Goal: Information Seeking & Learning: Learn about a topic

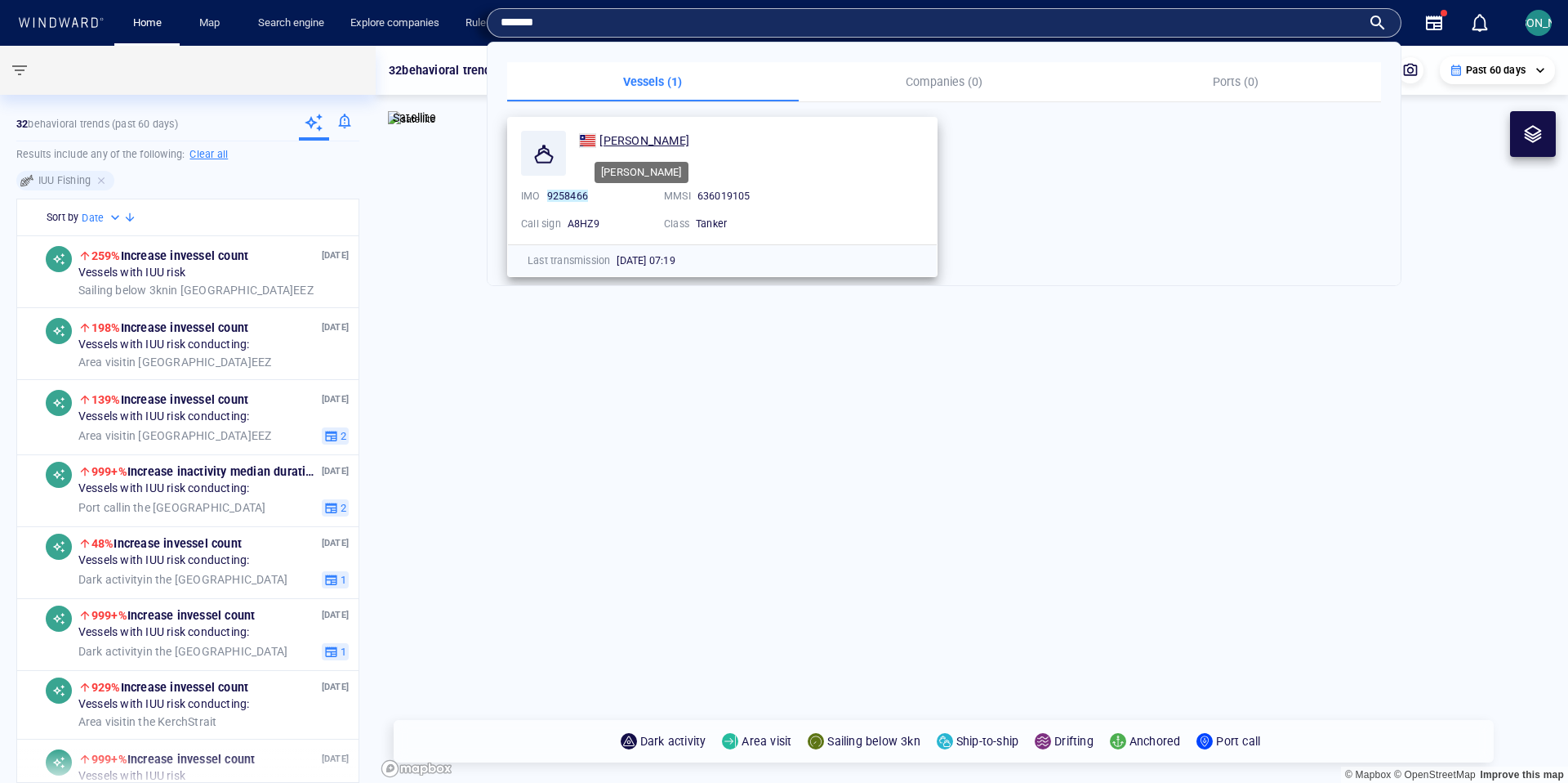
click at [618, 134] on span "[PERSON_NAME]" at bounding box center [644, 140] width 90 height 13
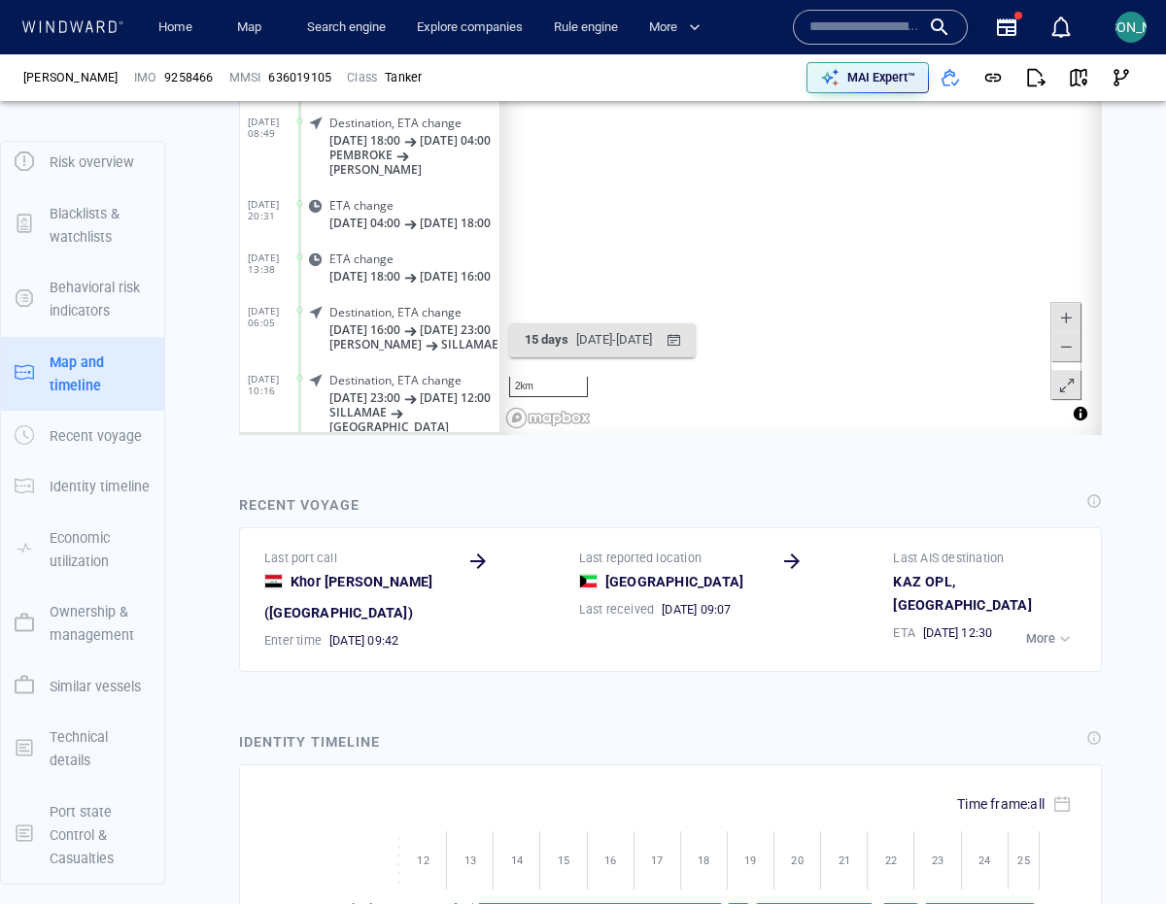
scroll to position [1213, 0]
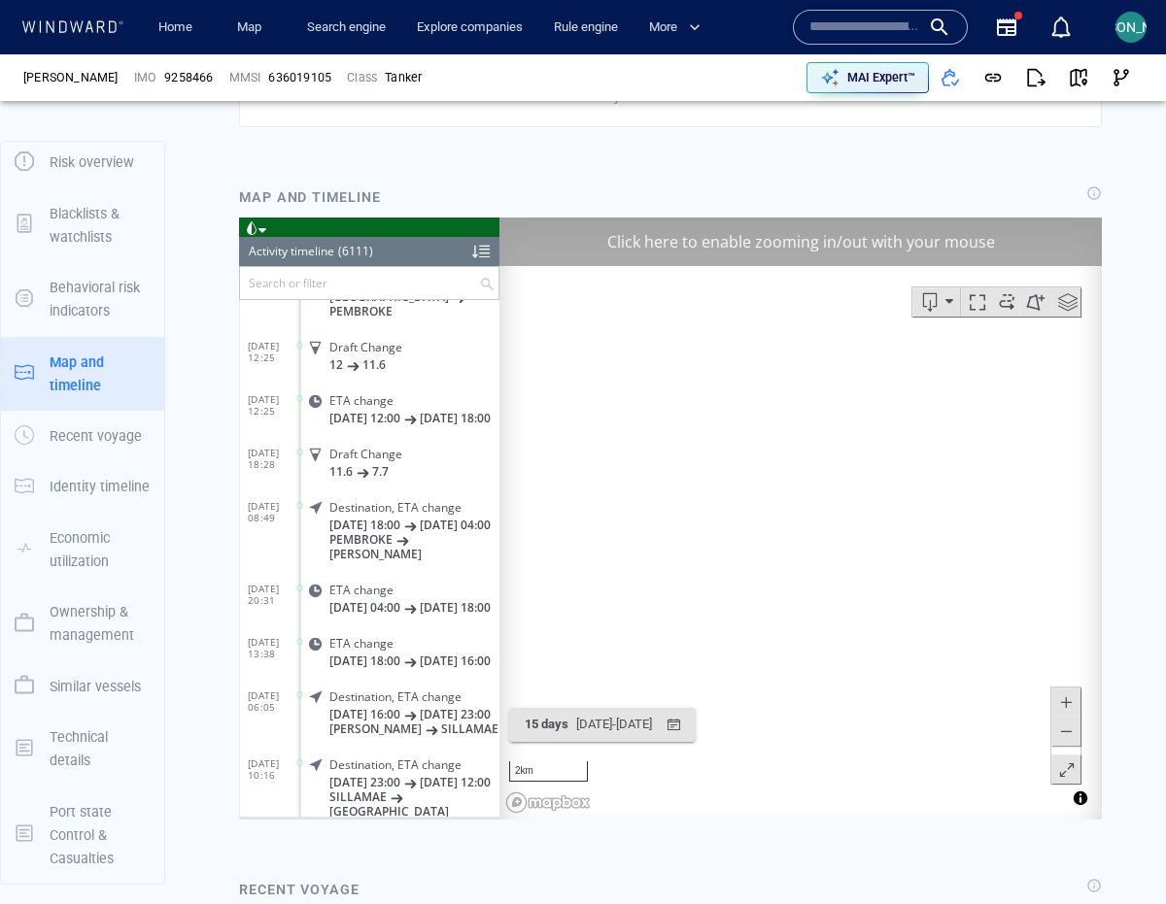
click at [1056, 728] on span at bounding box center [1065, 730] width 19 height 29
click at [1056, 729] on span at bounding box center [1065, 730] width 19 height 29
drag, startPoint x: 838, startPoint y: 616, endPoint x: 663, endPoint y: 447, distance: 243.2
click at [663, 447] on canvas "Map" at bounding box center [793, 518] width 588 height 602
drag, startPoint x: 917, startPoint y: 574, endPoint x: 658, endPoint y: 367, distance: 331.8
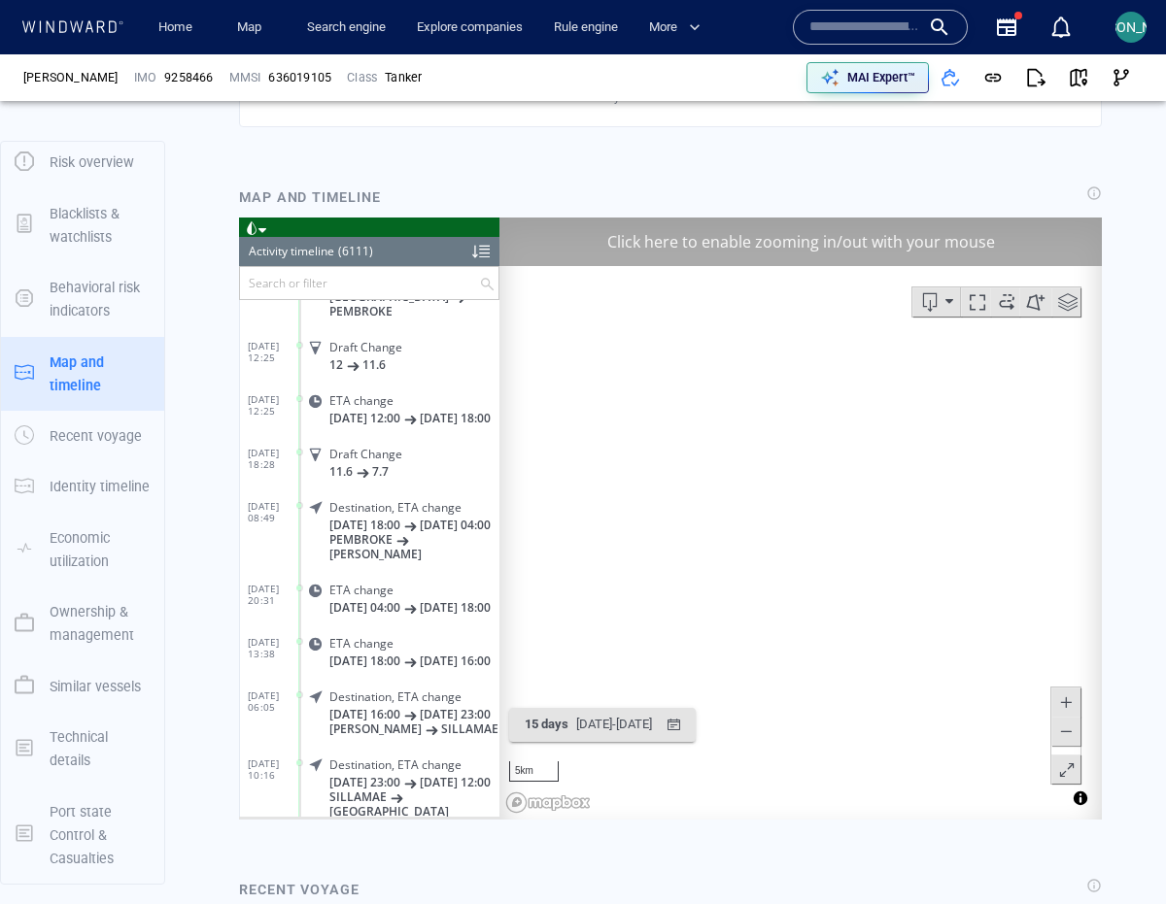
click at [682, 394] on canvas "Map" at bounding box center [793, 518] width 588 height 602
drag, startPoint x: 867, startPoint y: 581, endPoint x: 674, endPoint y: 482, distance: 217.2
click at [678, 484] on canvas "Map" at bounding box center [793, 518] width 588 height 602
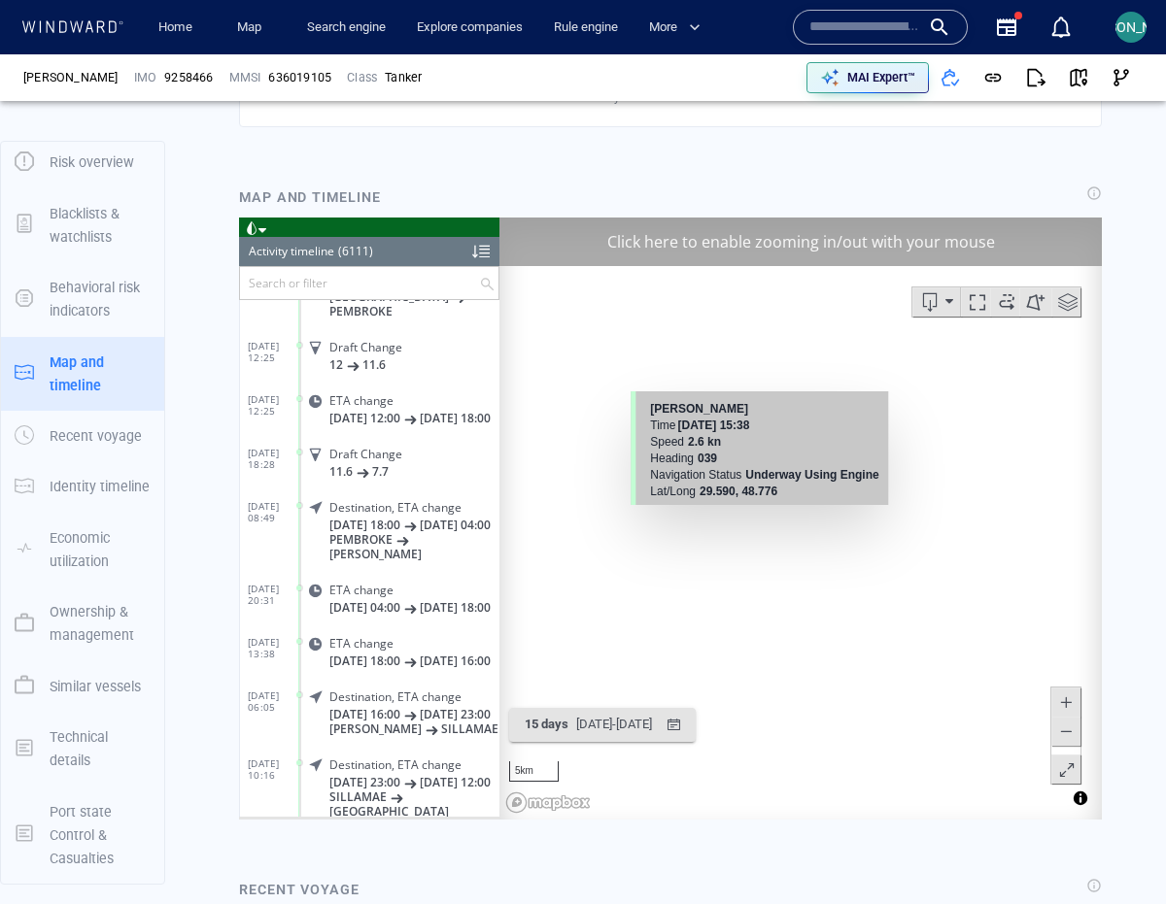
click at [770, 484] on b "29.590, 48.776" at bounding box center [738, 491] width 78 height 14
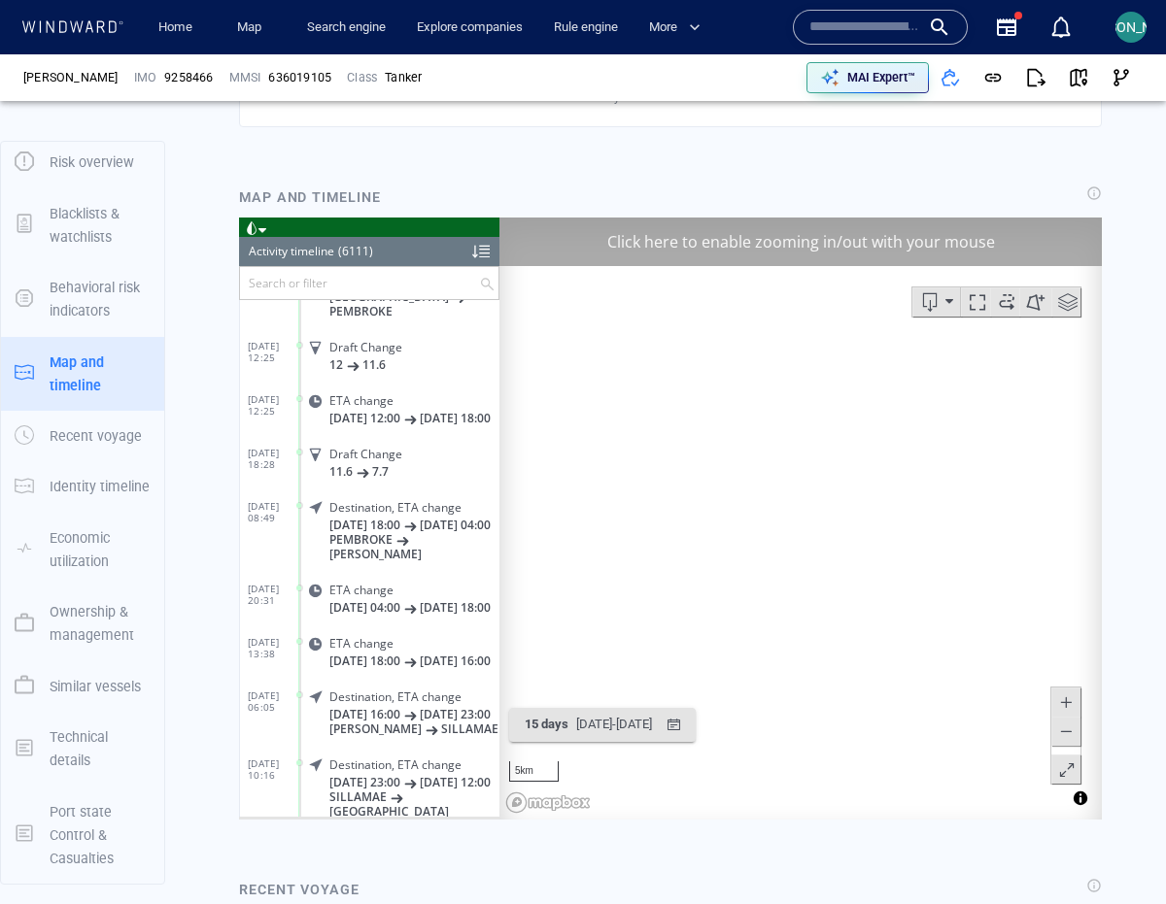
click at [802, 522] on canvas "Map" at bounding box center [793, 518] width 588 height 602
click at [726, 541] on canvas "Map" at bounding box center [793, 518] width 588 height 602
click at [726, 540] on canvas "Map" at bounding box center [793, 518] width 588 height 602
drag, startPoint x: 727, startPoint y: 510, endPoint x: 754, endPoint y: 580, distance: 75.0
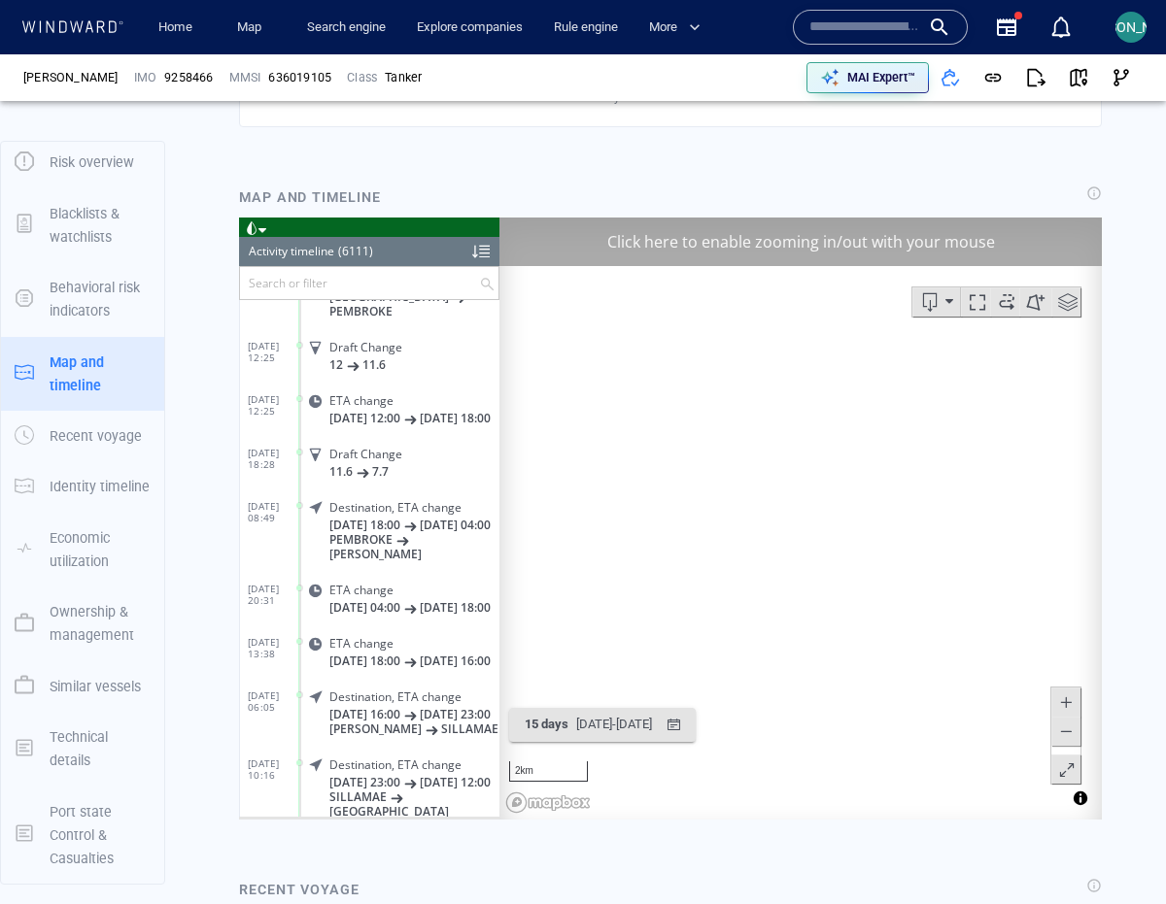
click at [754, 582] on canvas "Map" at bounding box center [793, 518] width 588 height 602
click at [757, 565] on canvas "Map" at bounding box center [793, 518] width 588 height 602
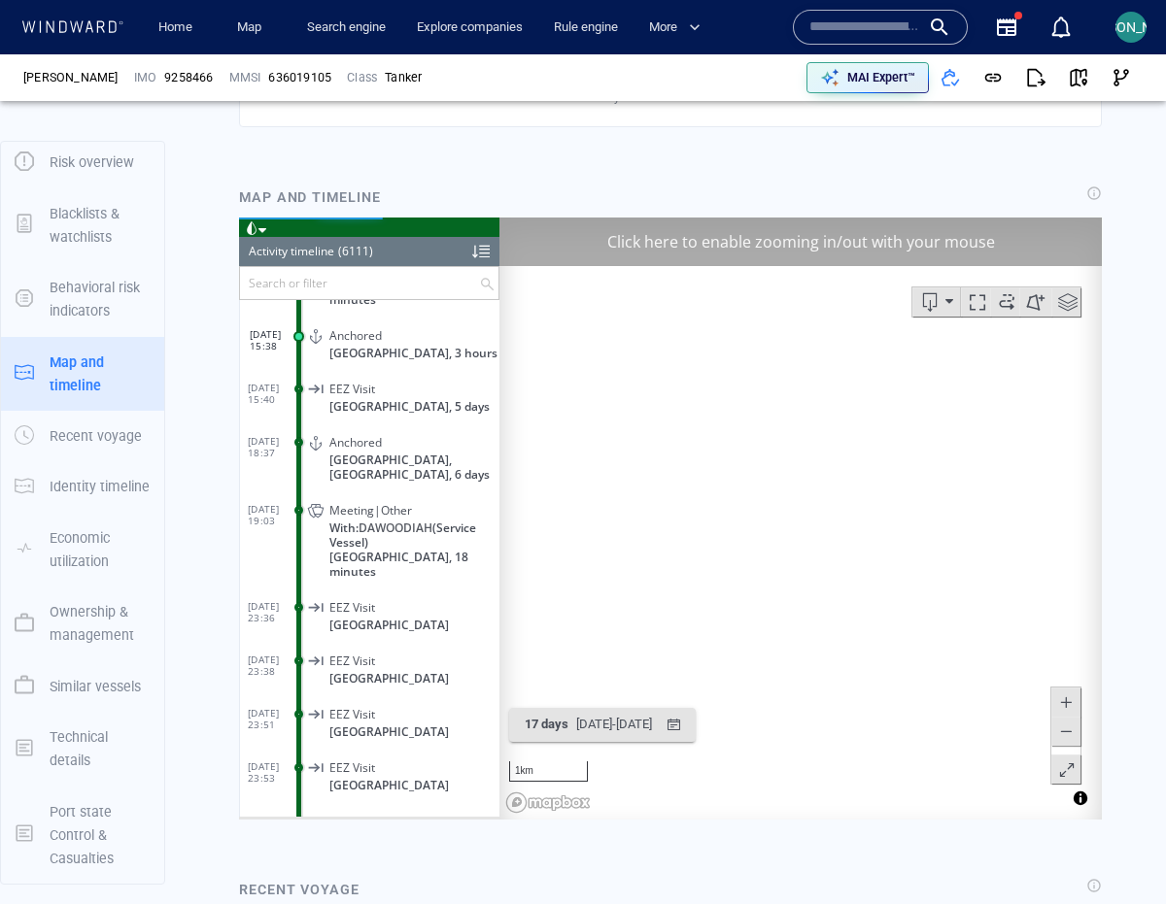
click at [763, 548] on canvas "Map" at bounding box center [793, 518] width 588 height 602
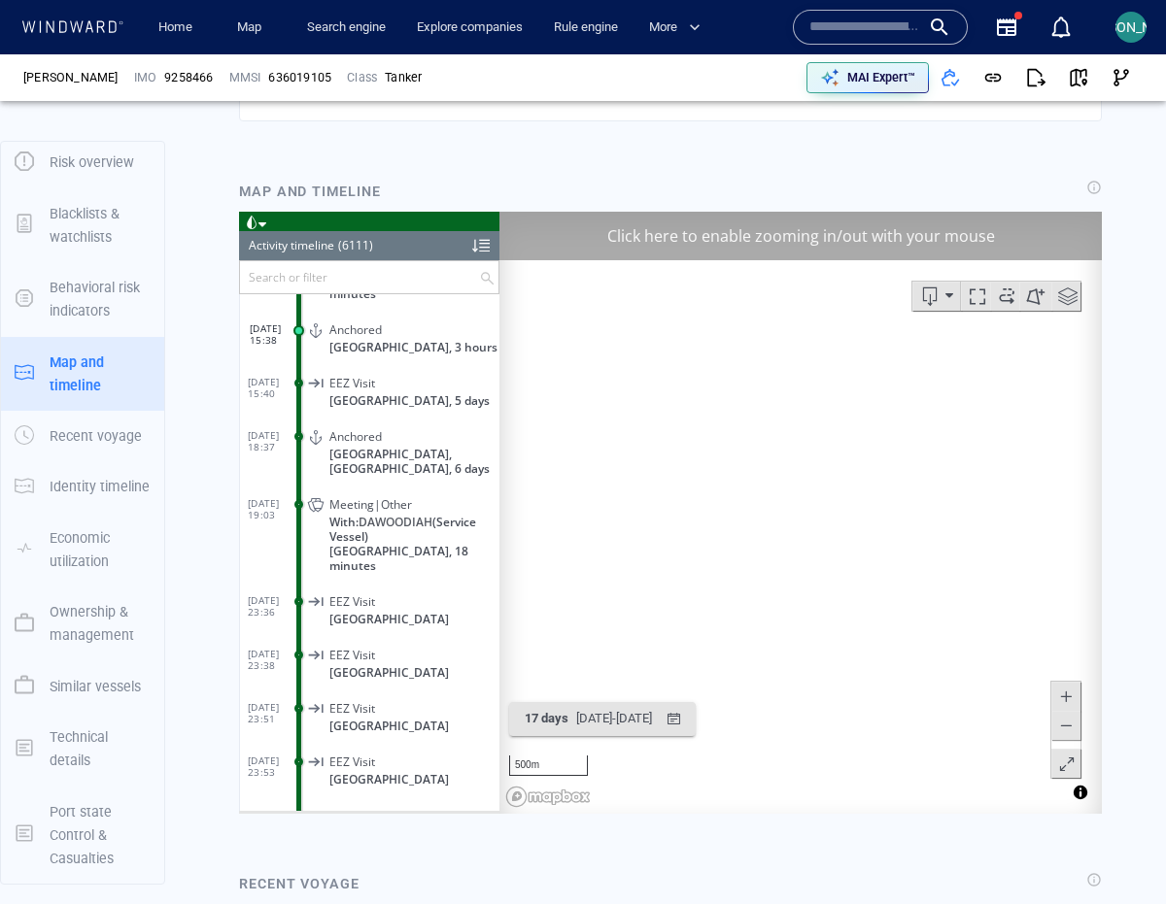
scroll to position [1221, 0]
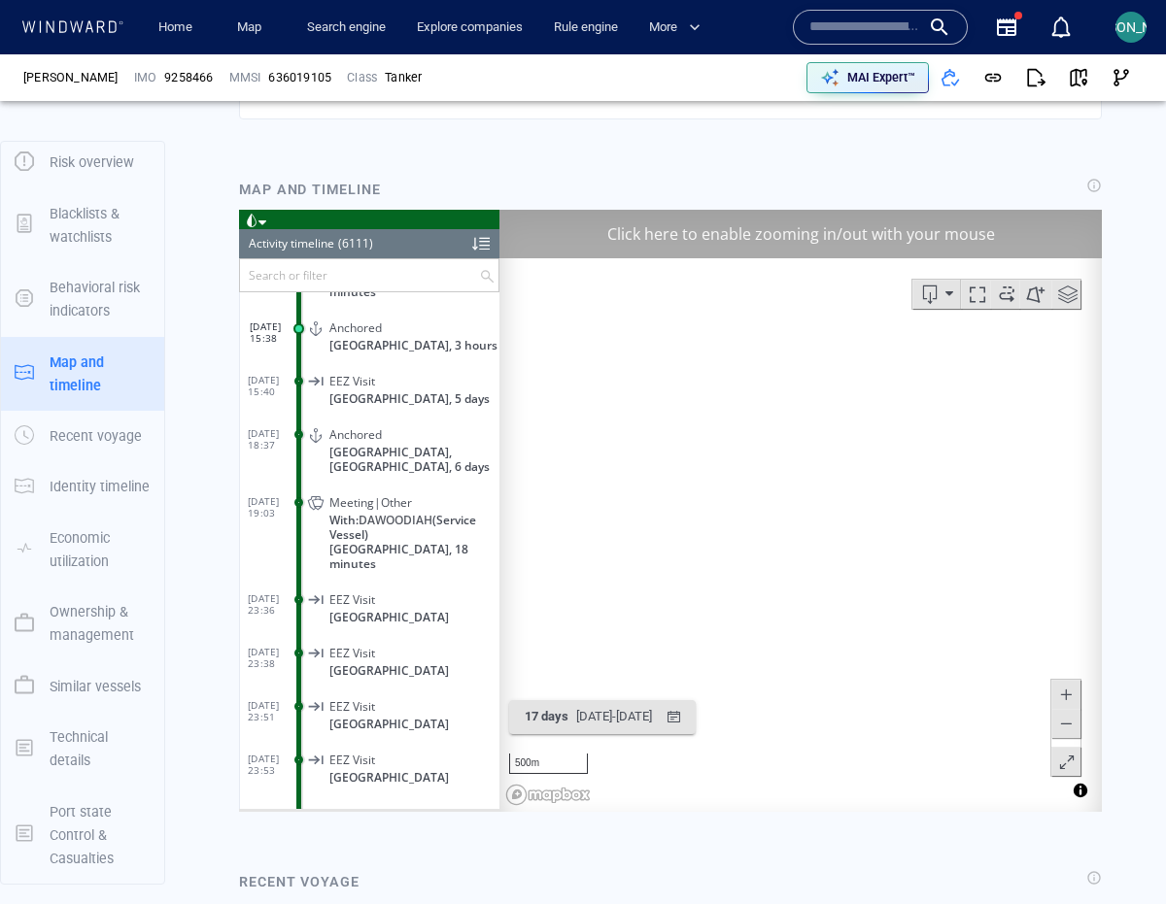
click at [1056, 721] on span at bounding box center [1065, 722] width 19 height 29
click at [1056, 725] on span at bounding box center [1065, 722] width 19 height 29
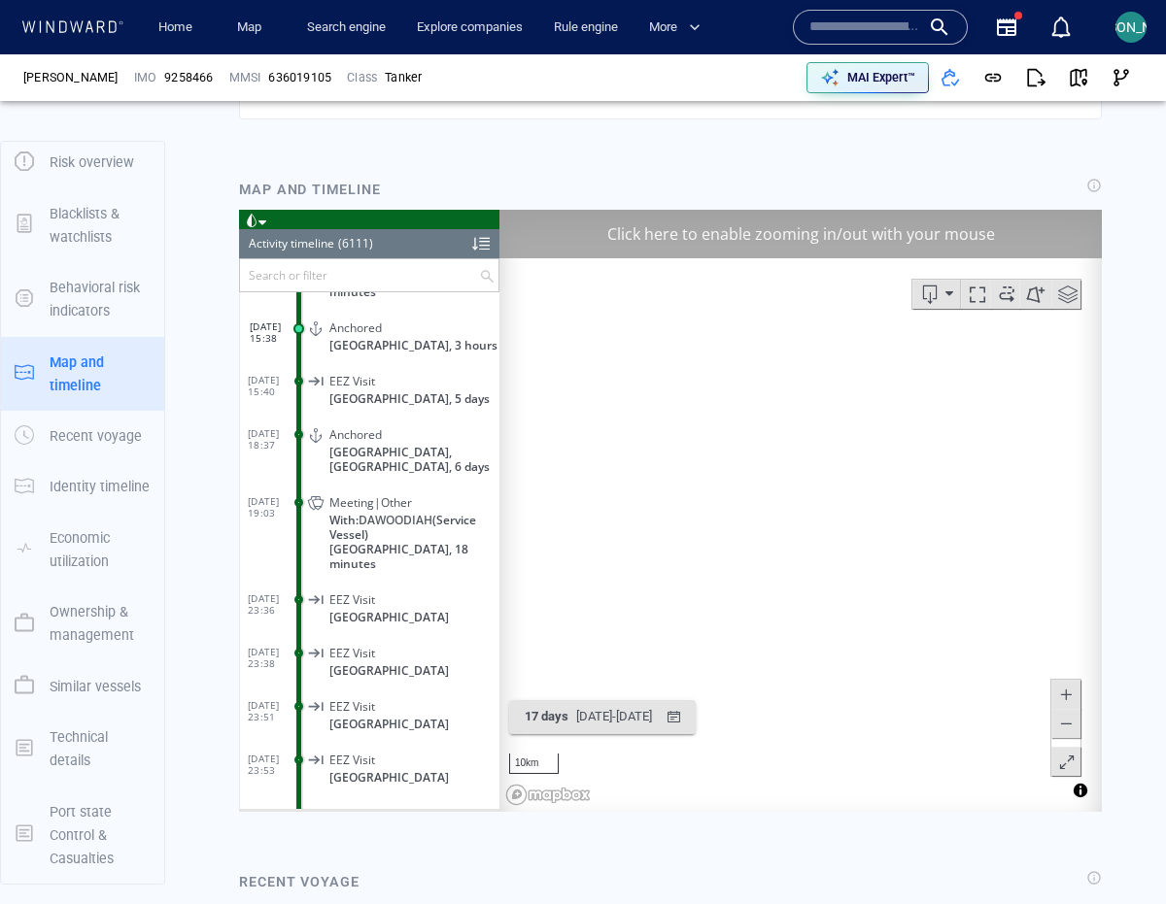
click at [1056, 725] on span at bounding box center [1065, 722] width 19 height 29
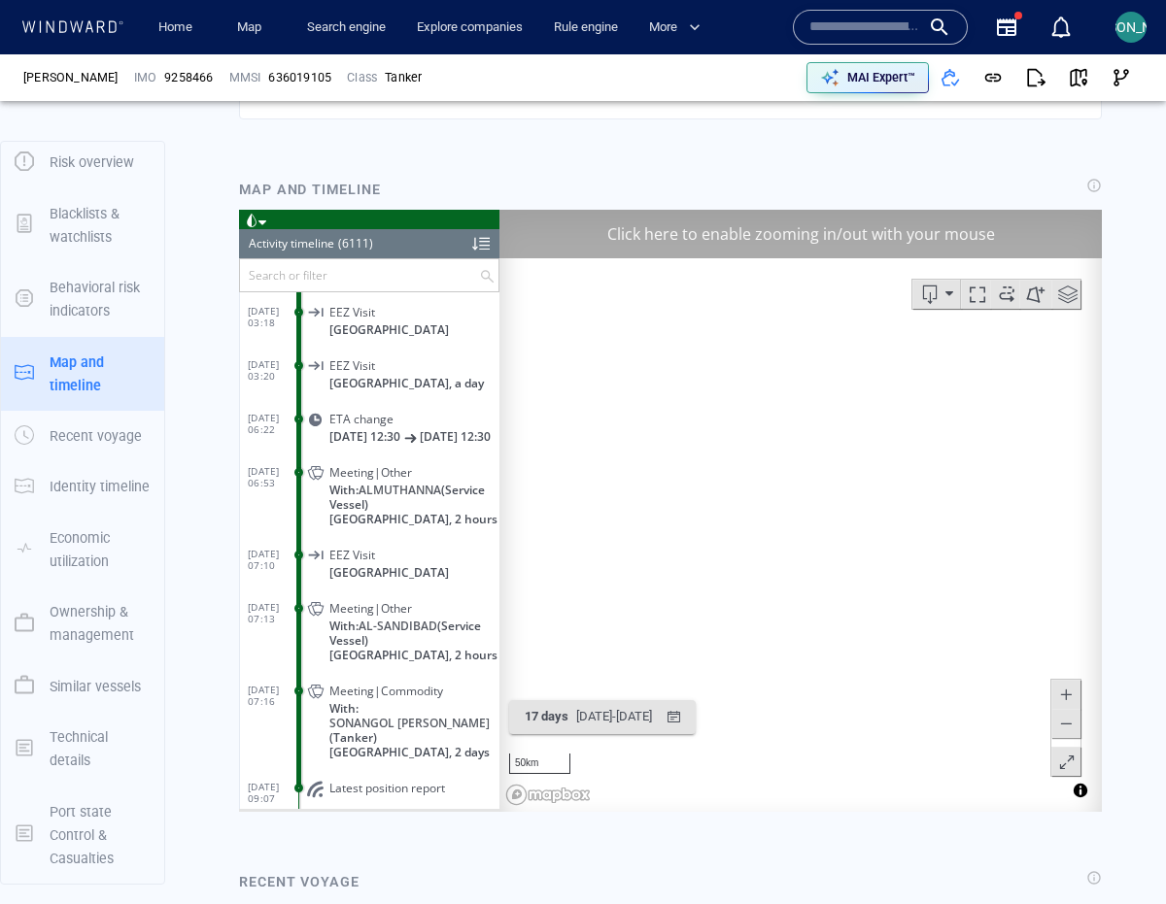
scroll to position [326087, 0]
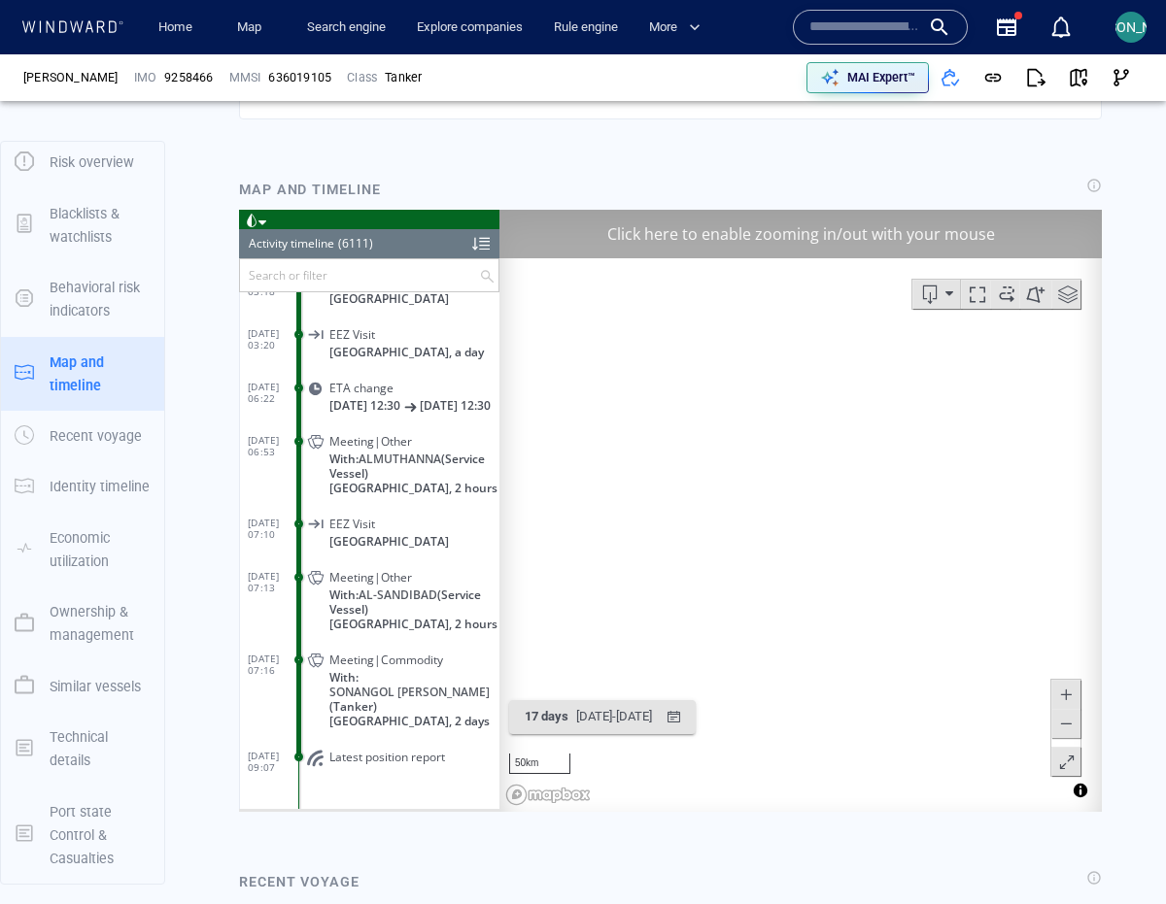
click at [408, 666] on span "Meeting|Commodity" at bounding box center [386, 659] width 114 height 15
drag, startPoint x: 924, startPoint y: 491, endPoint x: 864, endPoint y: 573, distance: 102.2
click at [864, 573] on canvas "Map" at bounding box center [793, 510] width 588 height 602
click at [782, 560] on canvas "Map" at bounding box center [793, 510] width 588 height 602
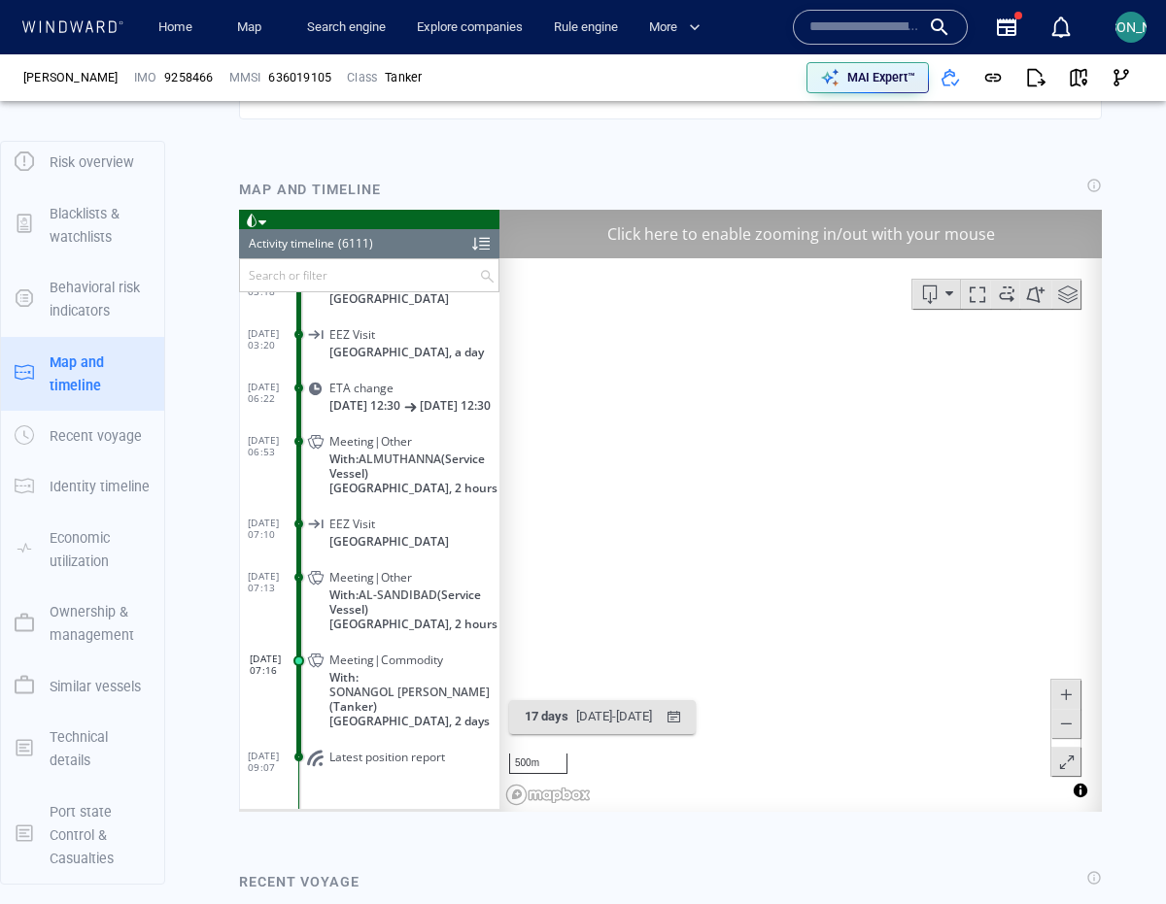
click at [773, 559] on canvas "Map" at bounding box center [793, 510] width 588 height 602
drag, startPoint x: 764, startPoint y: 564, endPoint x: 844, endPoint y: 516, distance: 93.3
click at [844, 516] on canvas "Map" at bounding box center [793, 510] width 588 height 602
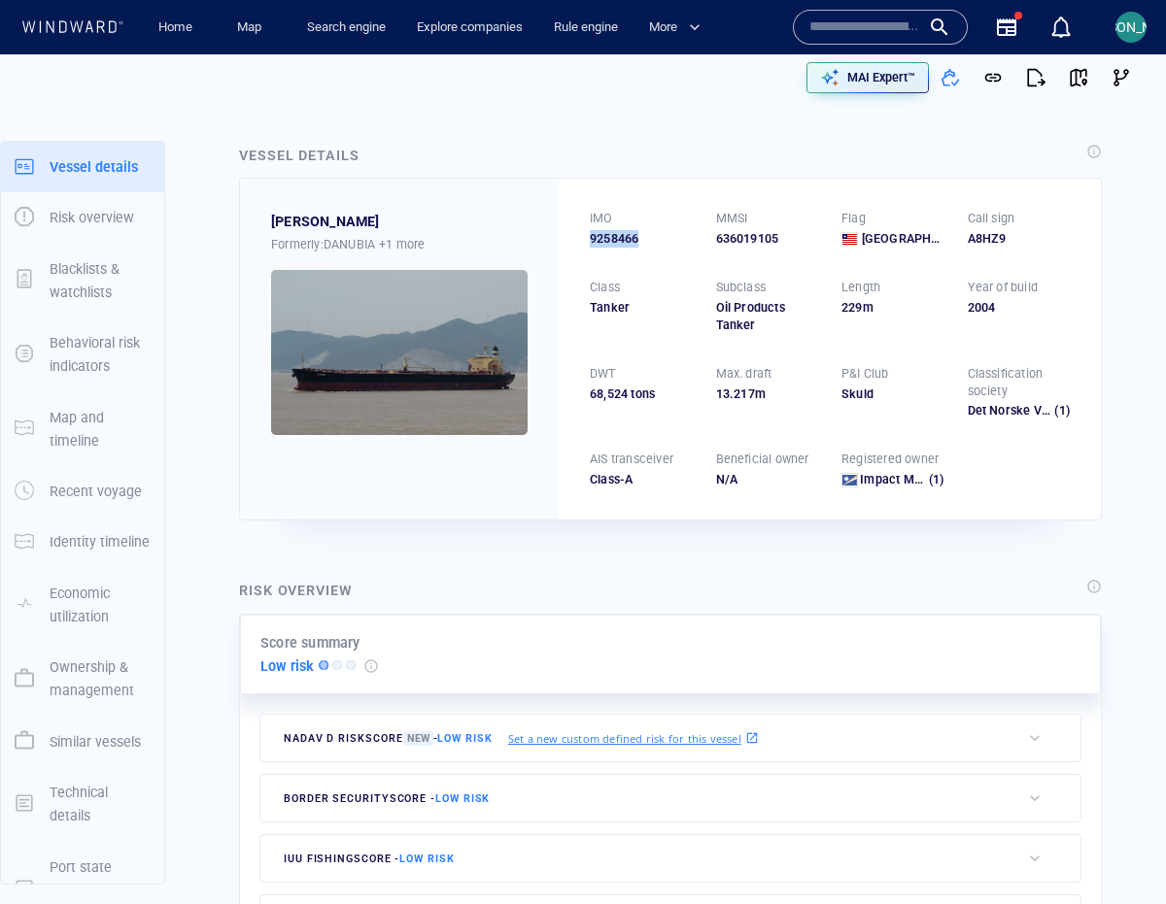
drag, startPoint x: 646, startPoint y: 241, endPoint x: 581, endPoint y: 243, distance: 65.1
click at [581, 243] on div "IMO 9258466 MMSI 636019105 Flag Liberia Call sign A8HZ9 Class Tanker Subclass O…" at bounding box center [830, 349] width 542 height 341
copy span "9258466"
click at [353, 33] on link "Search engine" at bounding box center [346, 28] width 94 height 34
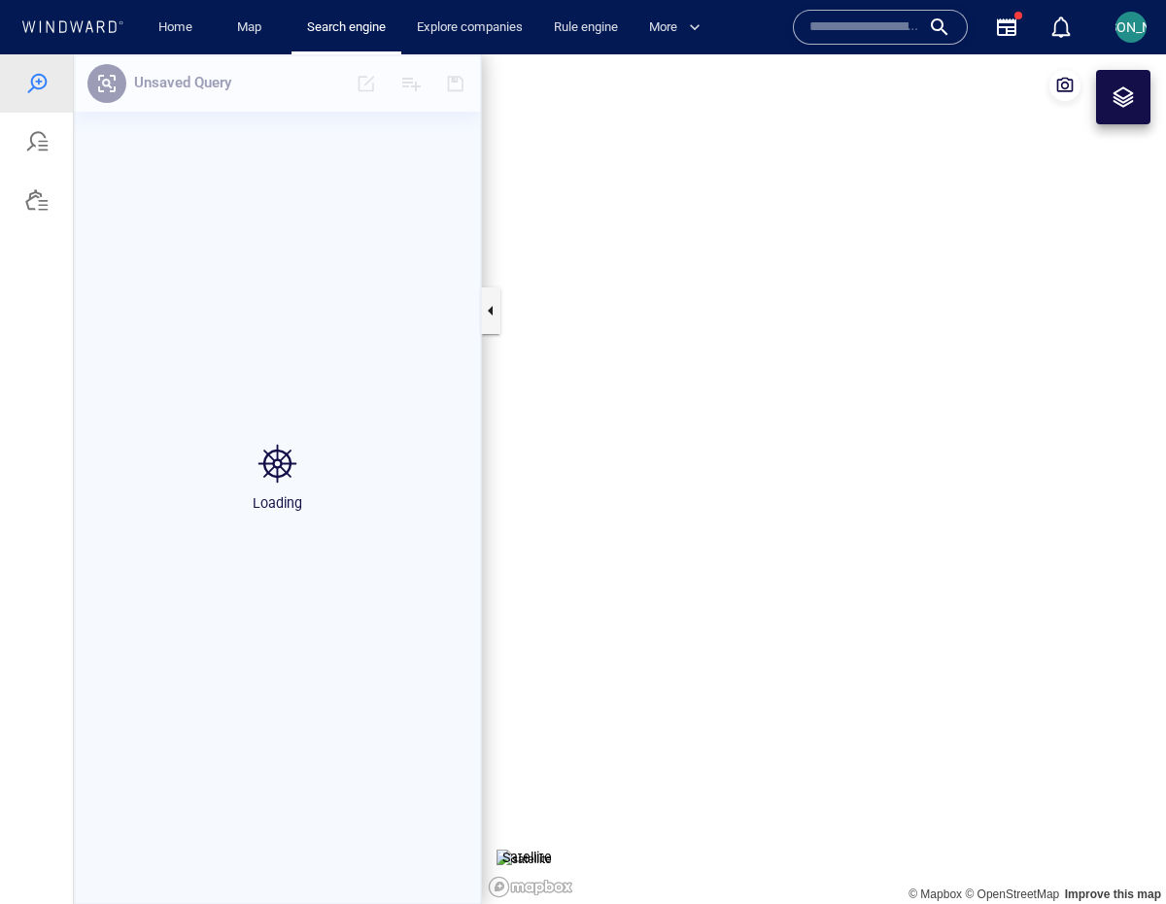
click at [869, 37] on input "text" at bounding box center [864, 27] width 111 height 29
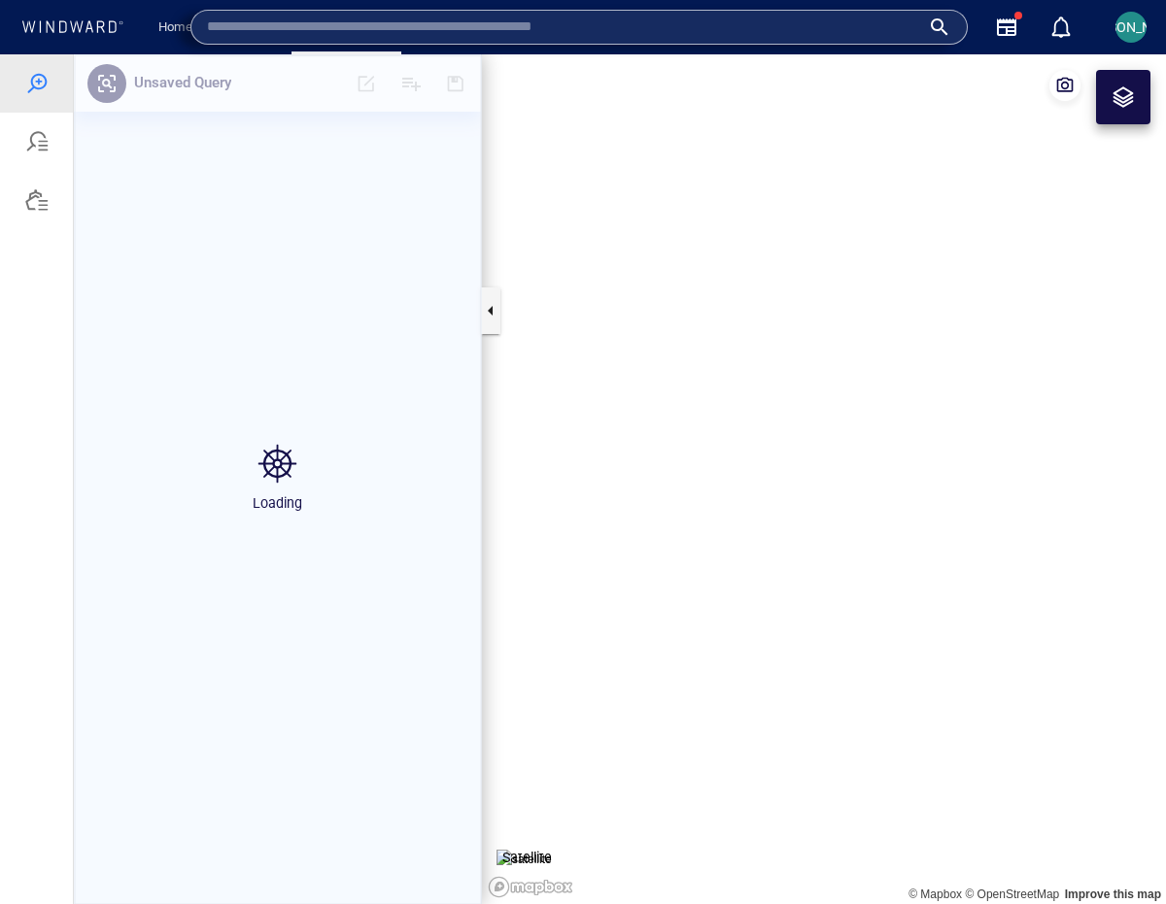
paste input "*******"
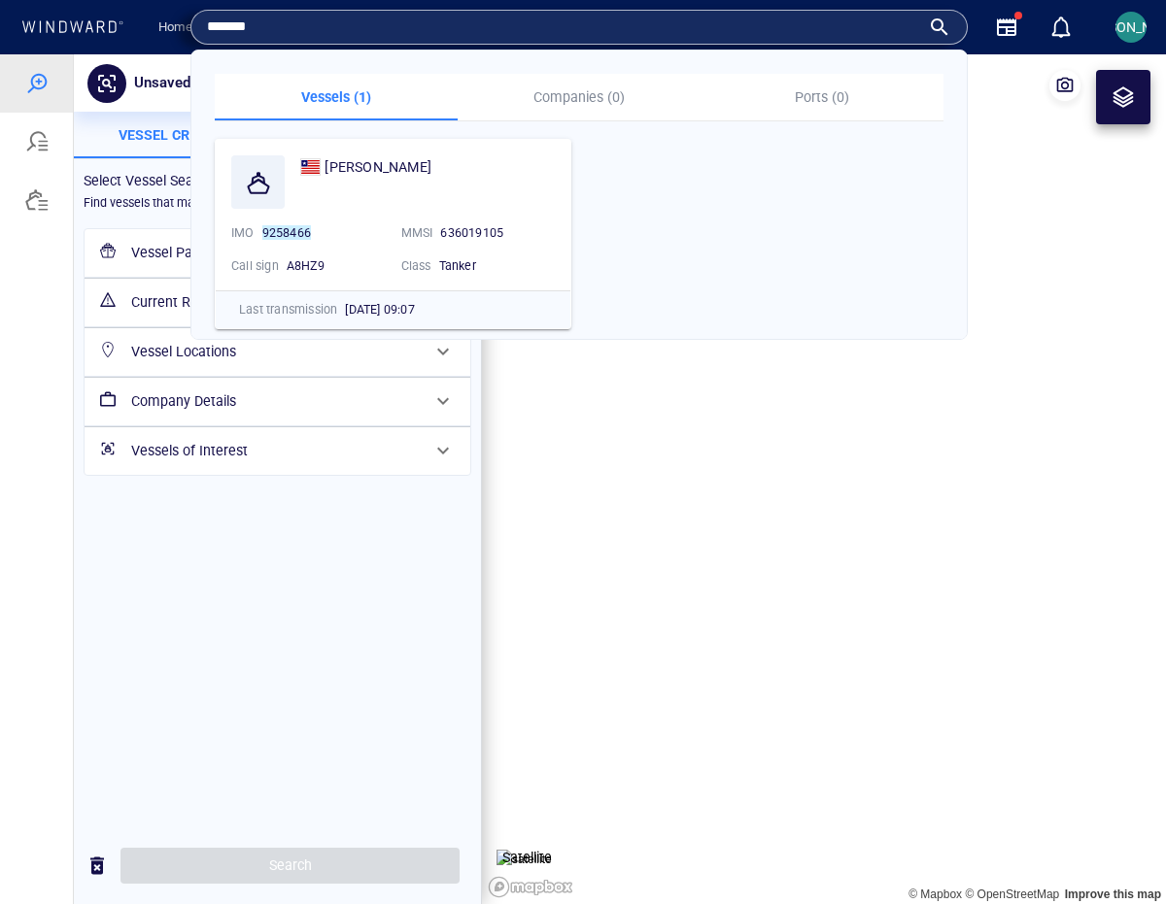
type input "*******"
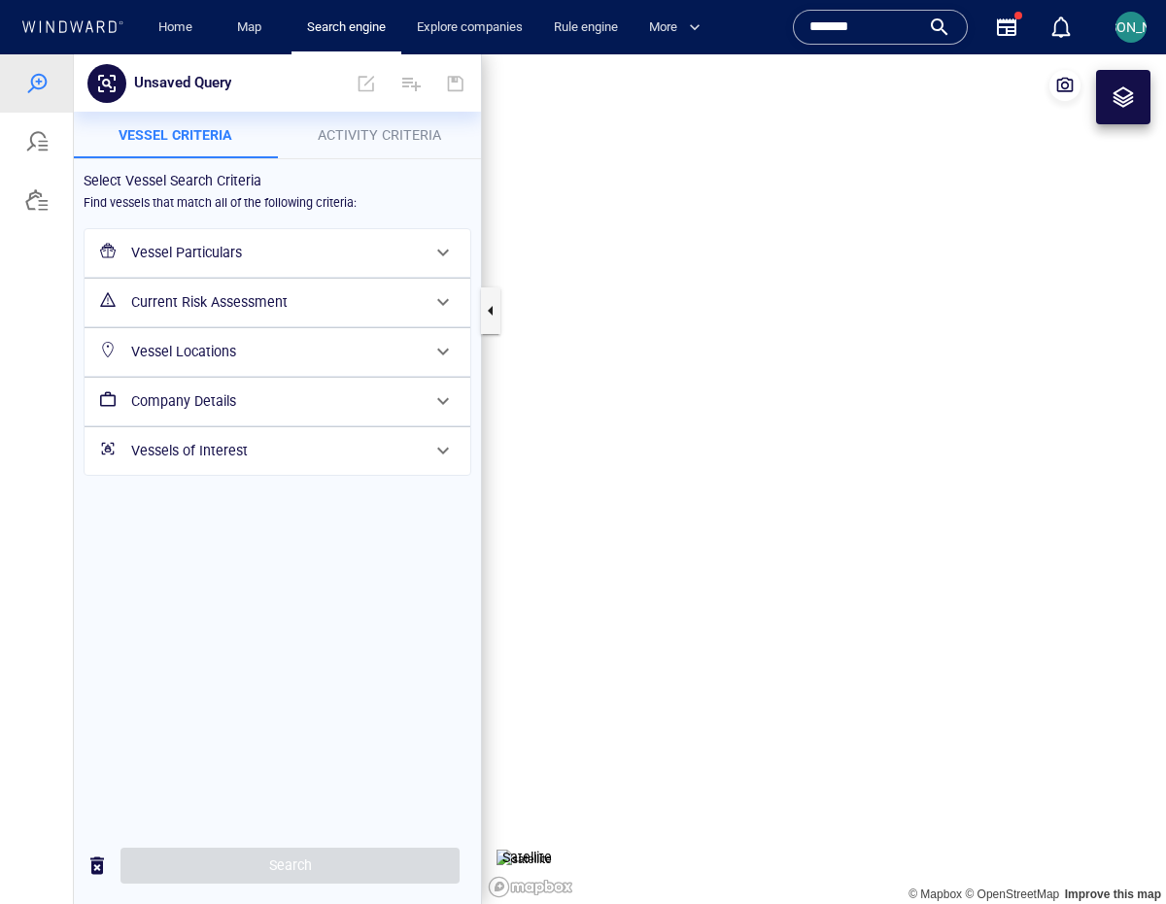
drag, startPoint x: 127, startPoint y: 189, endPoint x: 155, endPoint y: 212, distance: 36.0
click at [127, 189] on h6 "Select Vessel Search Criteria" at bounding box center [278, 181] width 388 height 24
click at [40, 139] on div at bounding box center [36, 141] width 23 height 23
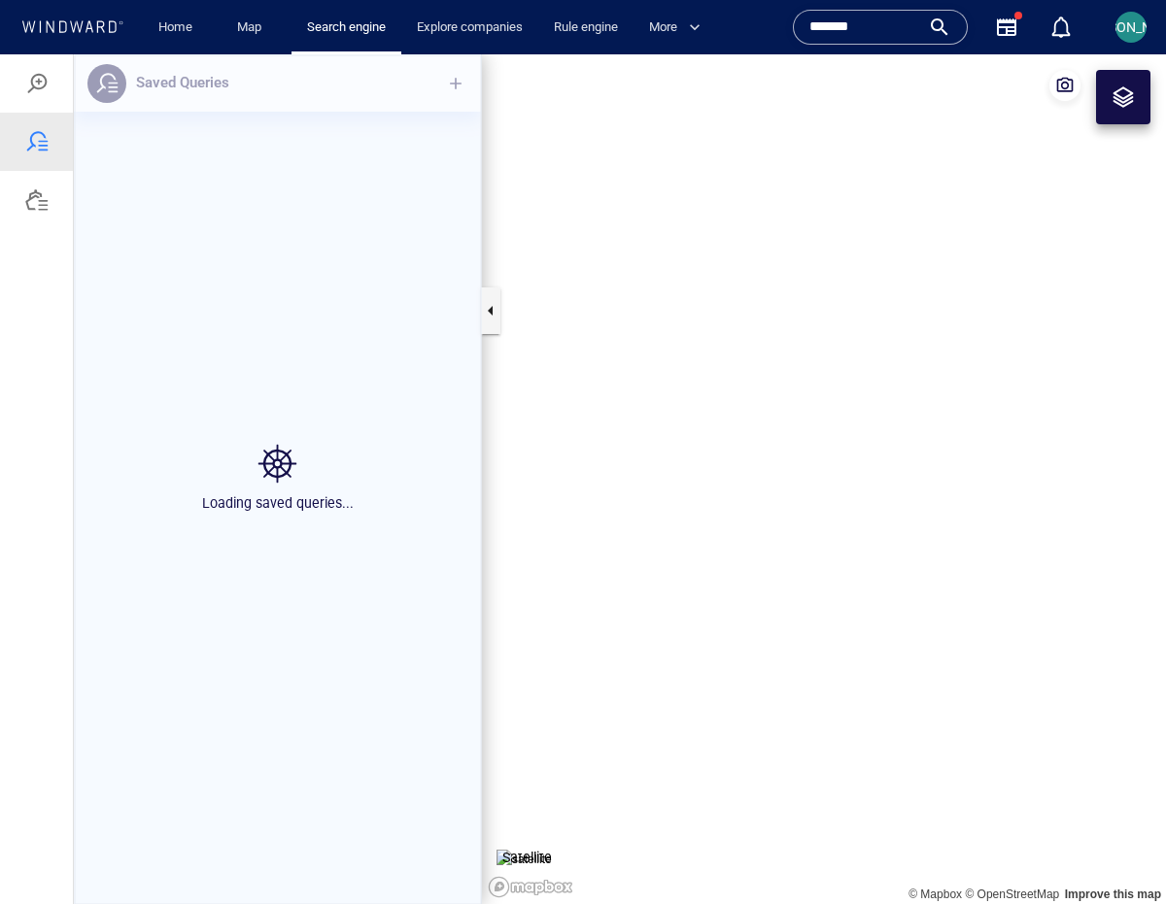
click at [39, 202] on div at bounding box center [36, 199] width 23 height 23
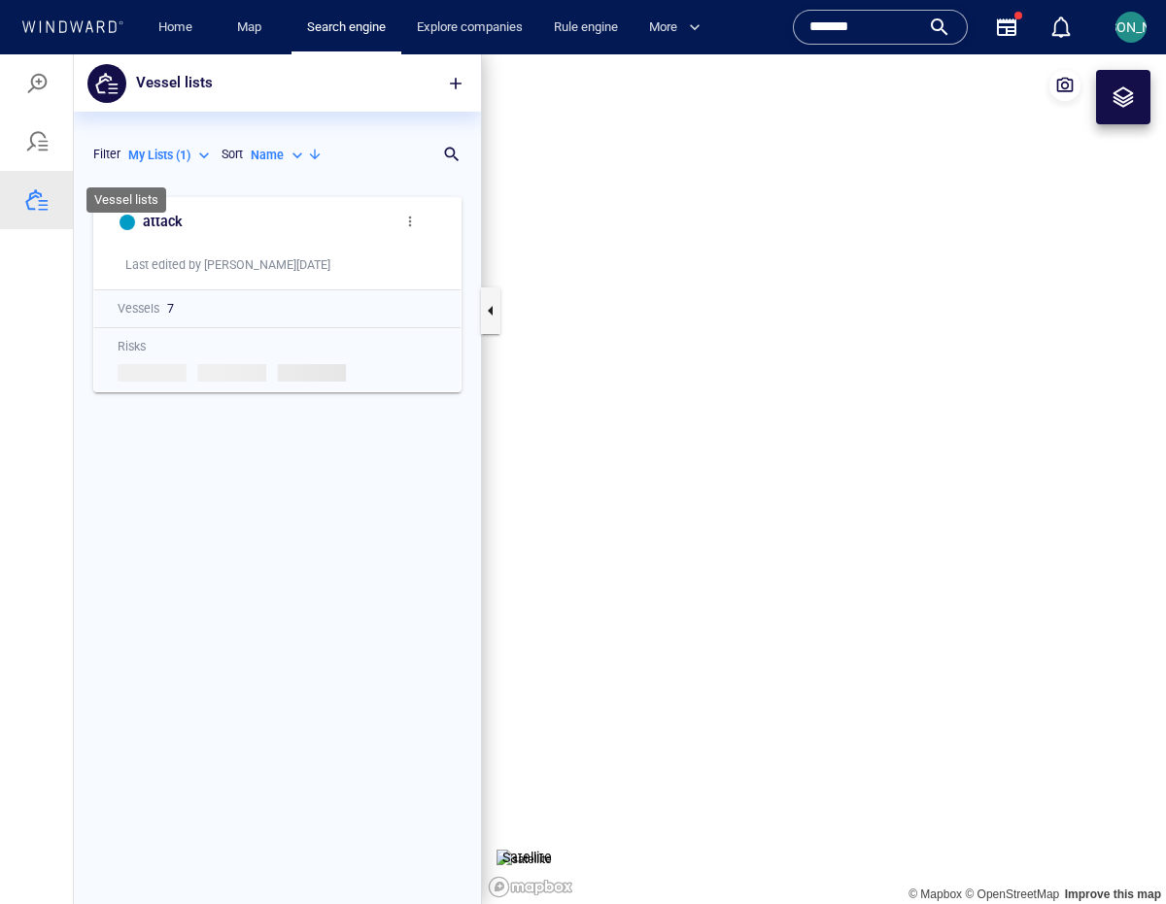
scroll to position [702, 392]
click at [32, 153] on div at bounding box center [36, 142] width 73 height 58
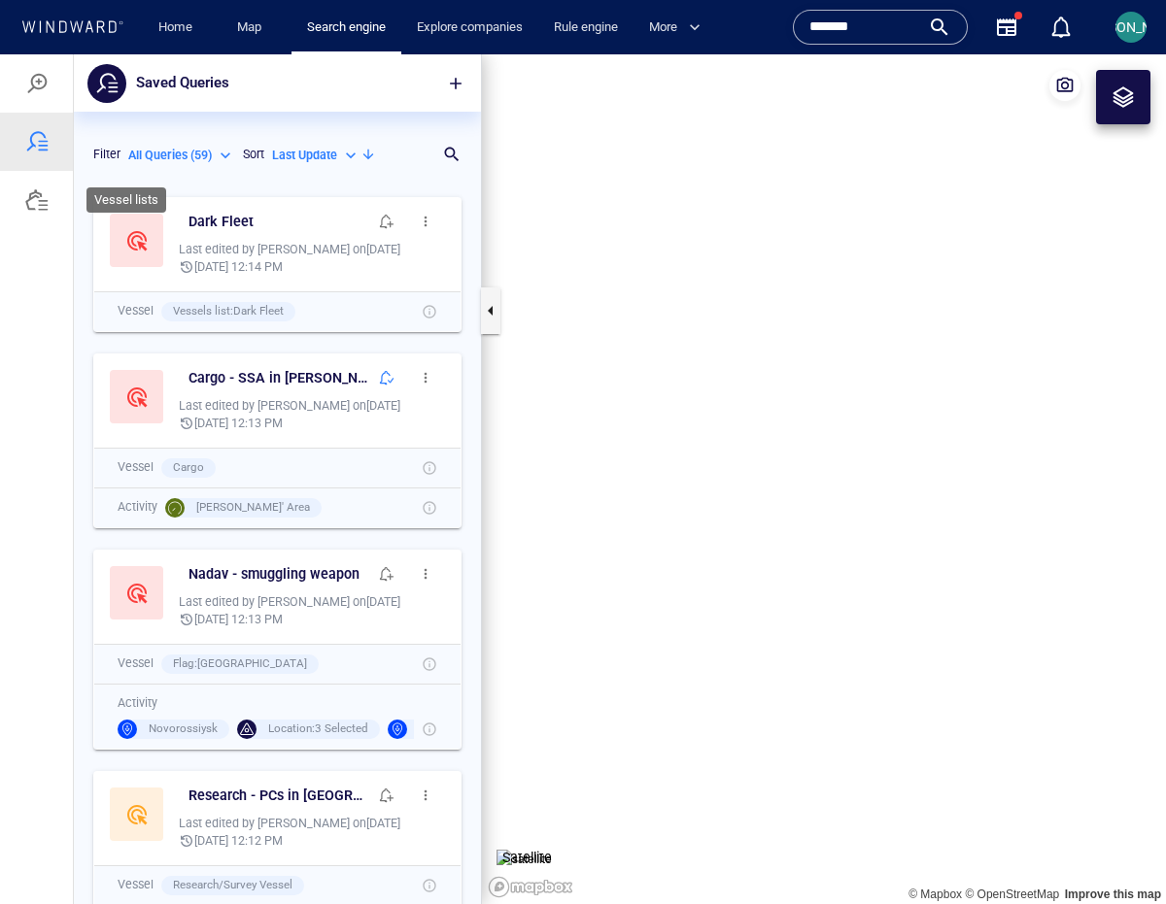
click at [56, 198] on div at bounding box center [36, 200] width 73 height 58
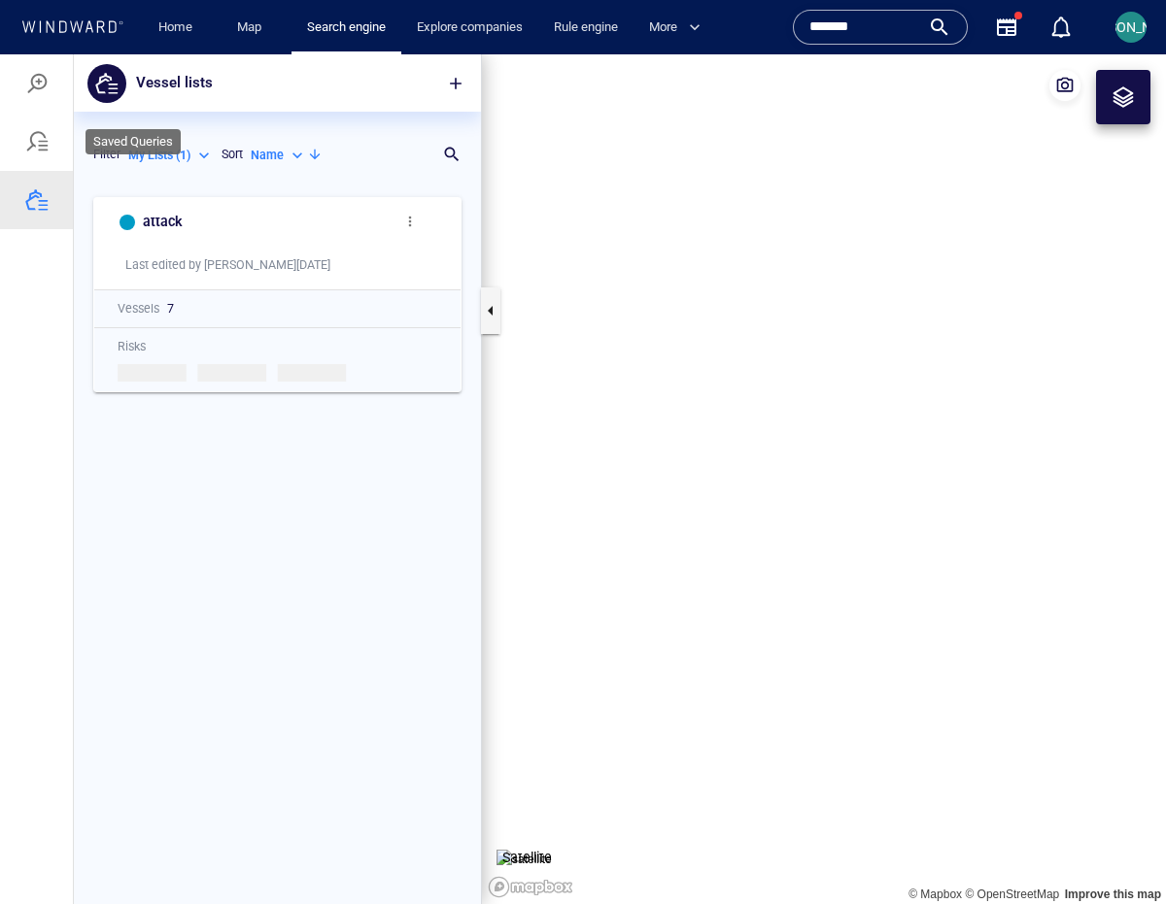
click at [43, 143] on div at bounding box center [36, 141] width 23 height 23
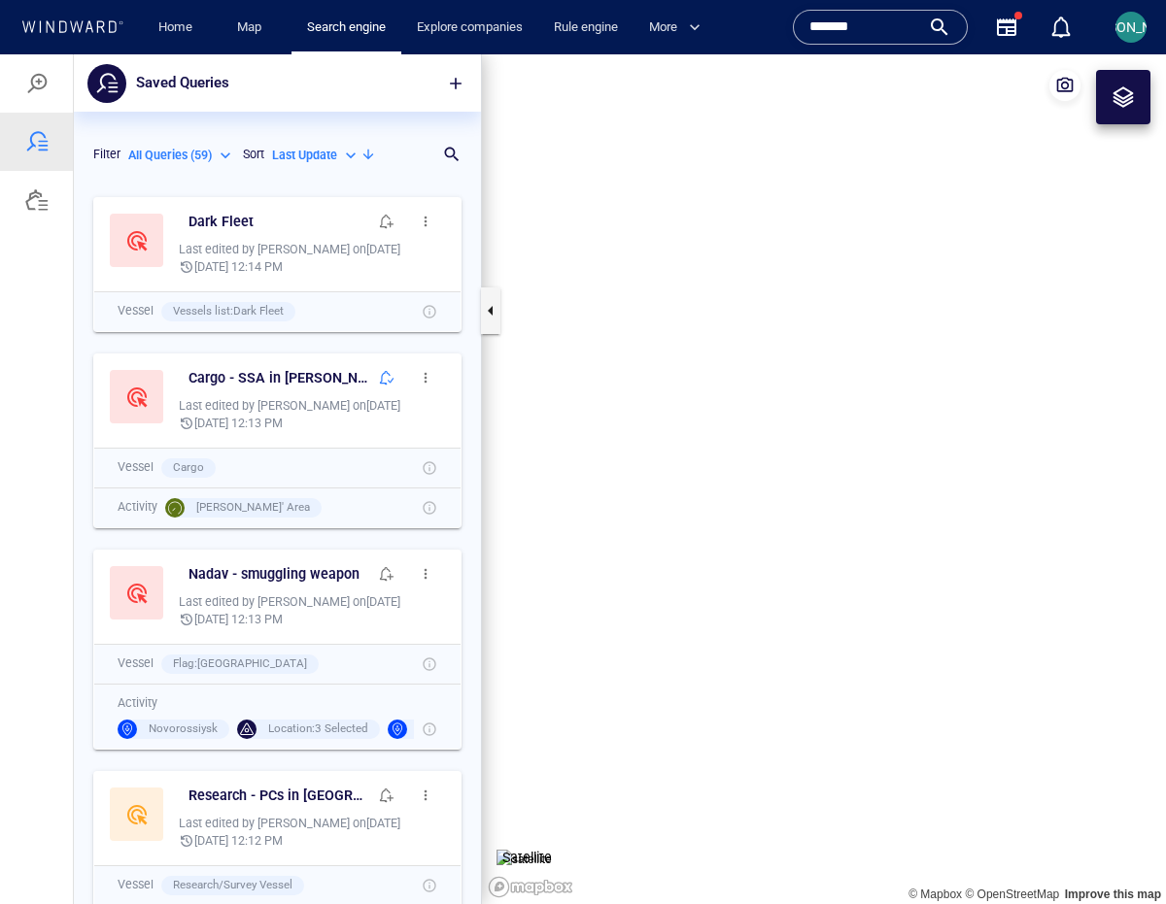
click at [43, 216] on div at bounding box center [36, 200] width 73 height 58
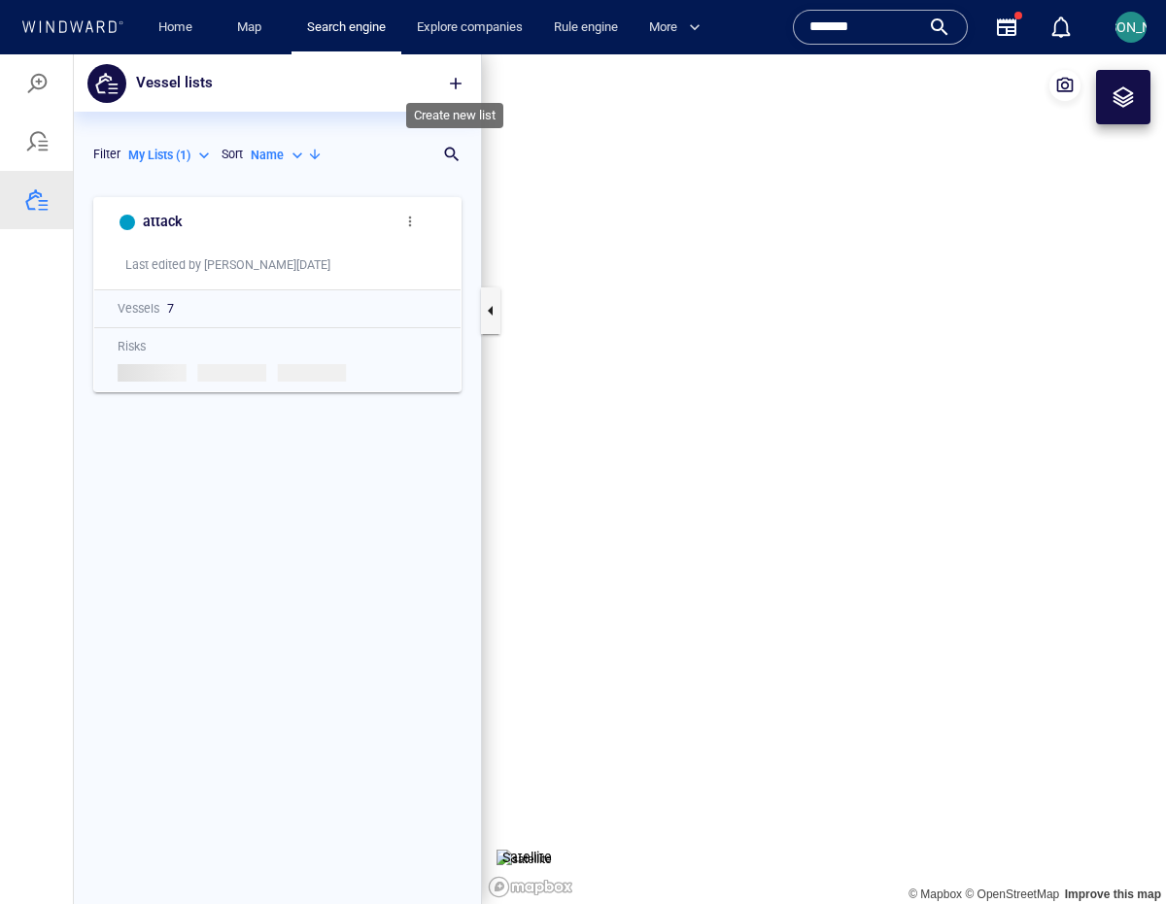
click at [456, 90] on span "button" at bounding box center [455, 83] width 19 height 19
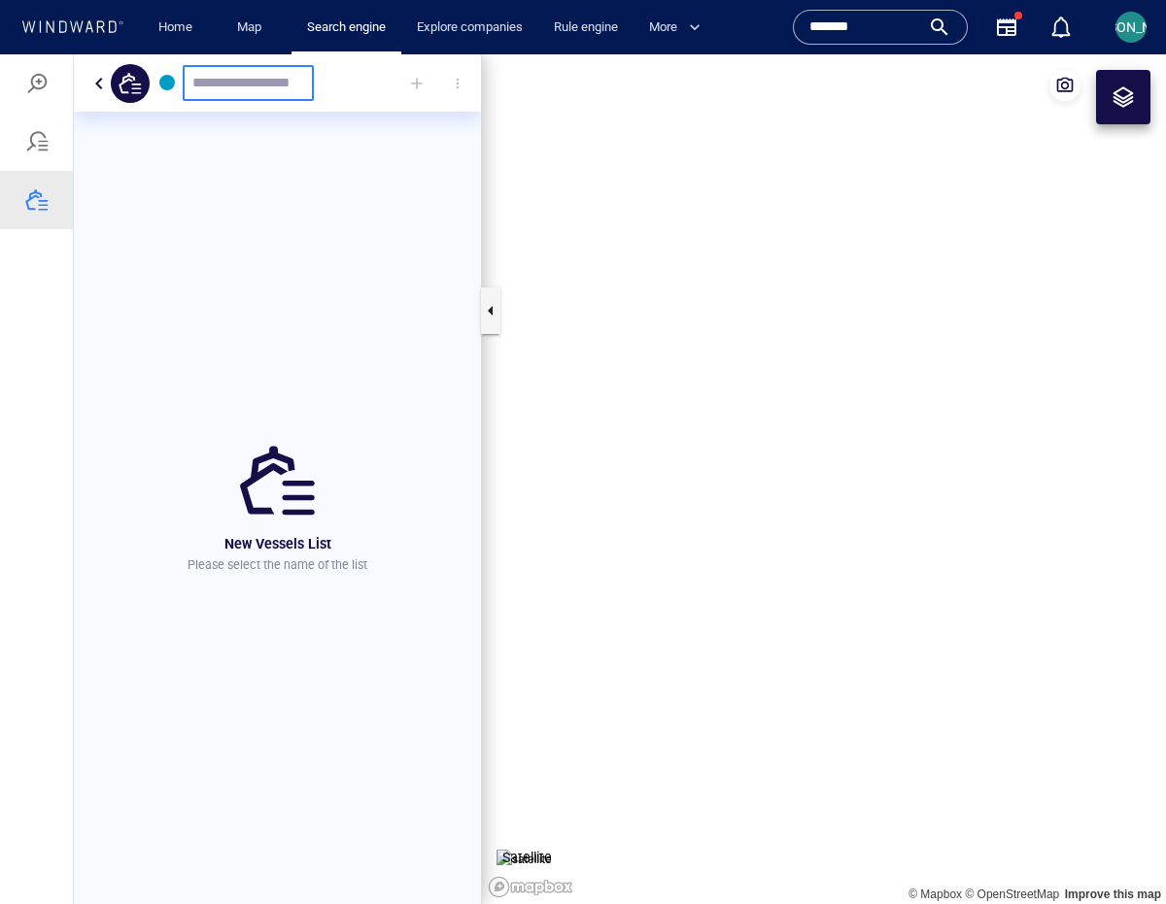
type input "*"
type input "**********"
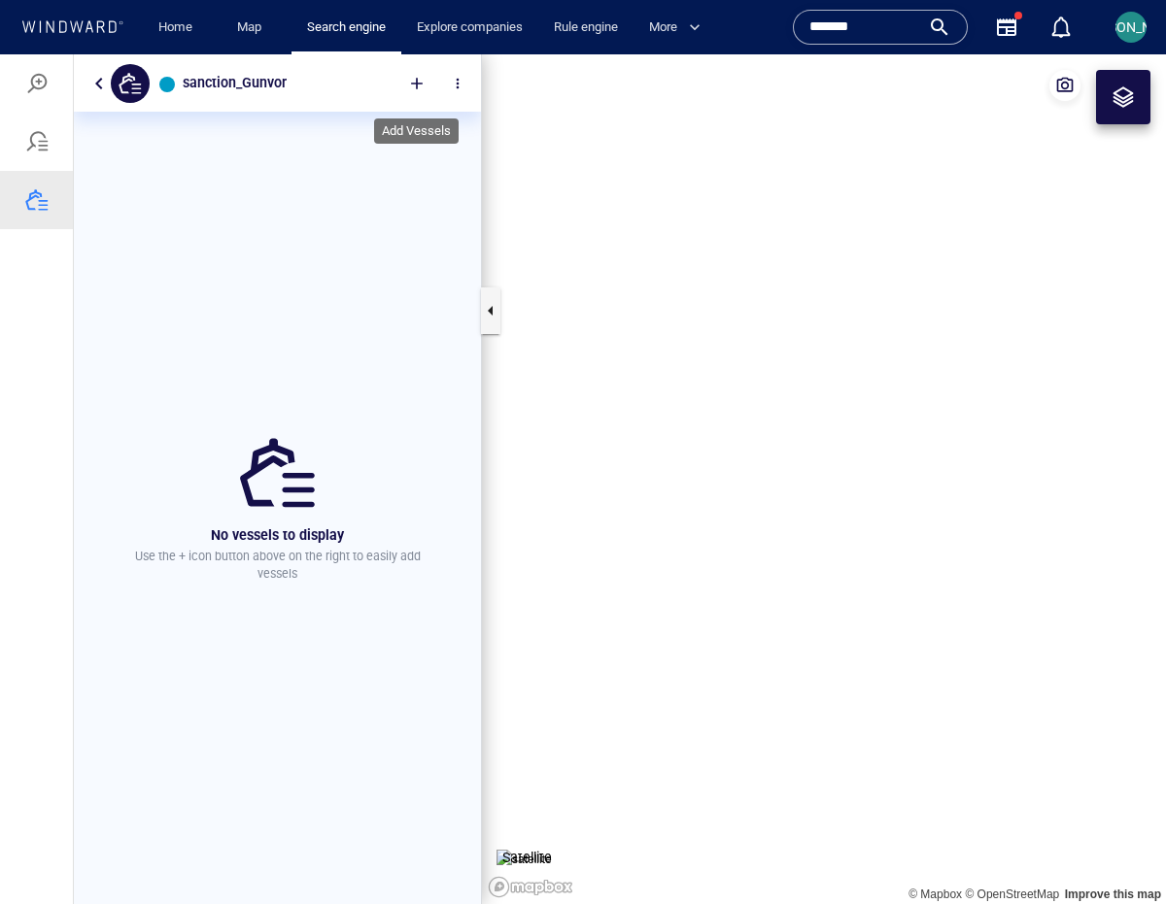
click at [413, 78] on div at bounding box center [416, 83] width 43 height 43
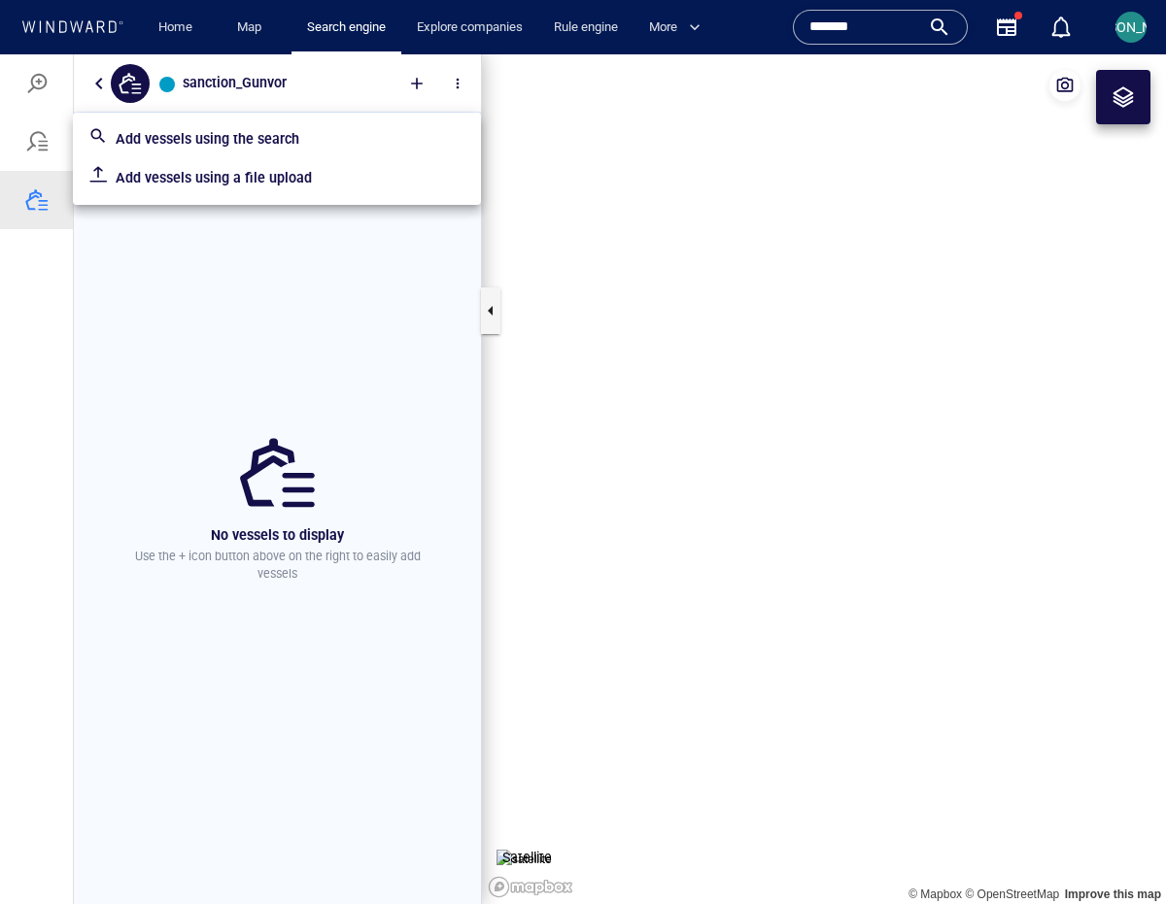
click at [232, 149] on p "Add vessels using the search" at bounding box center [291, 138] width 350 height 23
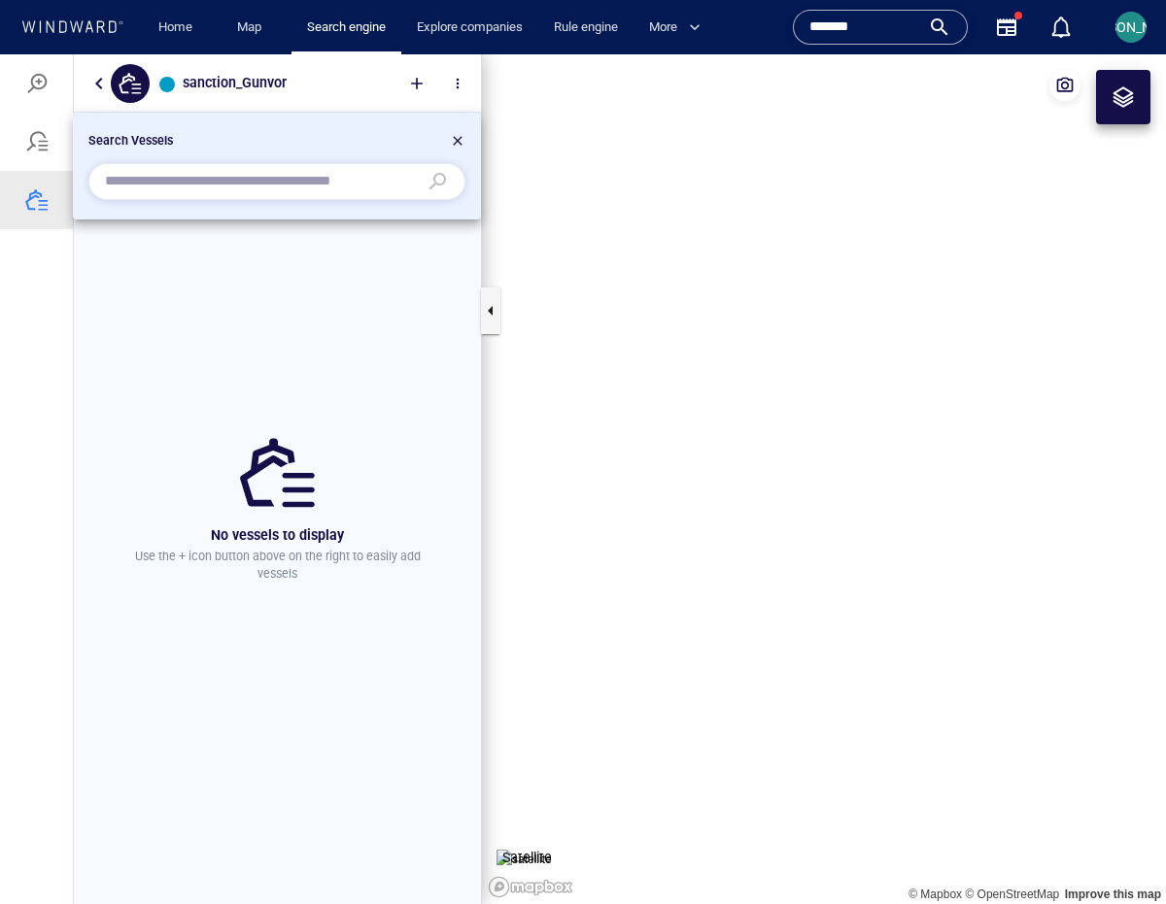
click at [277, 187] on input "text" at bounding box center [261, 181] width 313 height 29
paste input "*******"
type input "*******"
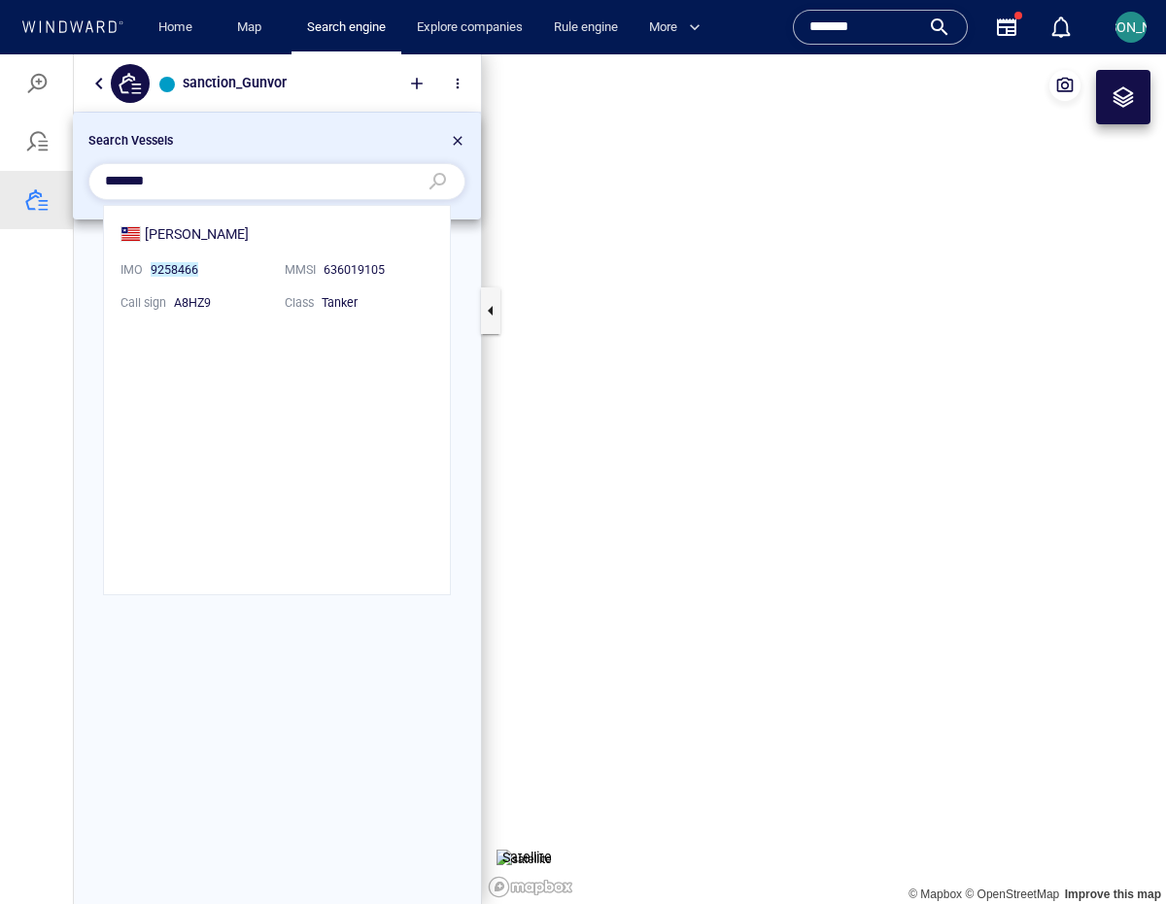
scroll to position [374, 331]
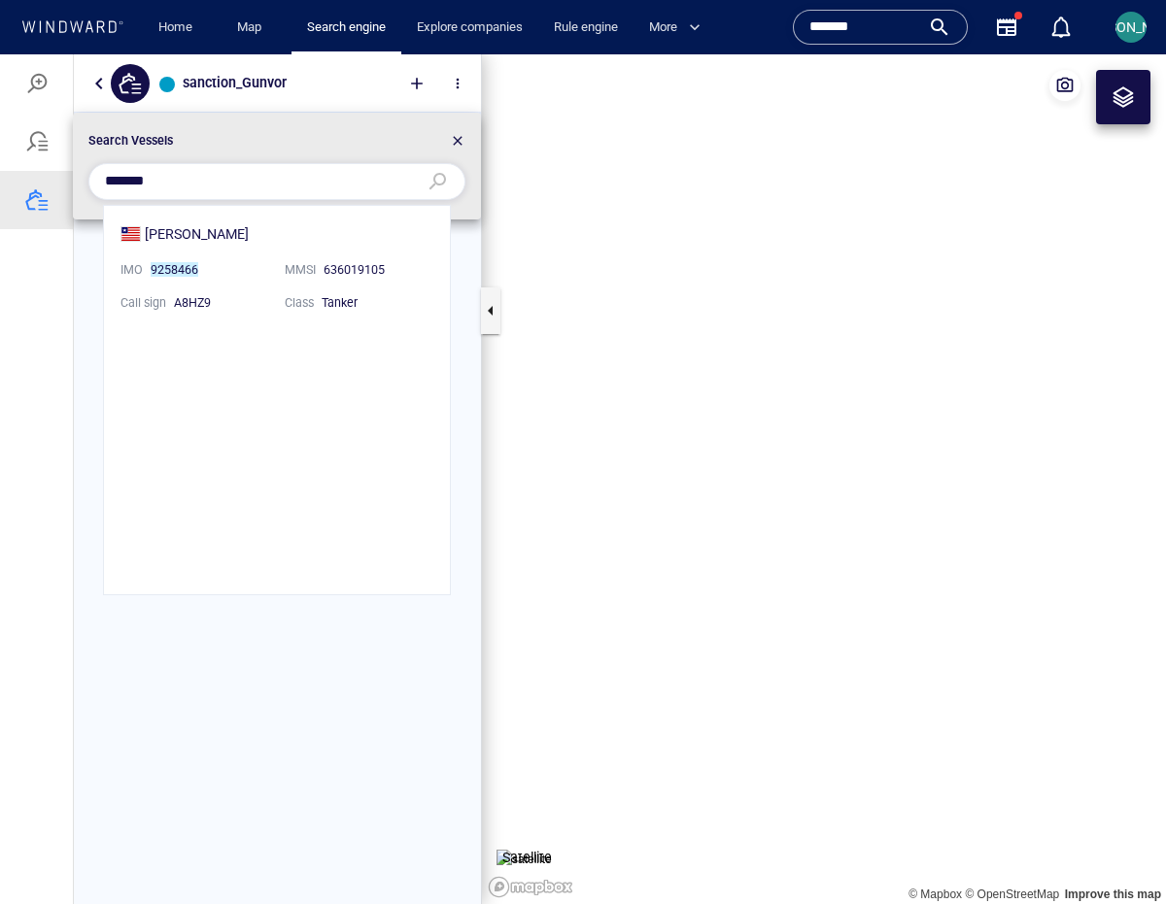
click at [181, 226] on li "ASHLEY IMO 9258466 MMSI 636019105 Call sign A8HZ9 Class Tanker" at bounding box center [277, 267] width 346 height 122
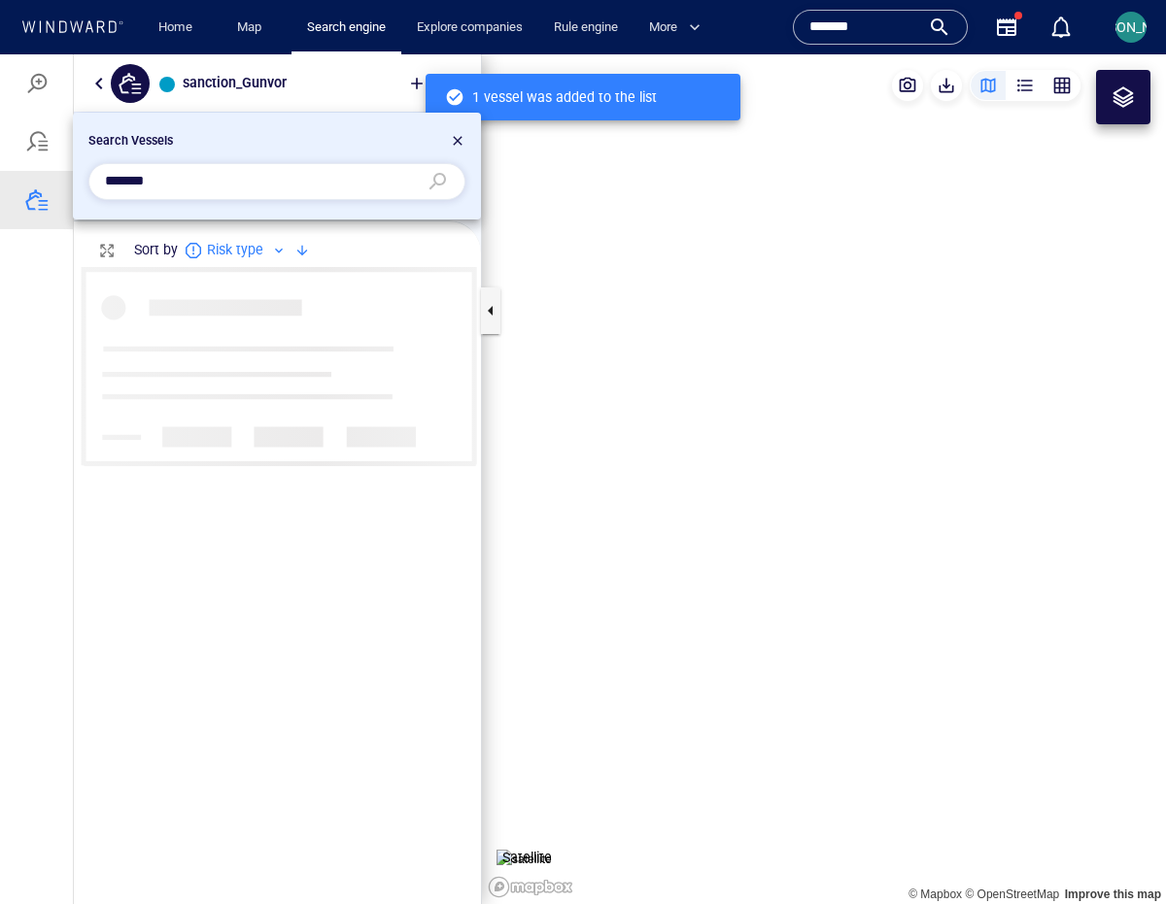
scroll to position [624, 392]
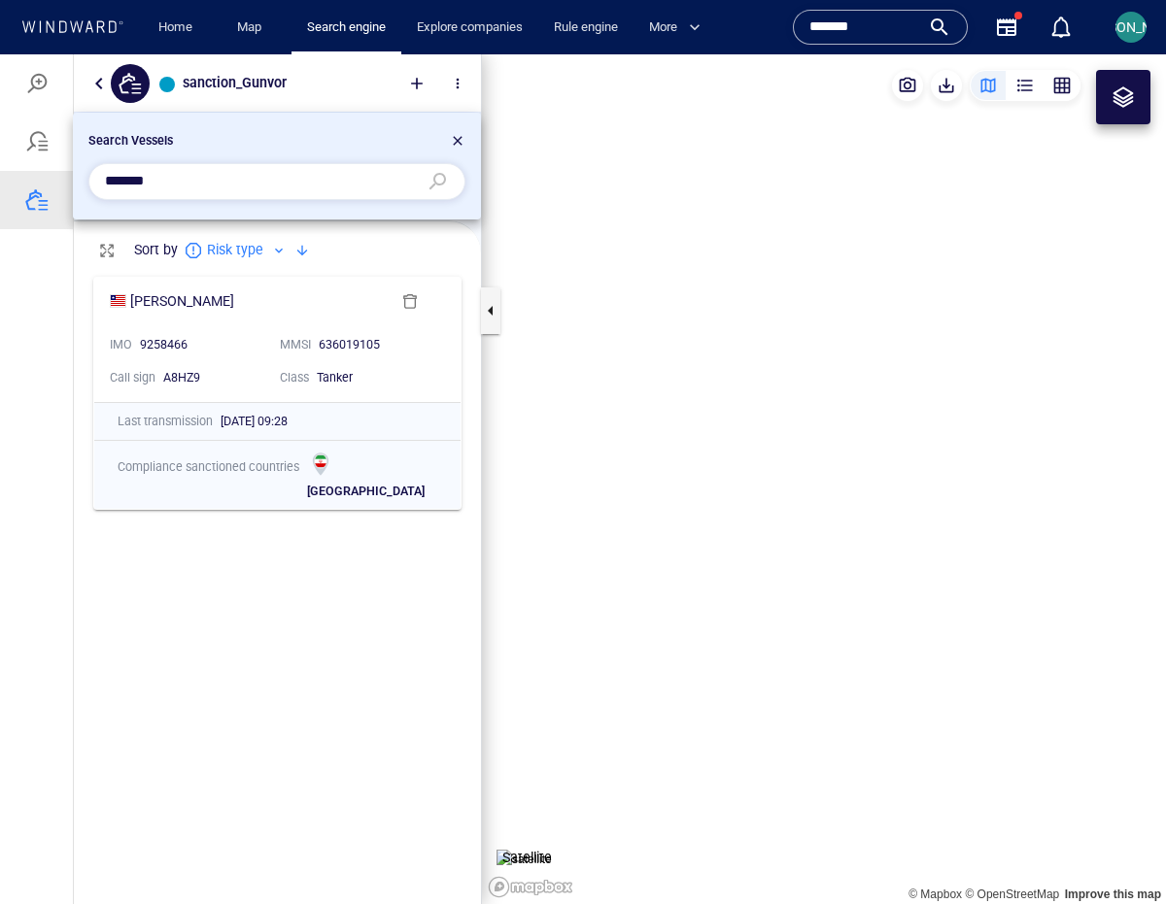
click at [223, 282] on div at bounding box center [583, 479] width 1166 height 850
click at [175, 311] on div at bounding box center [583, 479] width 1166 height 850
click at [144, 299] on div at bounding box center [583, 479] width 1166 height 850
click at [164, 302] on div at bounding box center [583, 479] width 1166 height 850
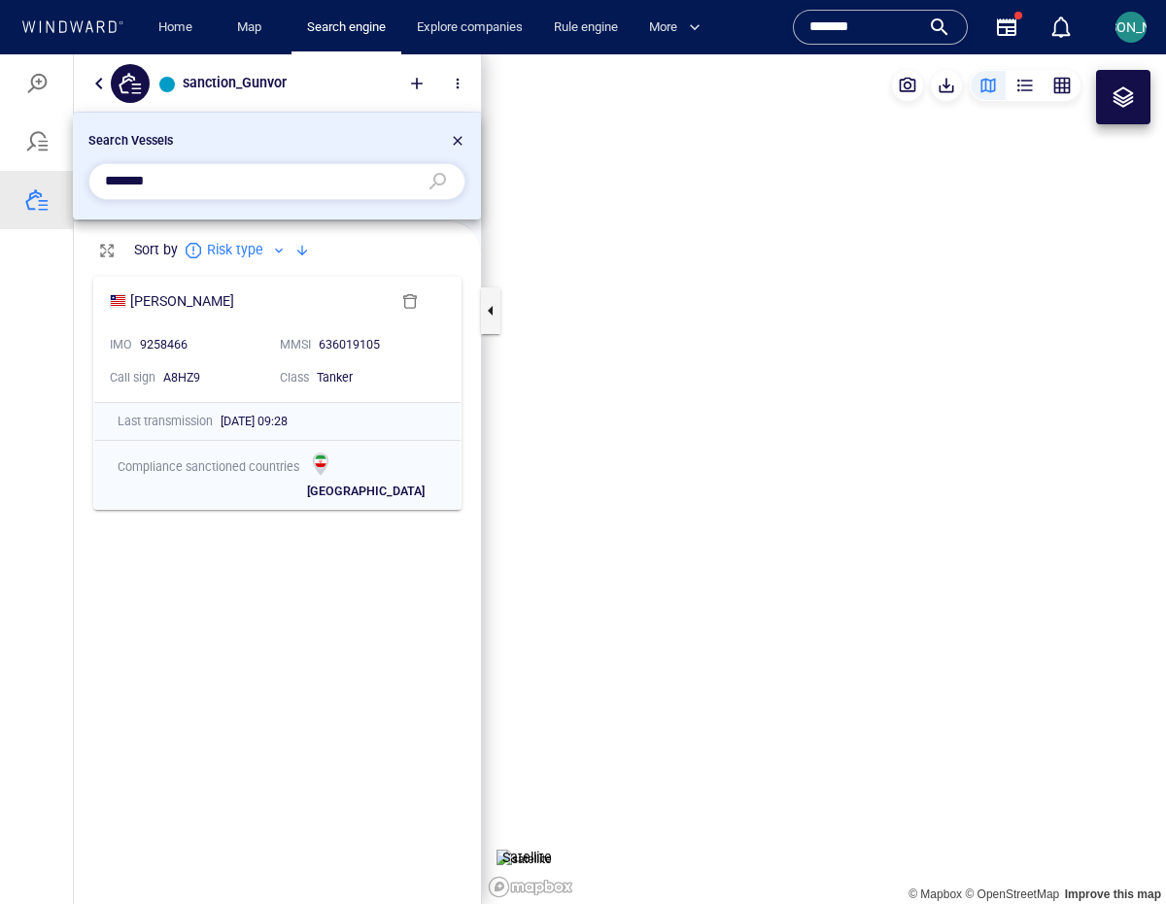
click at [254, 434] on div at bounding box center [583, 479] width 1166 height 850
click at [197, 322] on div at bounding box center [583, 479] width 1166 height 850
click at [169, 300] on div at bounding box center [583, 479] width 1166 height 850
click at [823, 477] on div at bounding box center [583, 479] width 1166 height 850
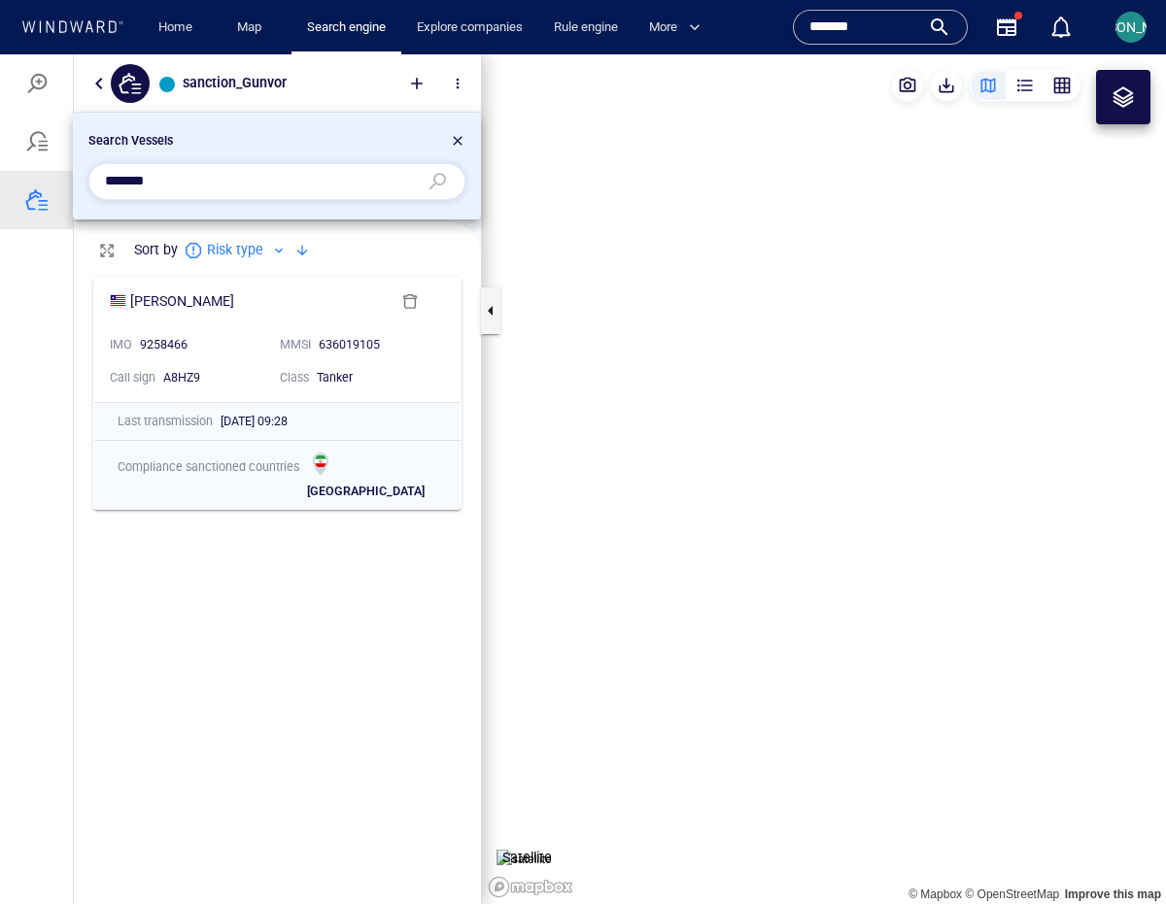
click at [820, 483] on div at bounding box center [583, 479] width 1166 height 850
drag, startPoint x: 915, startPoint y: 502, endPoint x: 903, endPoint y: 496, distance: 13.0
click at [915, 502] on div at bounding box center [583, 479] width 1166 height 850
click at [813, 461] on div at bounding box center [583, 479] width 1166 height 850
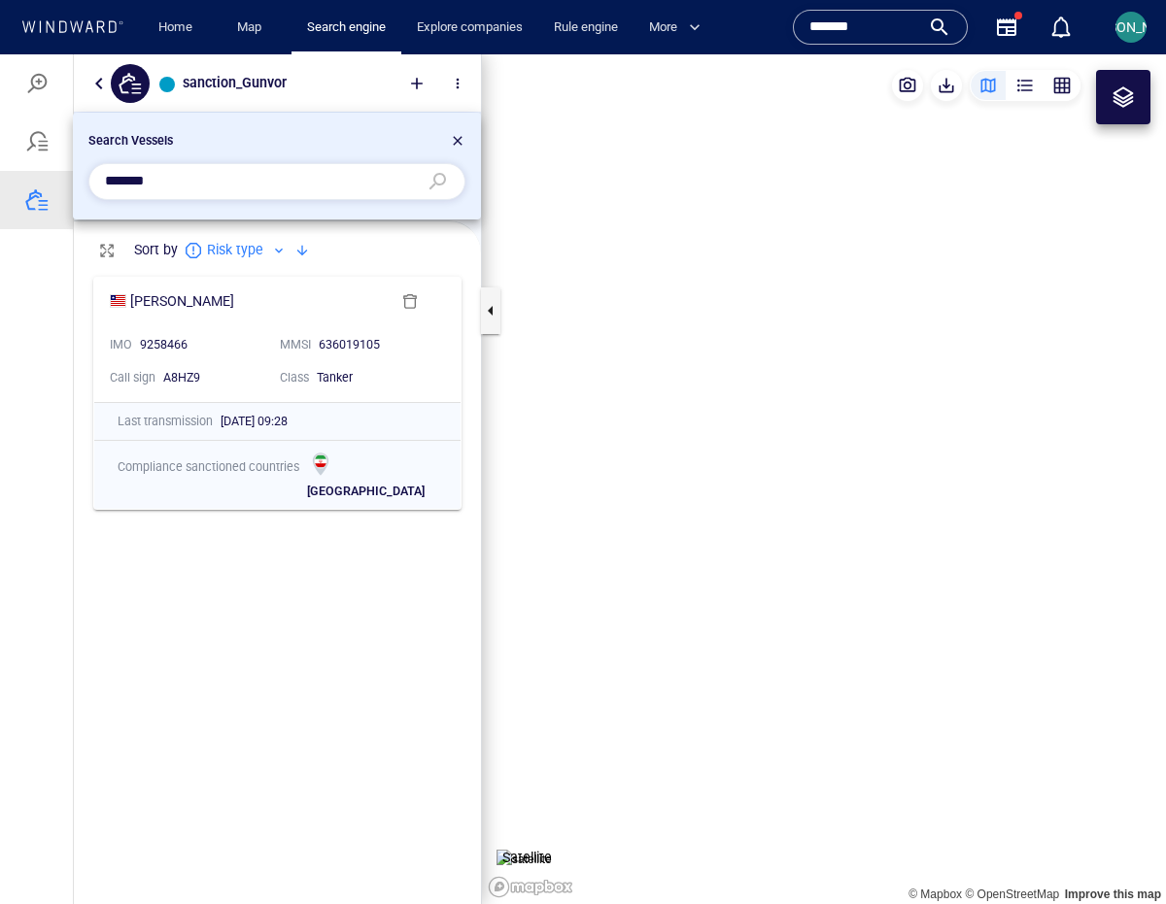
click at [828, 491] on div at bounding box center [583, 479] width 1166 height 850
click at [824, 480] on div at bounding box center [583, 479] width 1166 height 850
click at [466, 144] on div "Search Vessels" at bounding box center [277, 143] width 385 height 31
click at [460, 142] on div at bounding box center [458, 143] width 16 height 23
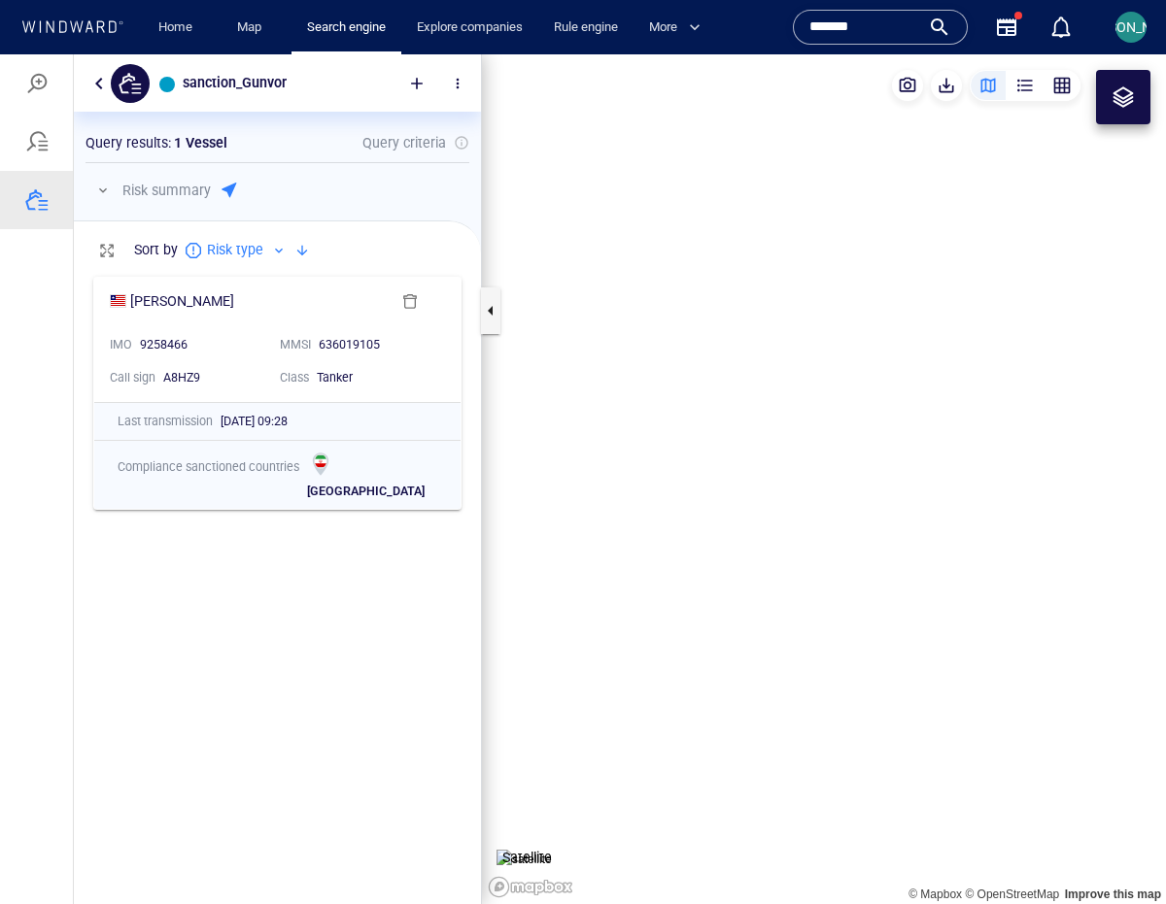
click at [307, 279] on div "ASHLEY IMO 9258466 MMSI 636019105 Call sign A8HZ9 Class Tanker" at bounding box center [277, 340] width 366 height 124
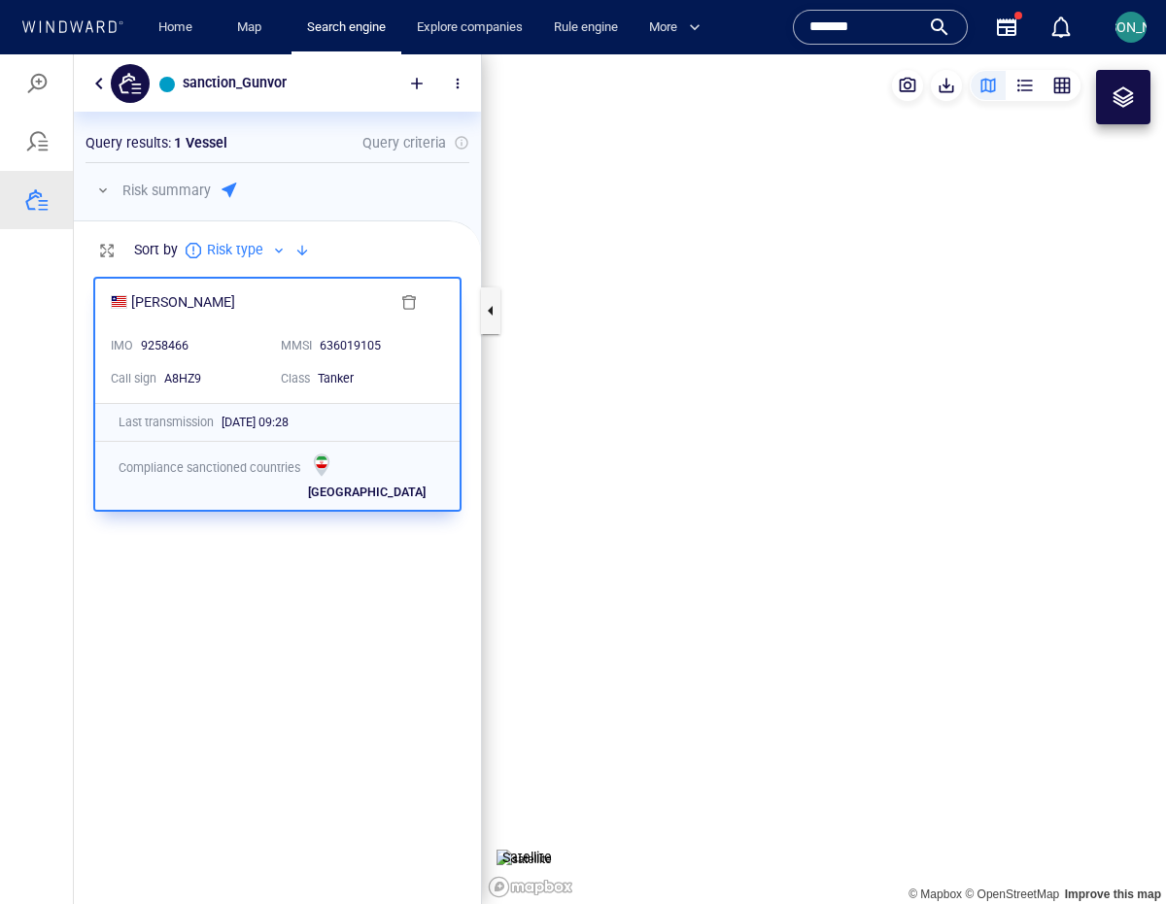
click at [823, 488] on canvas "Map" at bounding box center [824, 479] width 684 height 850
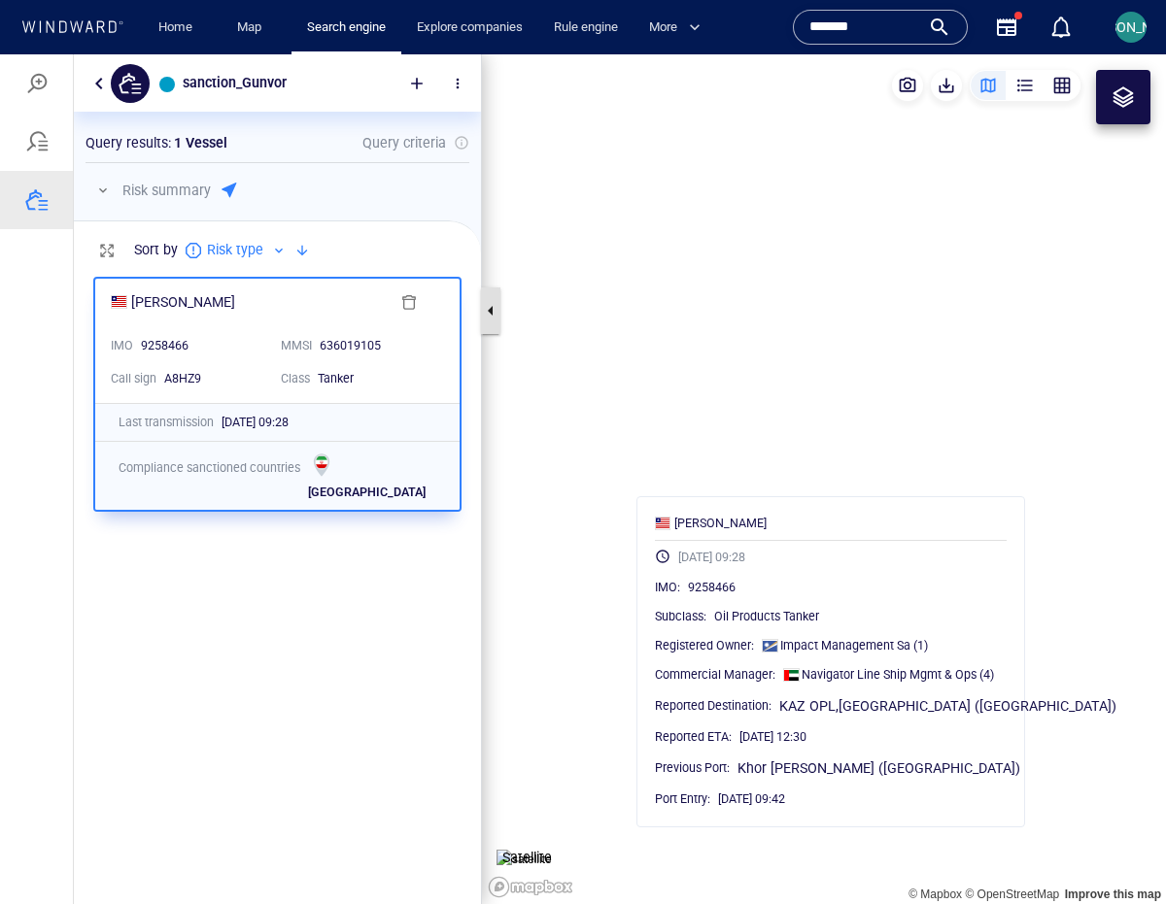
click at [493, 316] on button "button" at bounding box center [490, 311] width 19 height 47
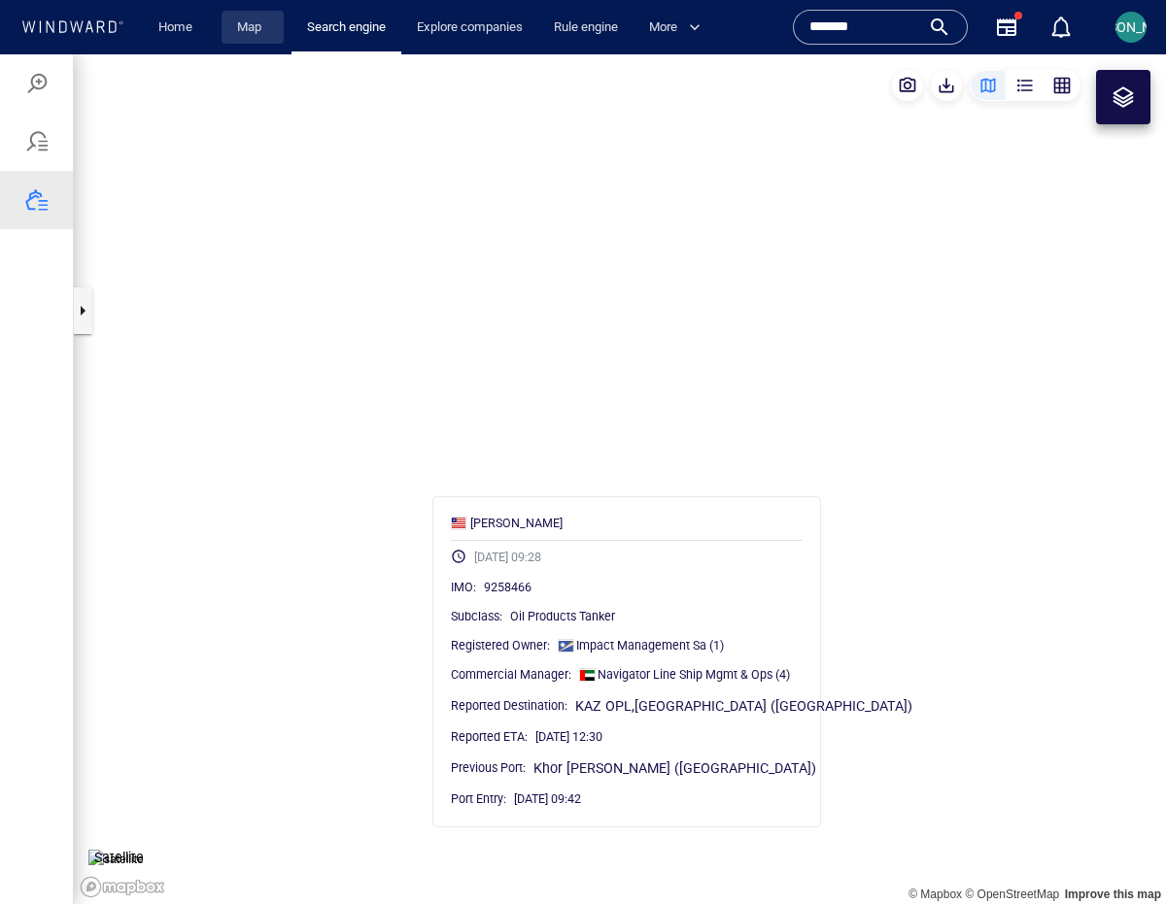
click at [259, 26] on link "Map" at bounding box center [252, 28] width 47 height 34
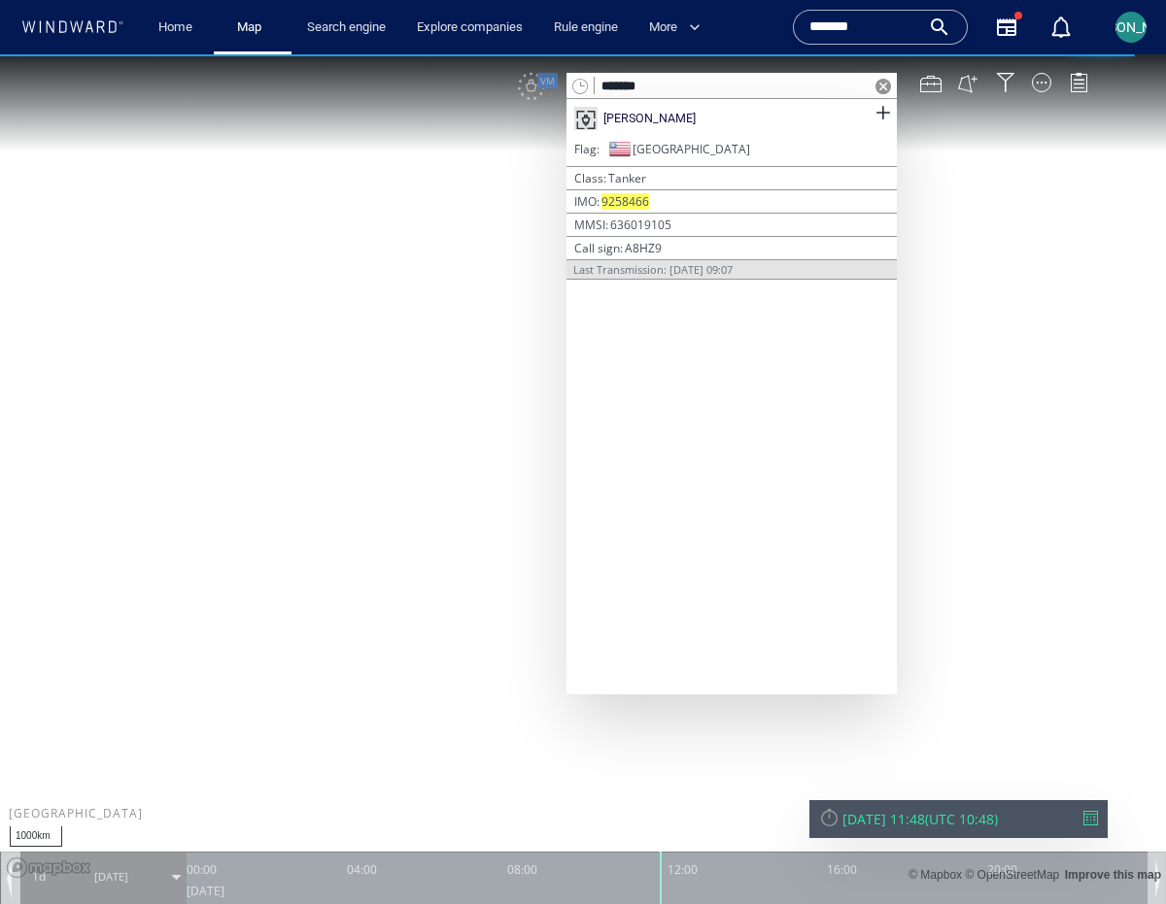
type input "*******"
click at [639, 115] on div "[PERSON_NAME]" at bounding box center [649, 118] width 92 height 17
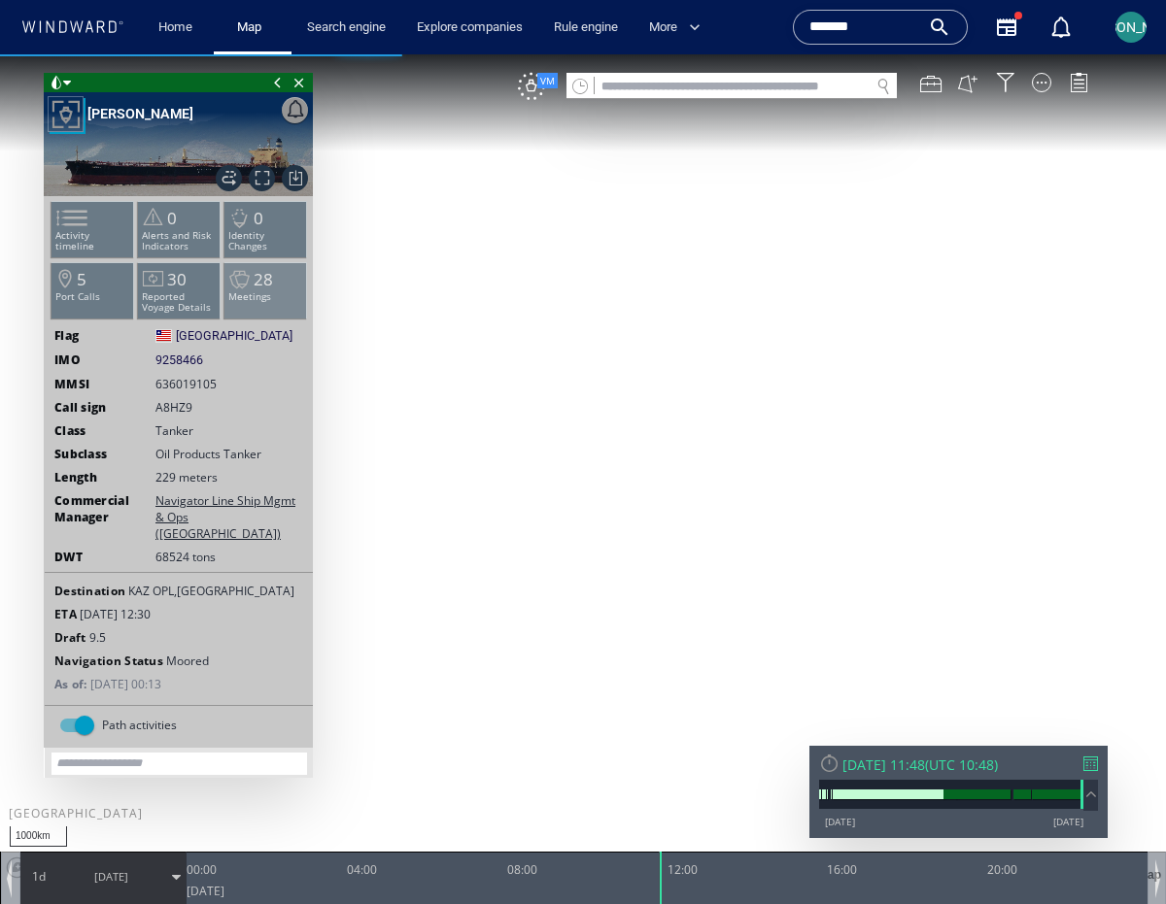
click at [275, 284] on li "28 Meetings" at bounding box center [265, 290] width 83 height 56
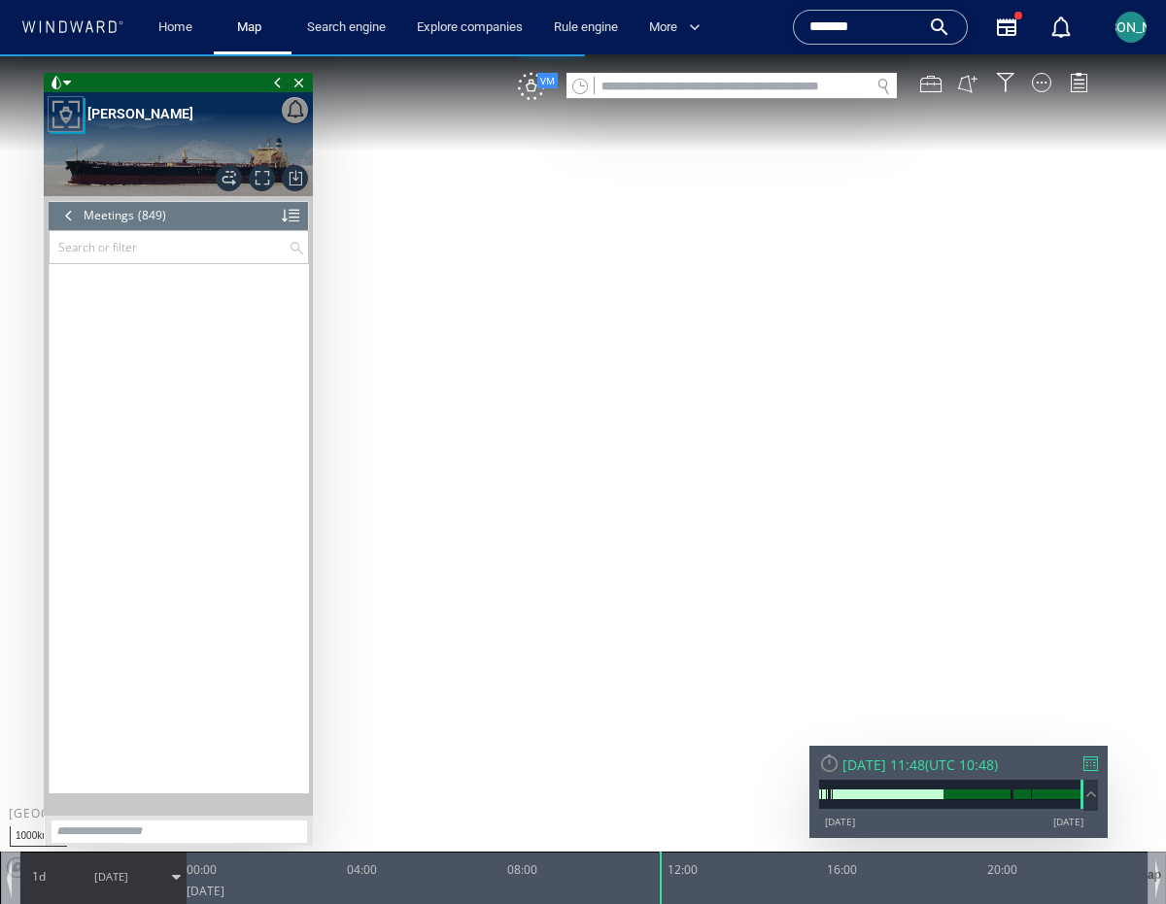
scroll to position [44829, 0]
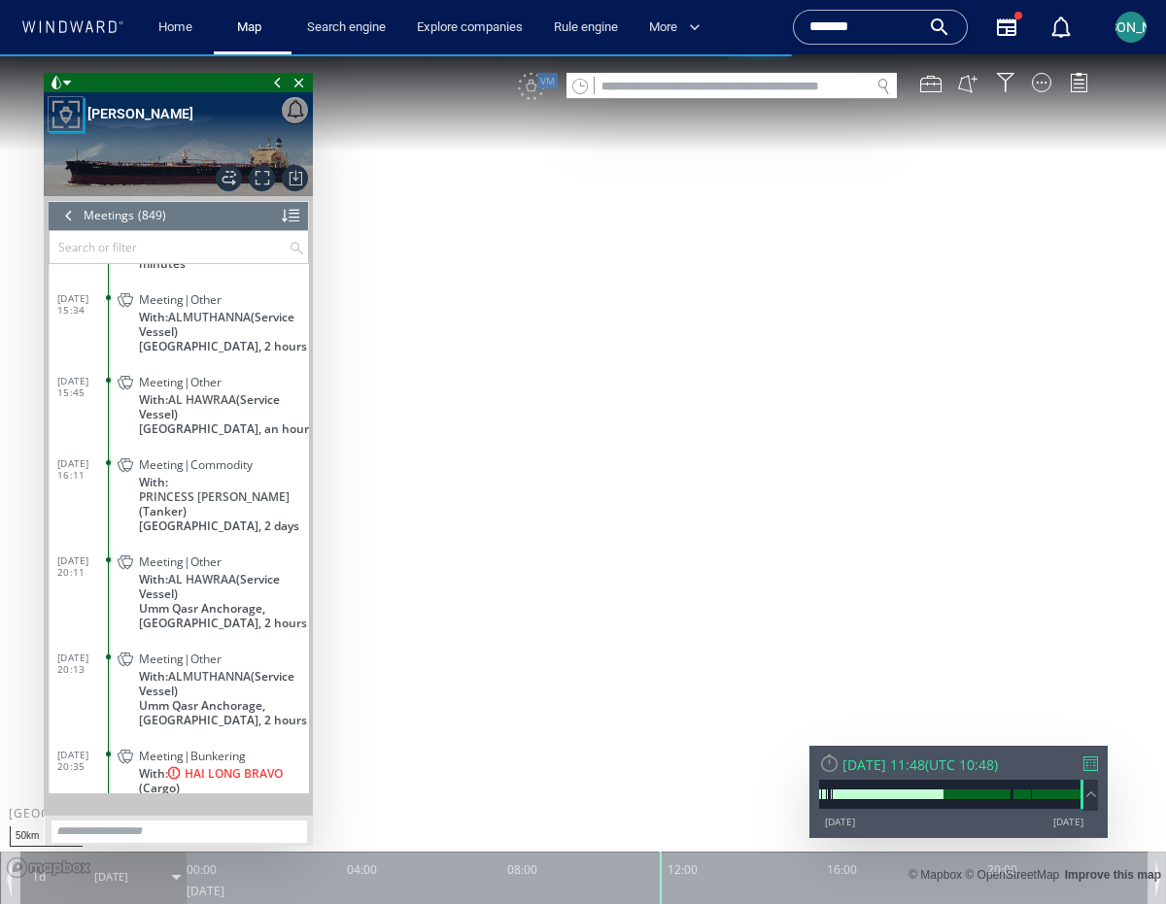
drag, startPoint x: 533, startPoint y: 280, endPoint x: 706, endPoint y: 423, distance: 224.2
click at [706, 424] on canvas "Map" at bounding box center [583, 469] width 1166 height 831
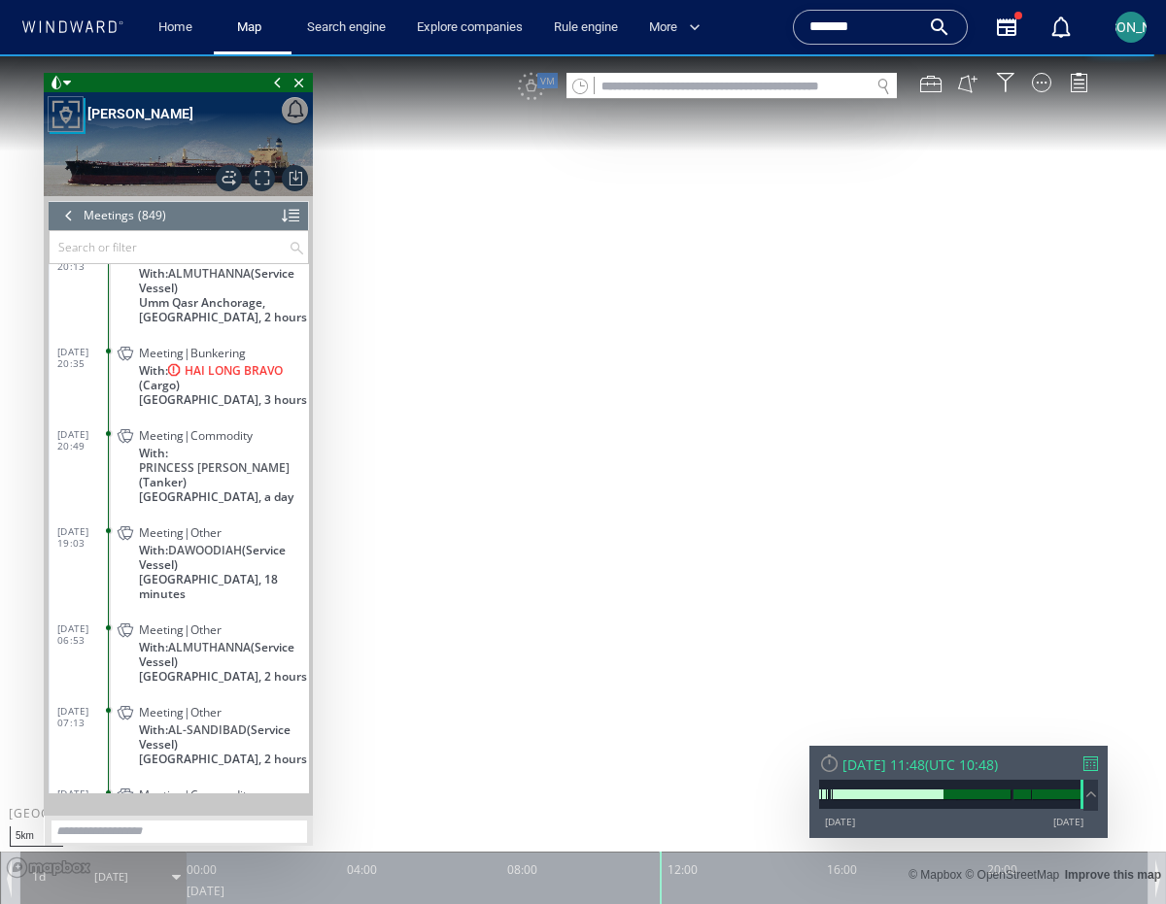
scroll to position [45256, 0]
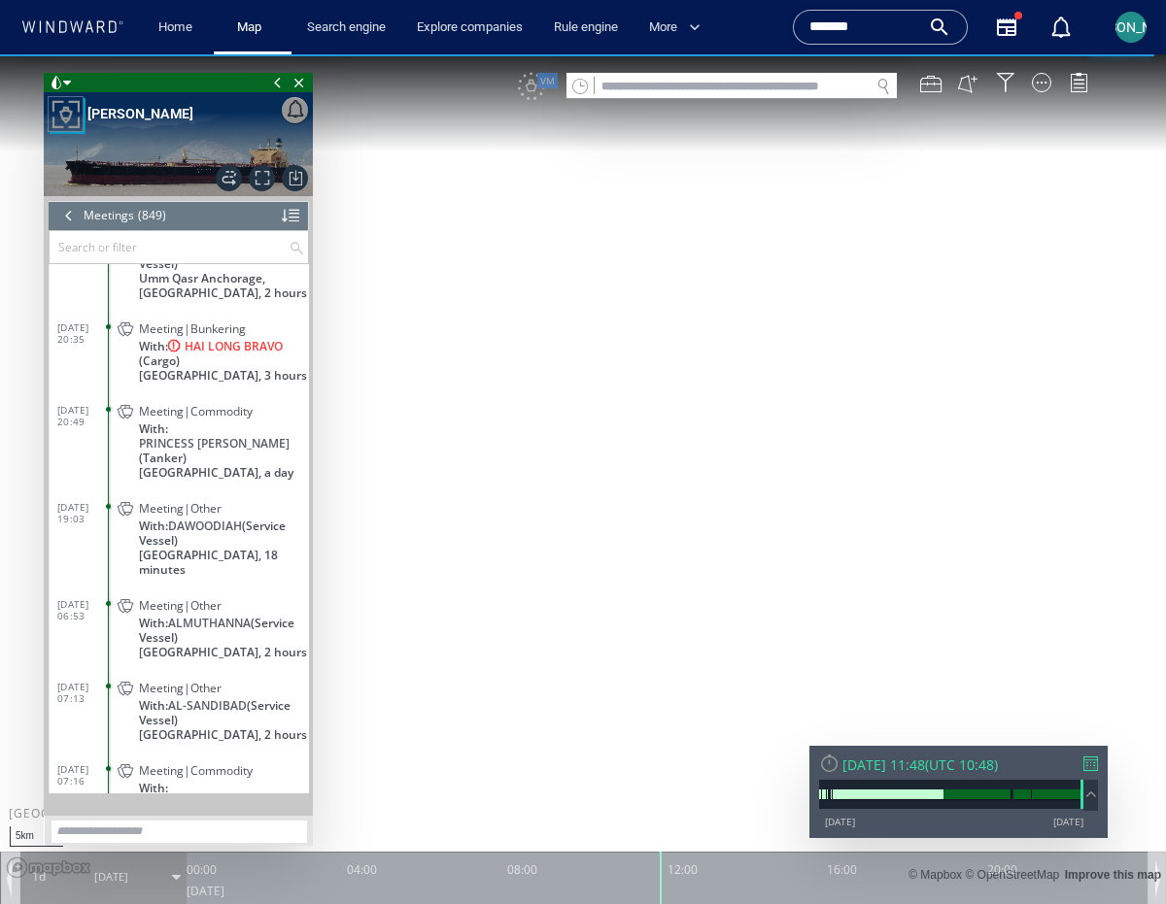
click at [223, 763] on span "Meeting|Commodity" at bounding box center [196, 770] width 114 height 15
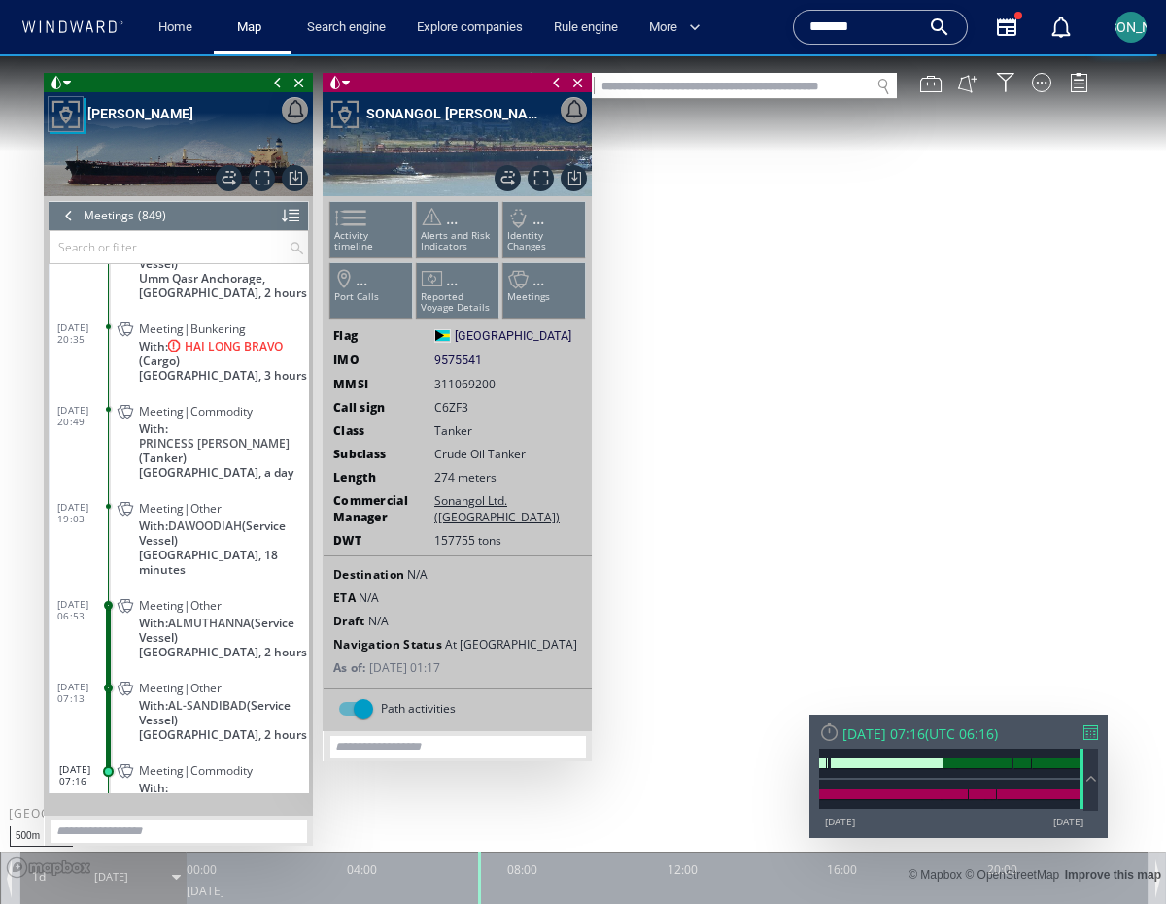
drag, startPoint x: 832, startPoint y: 589, endPoint x: 759, endPoint y: 356, distance: 243.6
click at [759, 357] on canvas "Map" at bounding box center [583, 469] width 1166 height 831
drag, startPoint x: 956, startPoint y: 431, endPoint x: 963, endPoint y: 401, distance: 30.9
click at [958, 429] on canvas "Map" at bounding box center [583, 469] width 1166 height 831
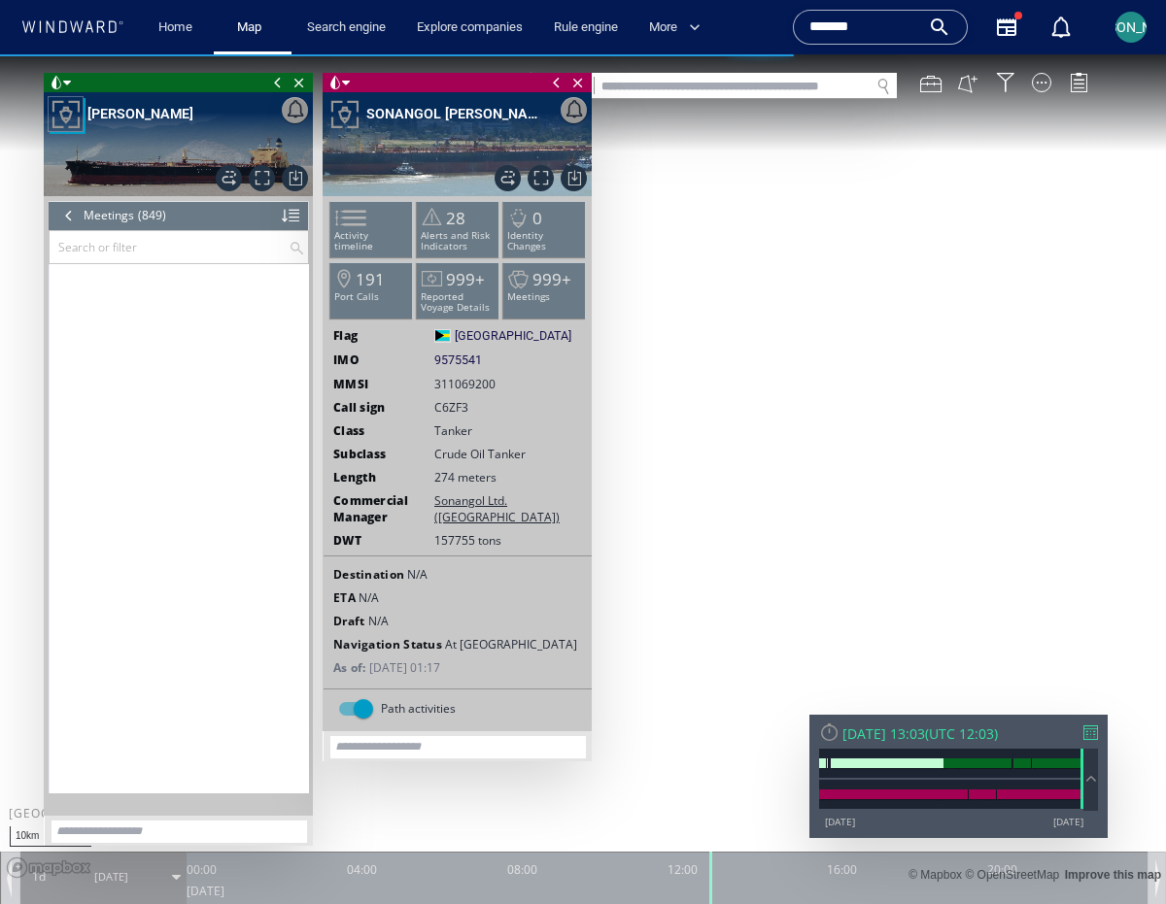
scroll to position [45256, 0]
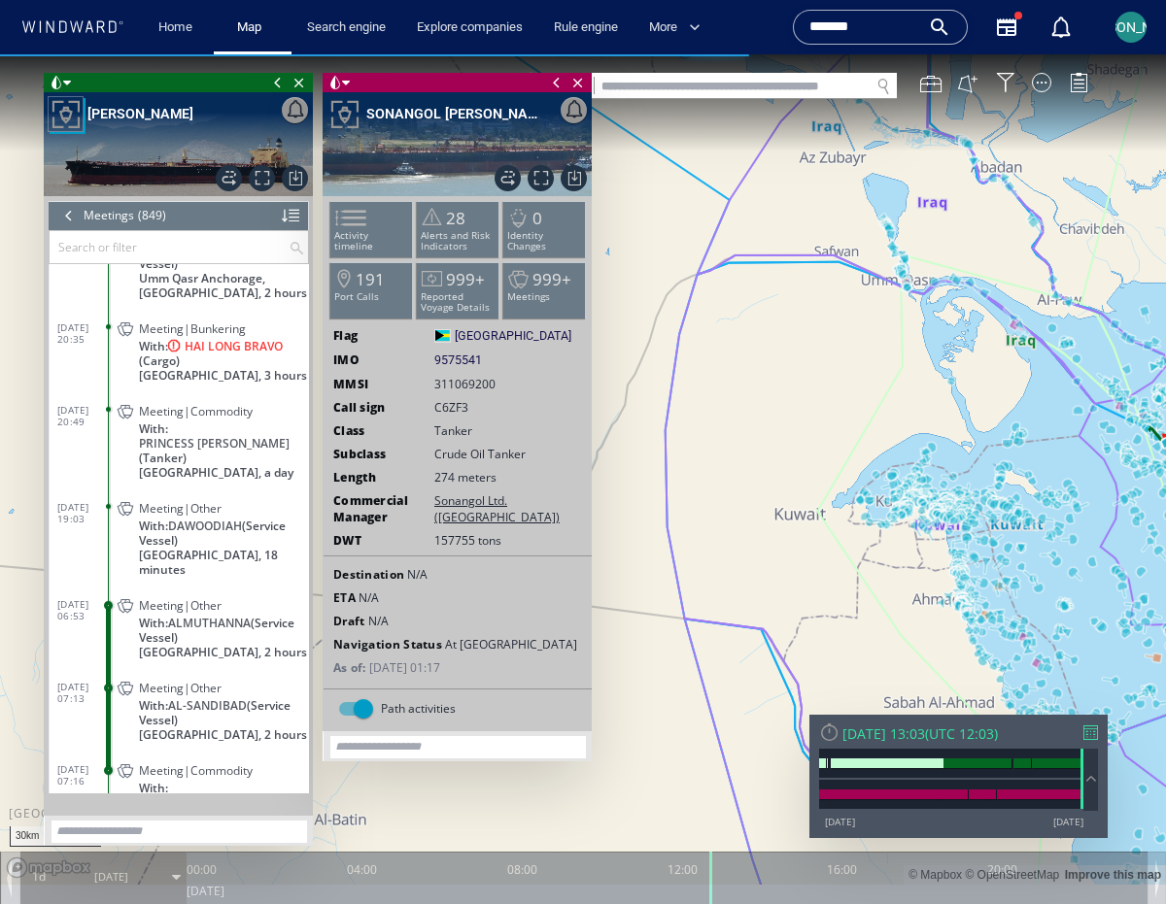
click at [56, 225] on header "Meetings (849) (Still Loading...)" at bounding box center [179, 215] width 260 height 29
click at [67, 213] on div at bounding box center [68, 215] width 21 height 29
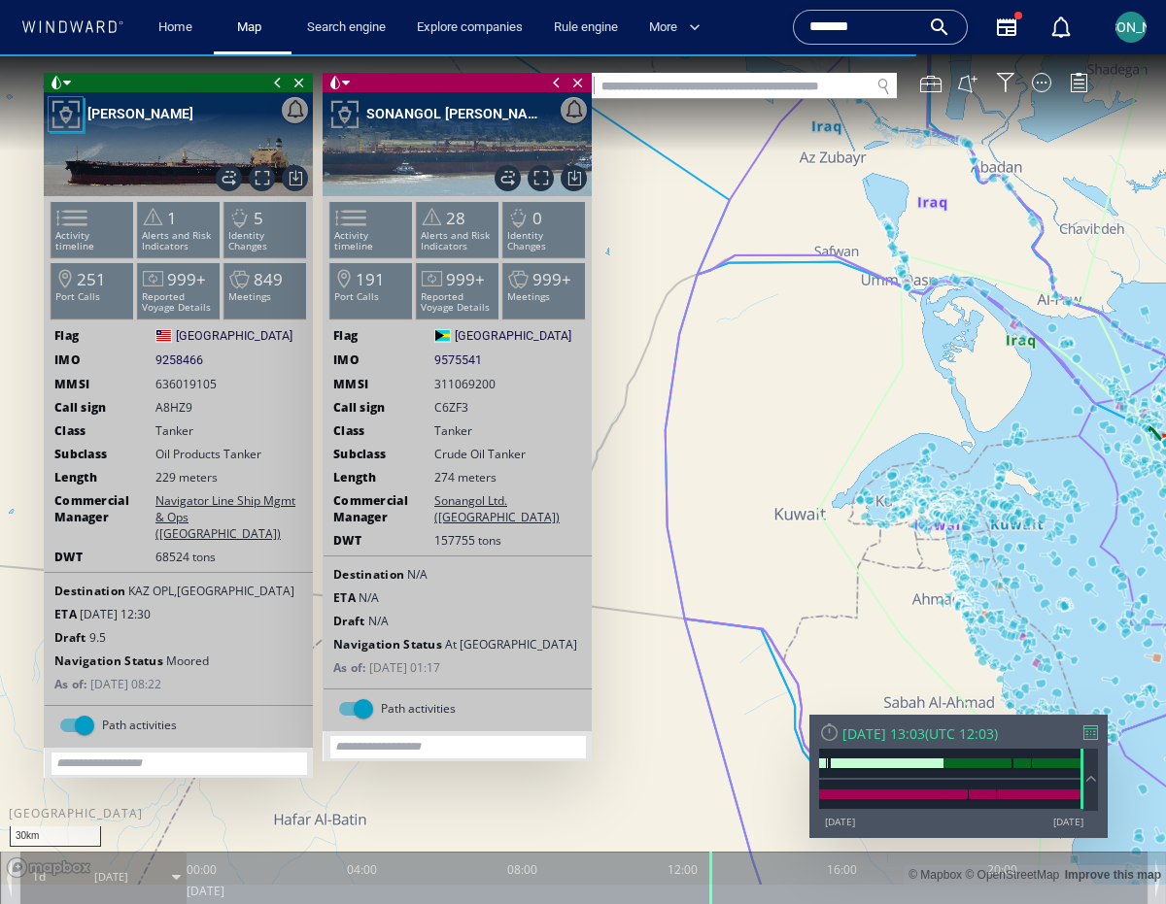
click at [78, 117] on div at bounding box center [66, 114] width 34 height 34
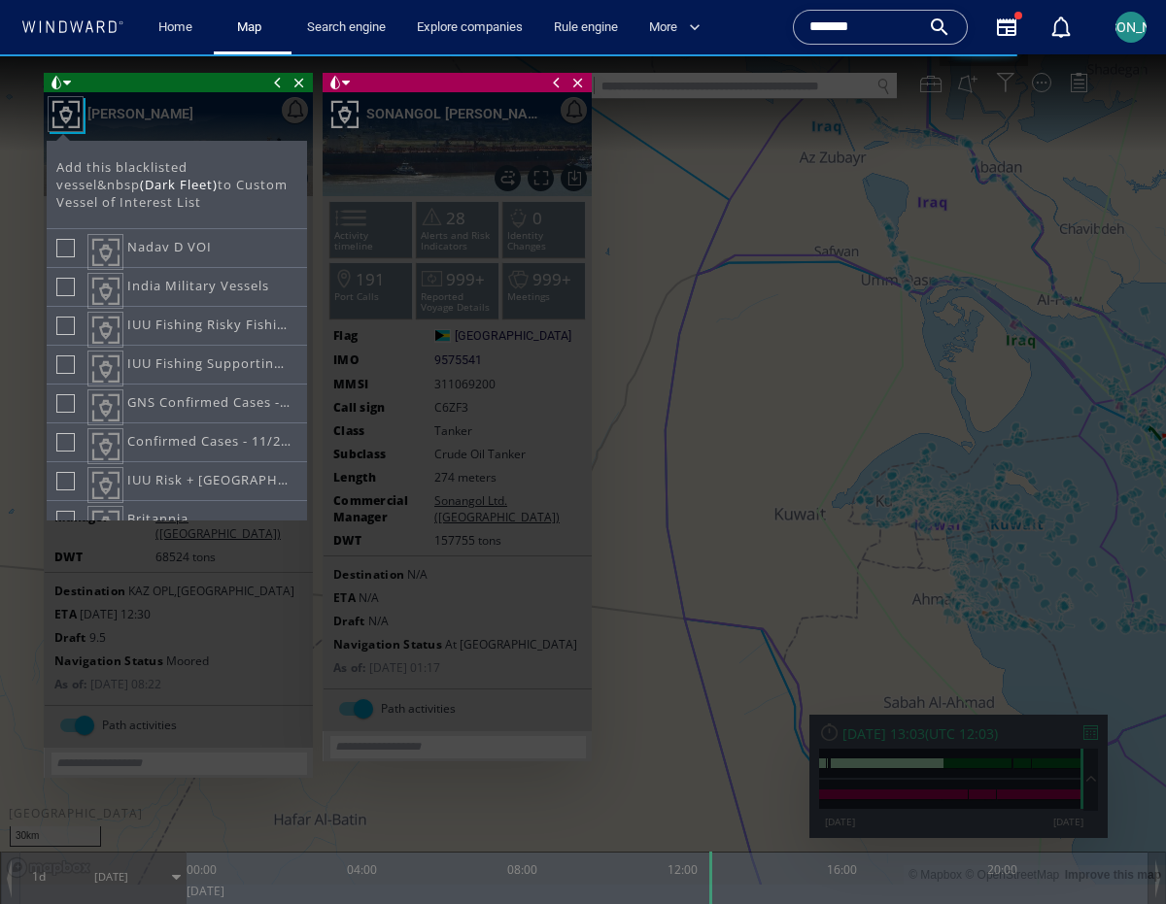
click at [78, 117] on div at bounding box center [66, 114] width 34 height 34
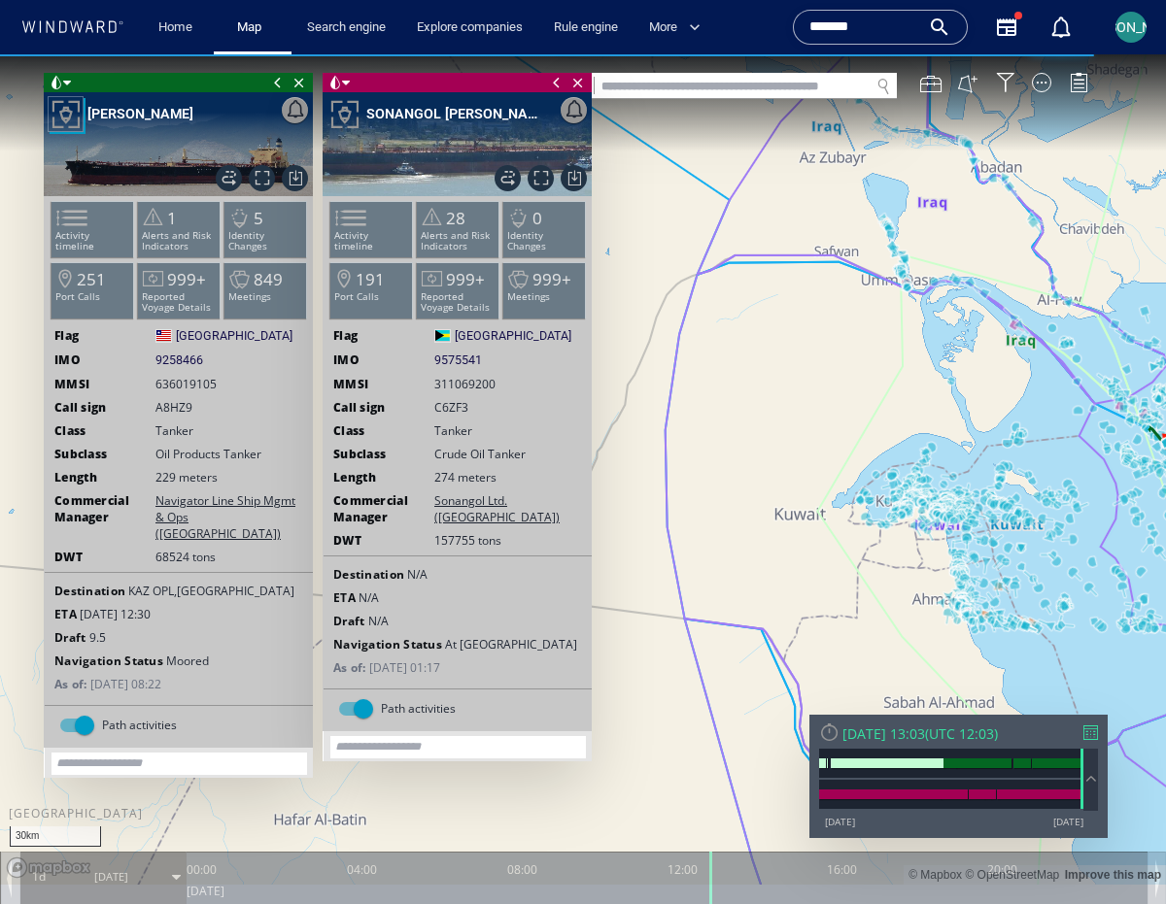
click at [79, 717] on div "Path activities" at bounding box center [84, 725] width 19 height 19
click at [80, 723] on div "Path activities" at bounding box center [76, 726] width 33 height 14
click at [356, 710] on div "Path activities" at bounding box center [363, 708] width 19 height 19
click at [356, 710] on div "Path activities" at bounding box center [347, 708] width 19 height 19
click at [166, 869] on div "1d 03/09/25" at bounding box center [102, 877] width 165 height 49
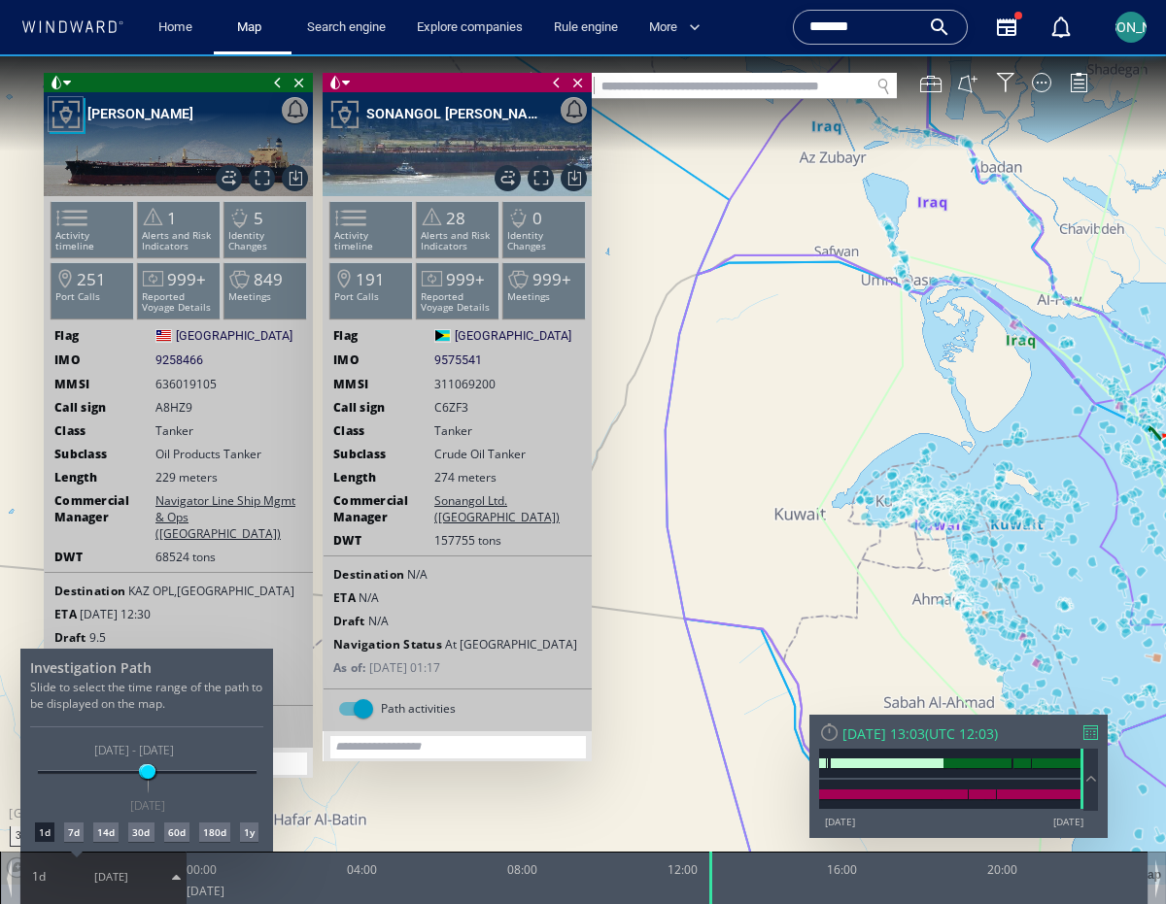
click at [172, 877] on div at bounding box center [583, 479] width 1166 height 850
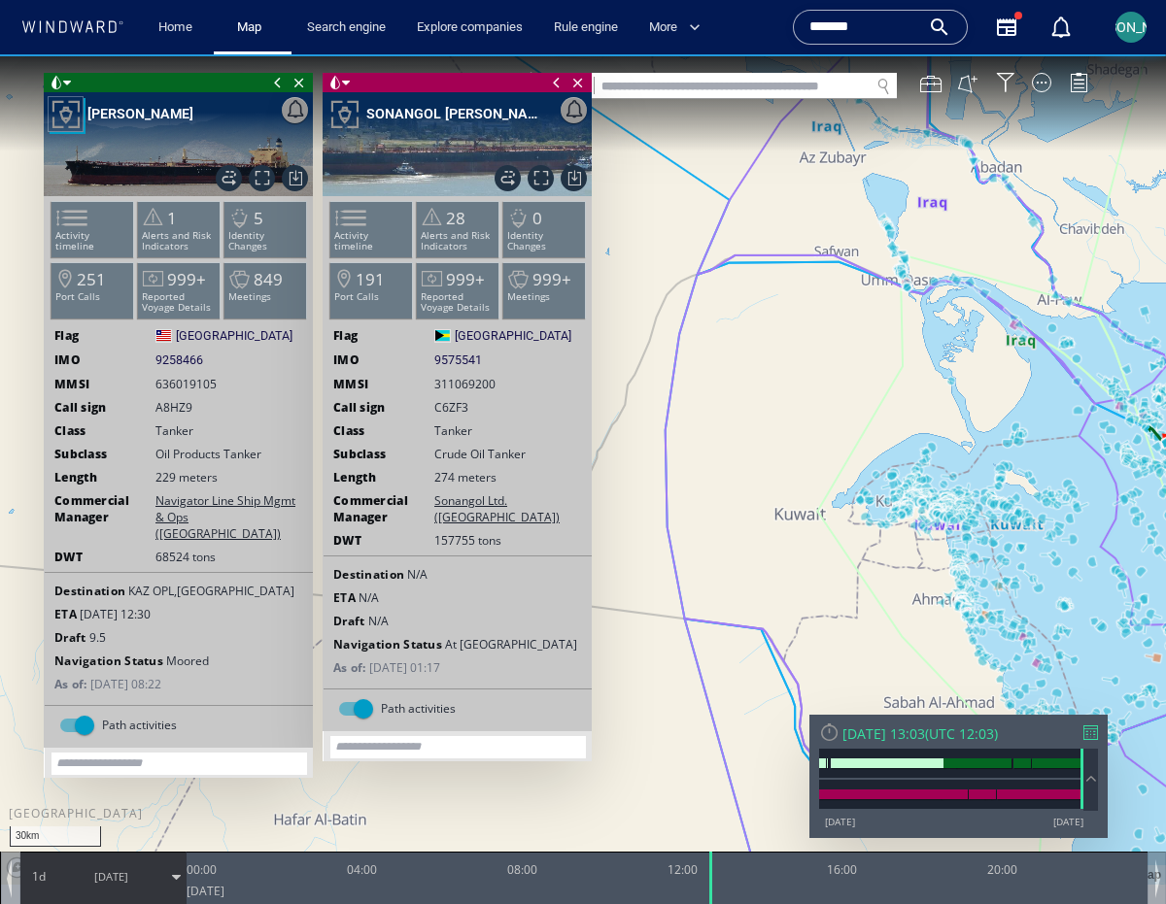
click at [172, 877] on span at bounding box center [176, 877] width 9 height 9
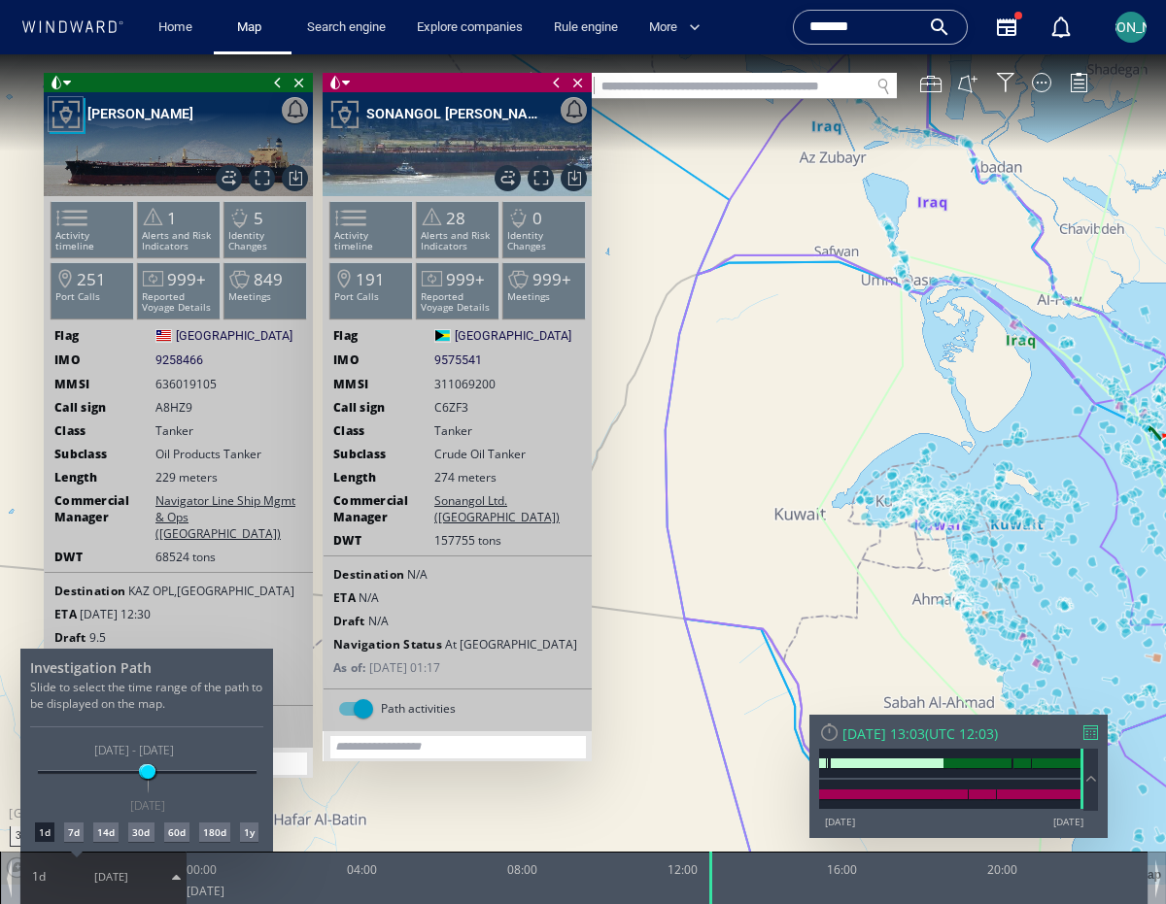
click at [140, 829] on div "30d" at bounding box center [140, 832] width 25 height 19
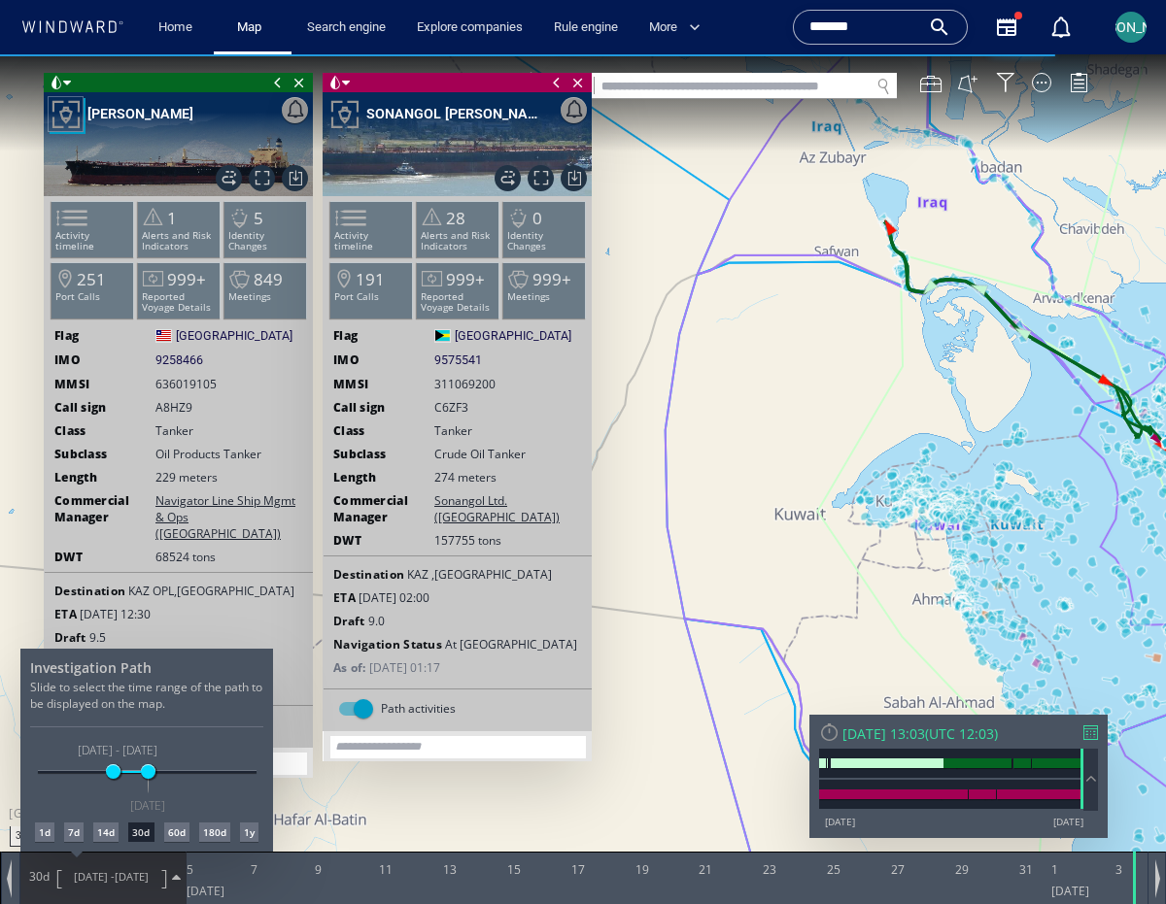
drag, startPoint x: 888, startPoint y: 374, endPoint x: 716, endPoint y: 356, distance: 172.9
click at [716, 356] on div at bounding box center [583, 479] width 1166 height 850
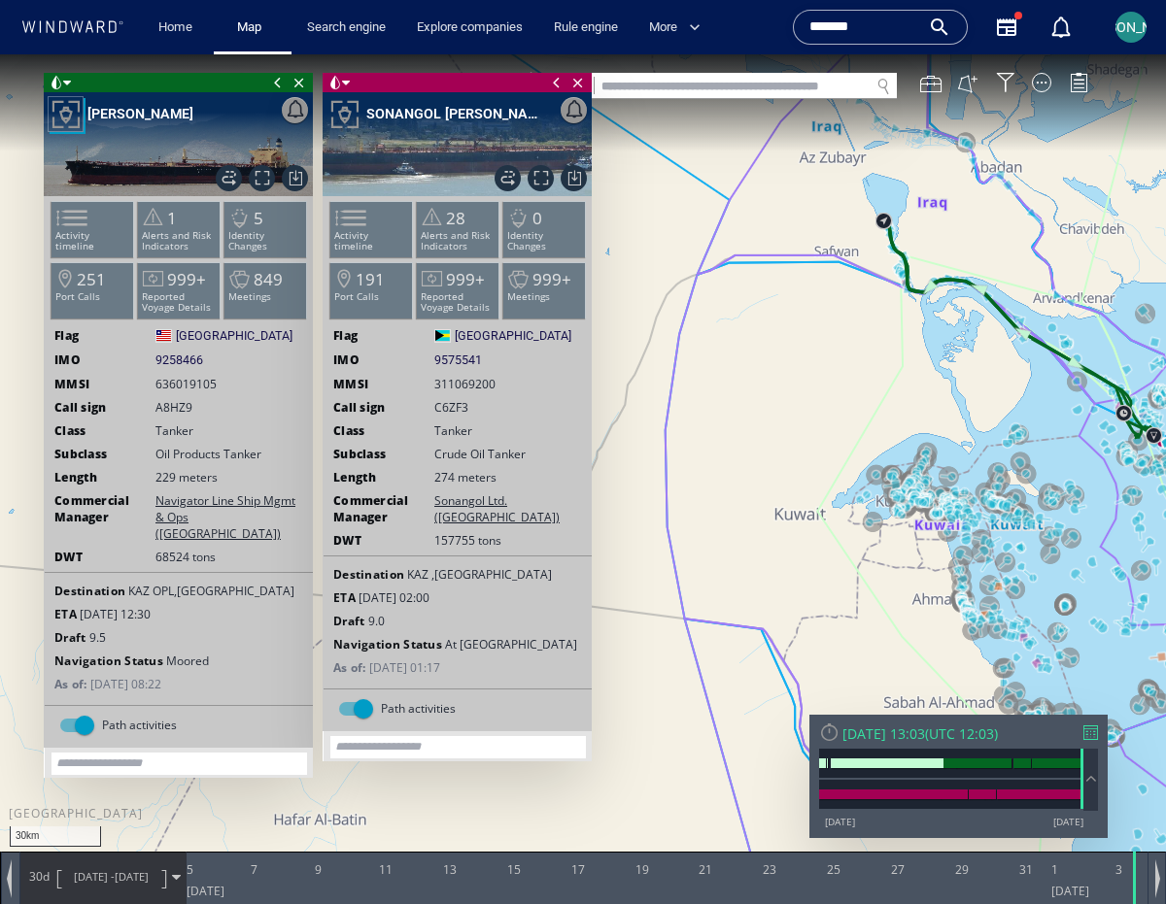
drag, startPoint x: 840, startPoint y: 365, endPoint x: 653, endPoint y: 402, distance: 191.1
click at [638, 409] on canvas "Map" at bounding box center [583, 469] width 1166 height 831
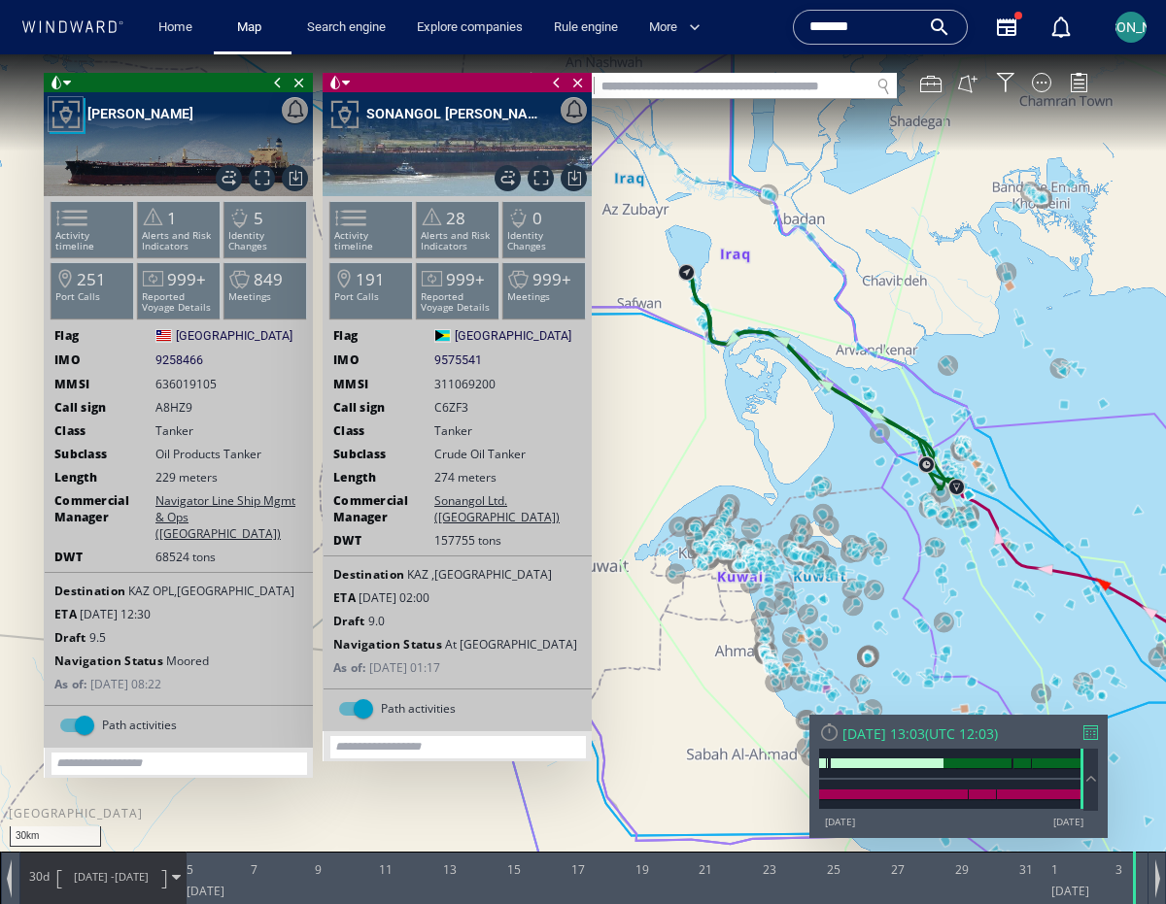
click at [556, 84] on span at bounding box center [556, 82] width 21 height 19
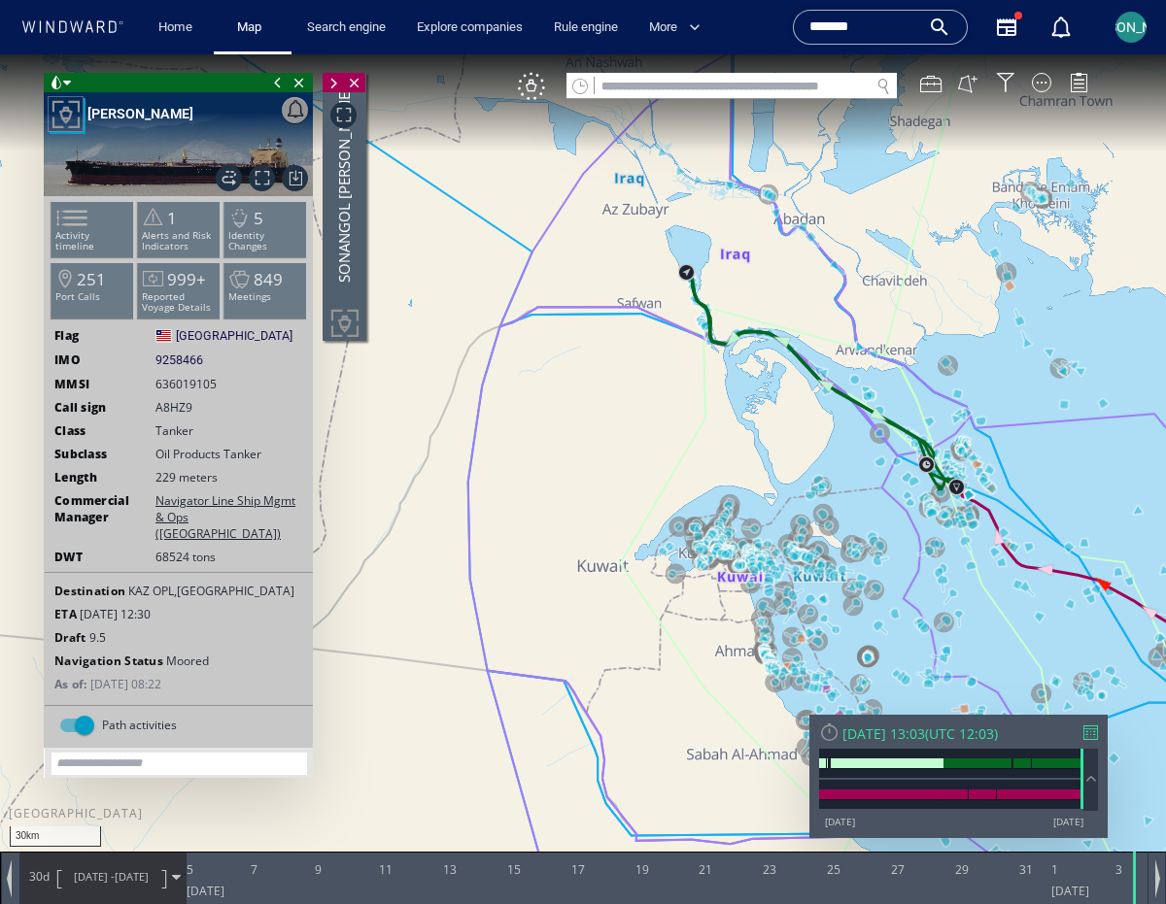
click at [276, 81] on span at bounding box center [277, 82] width 21 height 19
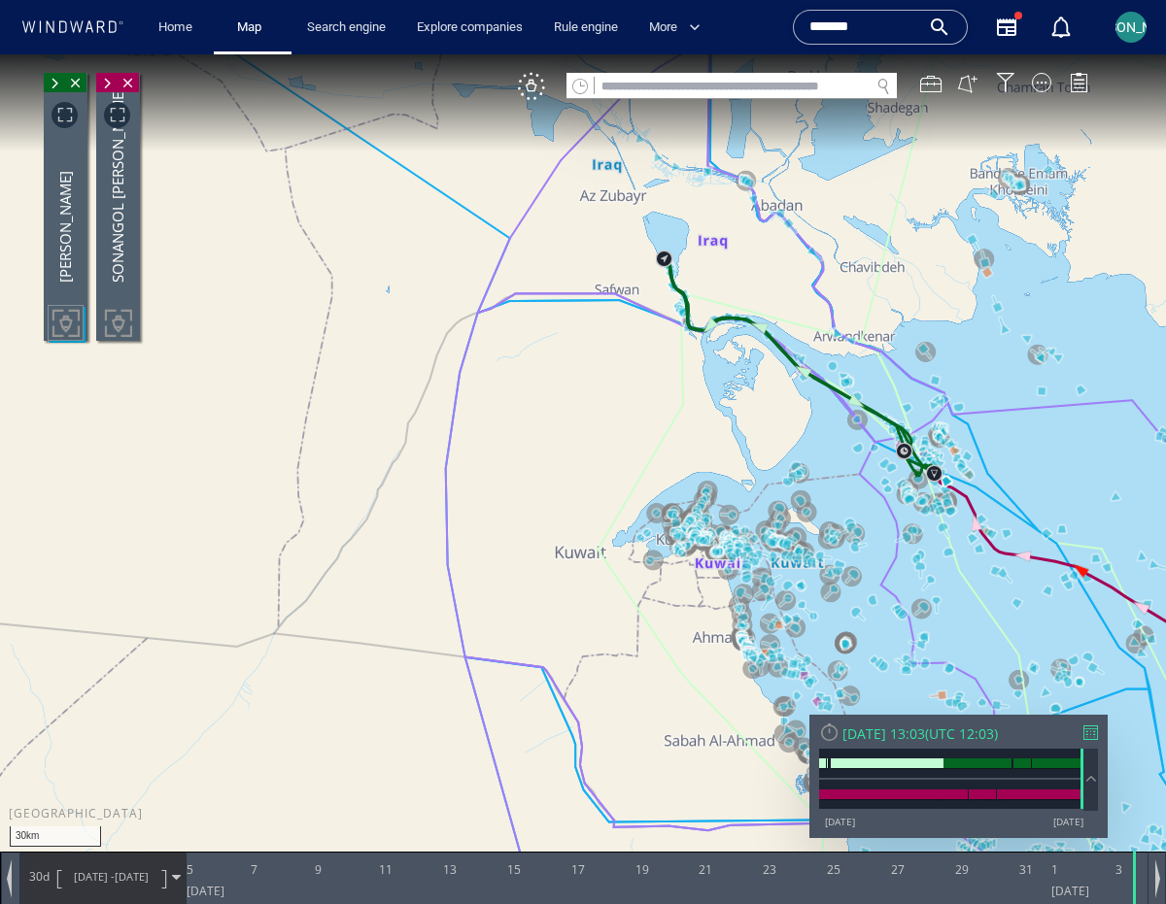
drag, startPoint x: 587, startPoint y: 480, endPoint x: 312, endPoint y: 337, distance: 309.8
click at [312, 337] on canvas "Map" at bounding box center [583, 469] width 1166 height 831
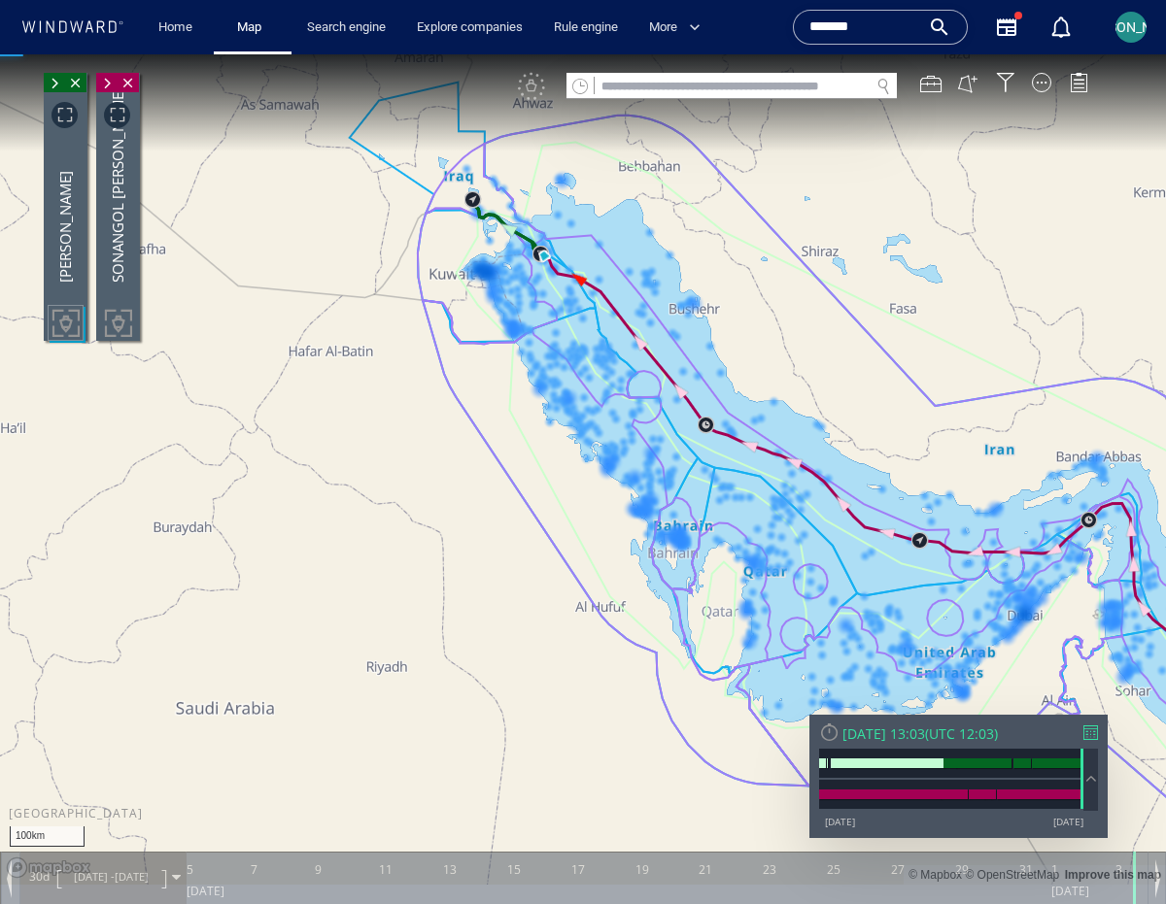
drag, startPoint x: 1060, startPoint y: 440, endPoint x: 630, endPoint y: 258, distance: 466.2
click at [631, 258] on canvas "Map" at bounding box center [583, 469] width 1166 height 831
drag, startPoint x: 959, startPoint y: 306, endPoint x: 661, endPoint y: 233, distance: 307.0
click at [665, 233] on canvas "Map" at bounding box center [583, 469] width 1166 height 831
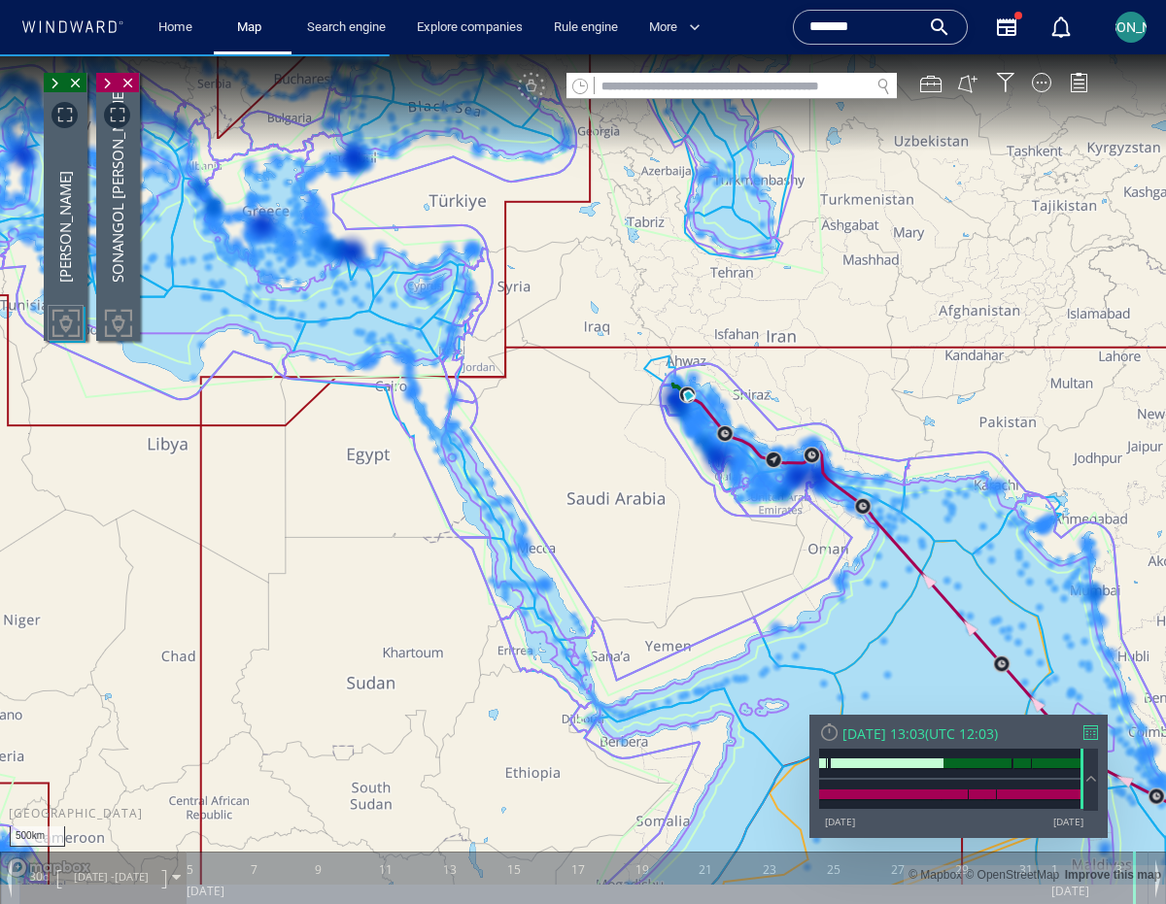
drag, startPoint x: 971, startPoint y: 540, endPoint x: 749, endPoint y: 353, distance: 290.9
click at [668, 310] on canvas "Map" at bounding box center [583, 469] width 1166 height 831
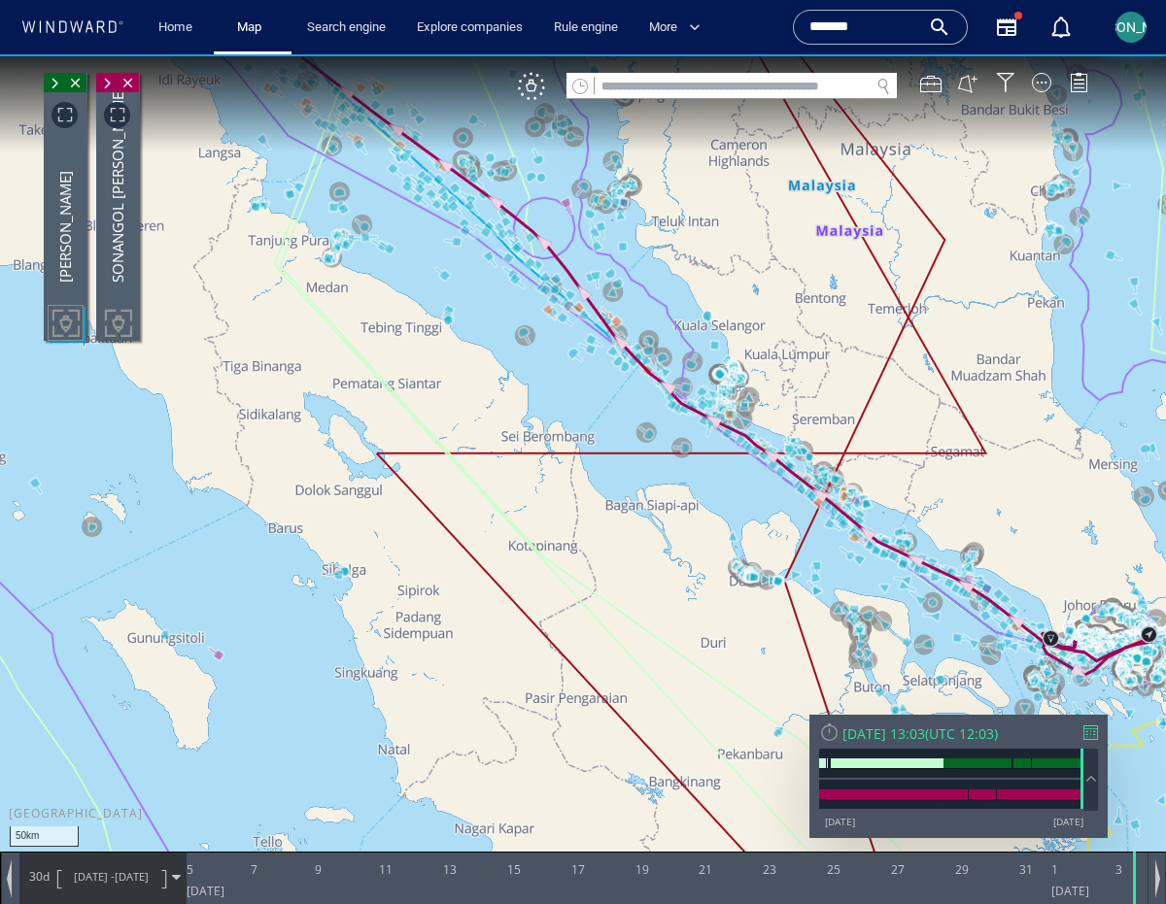
drag, startPoint x: 562, startPoint y: 287, endPoint x: 702, endPoint y: 517, distance: 269.4
click at [702, 517] on canvas "Map" at bounding box center [583, 469] width 1166 height 831
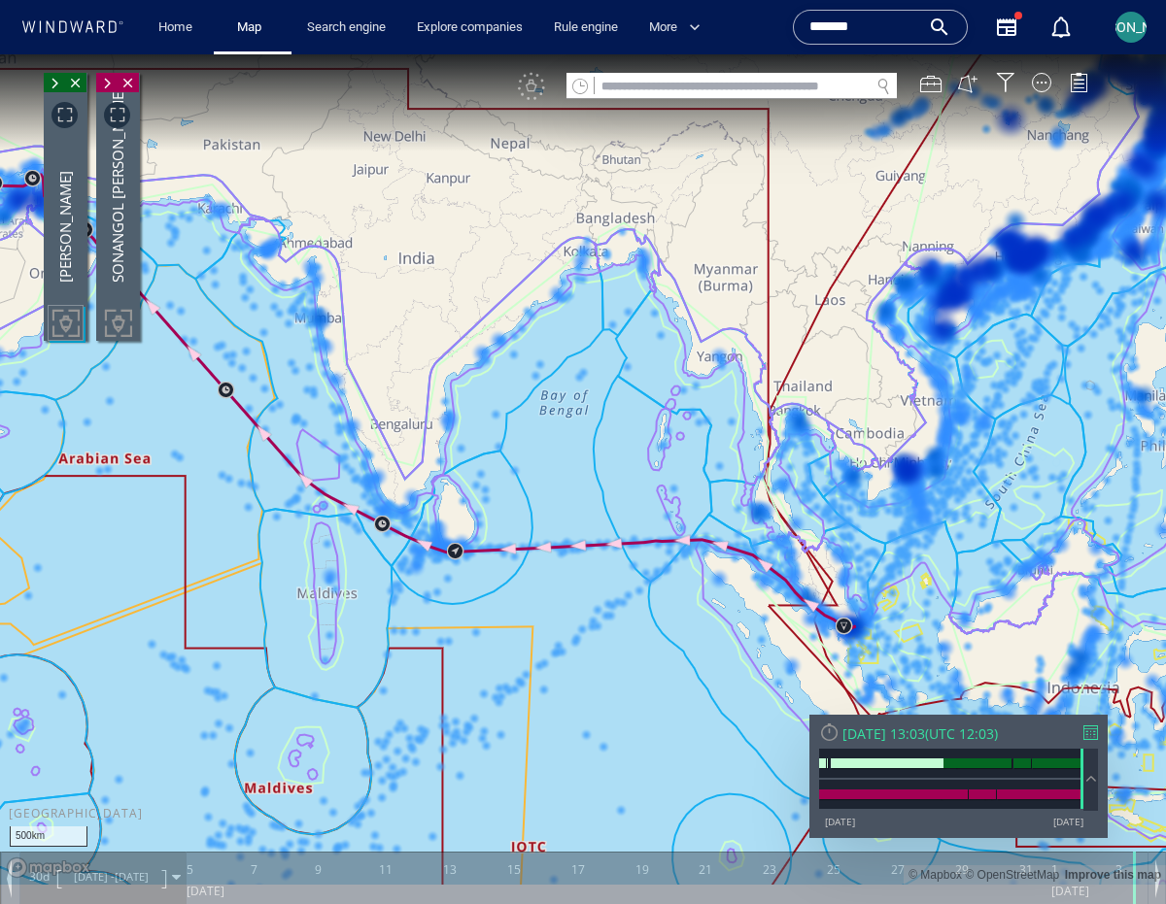
drag, startPoint x: 299, startPoint y: 518, endPoint x: 823, endPoint y: 611, distance: 531.8
click at [823, 611] on canvas "Map" at bounding box center [583, 469] width 1166 height 831
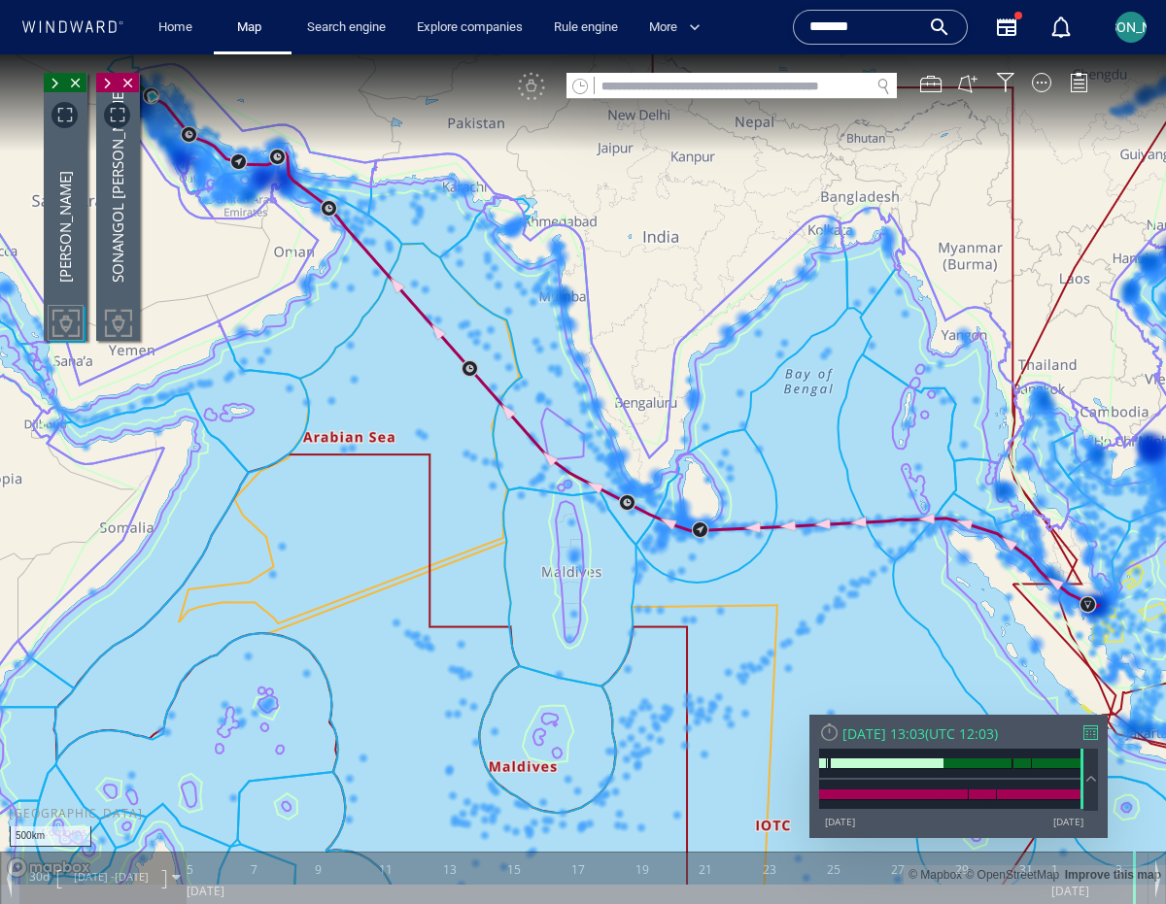
drag, startPoint x: 312, startPoint y: 288, endPoint x: 522, endPoint y: 554, distance: 338.1
click at [522, 554] on canvas "Map" at bounding box center [583, 469] width 1166 height 831
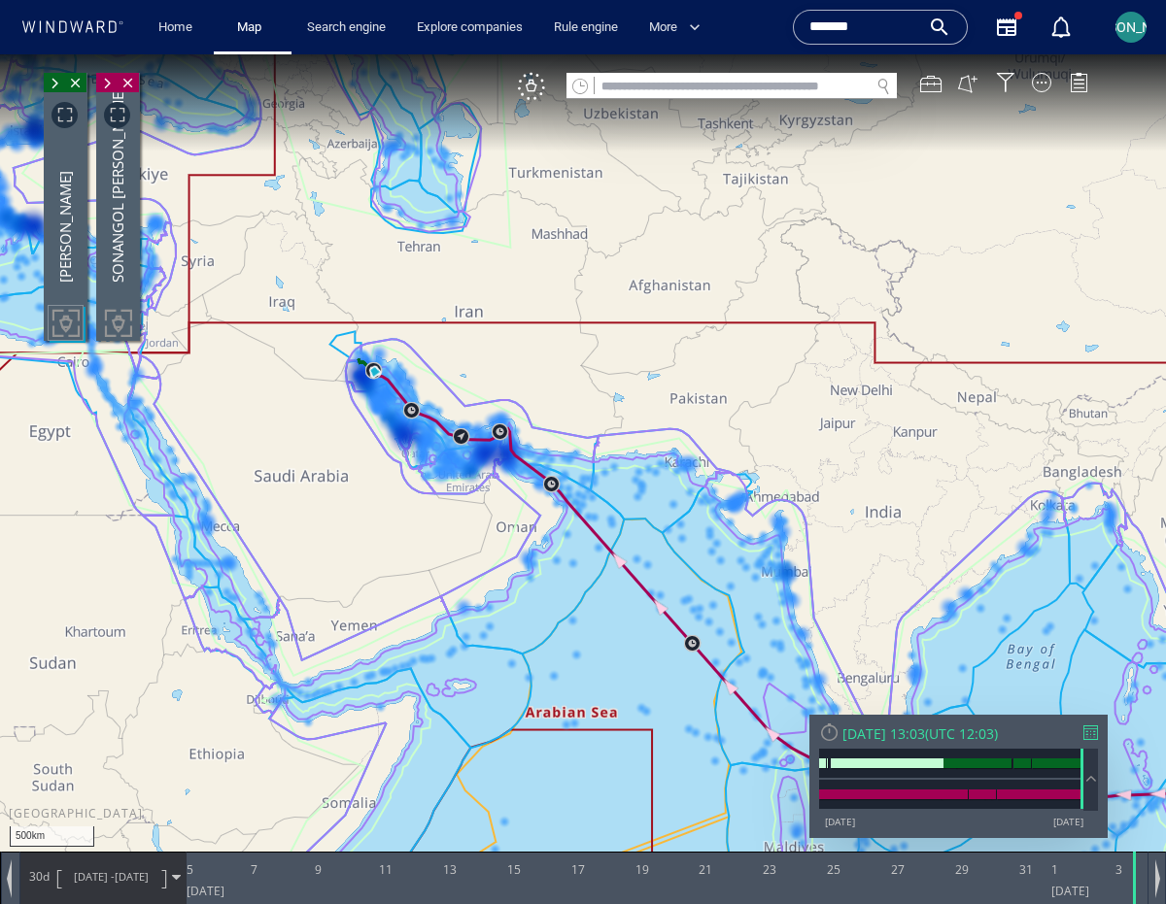
click at [102, 83] on span at bounding box center [106, 83] width 21 height 19
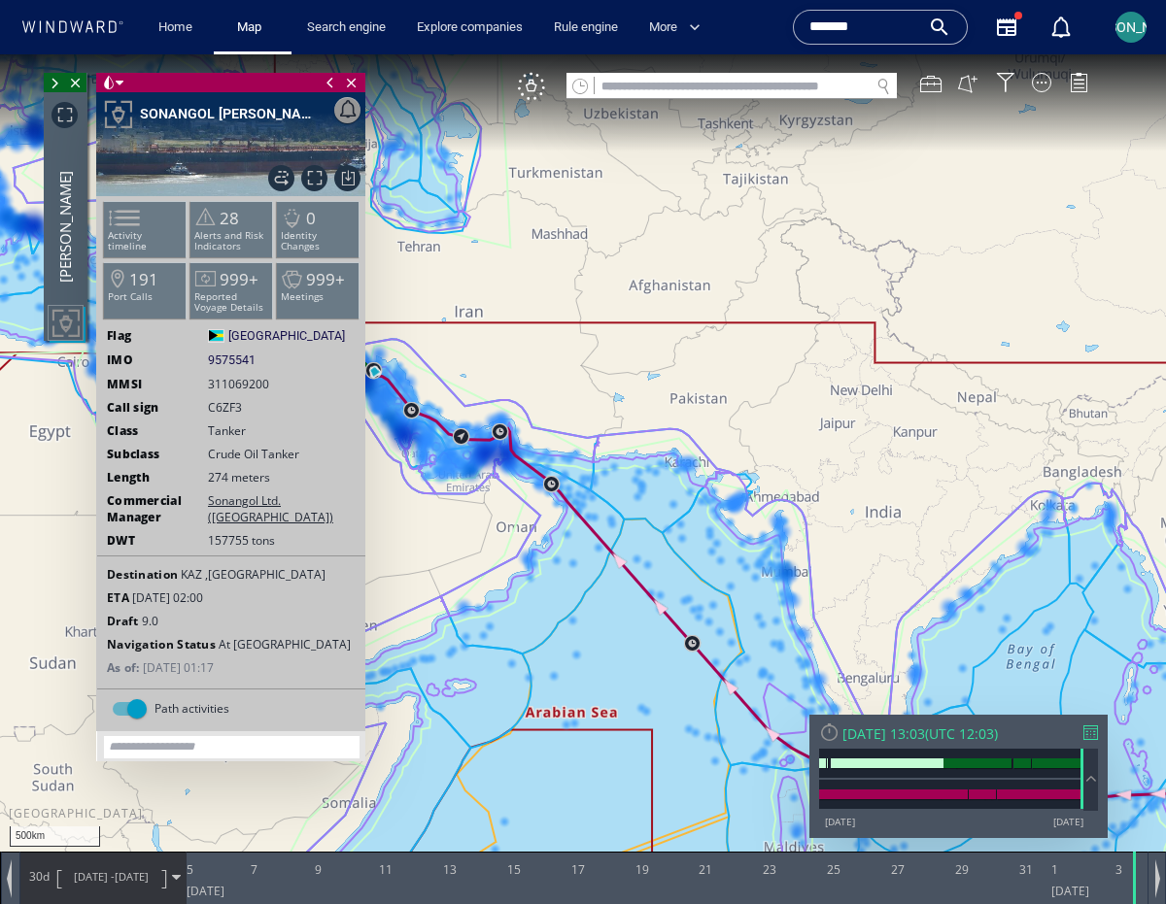
drag, startPoint x: 428, startPoint y: 521, endPoint x: 662, endPoint y: 607, distance: 248.6
click at [673, 655] on canvas "Map" at bounding box center [583, 469] width 1166 height 831
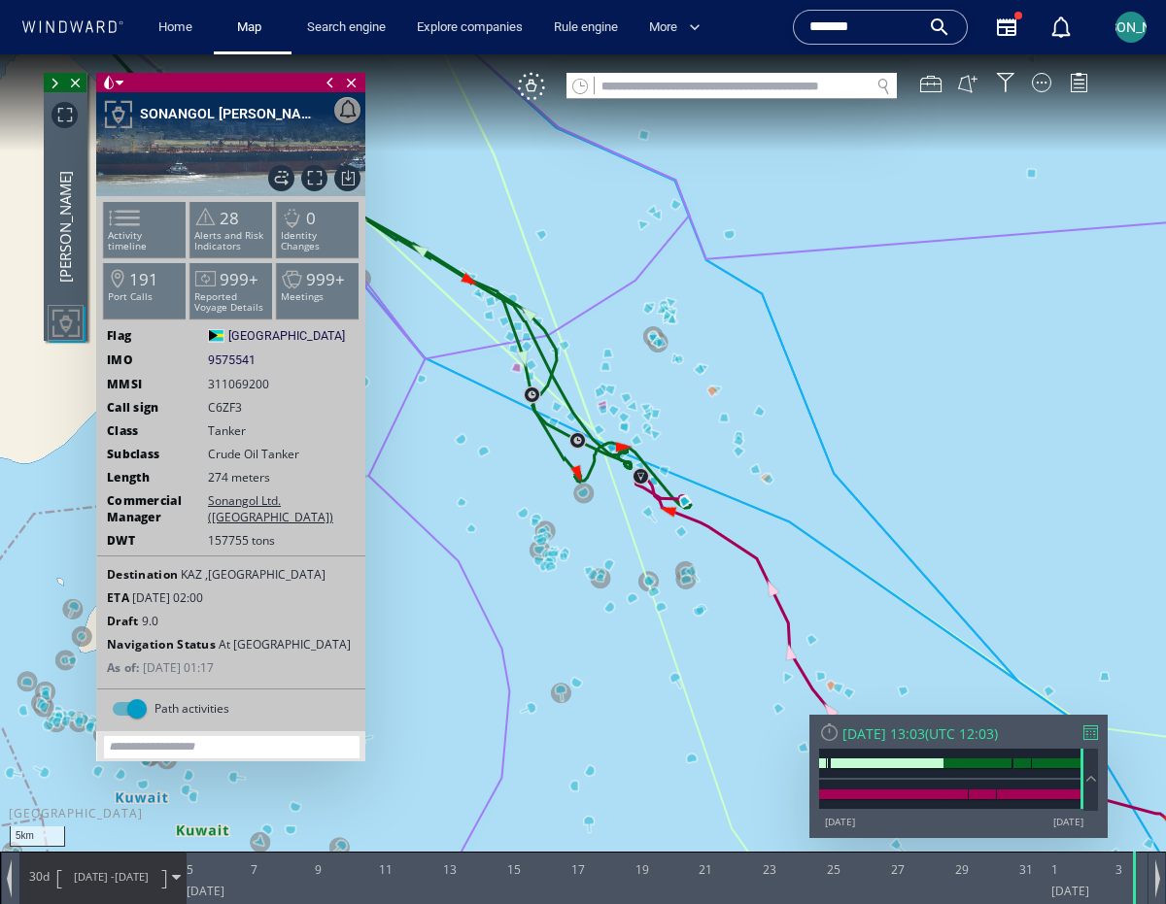
drag, startPoint x: 591, startPoint y: 422, endPoint x: 627, endPoint y: 526, distance: 110.9
click at [627, 526] on canvas "Map" at bounding box center [583, 469] width 1166 height 831
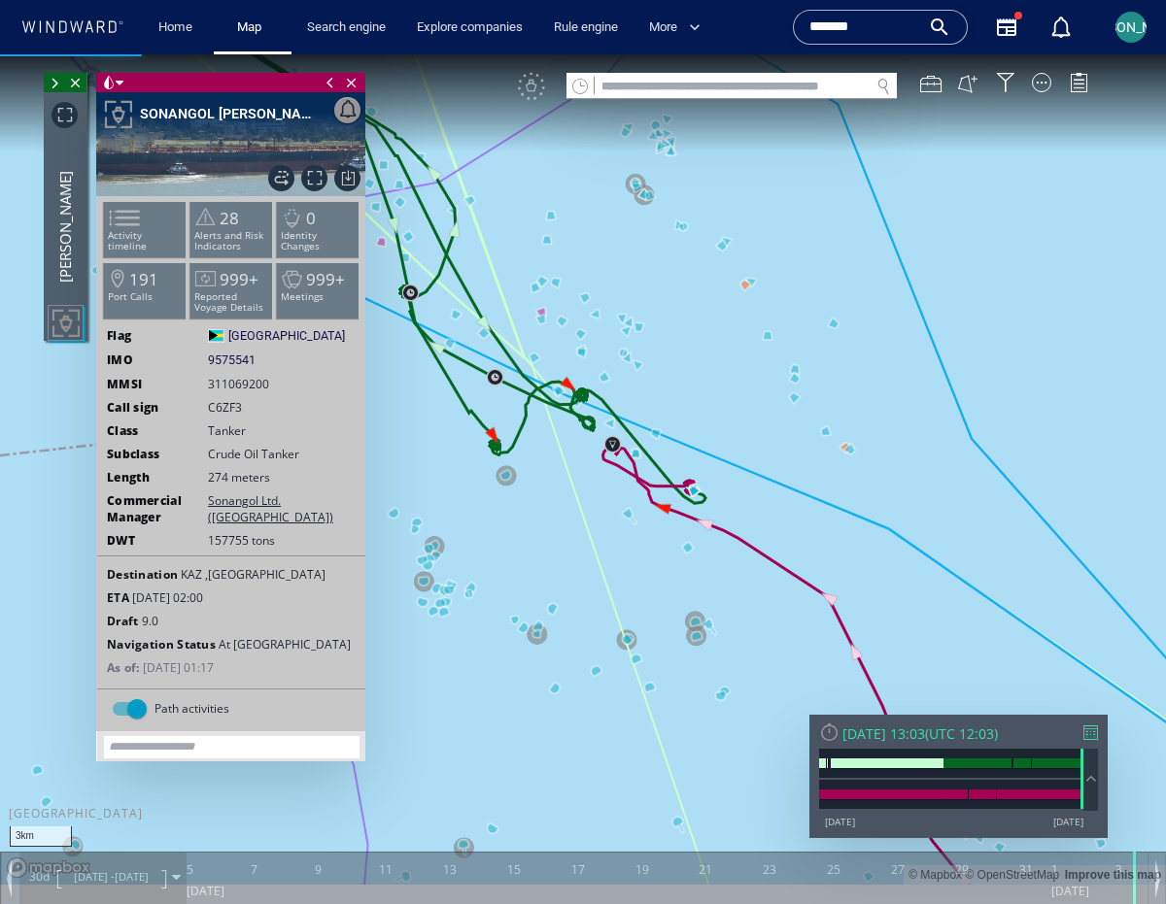
drag, startPoint x: 662, startPoint y: 470, endPoint x: 778, endPoint y: 471, distance: 116.6
click at [778, 471] on canvas "Map" at bounding box center [583, 469] width 1166 height 831
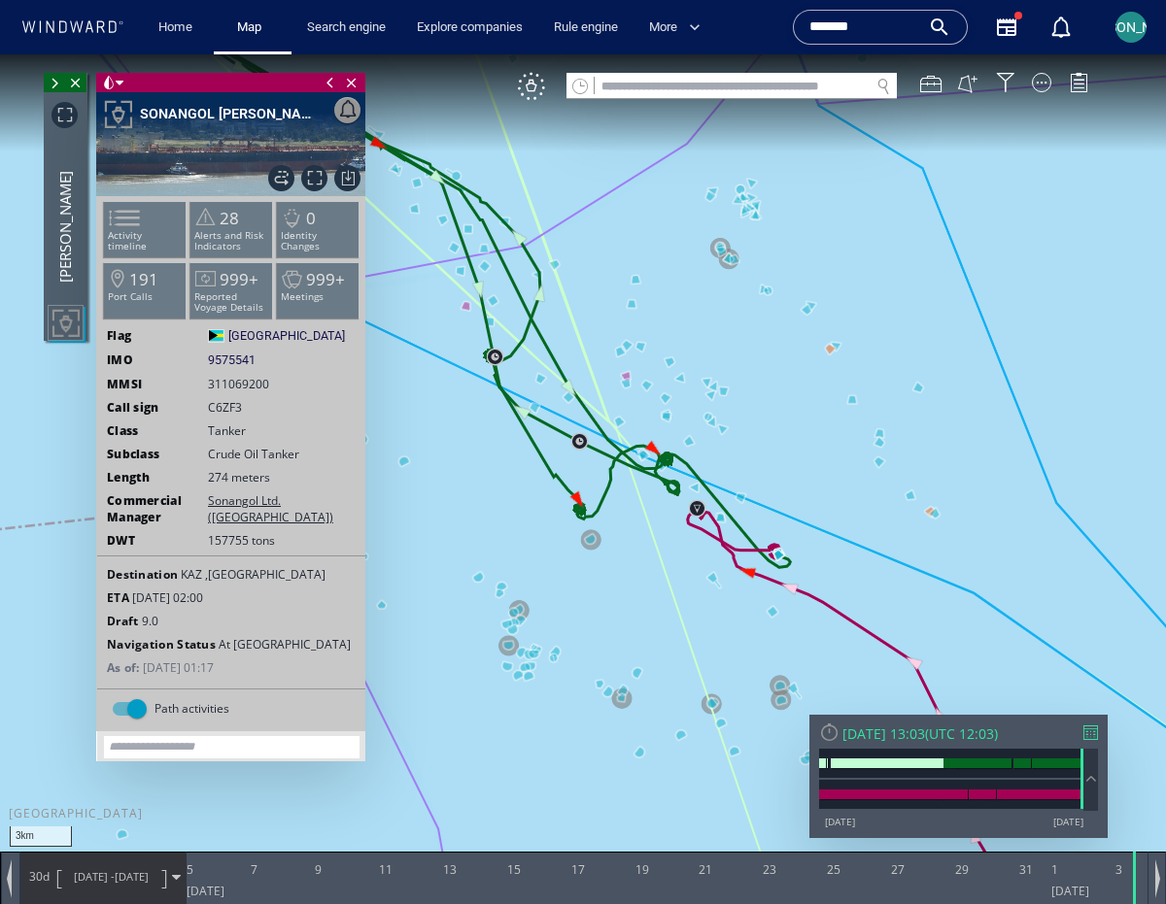
drag, startPoint x: 493, startPoint y: 511, endPoint x: 574, endPoint y: 575, distance: 103.0
click at [574, 575] on canvas "Map" at bounding box center [583, 469] width 1166 height 831
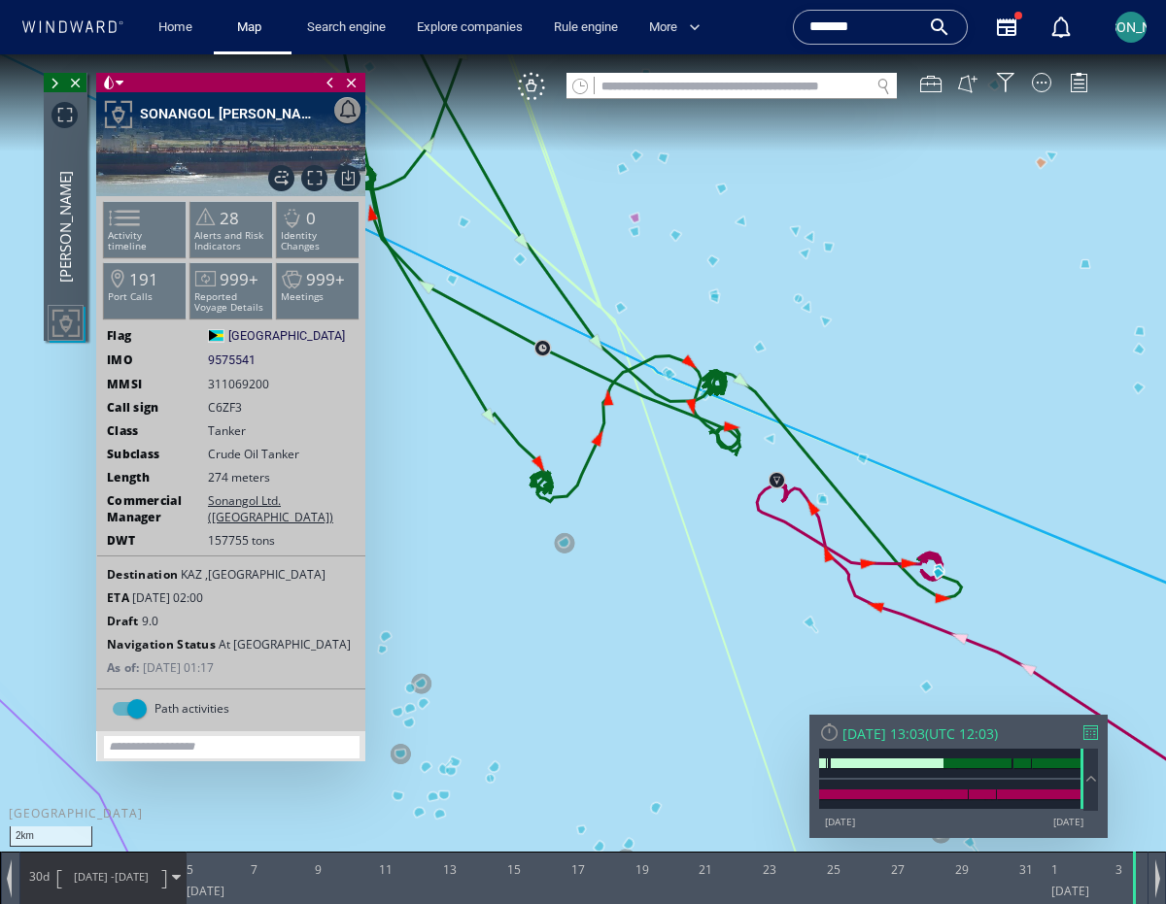
drag, startPoint x: 836, startPoint y: 394, endPoint x: 1005, endPoint y: 396, distance: 169.0
click at [1005, 396] on canvas "Map" at bounding box center [583, 469] width 1166 height 831
click at [54, 83] on span at bounding box center [54, 83] width 21 height 19
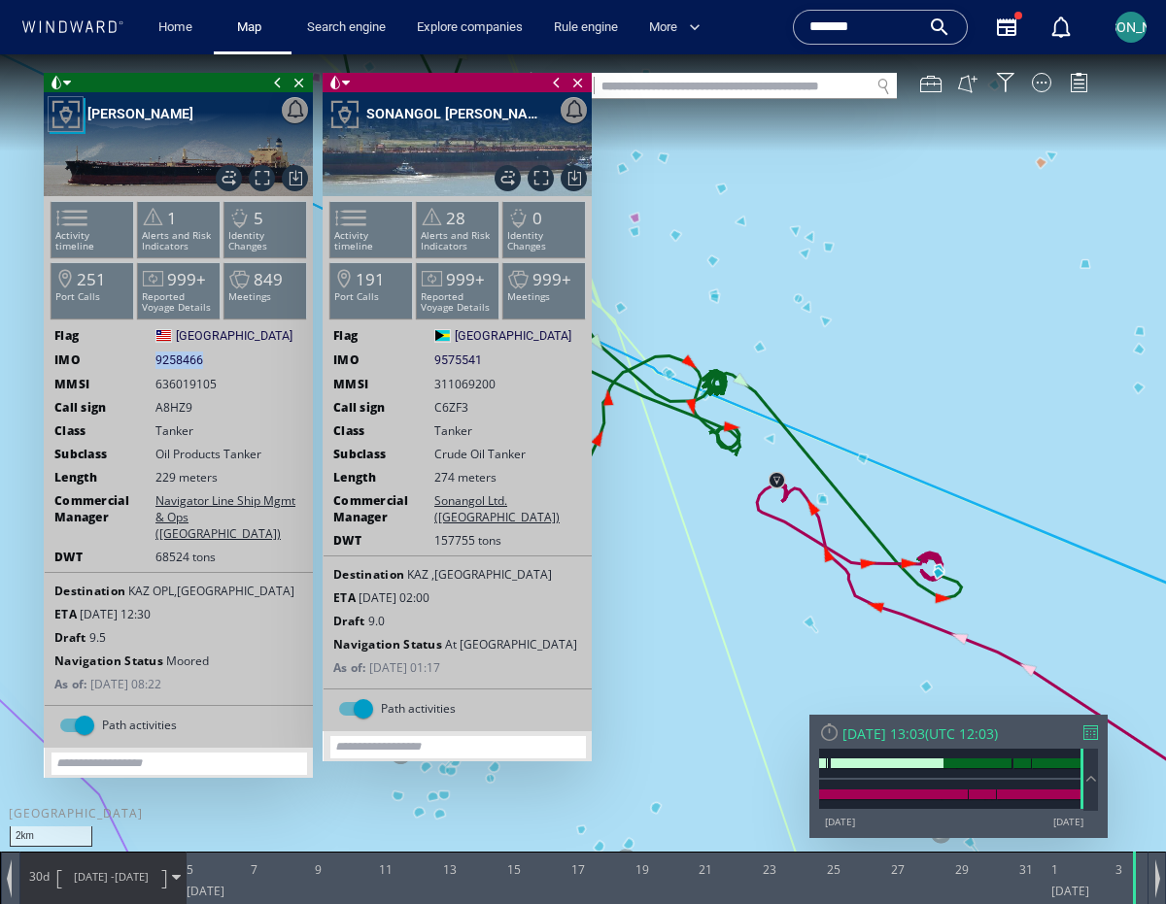
drag, startPoint x: 216, startPoint y: 364, endPoint x: 156, endPoint y: 358, distance: 59.5
click at [156, 358] on div "IMO 9258466 9258466" at bounding box center [179, 360] width 268 height 17
drag, startPoint x: 155, startPoint y: 358, endPoint x: 223, endPoint y: 362, distance: 68.1
click at [223, 362] on div "IMO 9258466 9258466" at bounding box center [179, 360] width 268 height 17
copy span "9258466"
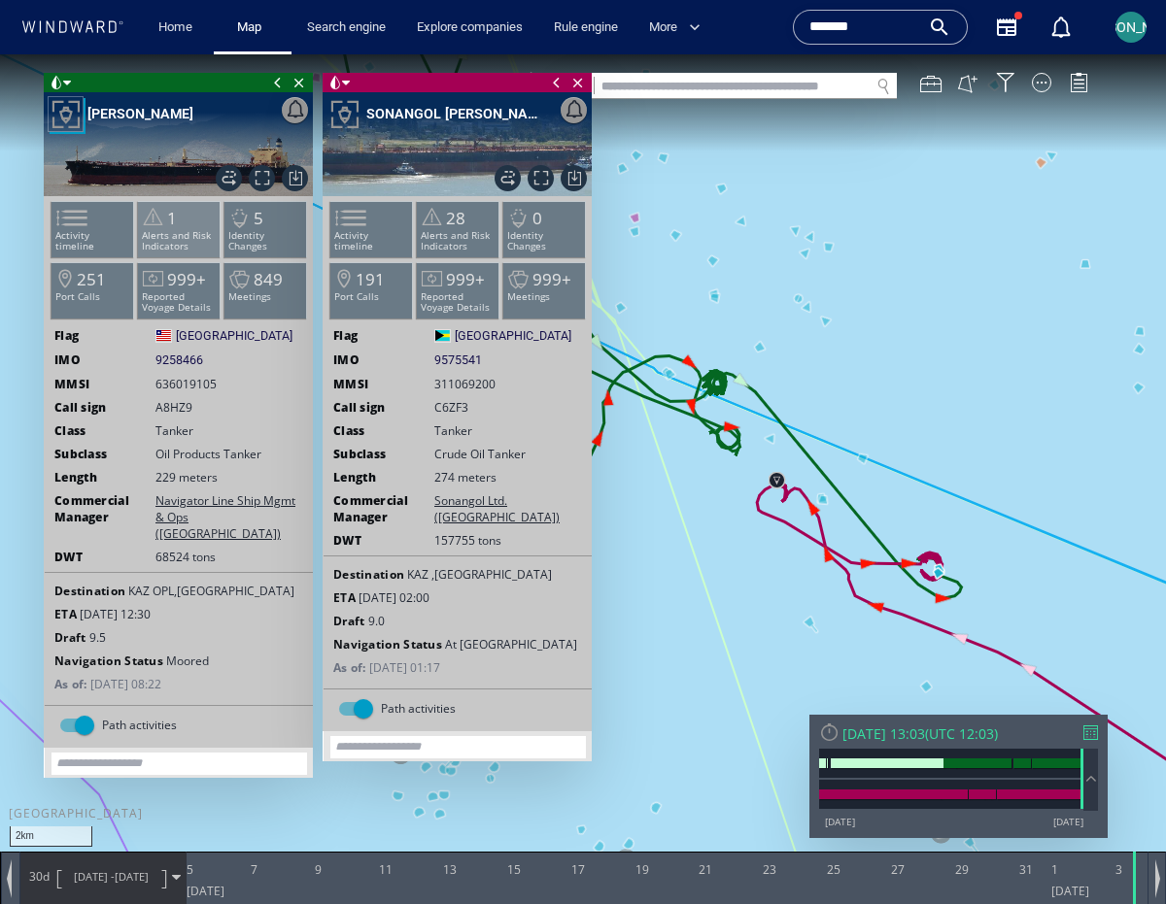
click at [187, 232] on p "Alerts and Risk Indicators" at bounding box center [179, 240] width 83 height 21
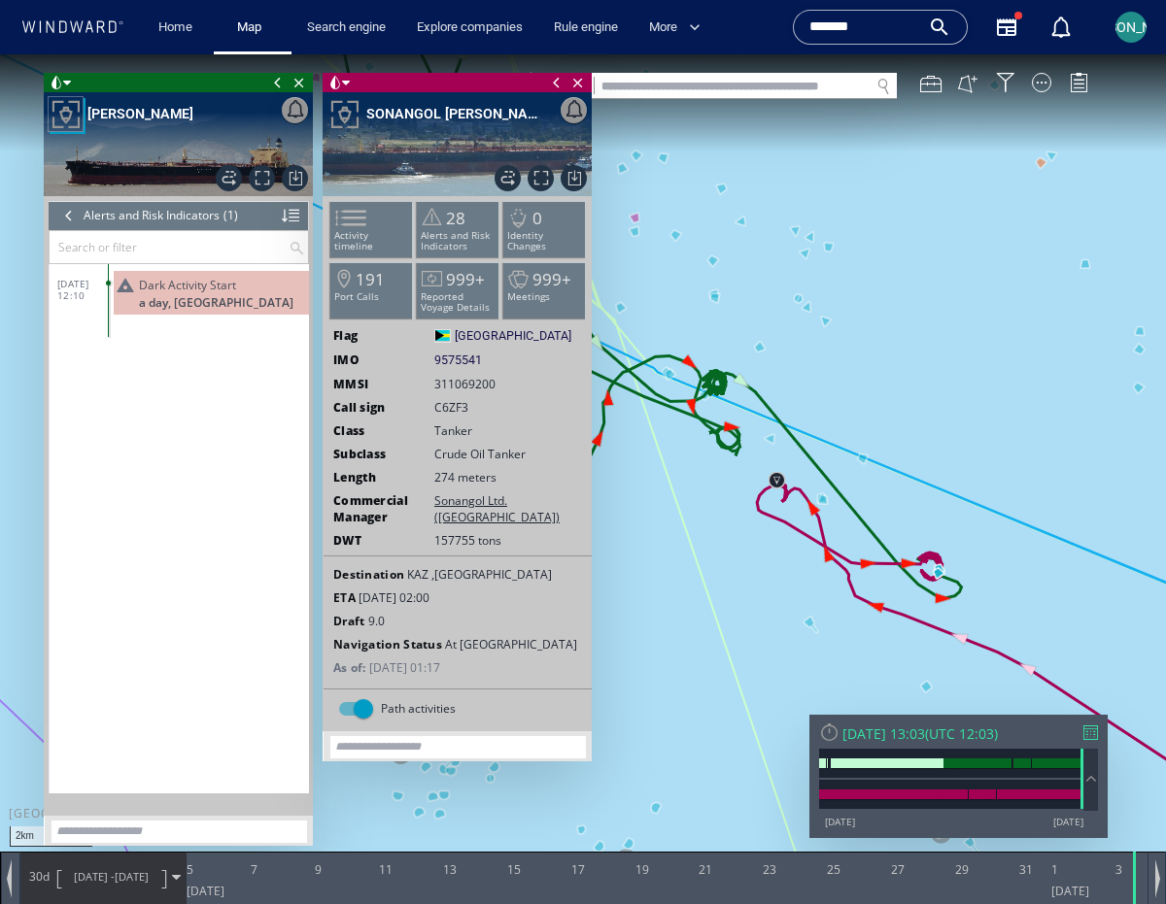
click at [72, 219] on div at bounding box center [68, 215] width 21 height 29
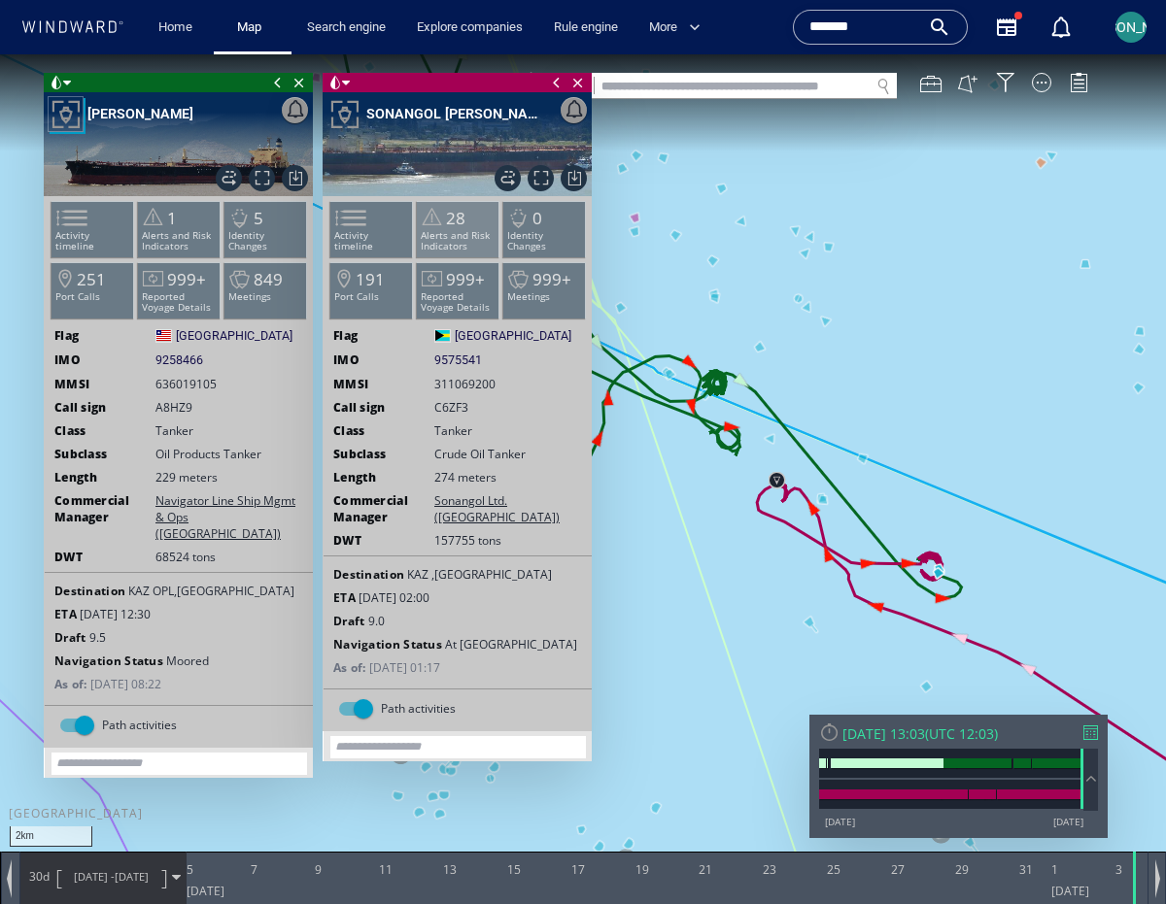
click at [467, 232] on p "Alerts and Risk Indicators" at bounding box center [458, 240] width 83 height 21
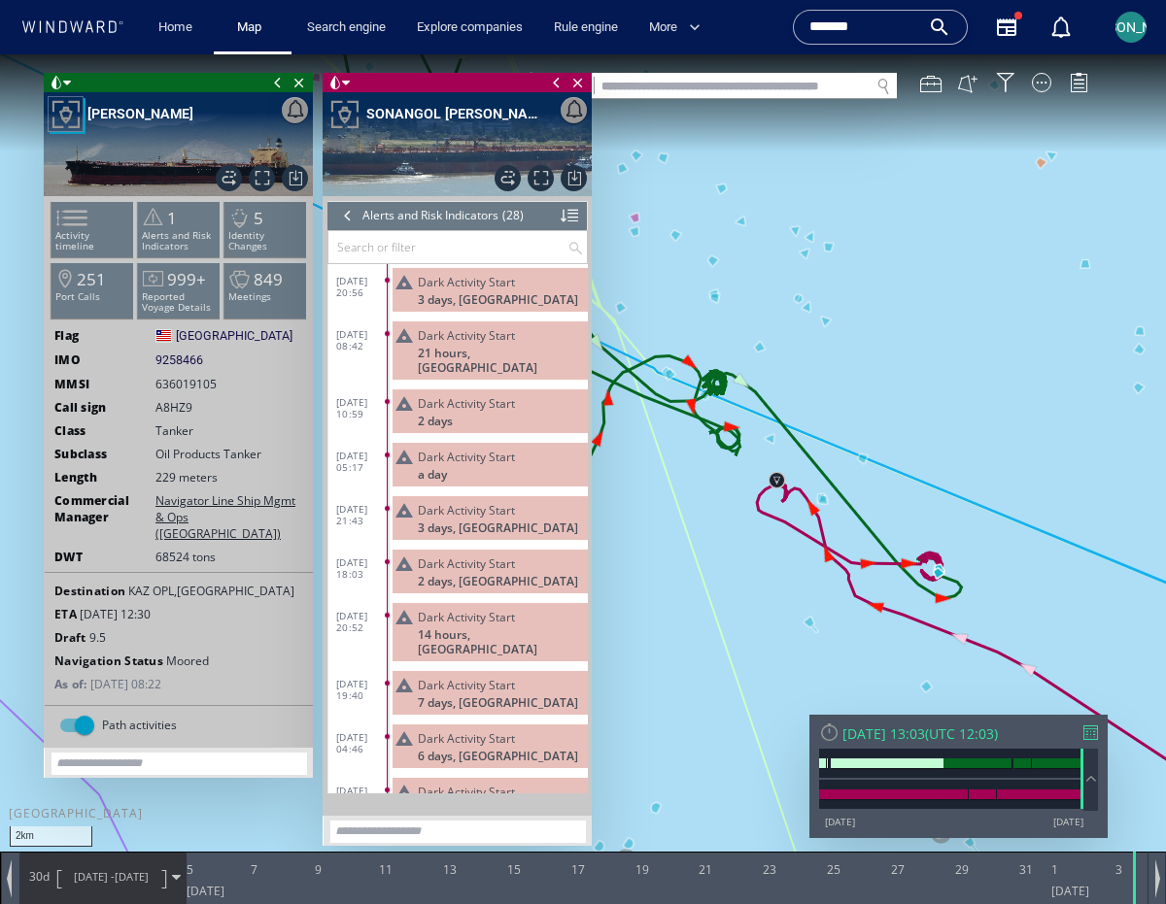
scroll to position [967, 0]
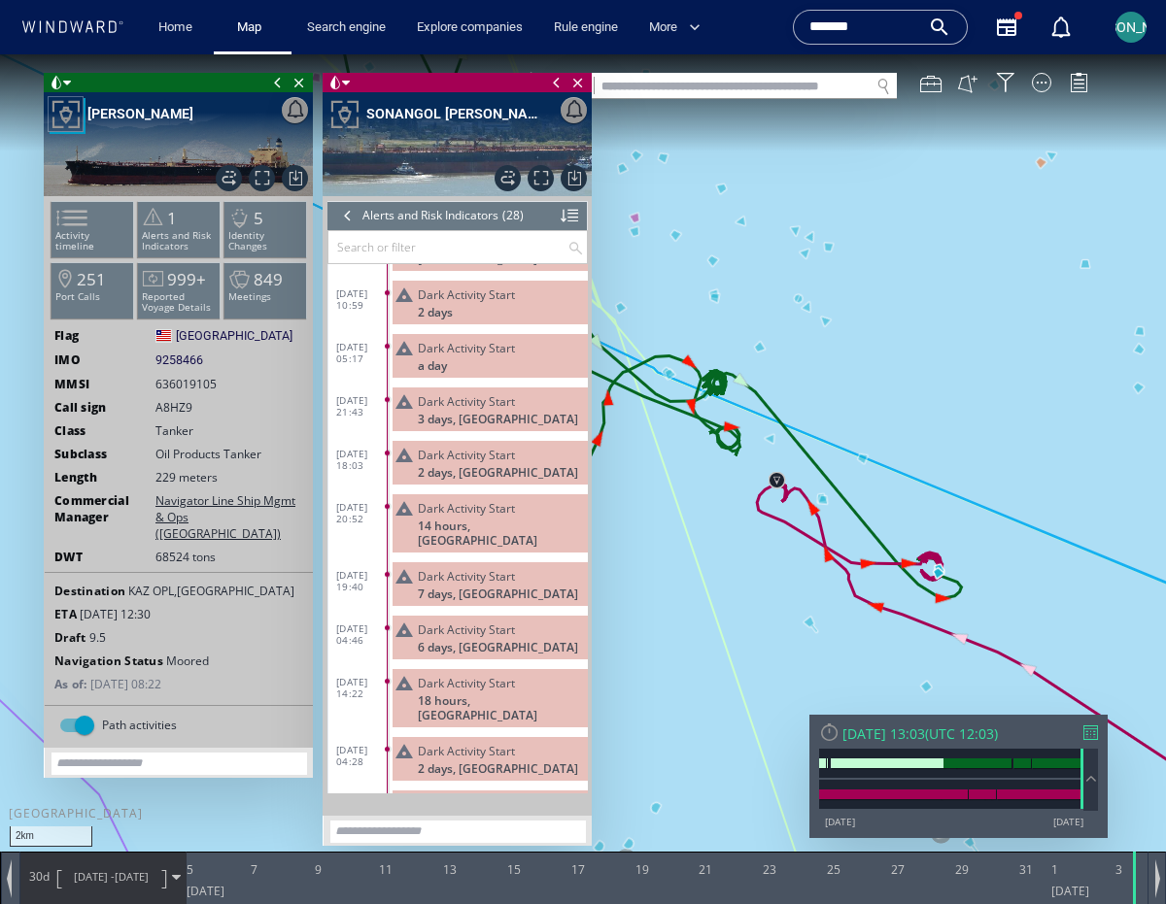
click at [348, 218] on div at bounding box center [347, 215] width 21 height 29
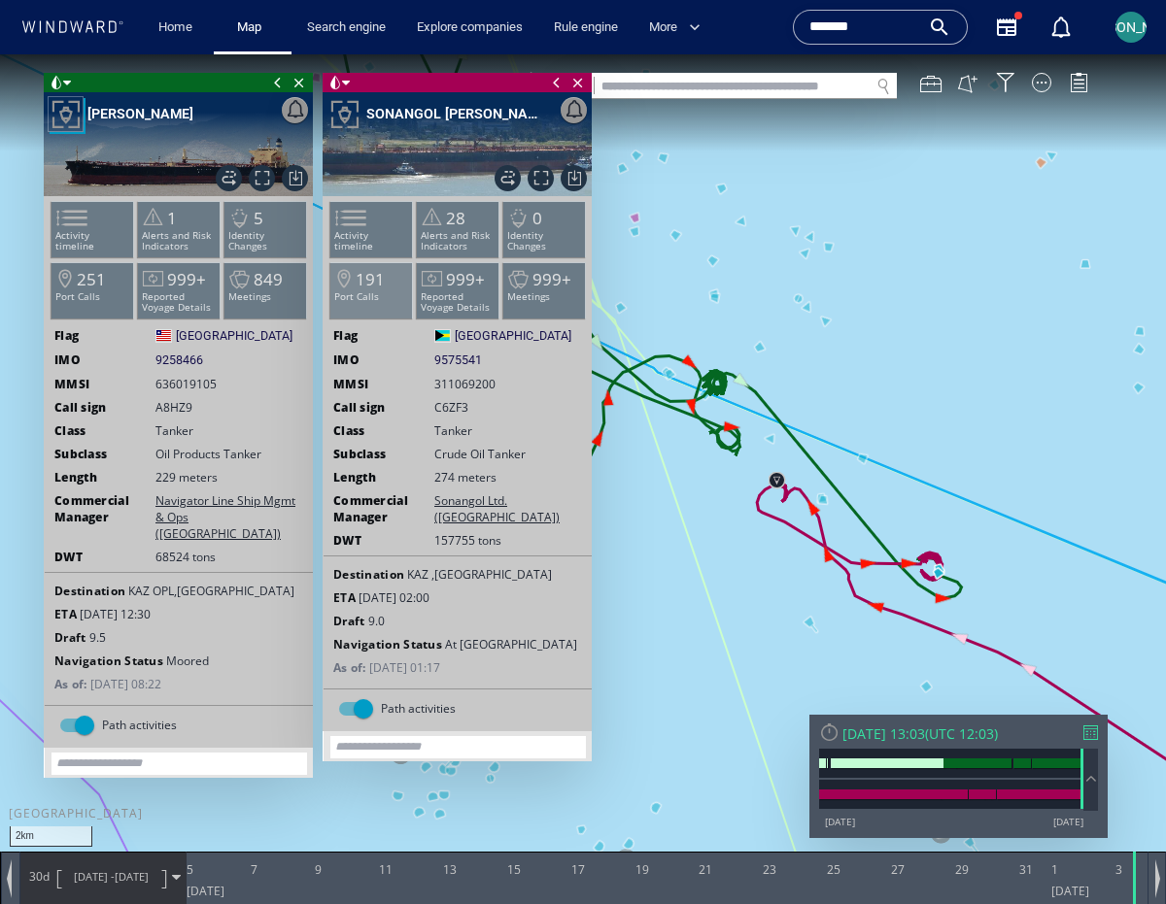
click at [382, 296] on p "Port Calls" at bounding box center [371, 296] width 83 height 11
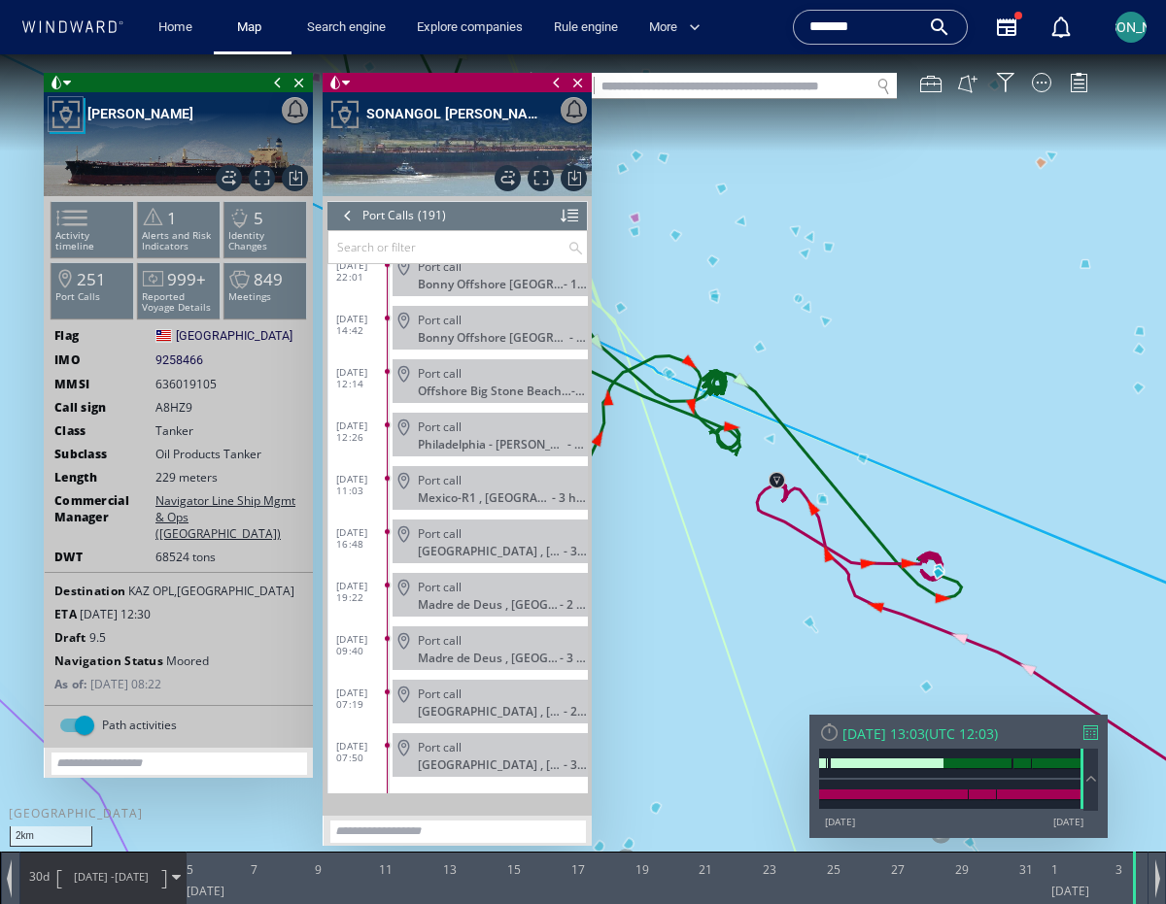
scroll to position [9694, 0]
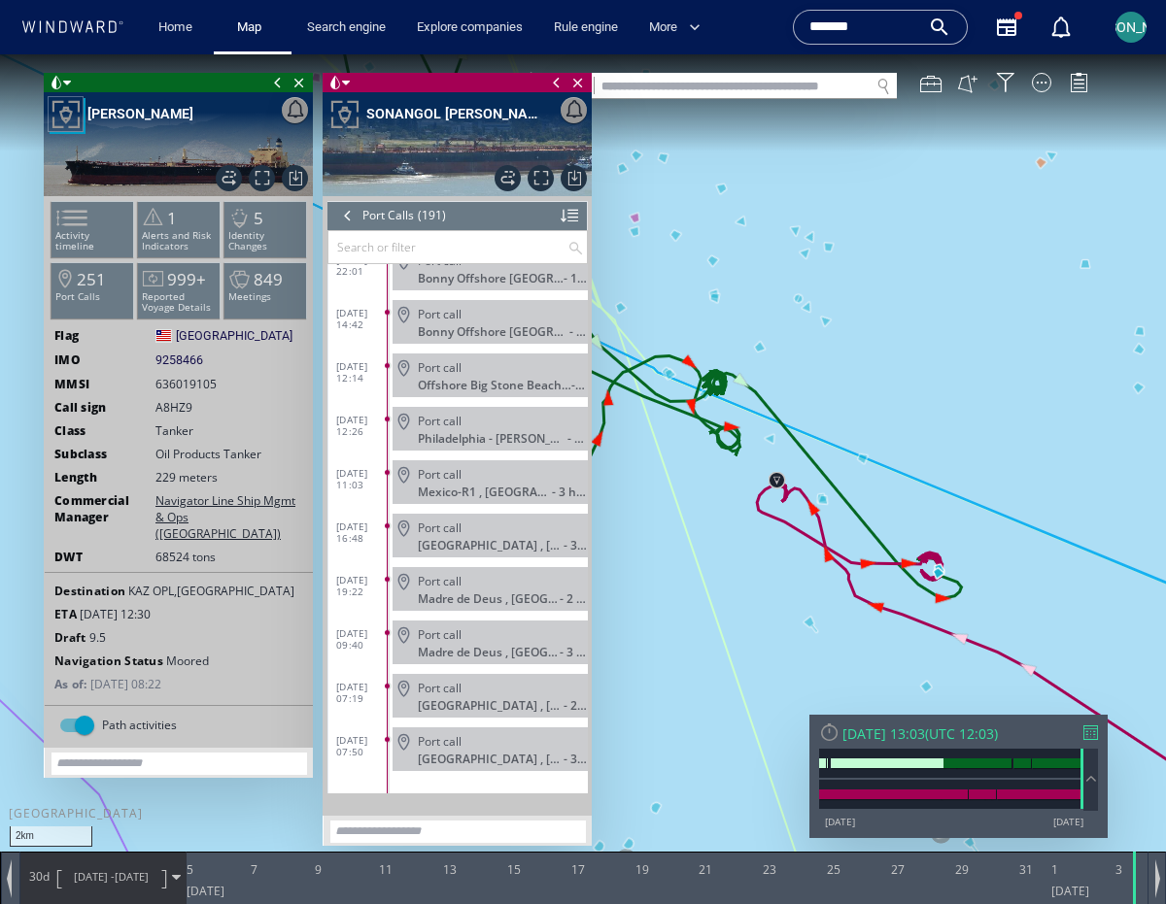
click at [351, 218] on div at bounding box center [347, 215] width 21 height 29
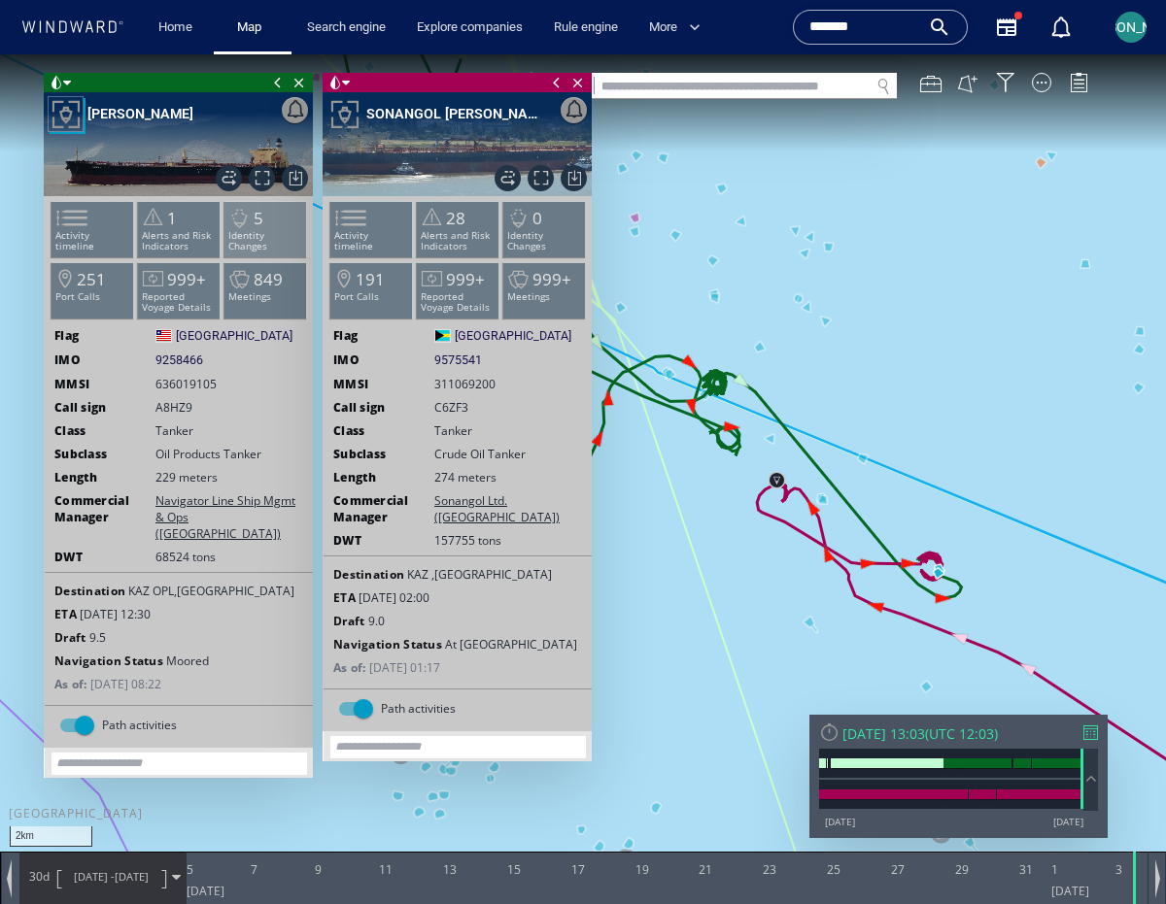
click at [276, 230] on p "Identity Changes" at bounding box center [265, 240] width 83 height 21
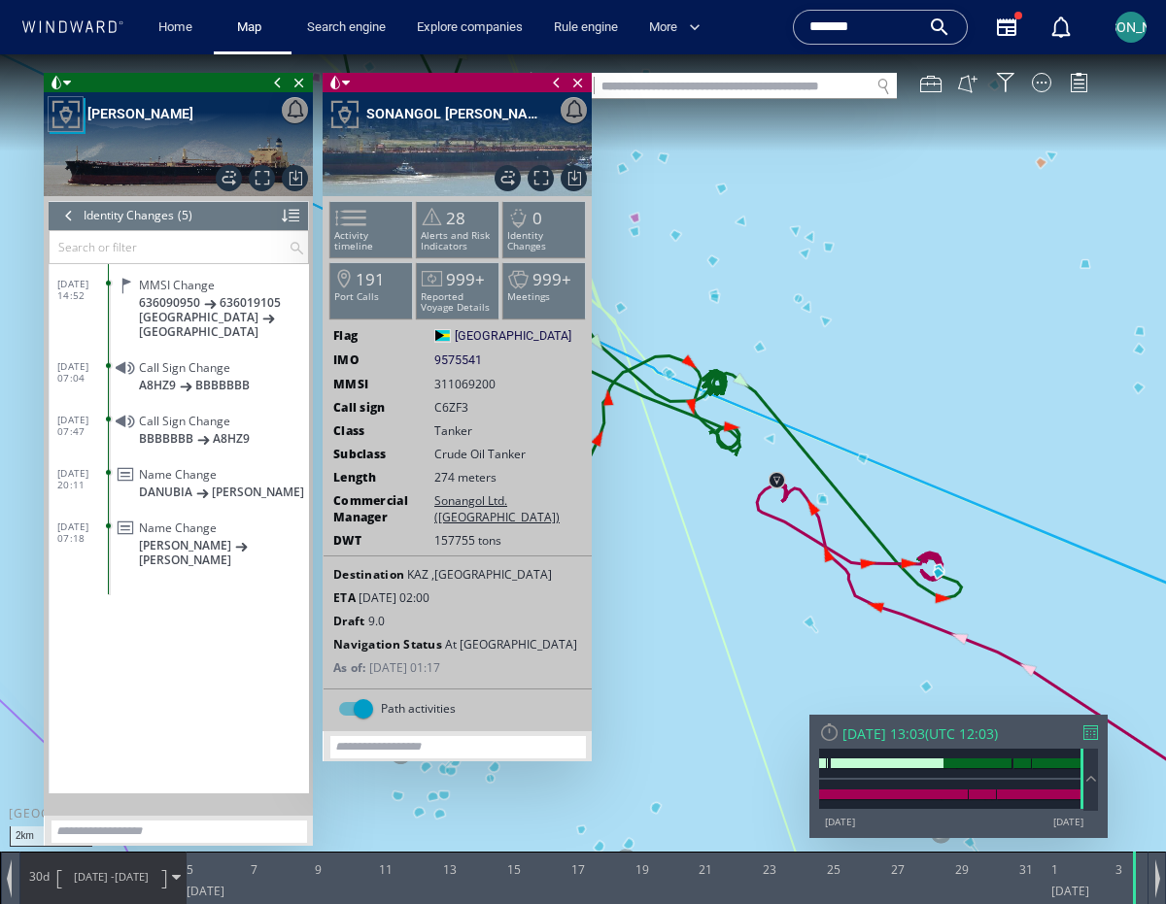
click at [70, 220] on div at bounding box center [68, 215] width 21 height 29
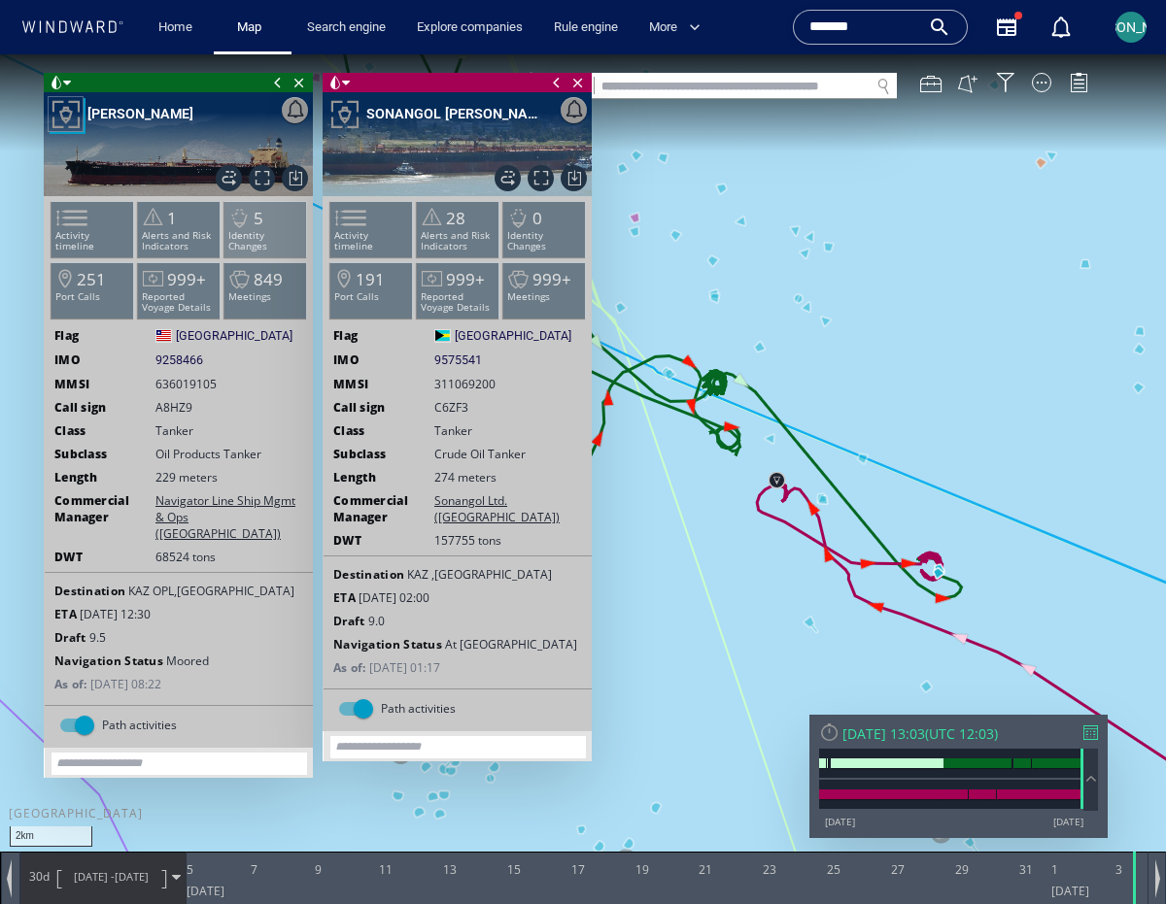
click at [270, 224] on li "5 Identity Changes" at bounding box center [265, 229] width 83 height 56
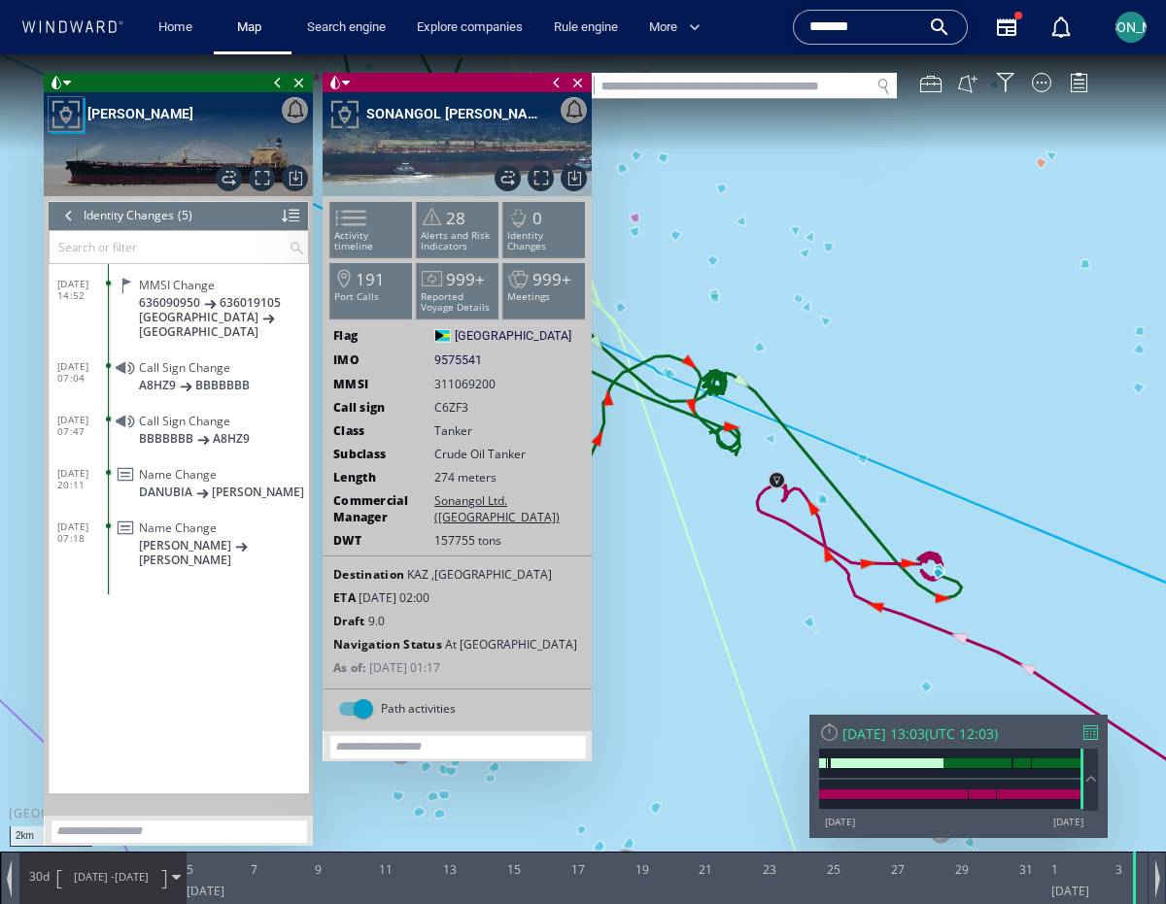
click at [66, 220] on div at bounding box center [68, 215] width 21 height 29
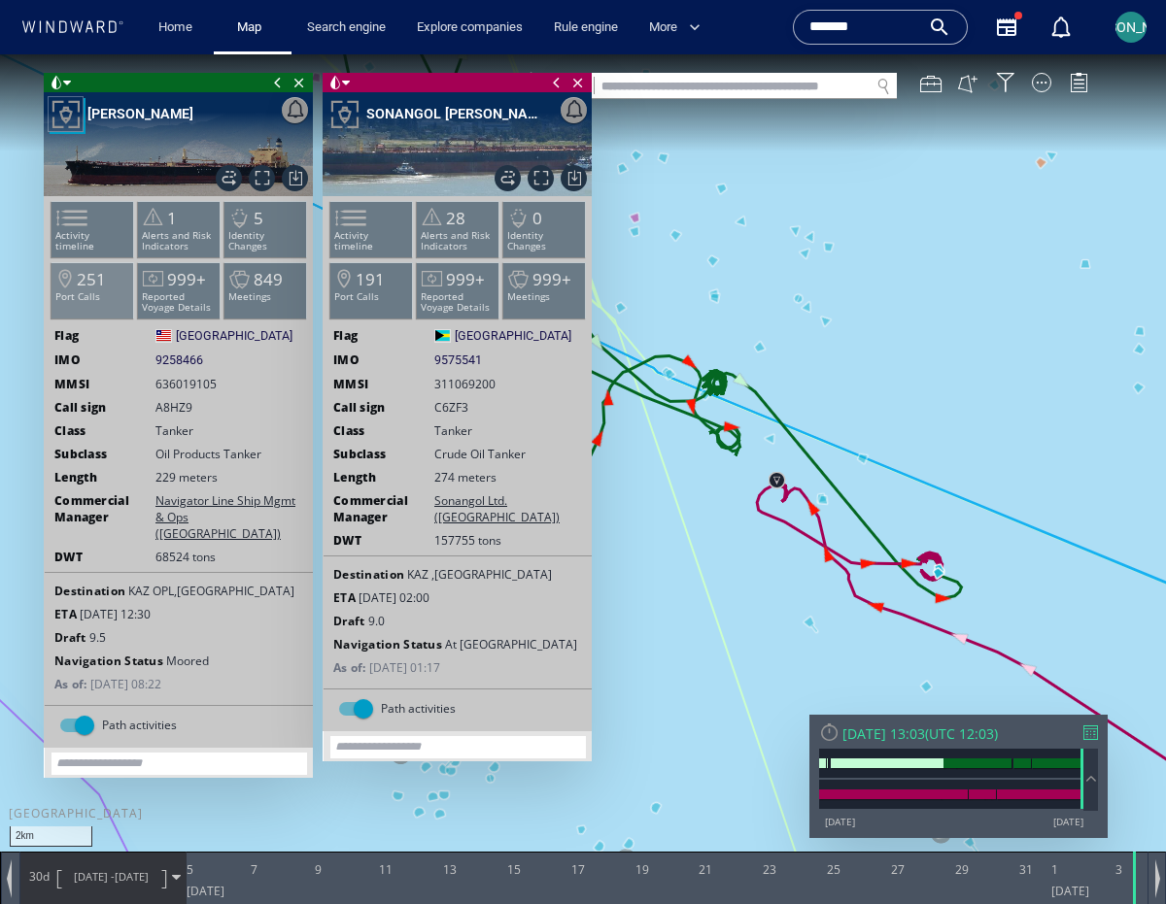
click at [86, 288] on span "251" at bounding box center [91, 279] width 29 height 22
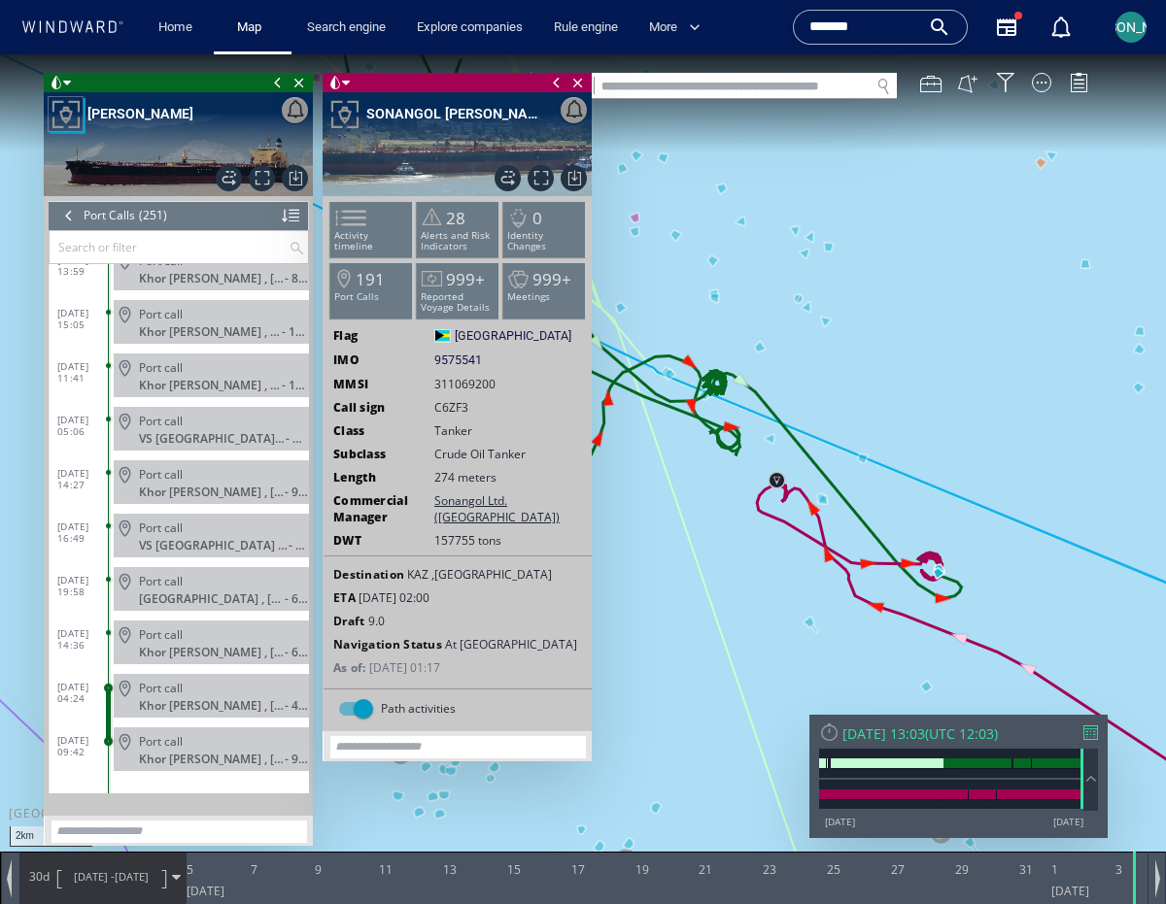
scroll to position [12436, 0]
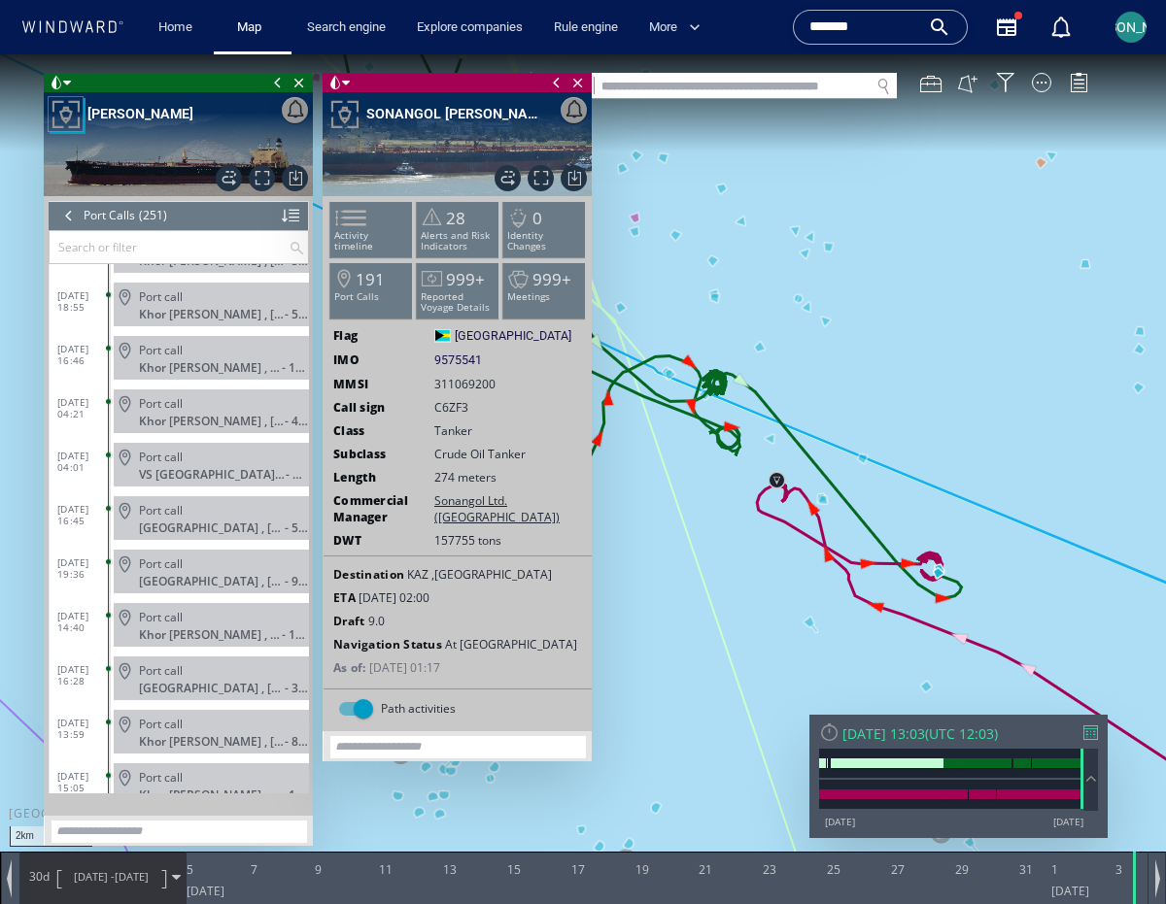
click at [92, 245] on input "text" at bounding box center [169, 247] width 239 height 32
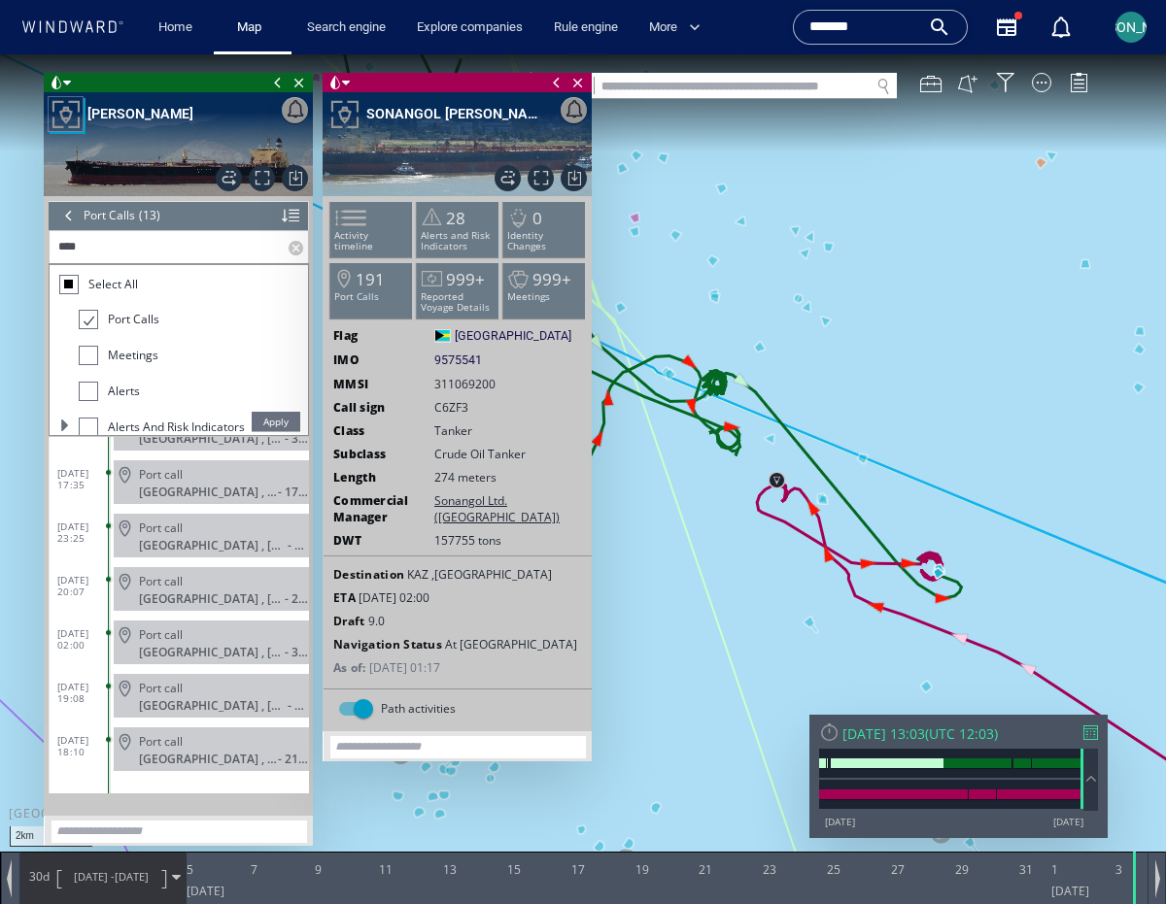
scroll to position [357, 0]
type input "*"
click at [147, 790] on div "09/01/16 17:10 Port call Port Neches , United States - 2 days 21/01/16 04:53 Po…" at bounding box center [179, 615] width 259 height 356
click at [556, 84] on span at bounding box center [556, 82] width 21 height 19
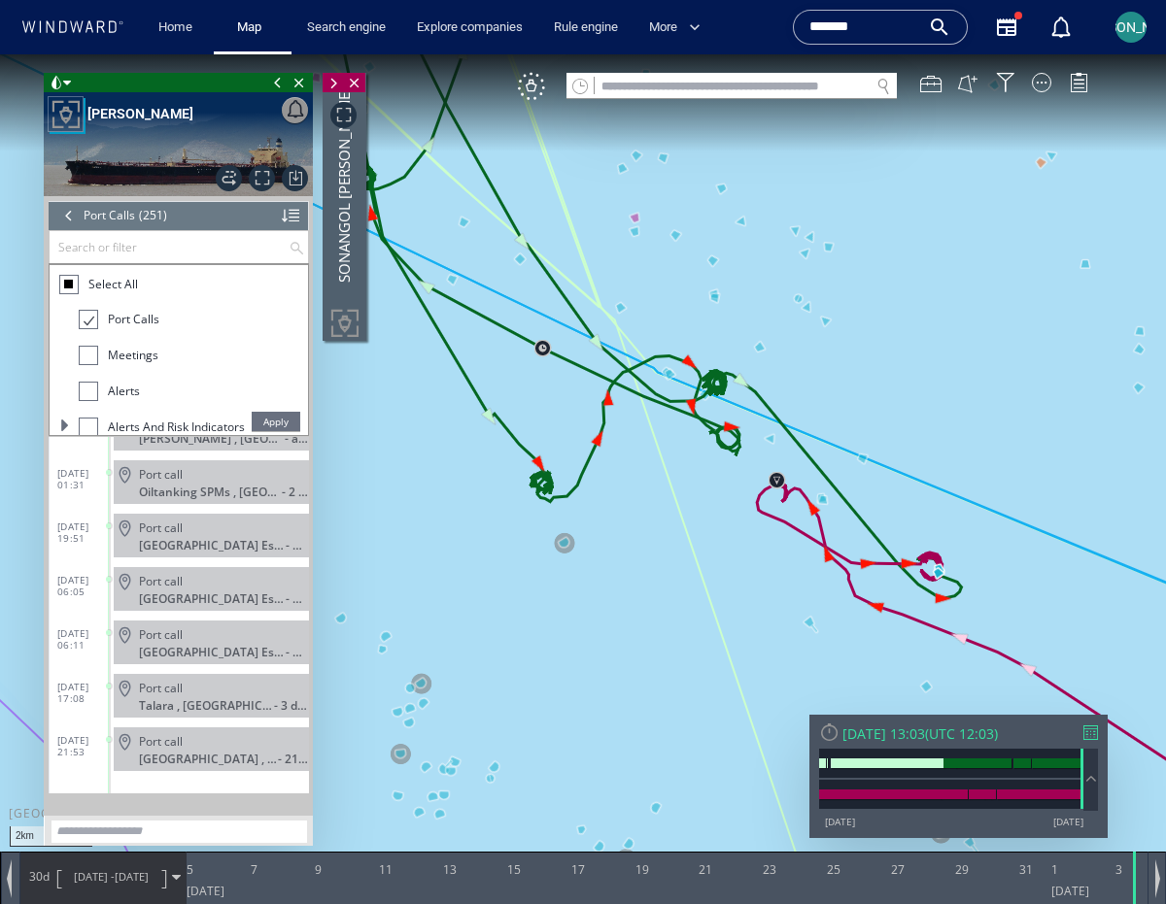
click at [160, 875] on span "04/08/25 - 03/09/25" at bounding box center [111, 877] width 98 height 49
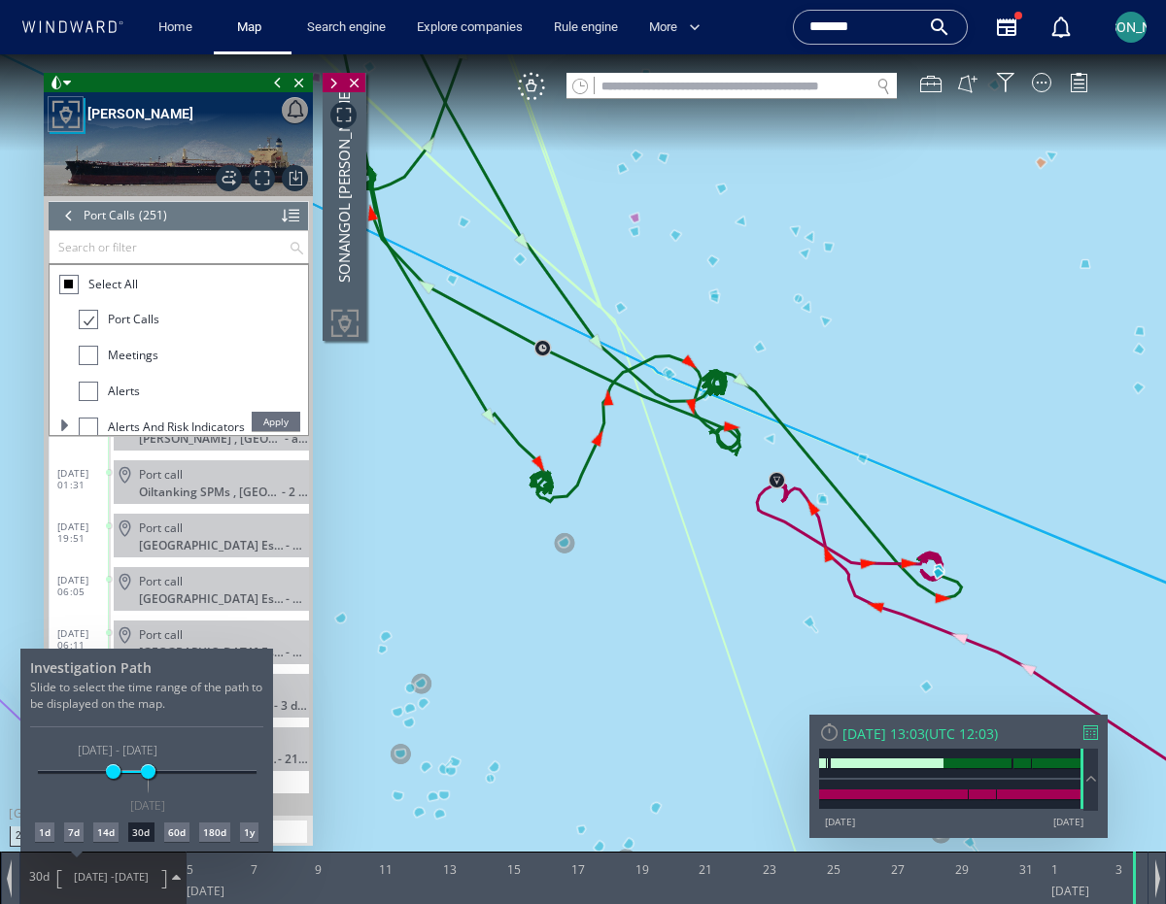
click at [213, 834] on div "180d" at bounding box center [214, 832] width 31 height 19
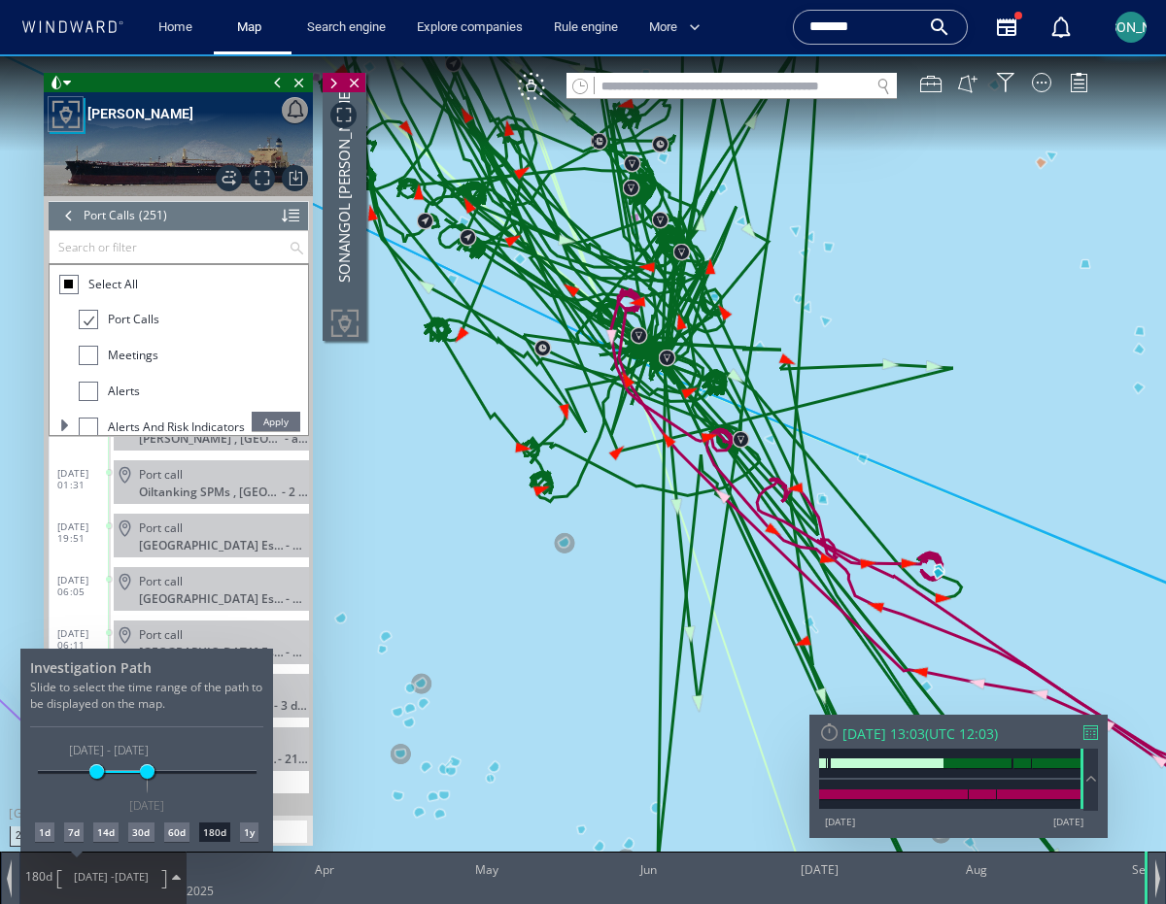
click at [455, 540] on div at bounding box center [583, 479] width 1166 height 850
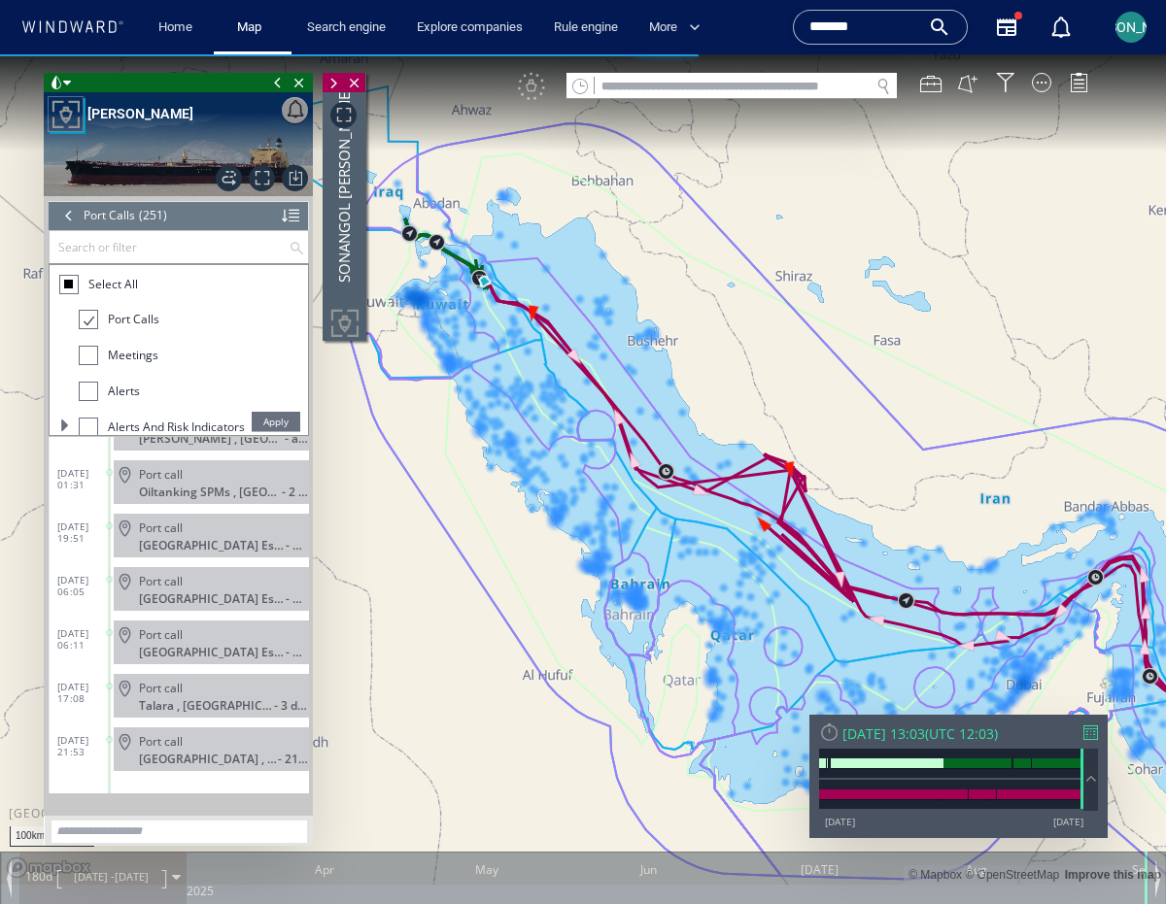
drag, startPoint x: 856, startPoint y: 505, endPoint x: 410, endPoint y: 220, distance: 529.5
click at [410, 220] on canvas "Map" at bounding box center [583, 469] width 1166 height 831
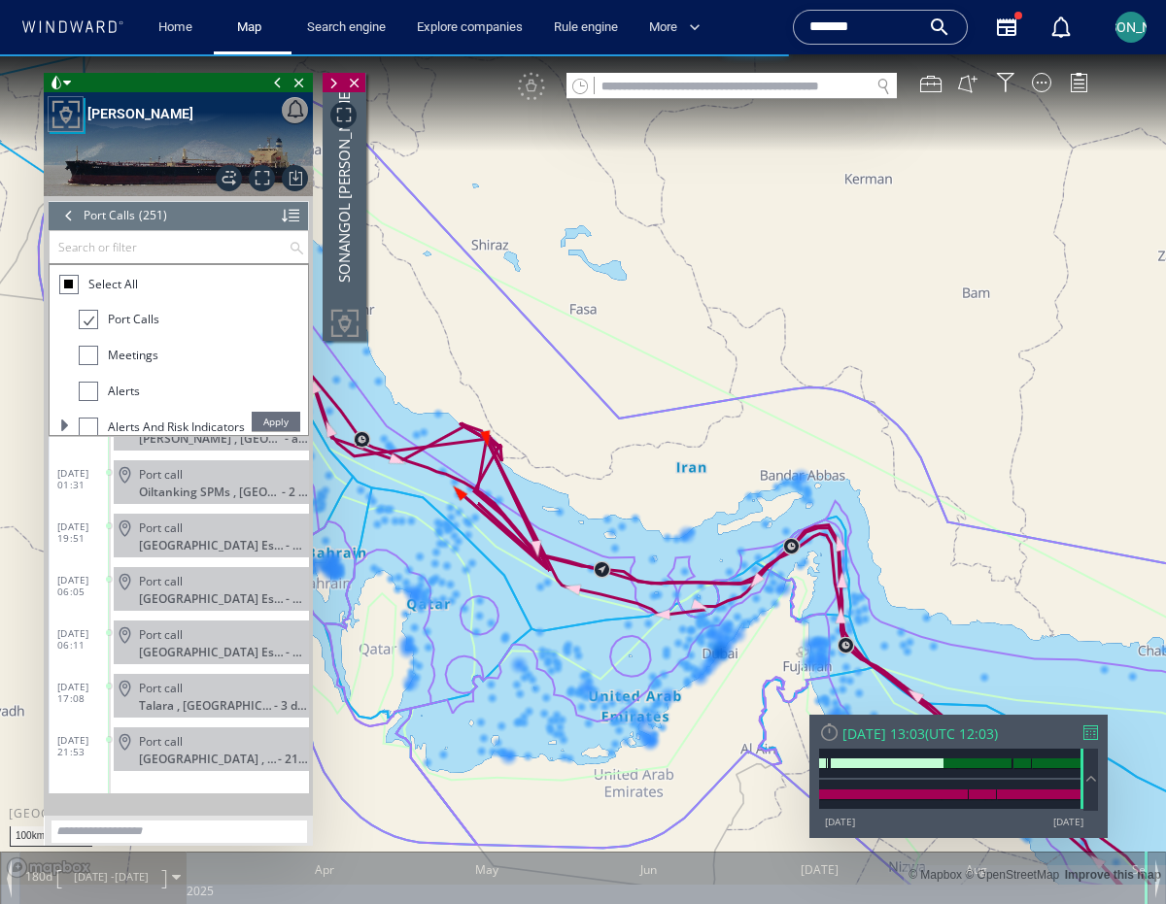
drag, startPoint x: 898, startPoint y: 492, endPoint x: 637, endPoint y: 171, distance: 413.7
click at [637, 172] on canvas "Map" at bounding box center [583, 469] width 1166 height 831
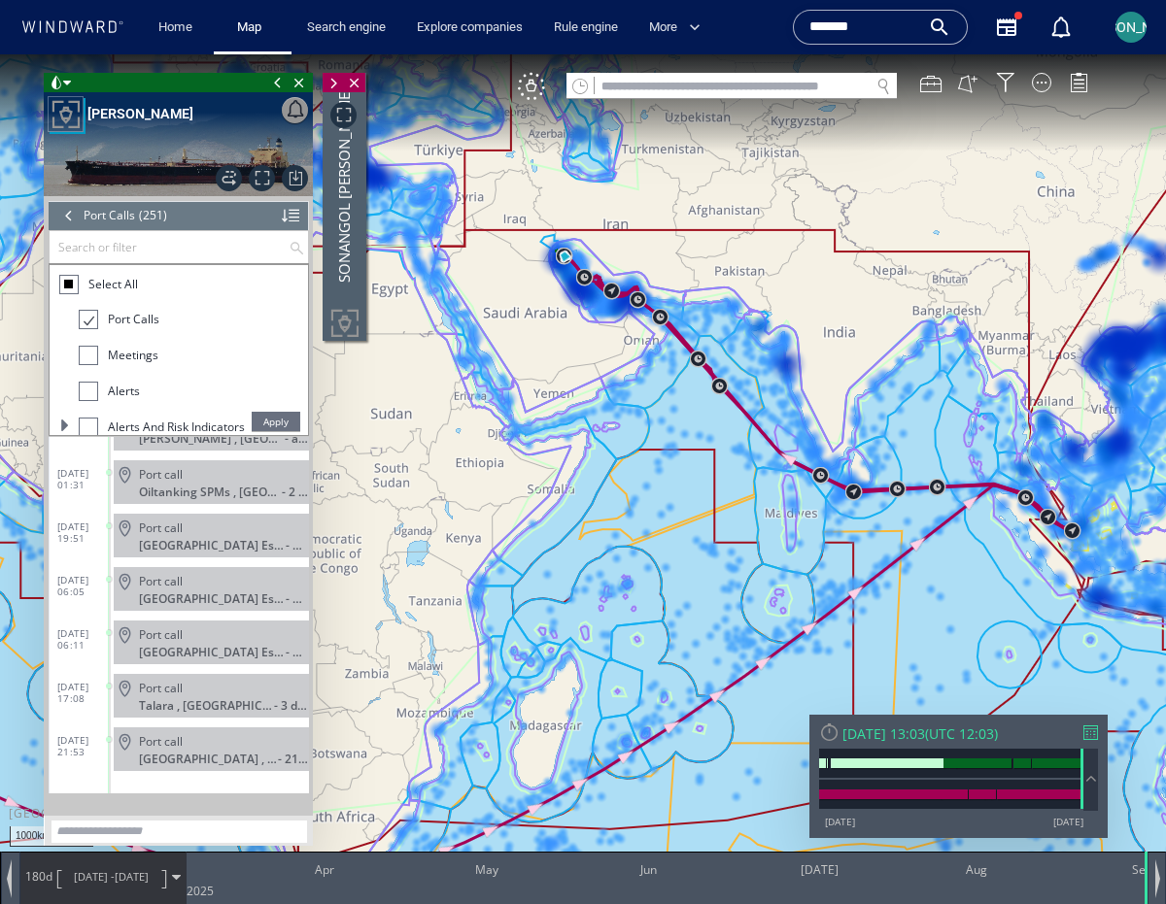
drag, startPoint x: 928, startPoint y: 593, endPoint x: 640, endPoint y: 366, distance: 365.9
click at [640, 366] on canvas "Map" at bounding box center [583, 469] width 1166 height 831
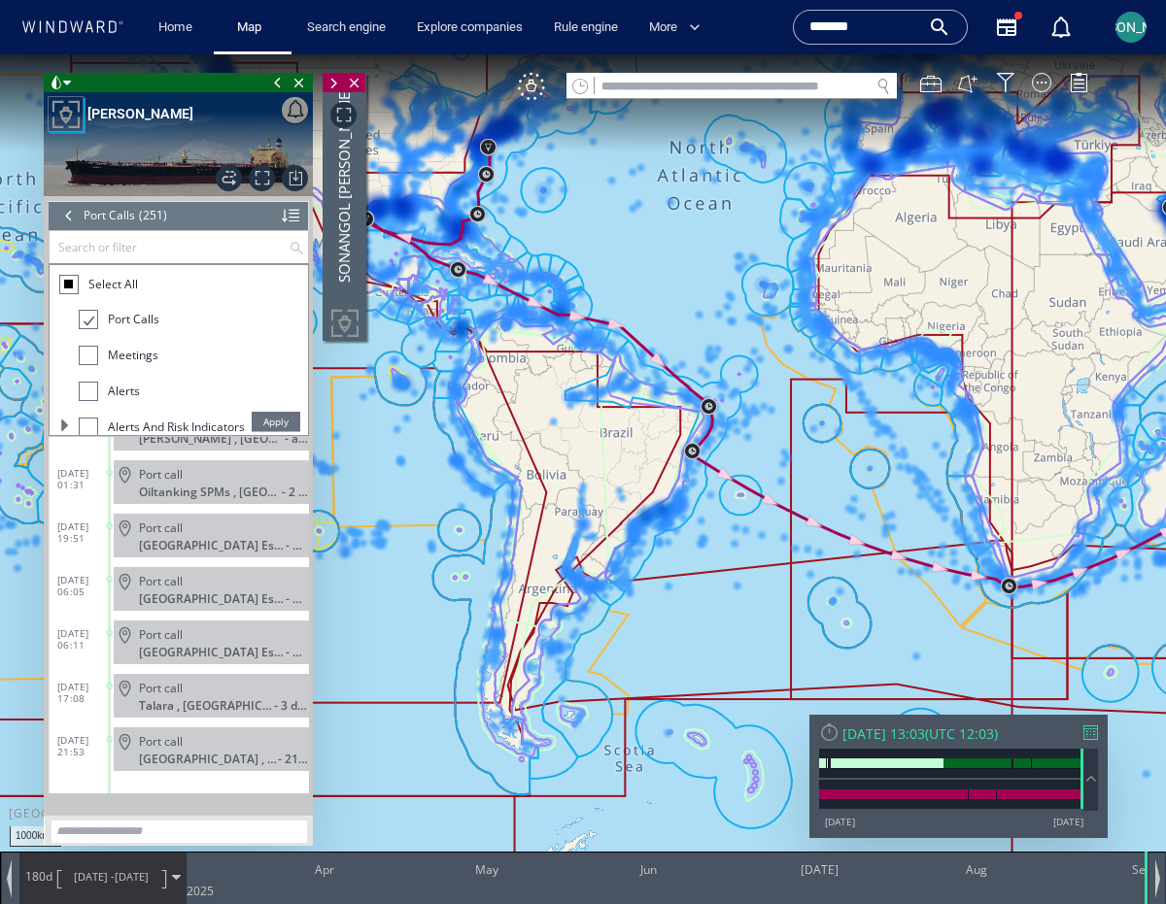
drag, startPoint x: 549, startPoint y: 674, endPoint x: 1165, endPoint y: 622, distance: 618.1
click at [1165, 622] on canvas "Map" at bounding box center [583, 469] width 1166 height 831
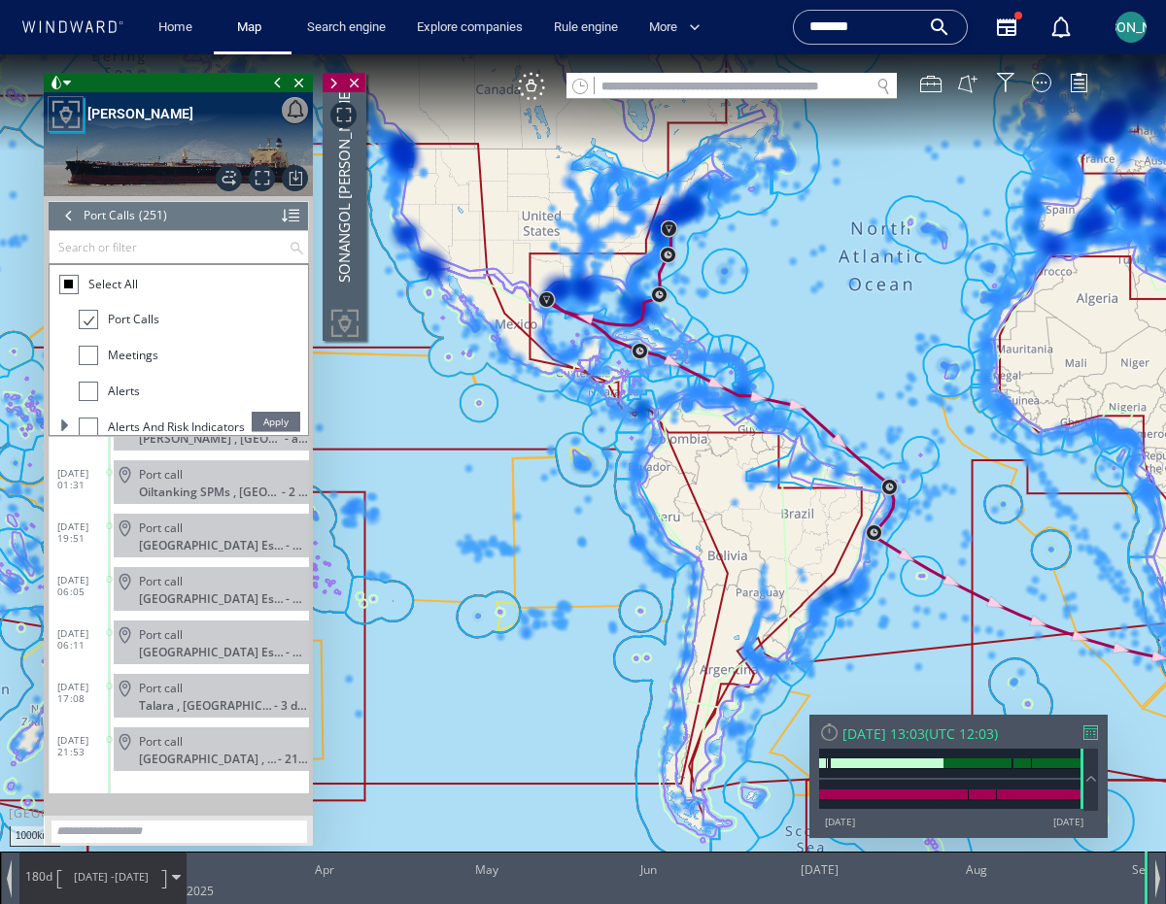
drag, startPoint x: 367, startPoint y: 497, endPoint x: 386, endPoint y: 404, distance: 95.1
click at [386, 404] on canvas "Map" at bounding box center [583, 469] width 1166 height 831
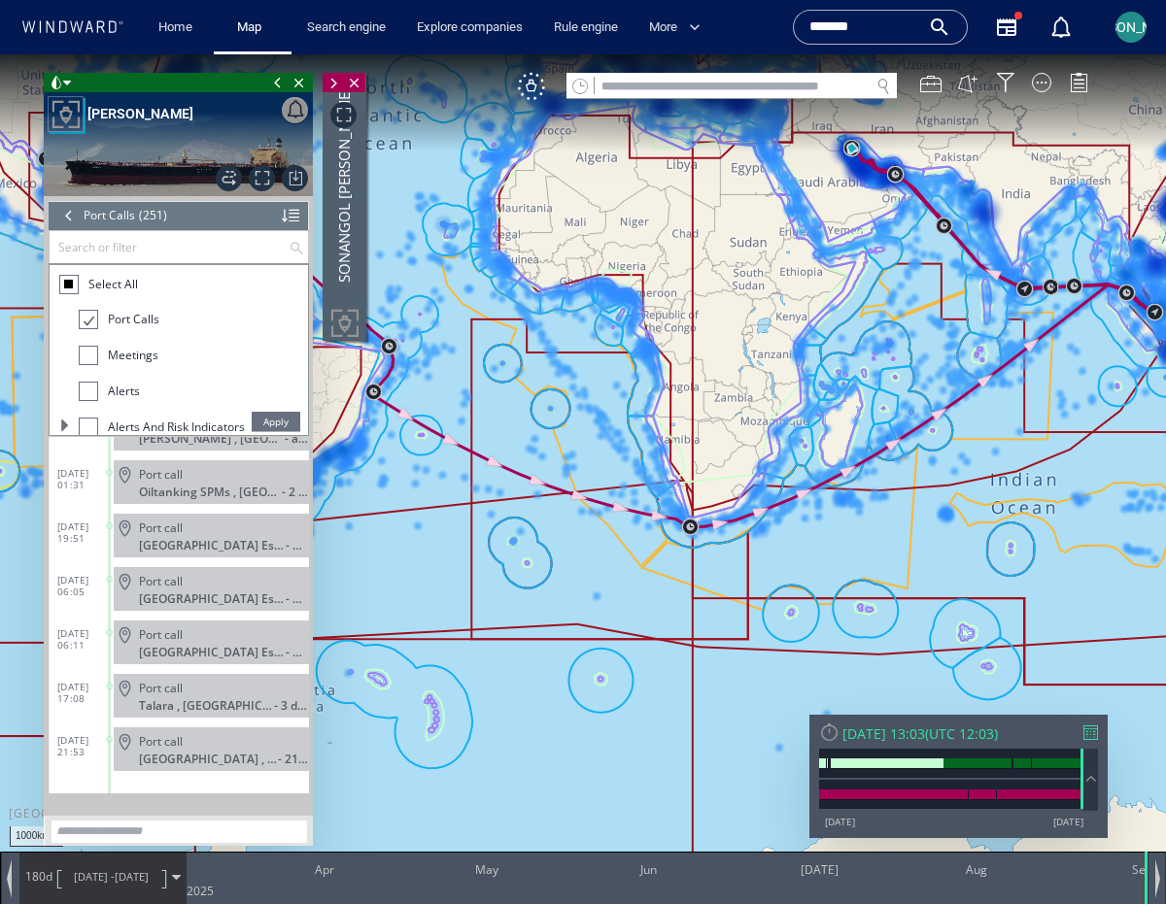
drag, startPoint x: 854, startPoint y: 553, endPoint x: 468, endPoint y: 613, distance: 390.3
click at [468, 613] on canvas "Map" at bounding box center [583, 469] width 1166 height 831
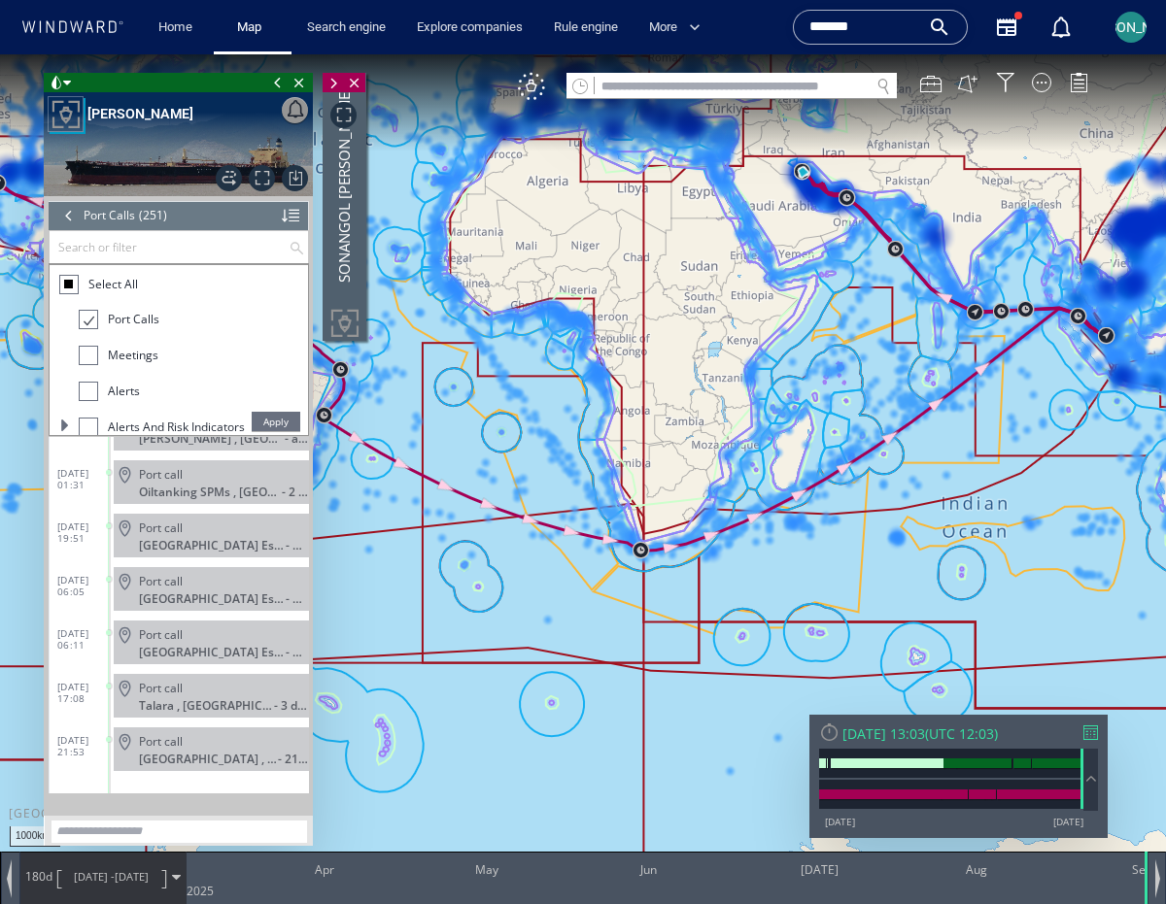
drag, startPoint x: 1041, startPoint y: 430, endPoint x: 798, endPoint y: 603, distance: 298.1
click at [798, 603] on canvas "Map" at bounding box center [583, 469] width 1166 height 831
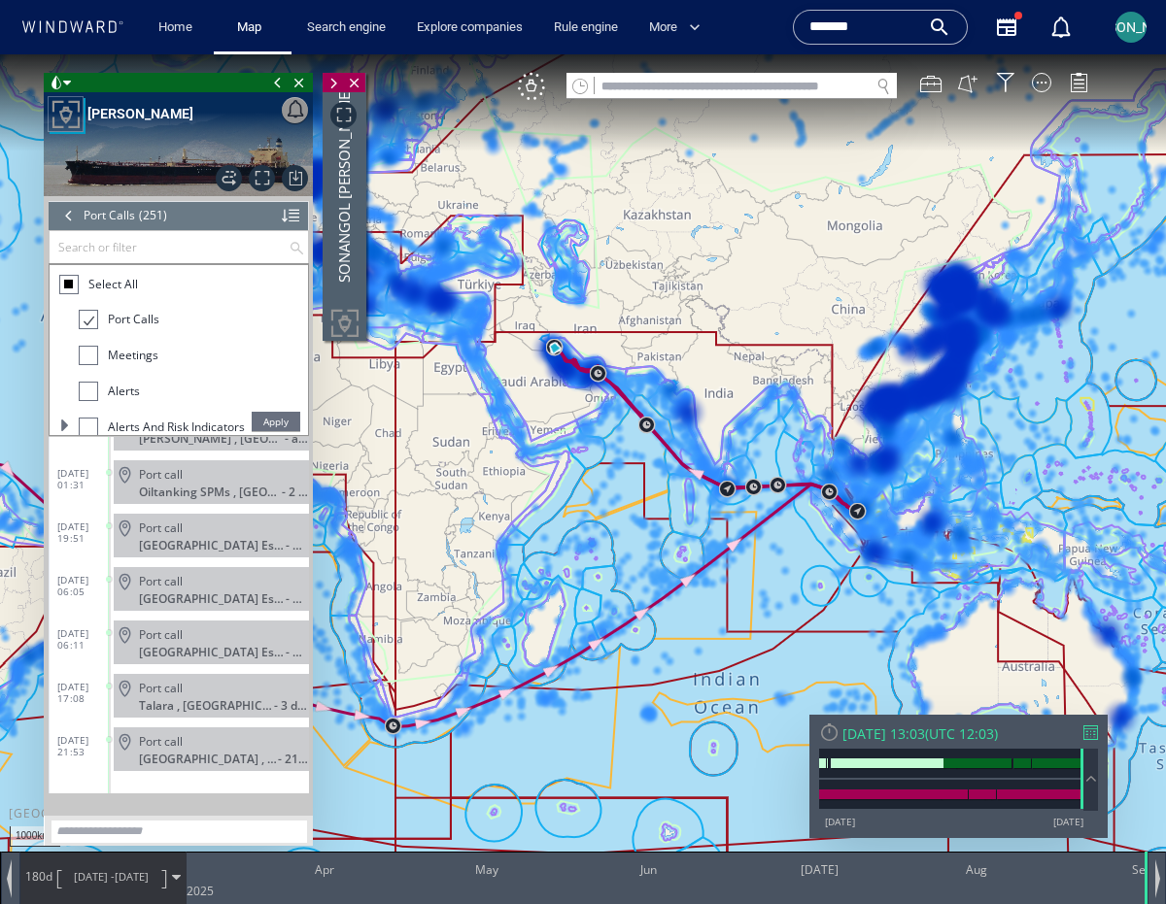
click at [125, 871] on span "03/09/25" at bounding box center [132, 876] width 34 height 15
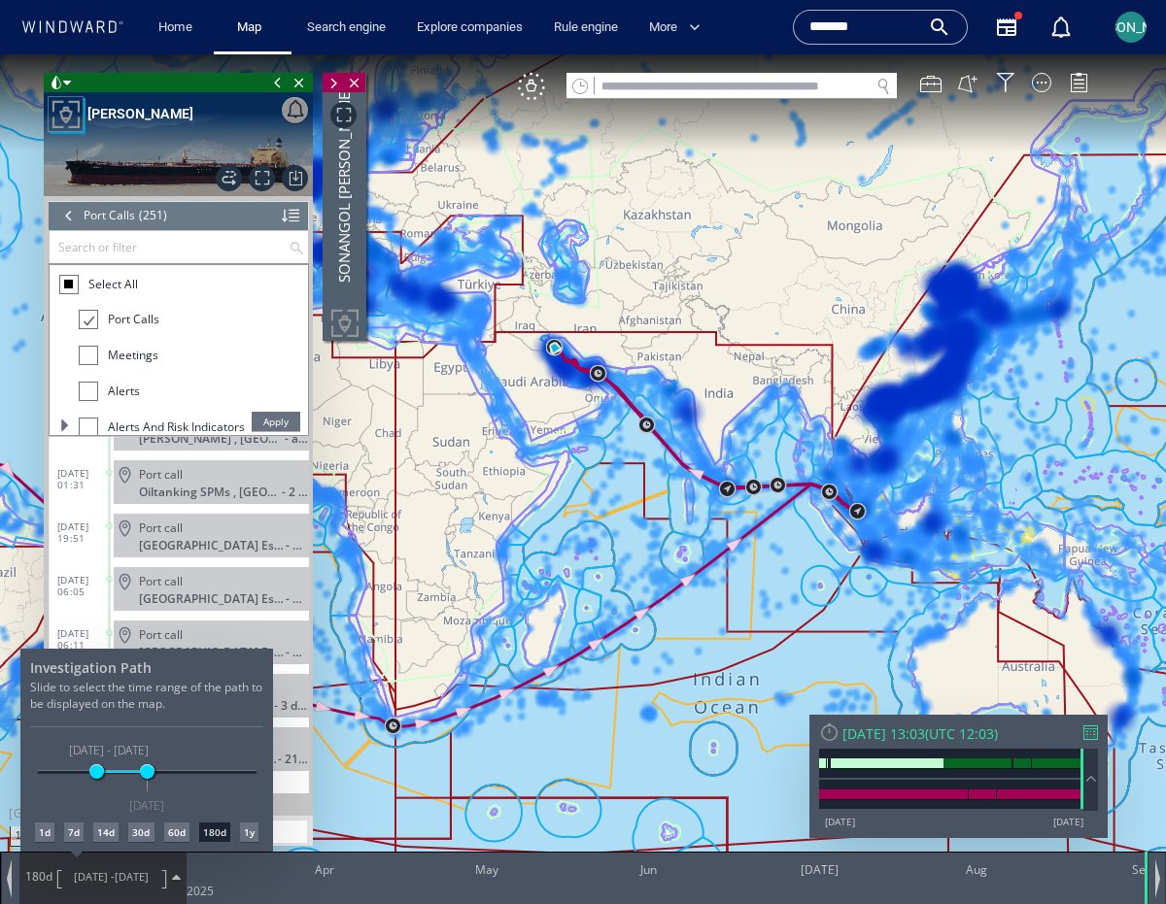
click at [173, 829] on div "60d" at bounding box center [176, 832] width 25 height 19
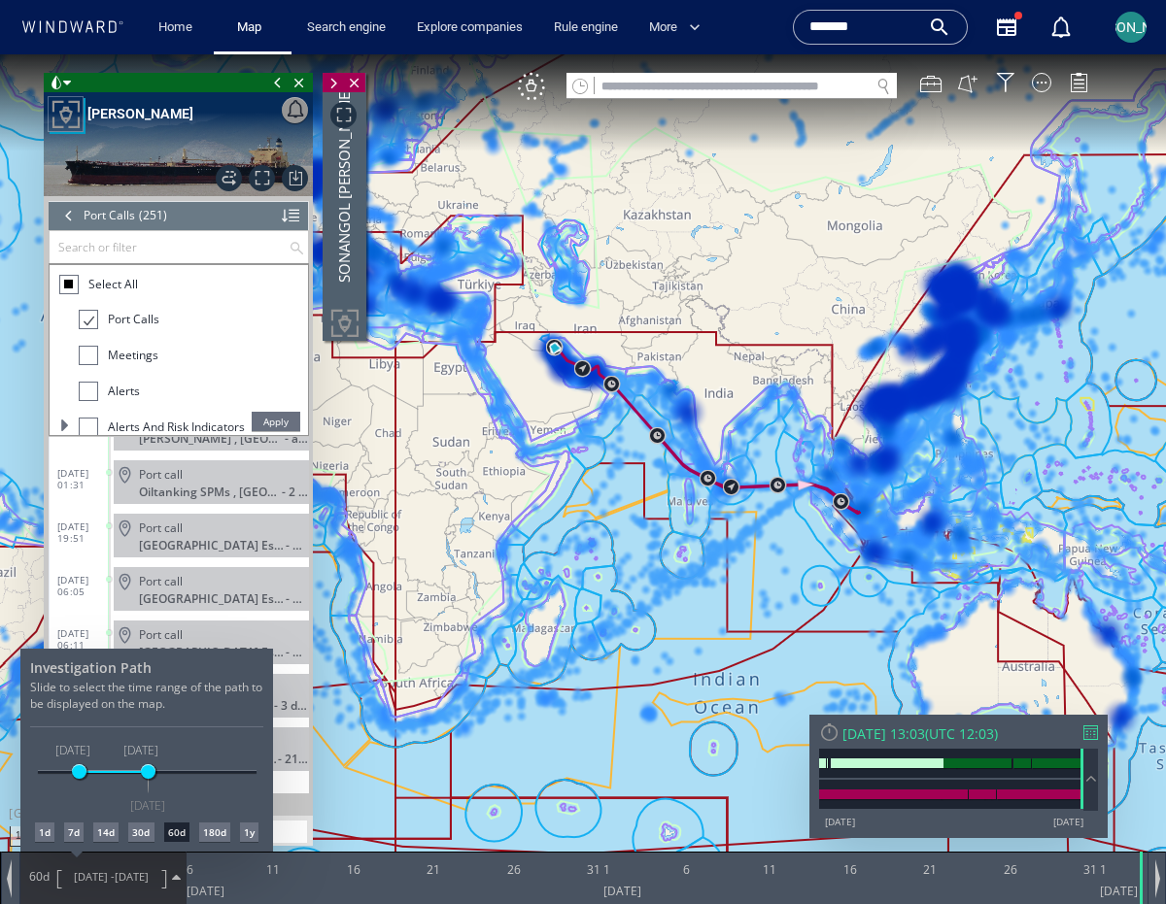
drag, startPoint x: 628, startPoint y: 436, endPoint x: 649, endPoint y: 456, distance: 28.2
click at [649, 456] on div at bounding box center [583, 479] width 1166 height 850
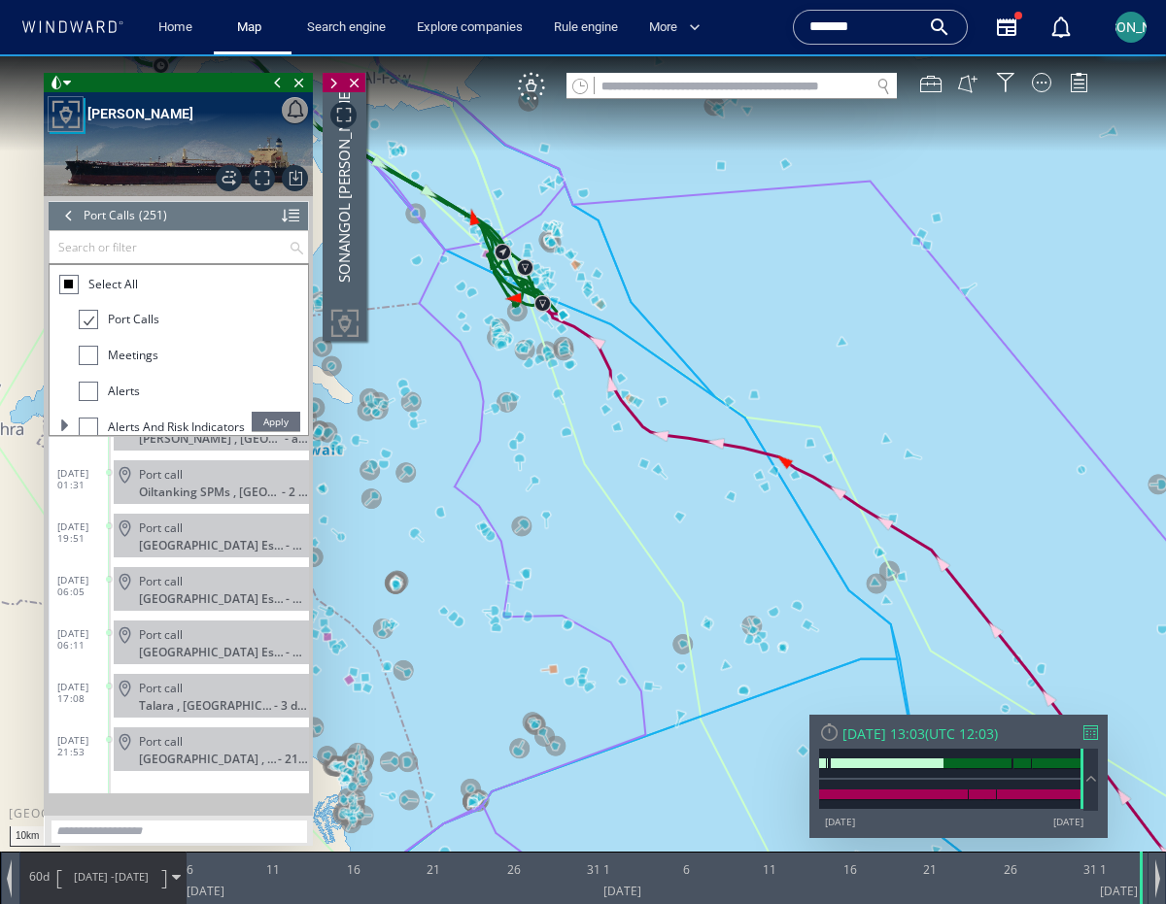
drag, startPoint x: 729, startPoint y: 278, endPoint x: 988, endPoint y: 361, distance: 271.6
click at [988, 361] on canvas "Map" at bounding box center [583, 469] width 1166 height 831
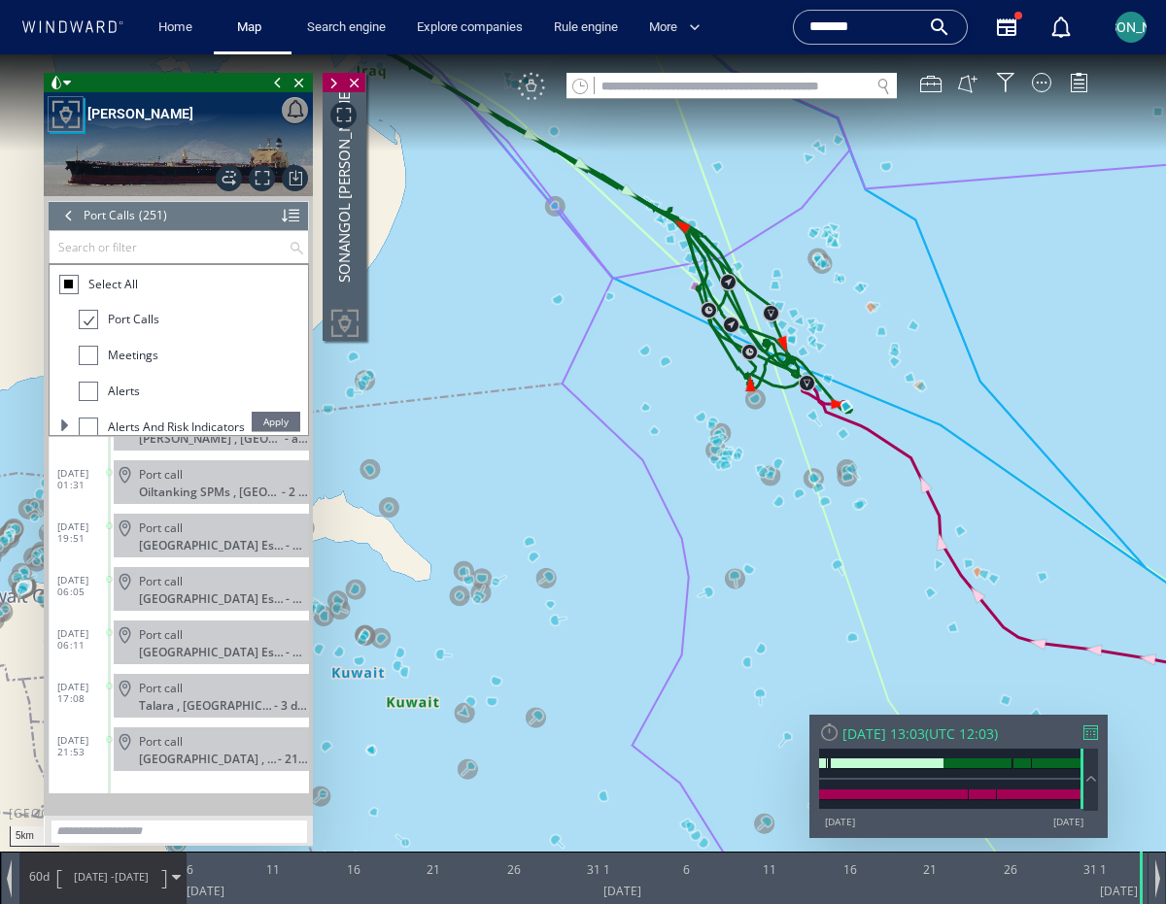
click at [531, 85] on div "VM" at bounding box center [531, 86] width 27 height 27
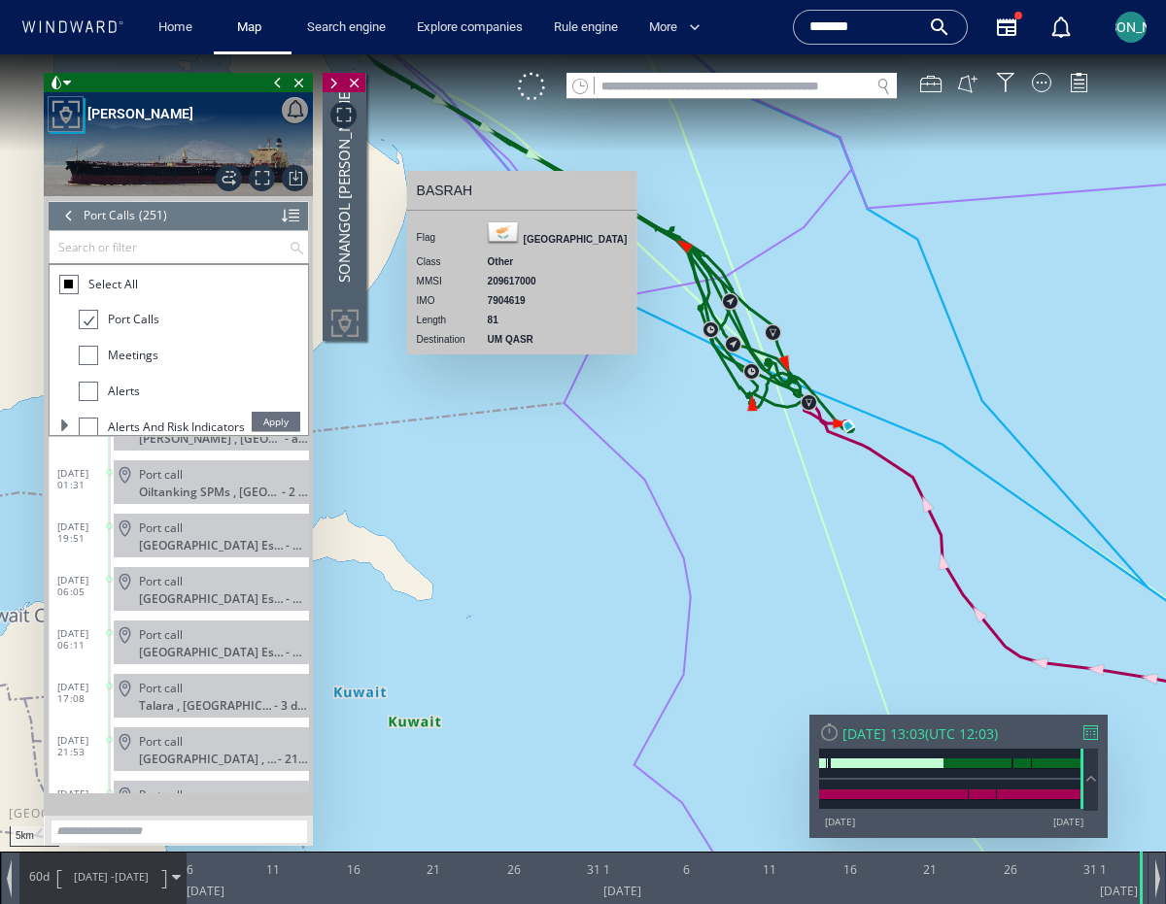
drag, startPoint x: 858, startPoint y: 319, endPoint x: 865, endPoint y: 395, distance: 77.0
click at [865, 395] on canvas "Map" at bounding box center [583, 469] width 1166 height 831
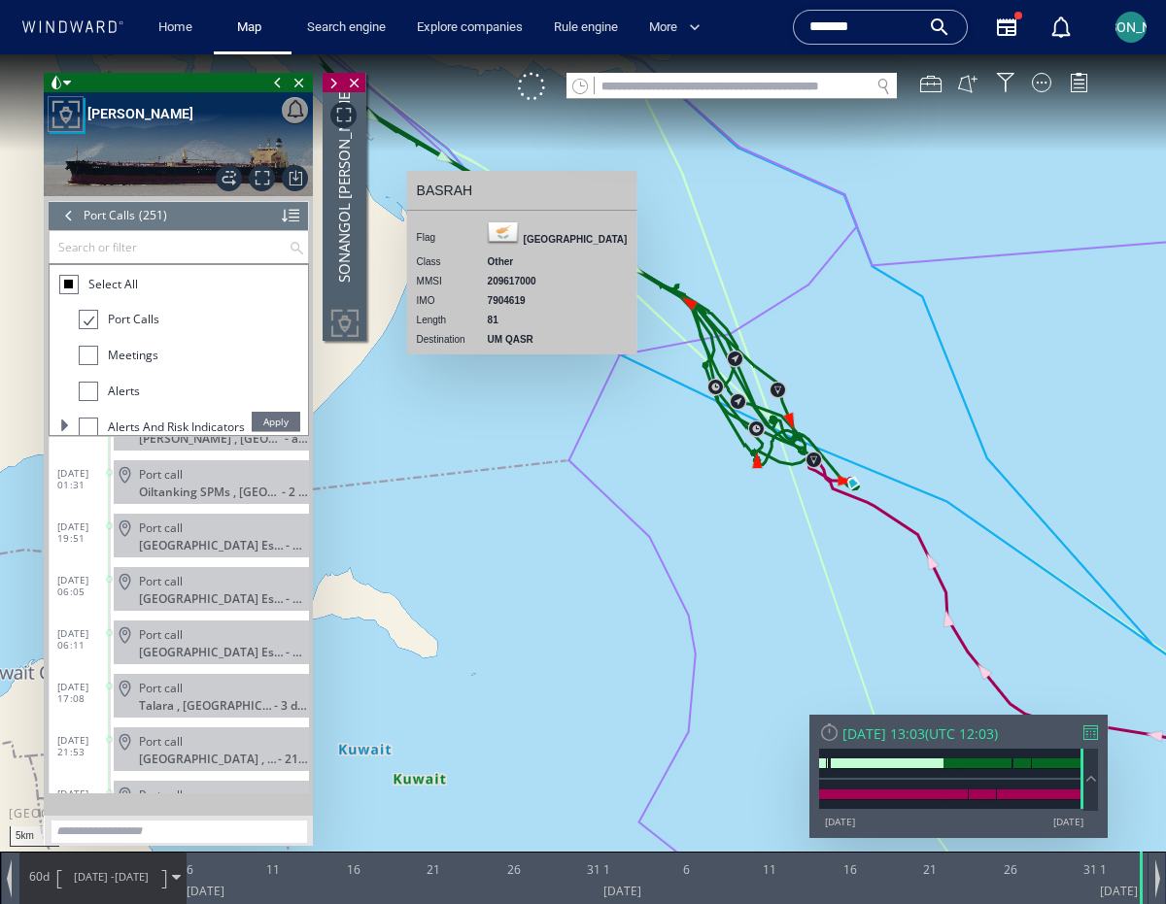
click at [98, 354] on div "Meetings" at bounding box center [119, 355] width 80 height 19
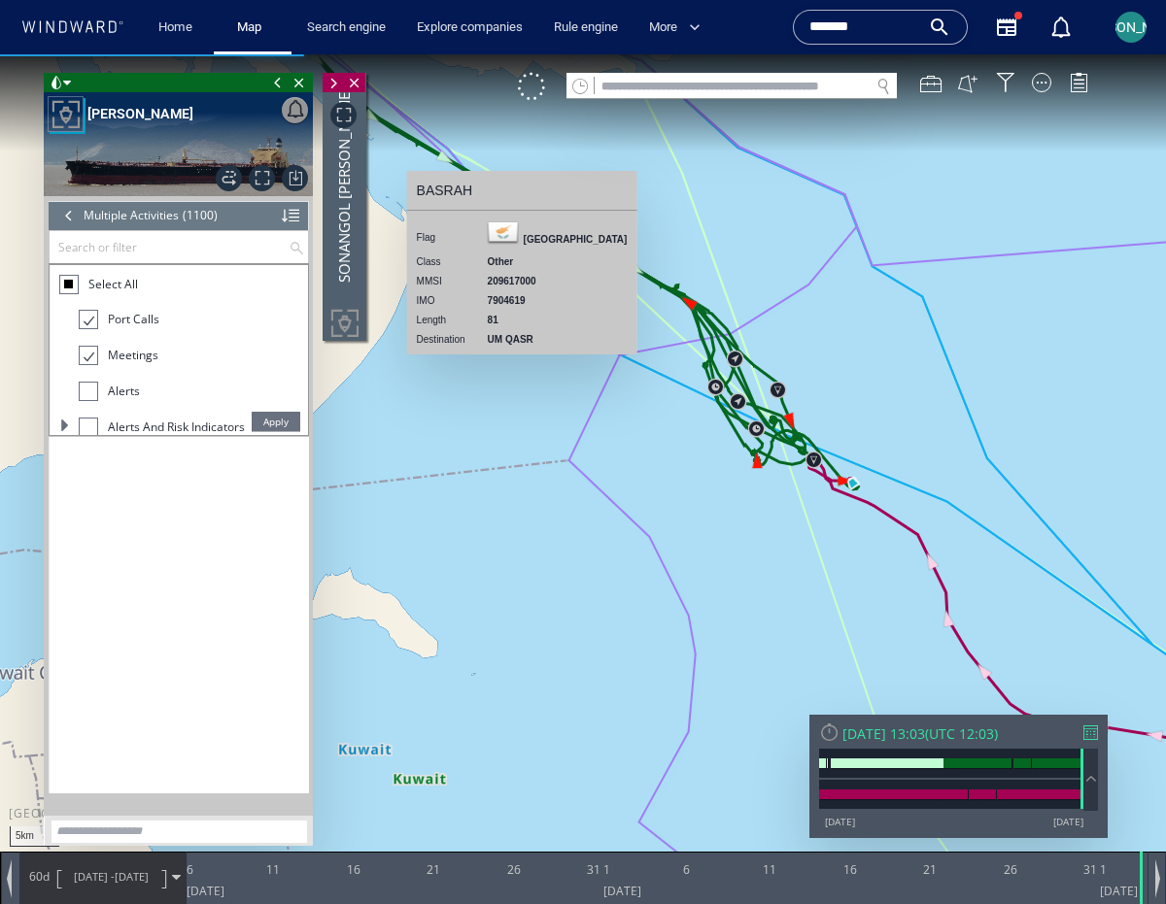
scroll to position [21628, 0]
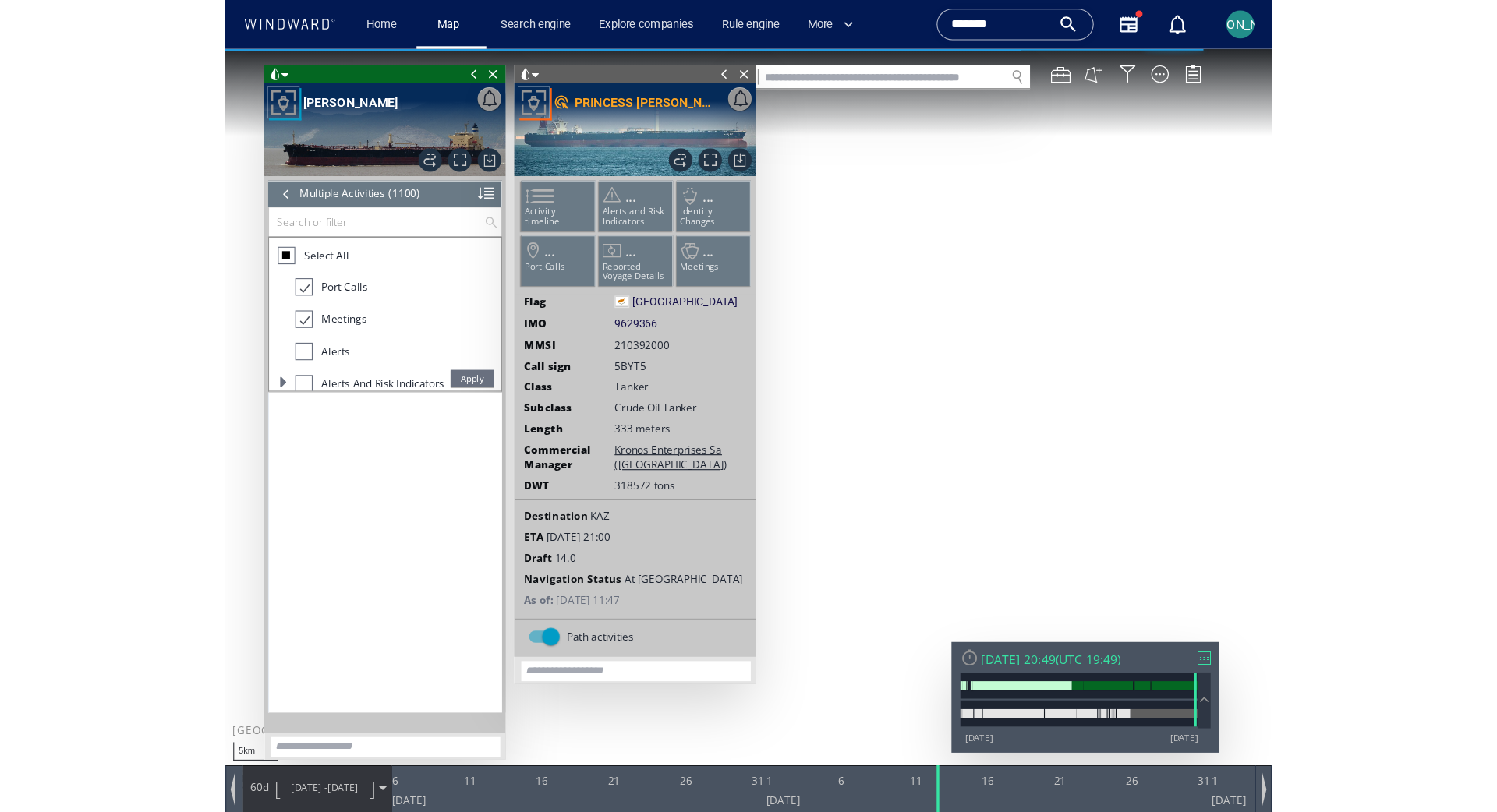
scroll to position [46896, 0]
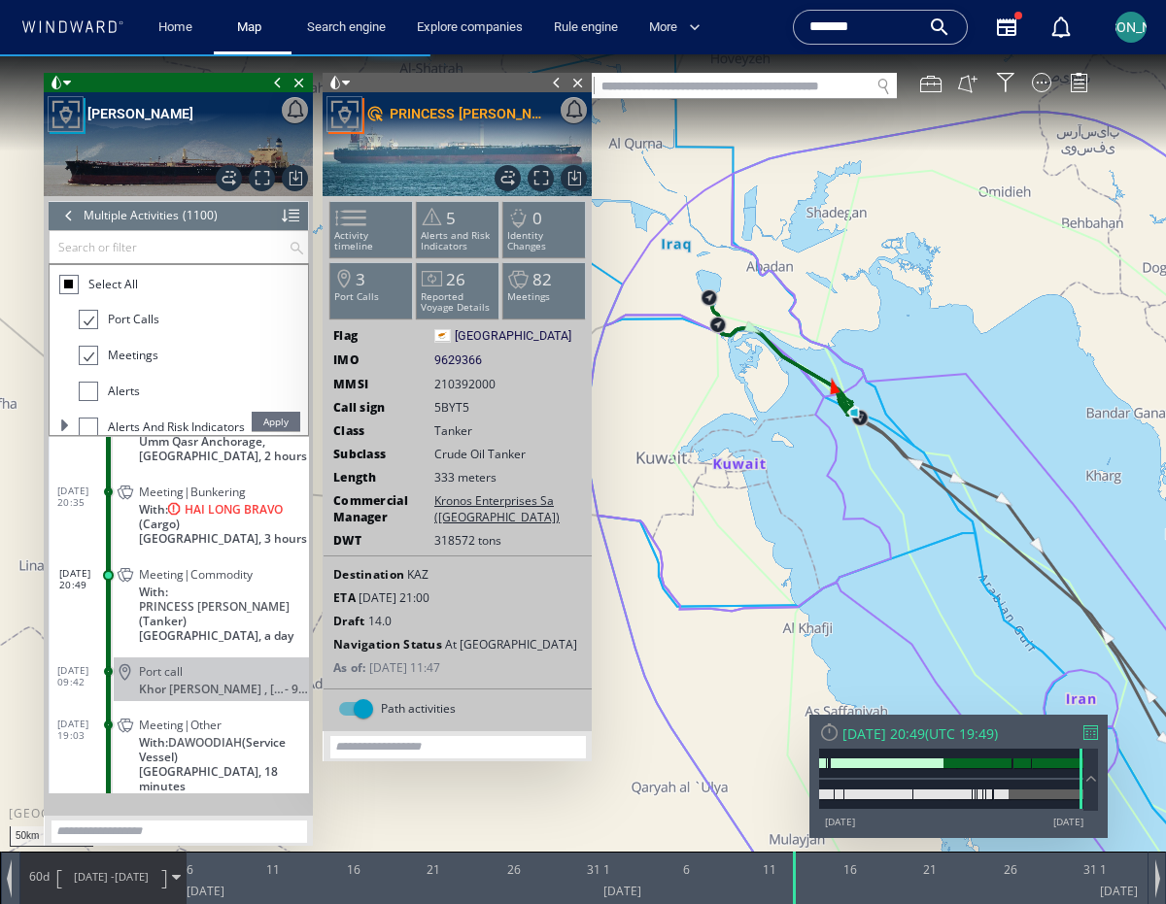
drag, startPoint x: 927, startPoint y: 415, endPoint x: 762, endPoint y: 328, distance: 186.4
click at [762, 328] on canvas "Map" at bounding box center [583, 469] width 1166 height 831
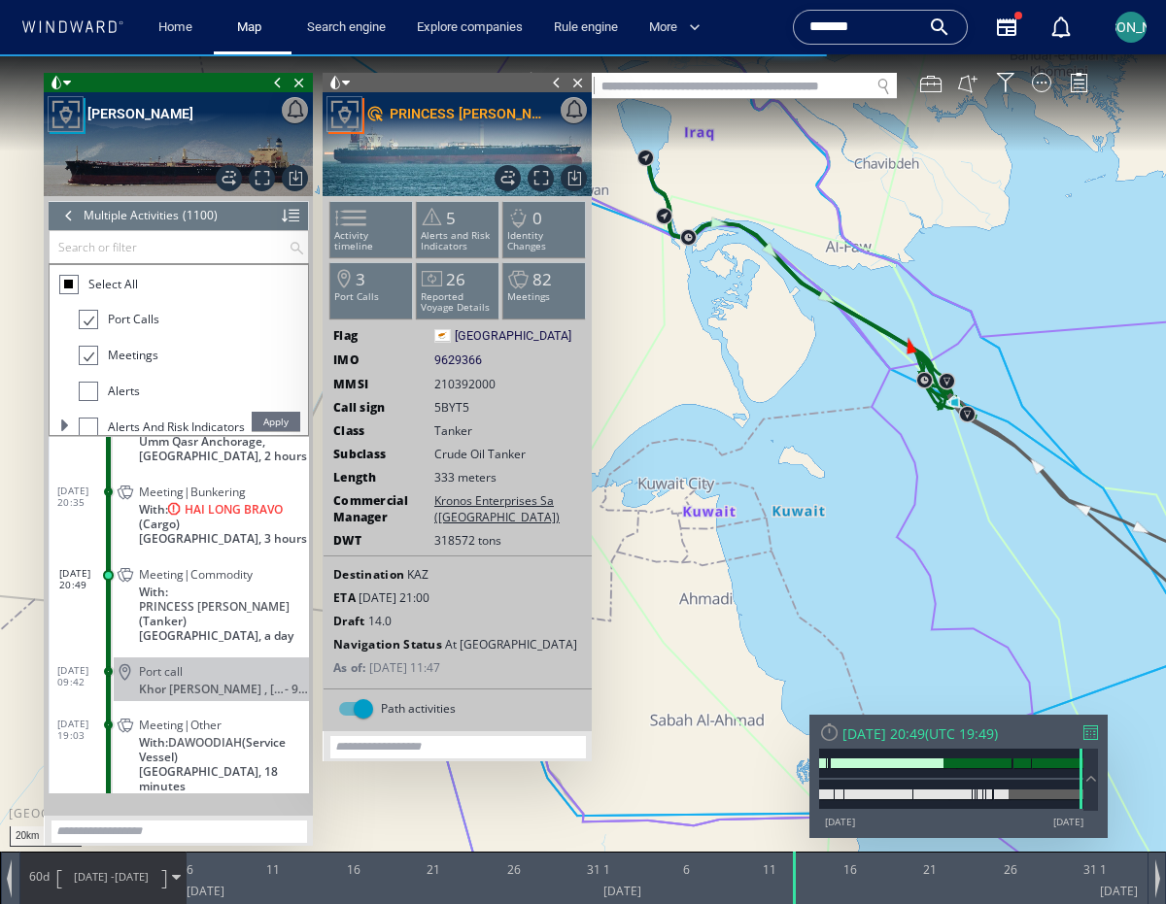
drag, startPoint x: 723, startPoint y: 317, endPoint x: 988, endPoint y: 364, distance: 269.4
click at [988, 364] on canvas "Map" at bounding box center [583, 469] width 1166 height 831
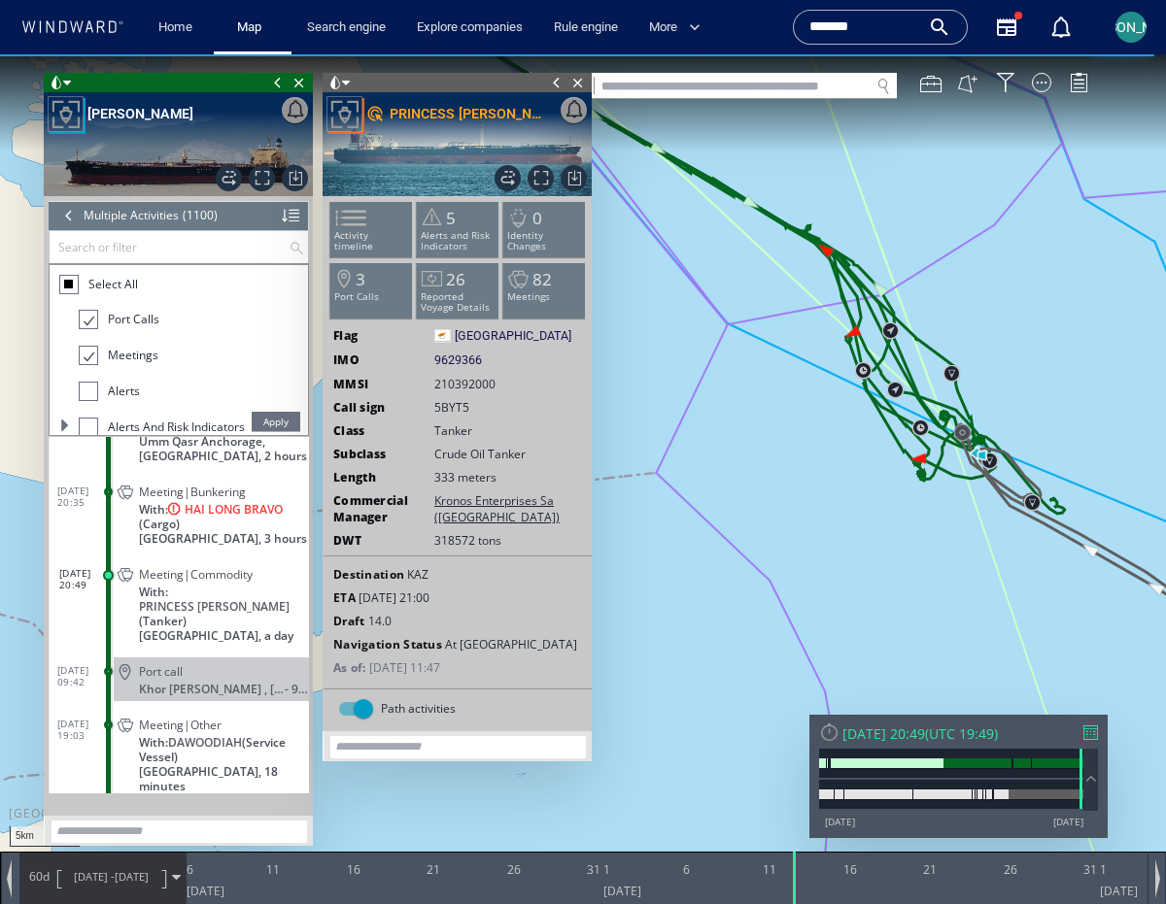
drag, startPoint x: 1020, startPoint y: 409, endPoint x: 893, endPoint y: 304, distance: 164.9
click at [894, 304] on canvas "Map" at bounding box center [583, 469] width 1166 height 831
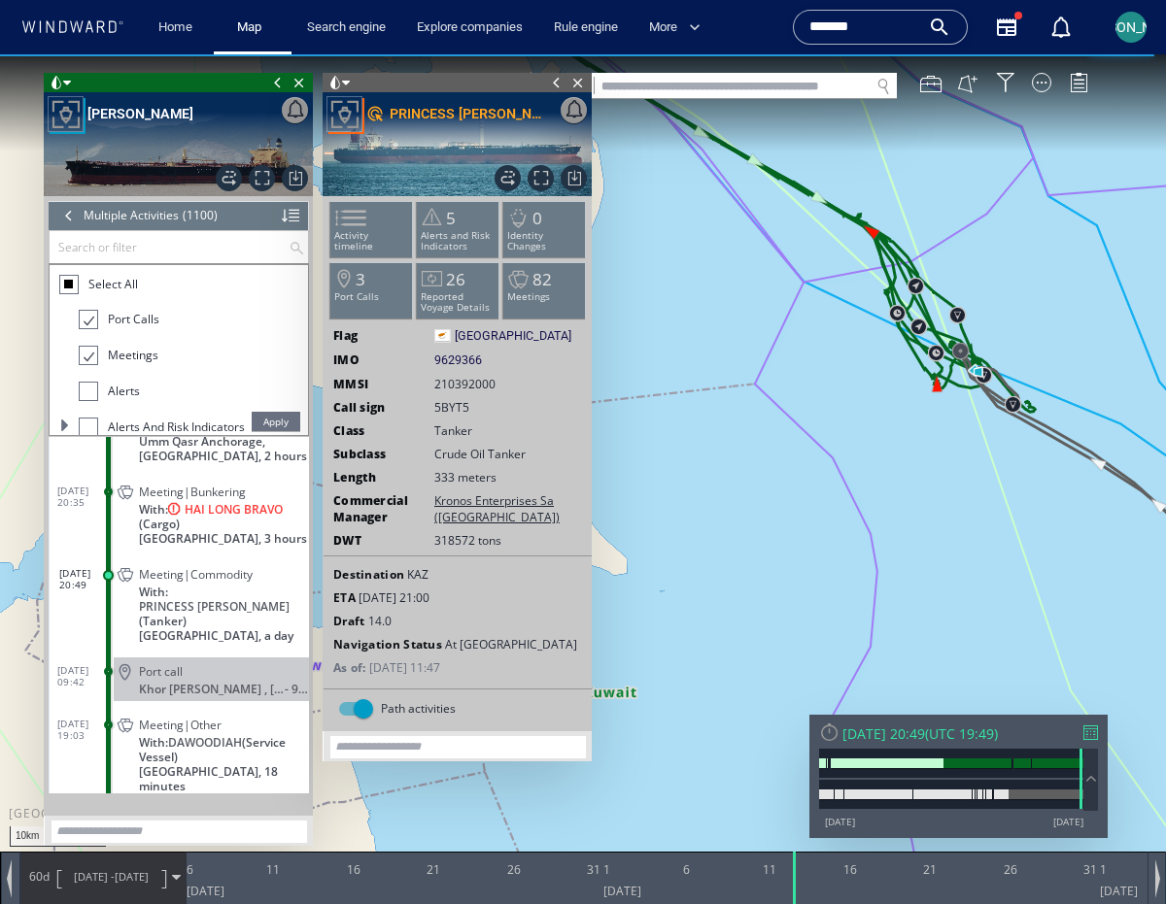
drag, startPoint x: 1026, startPoint y: 302, endPoint x: 806, endPoint y: 321, distance: 220.3
click at [806, 321] on canvas "Map" at bounding box center [583, 469] width 1166 height 831
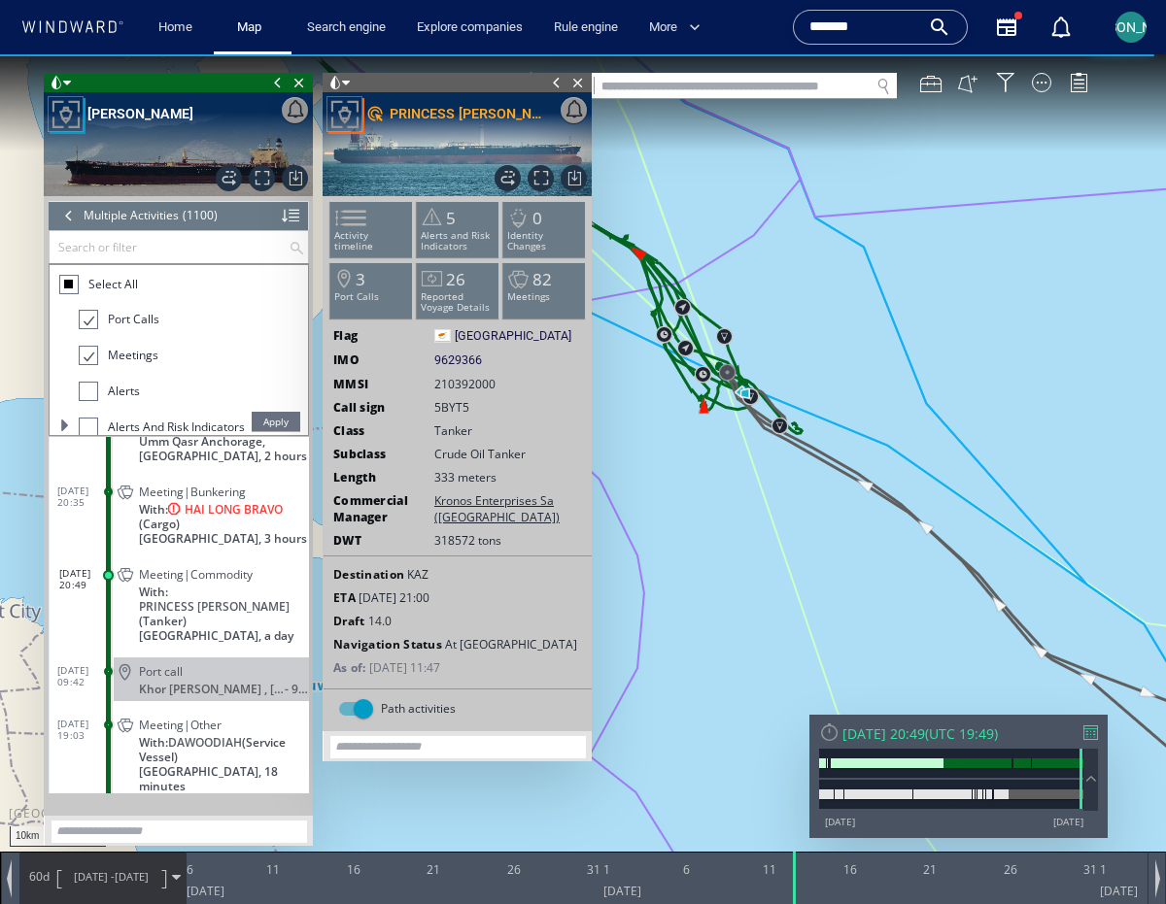
drag, startPoint x: 763, startPoint y: 353, endPoint x: 782, endPoint y: 342, distance: 21.3
click at [782, 342] on canvas "Map" at bounding box center [583, 469] width 1166 height 831
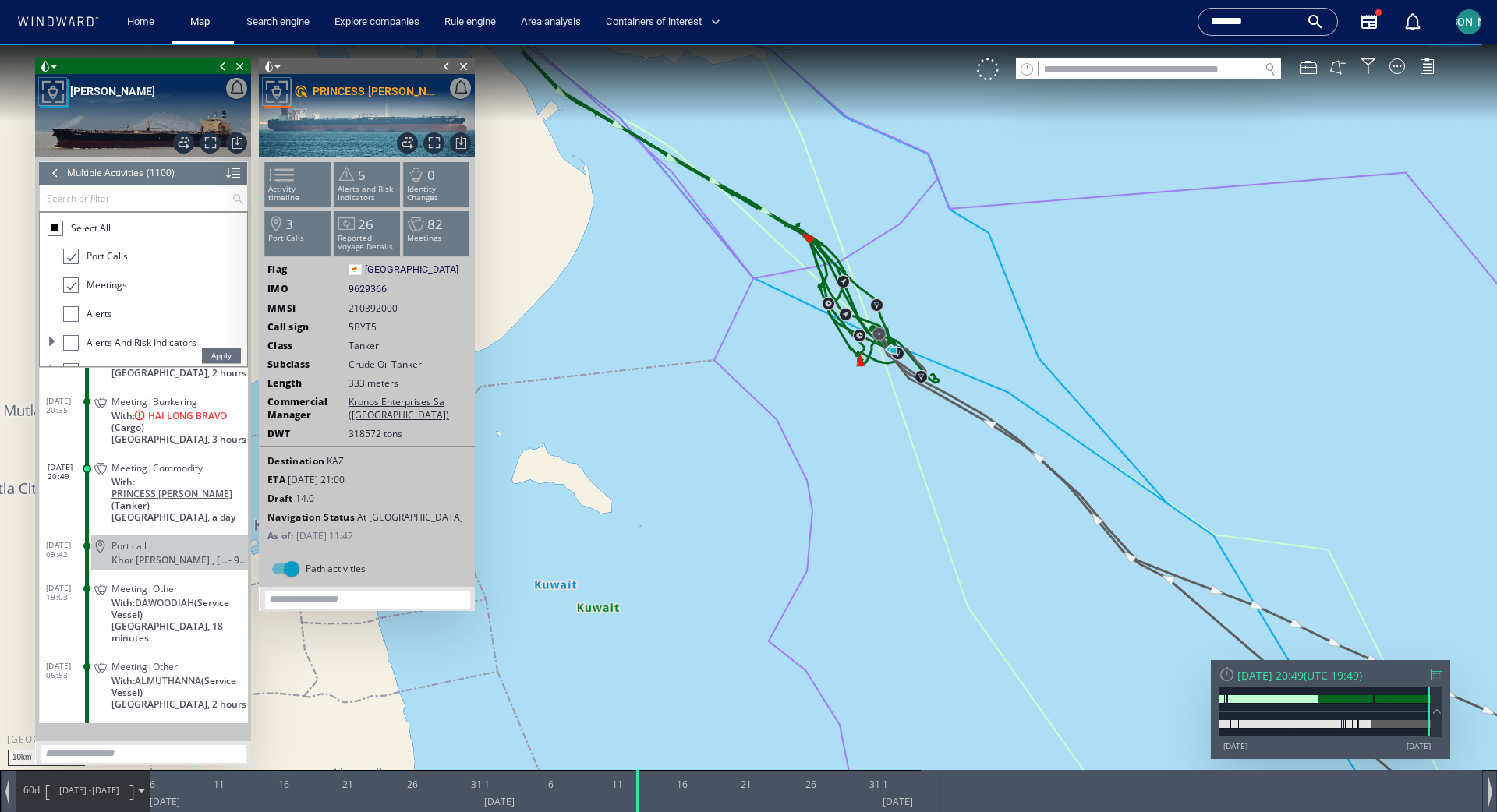
scroll to position [47157, 0]
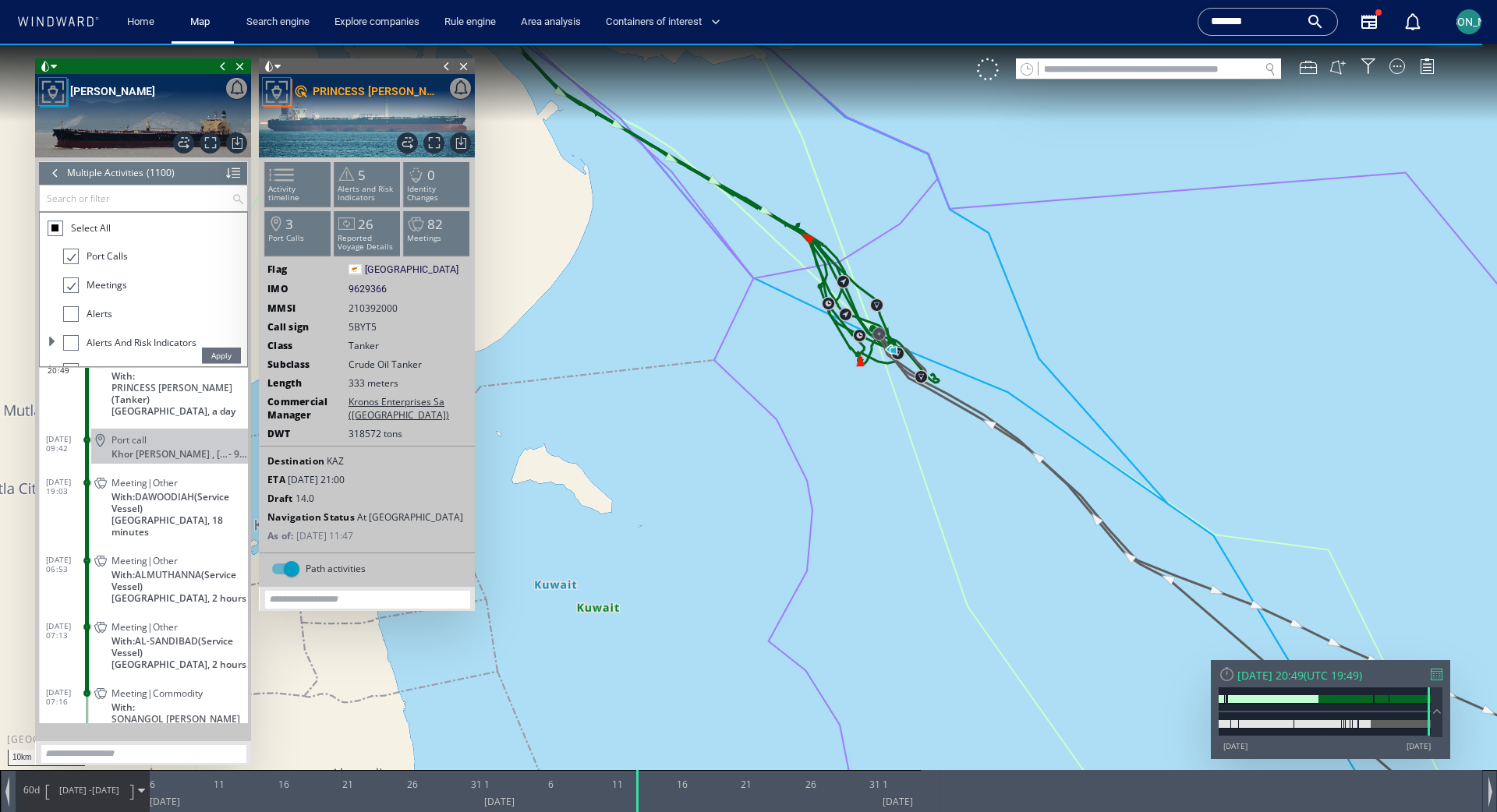
click at [162, 688] on span "Meeting|Commodity" at bounding box center [157, 693] width 92 height 12
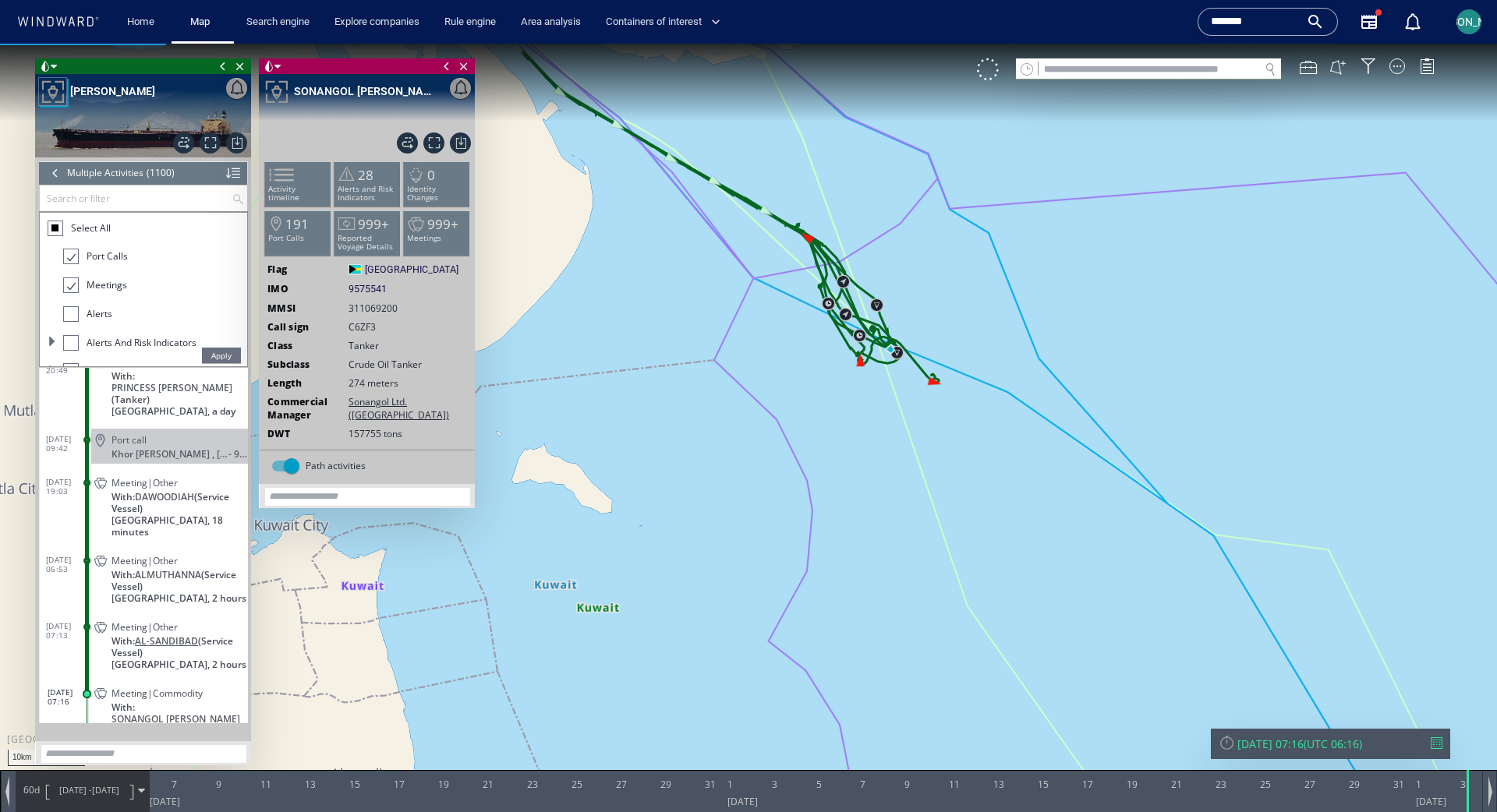
scroll to position [47110, 0]
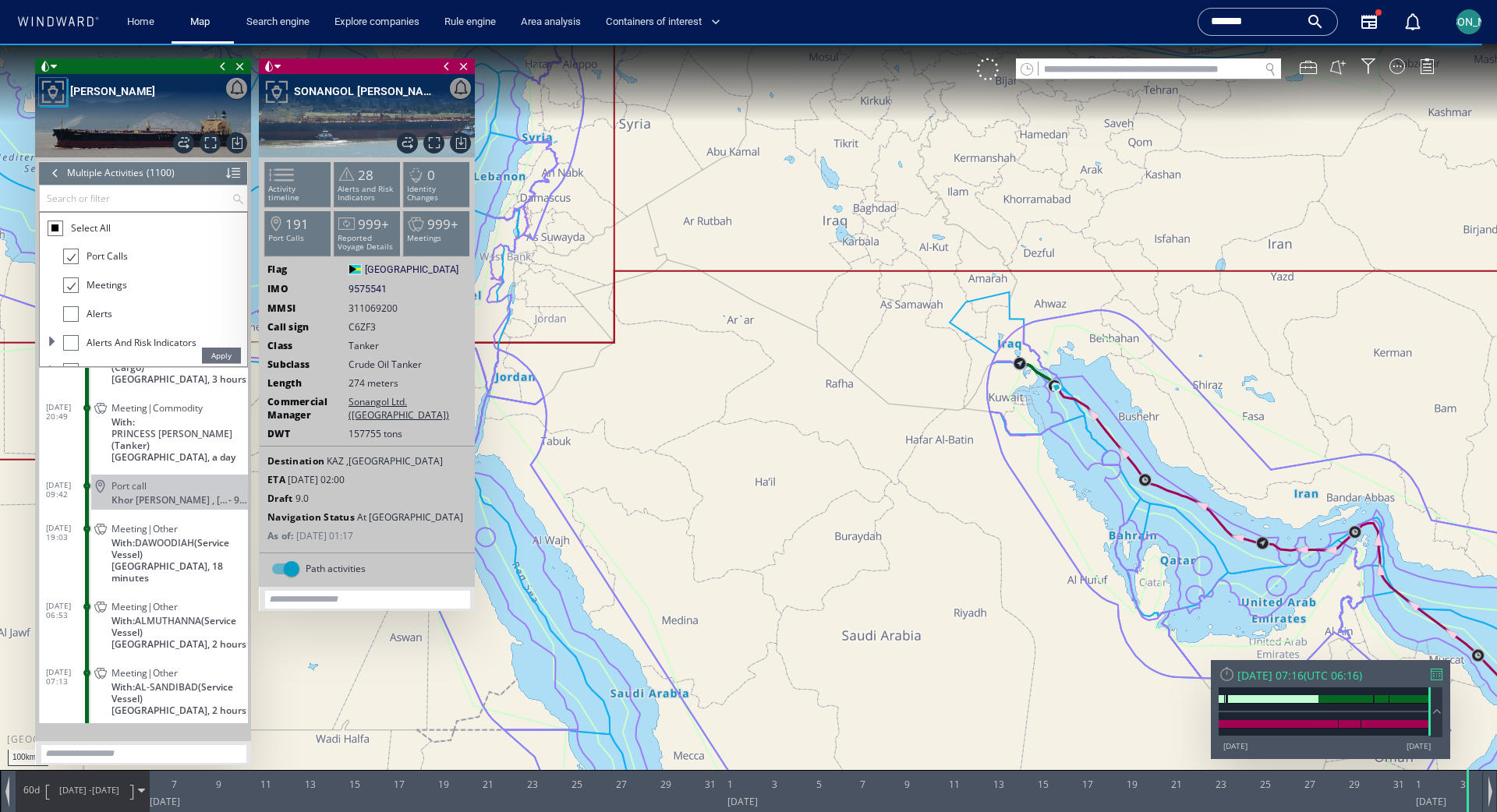
drag, startPoint x: 1105, startPoint y: 501, endPoint x: 806, endPoint y: 320, distance: 349.5
click at [803, 315] on canvas "Map" at bounding box center [748, 420] width 1497 height 753
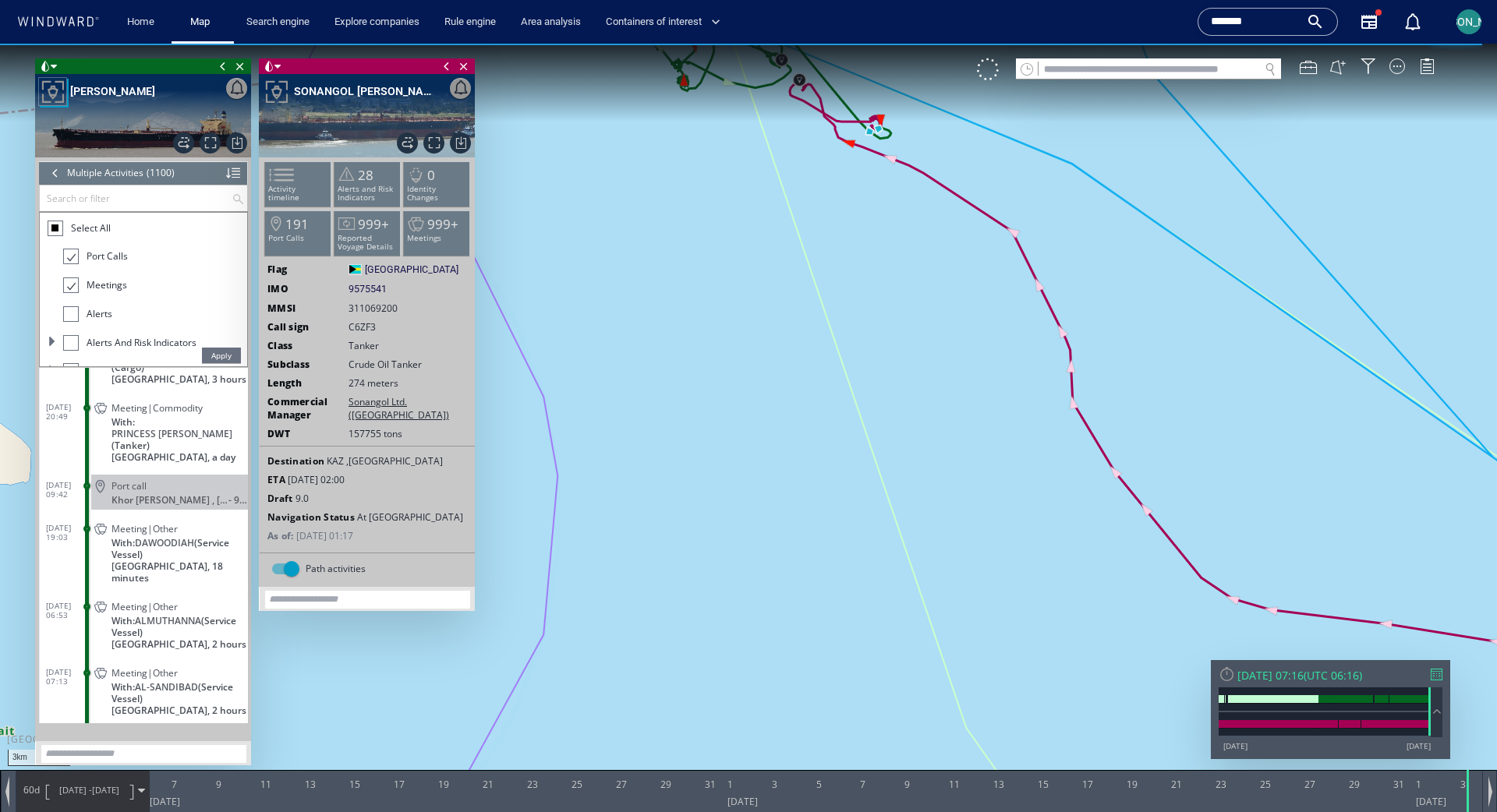
drag, startPoint x: 759, startPoint y: 115, endPoint x: 766, endPoint y: 273, distance: 158.2
click at [766, 273] on canvas "Map" at bounding box center [748, 420] width 1497 height 753
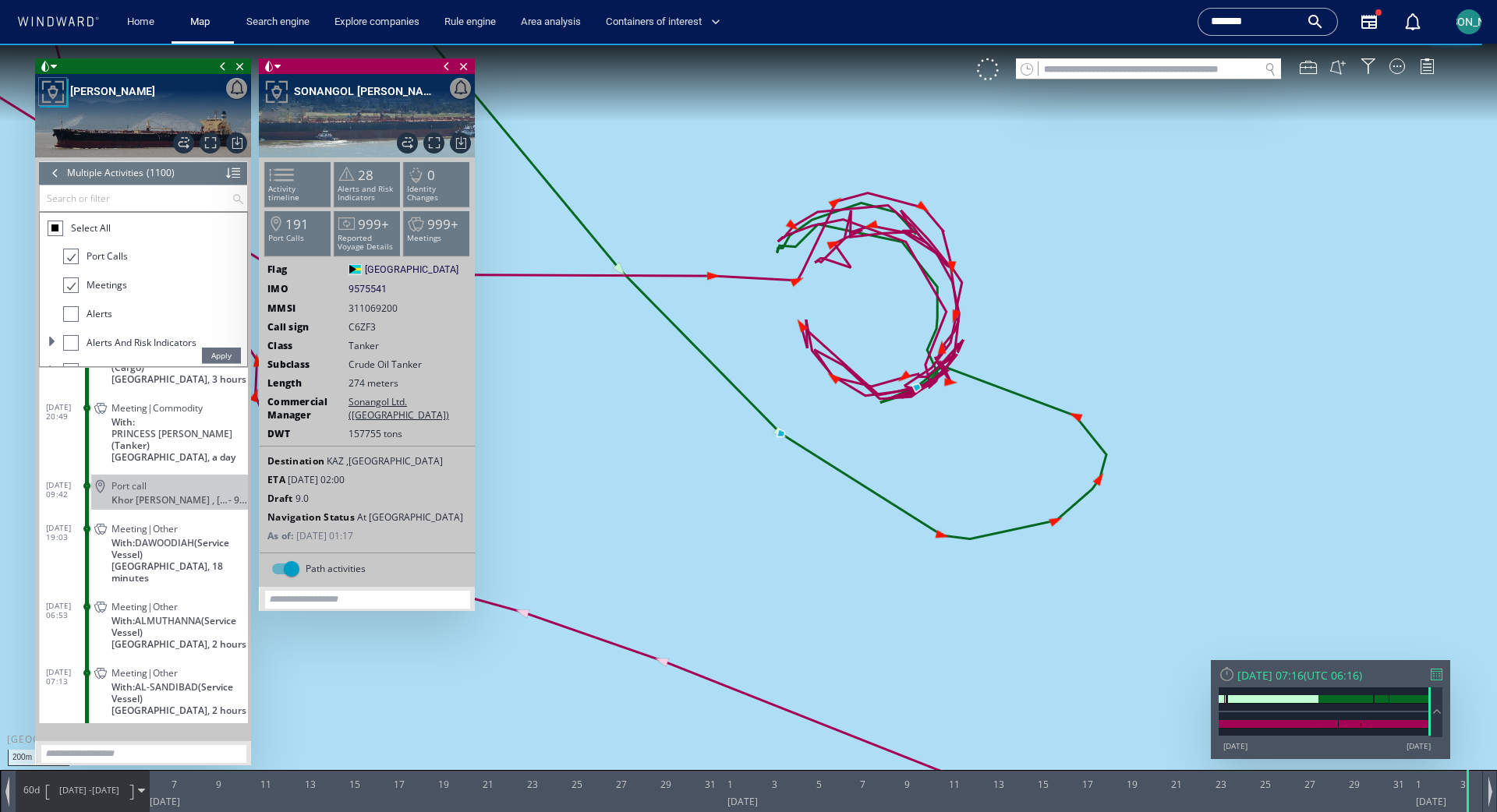
click at [51, 175] on div at bounding box center [55, 173] width 17 height 23
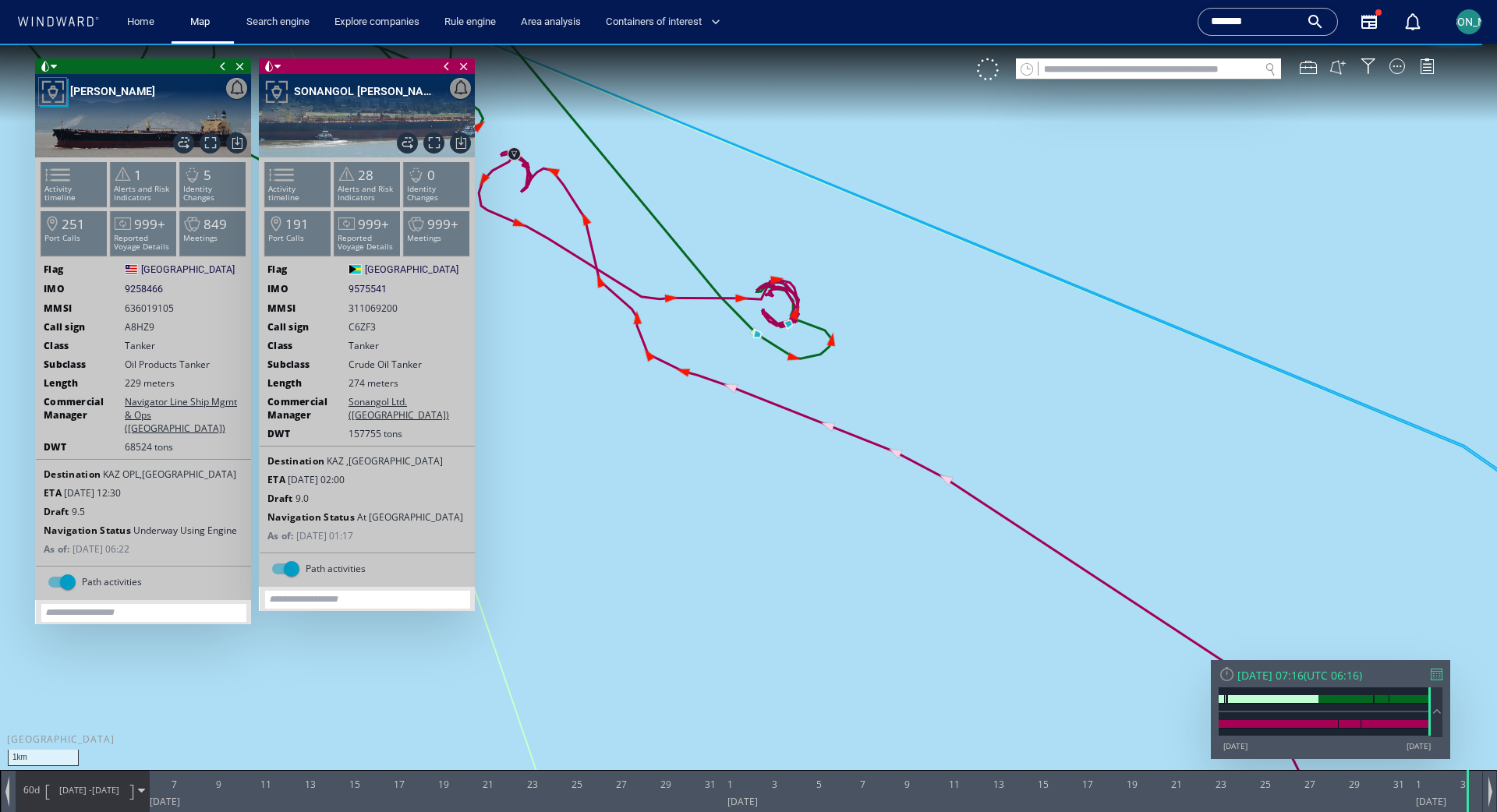
drag, startPoint x: 685, startPoint y: 182, endPoint x: 828, endPoint y: 201, distance: 144.3
click at [828, 201] on canvas "Map" at bounding box center [748, 420] width 1497 height 753
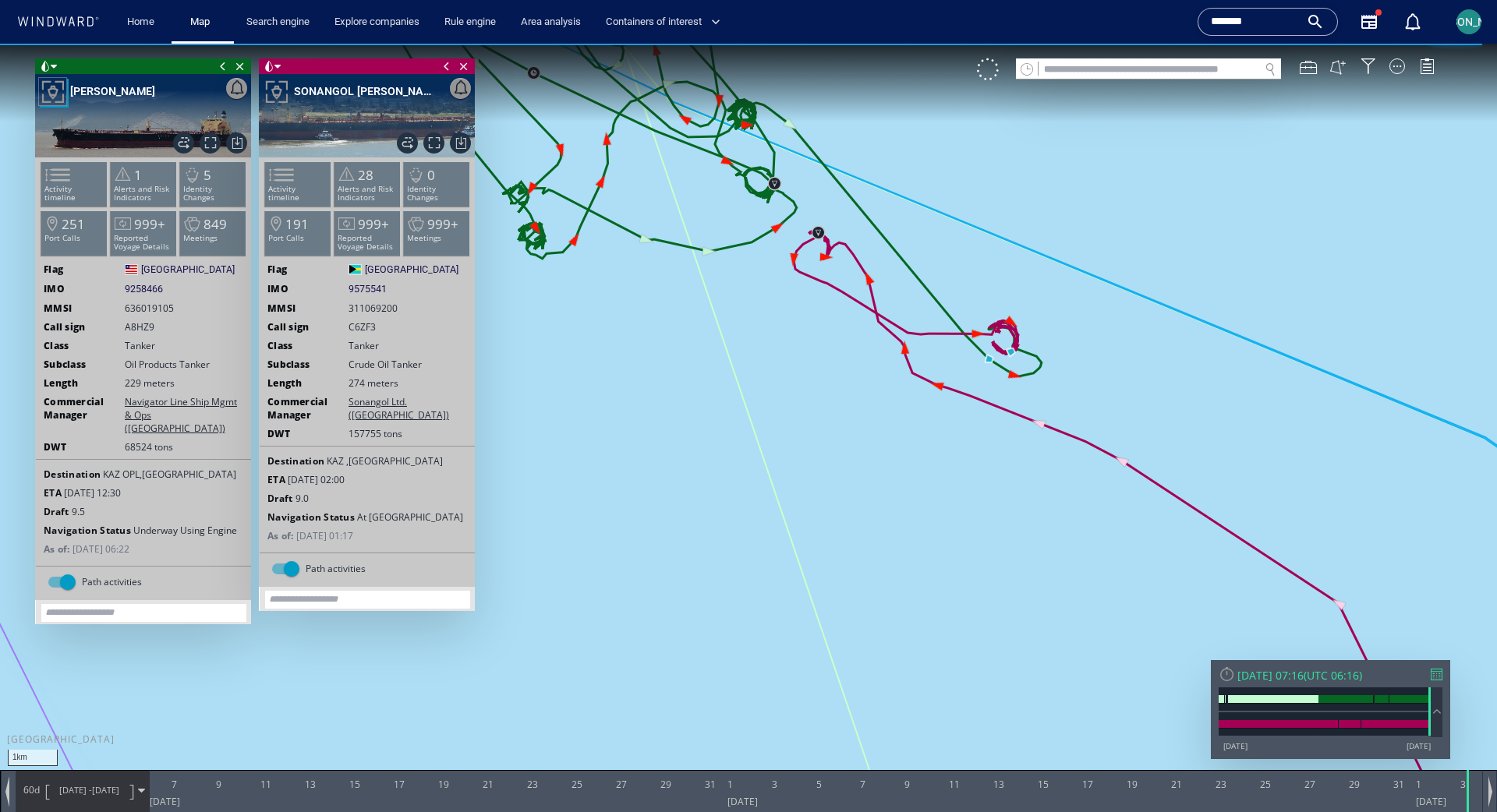
drag, startPoint x: 1081, startPoint y: 293, endPoint x: 1148, endPoint y: 435, distance: 157.0
click at [935, 435] on canvas "Map" at bounding box center [748, 420] width 1497 height 753
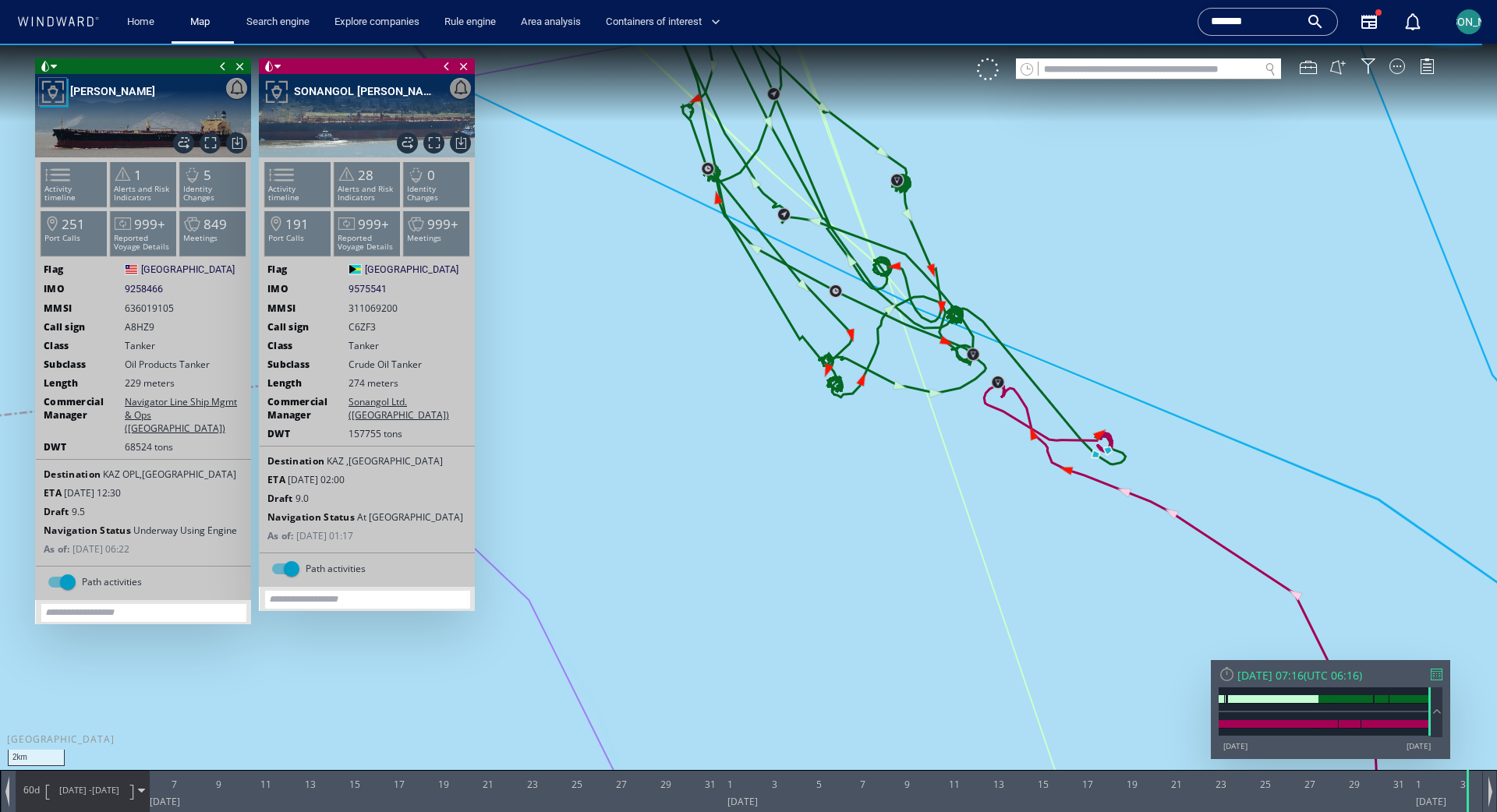
drag, startPoint x: 1151, startPoint y: 322, endPoint x: 1107, endPoint y: 427, distance: 113.8
click at [935, 427] on canvas "Map" at bounding box center [748, 420] width 1497 height 753
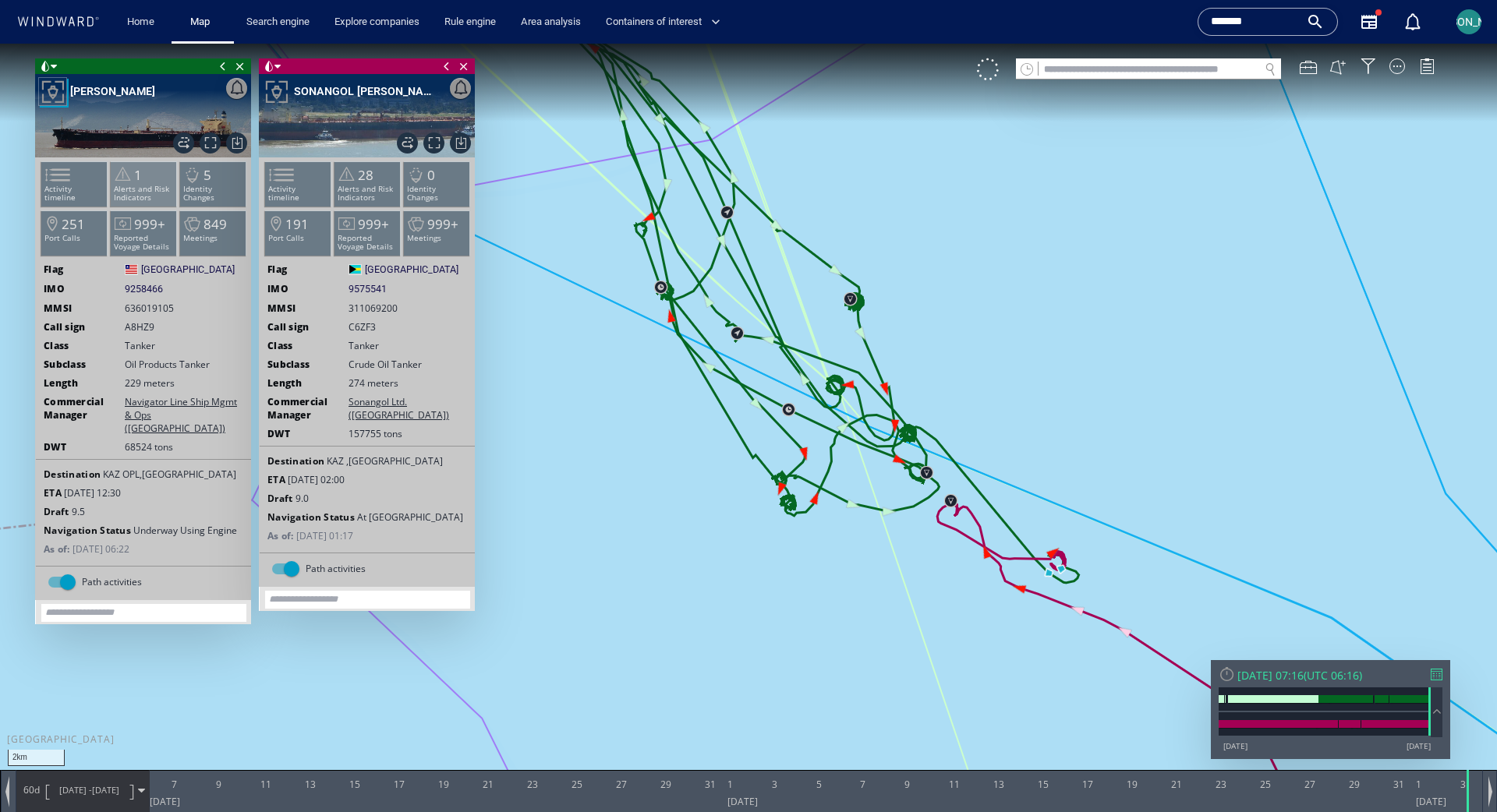
click at [150, 176] on li "1 Alerts and Risk Indicators" at bounding box center [144, 184] width 67 height 45
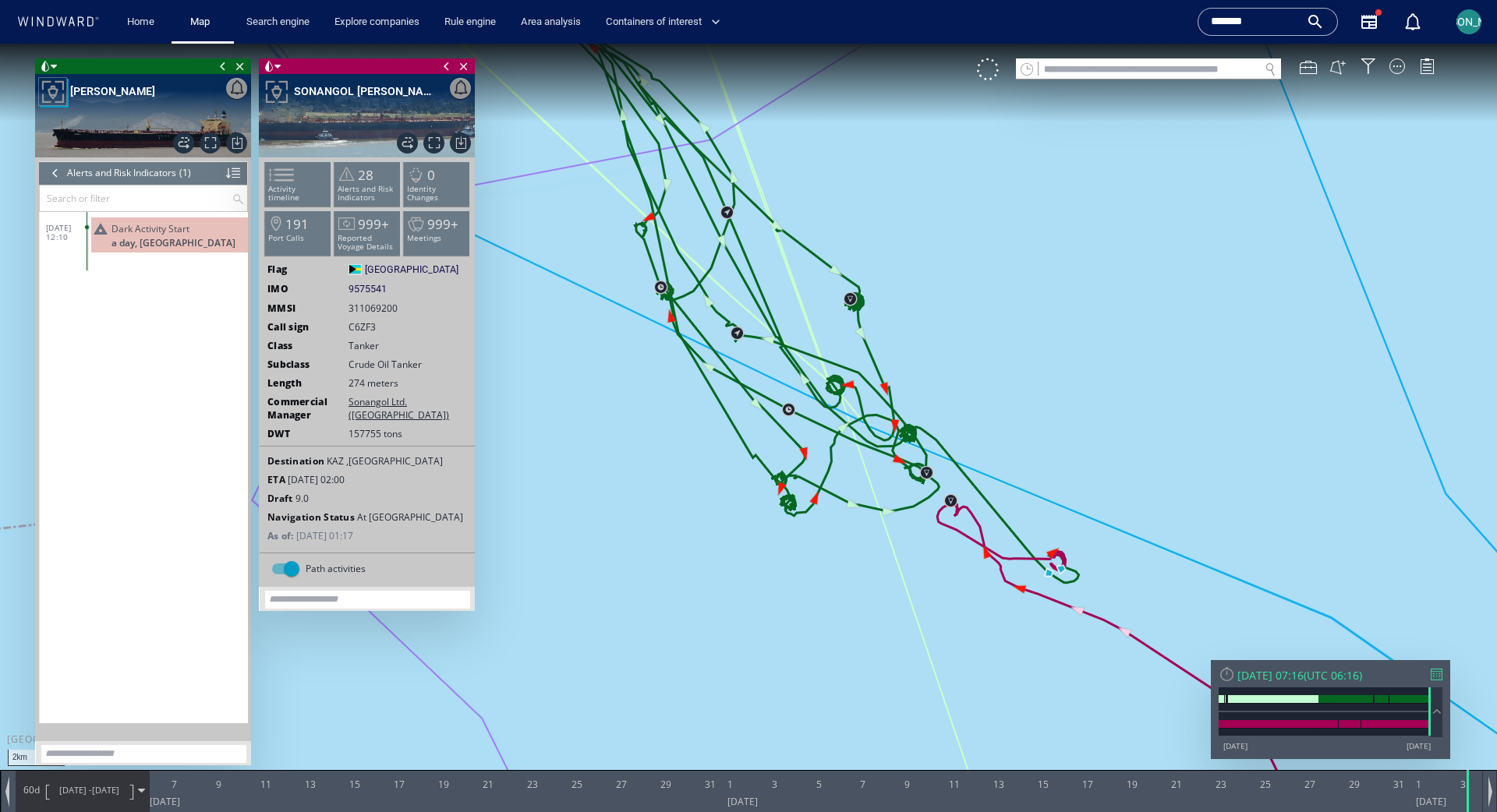
click at [57, 177] on div at bounding box center [55, 173] width 17 height 23
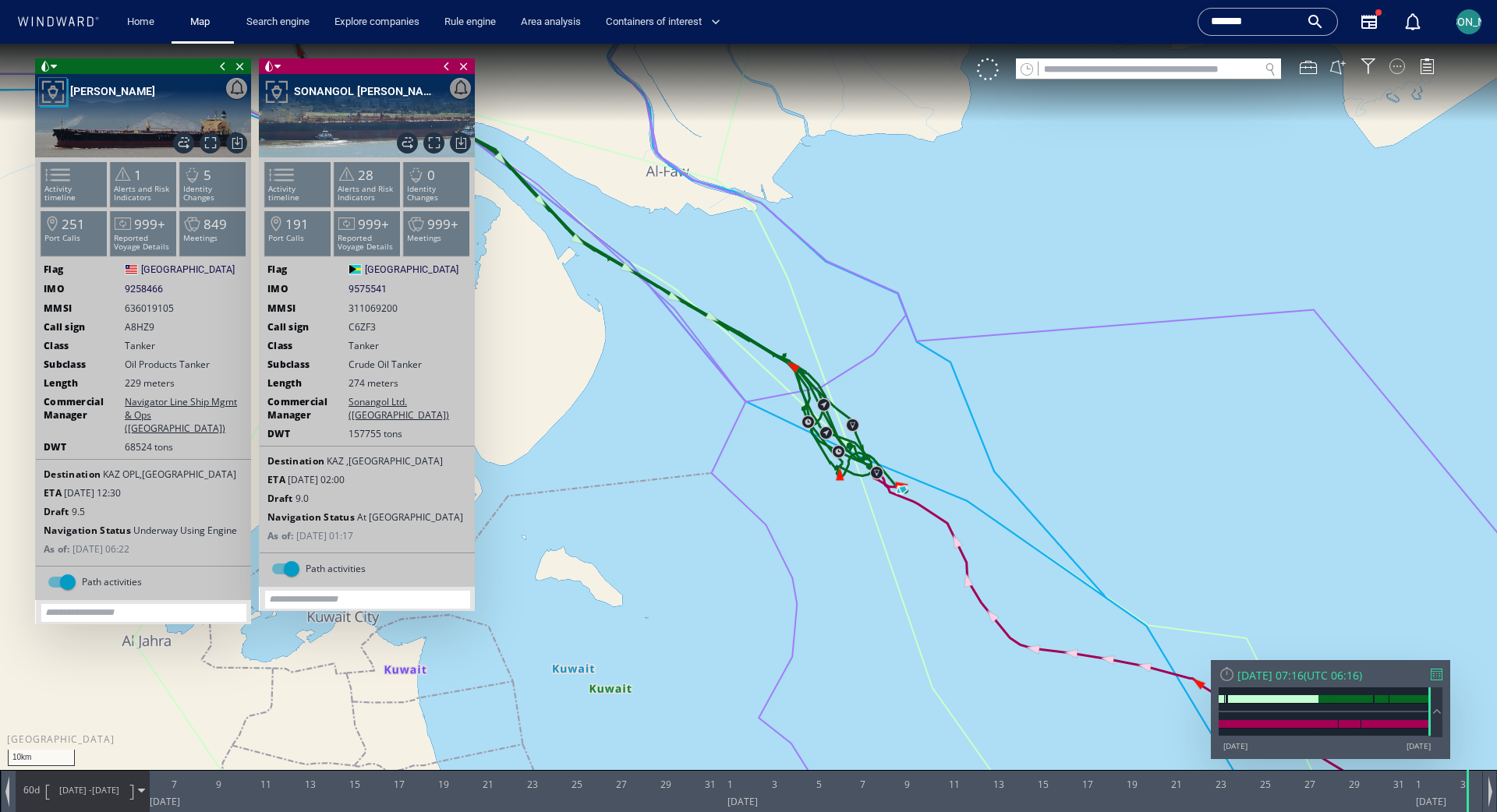
click at [935, 70] on div at bounding box center [1397, 66] width 15 height 15
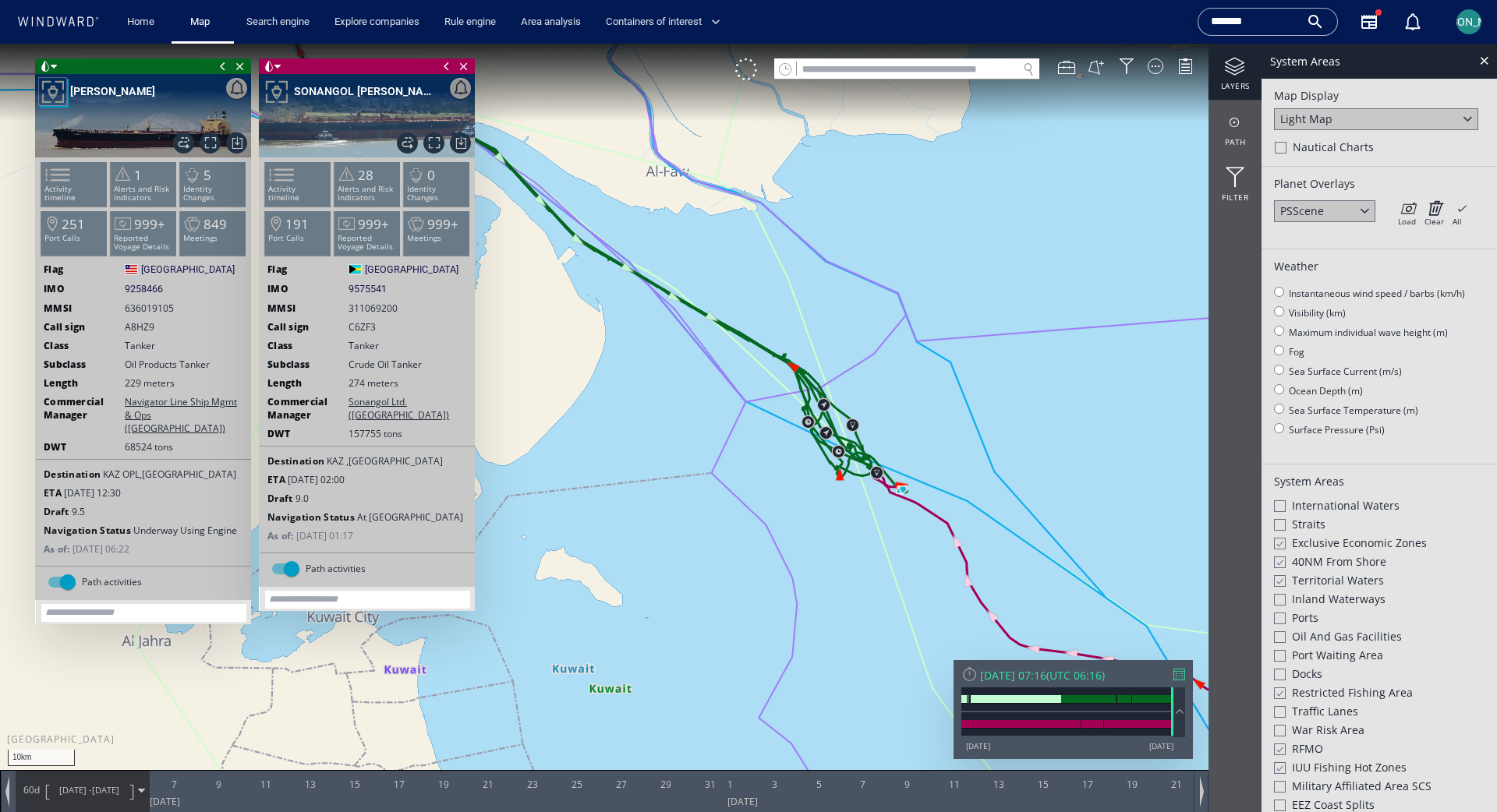
click at [935, 147] on span "Nautical Charts" at bounding box center [1333, 147] width 81 height 15
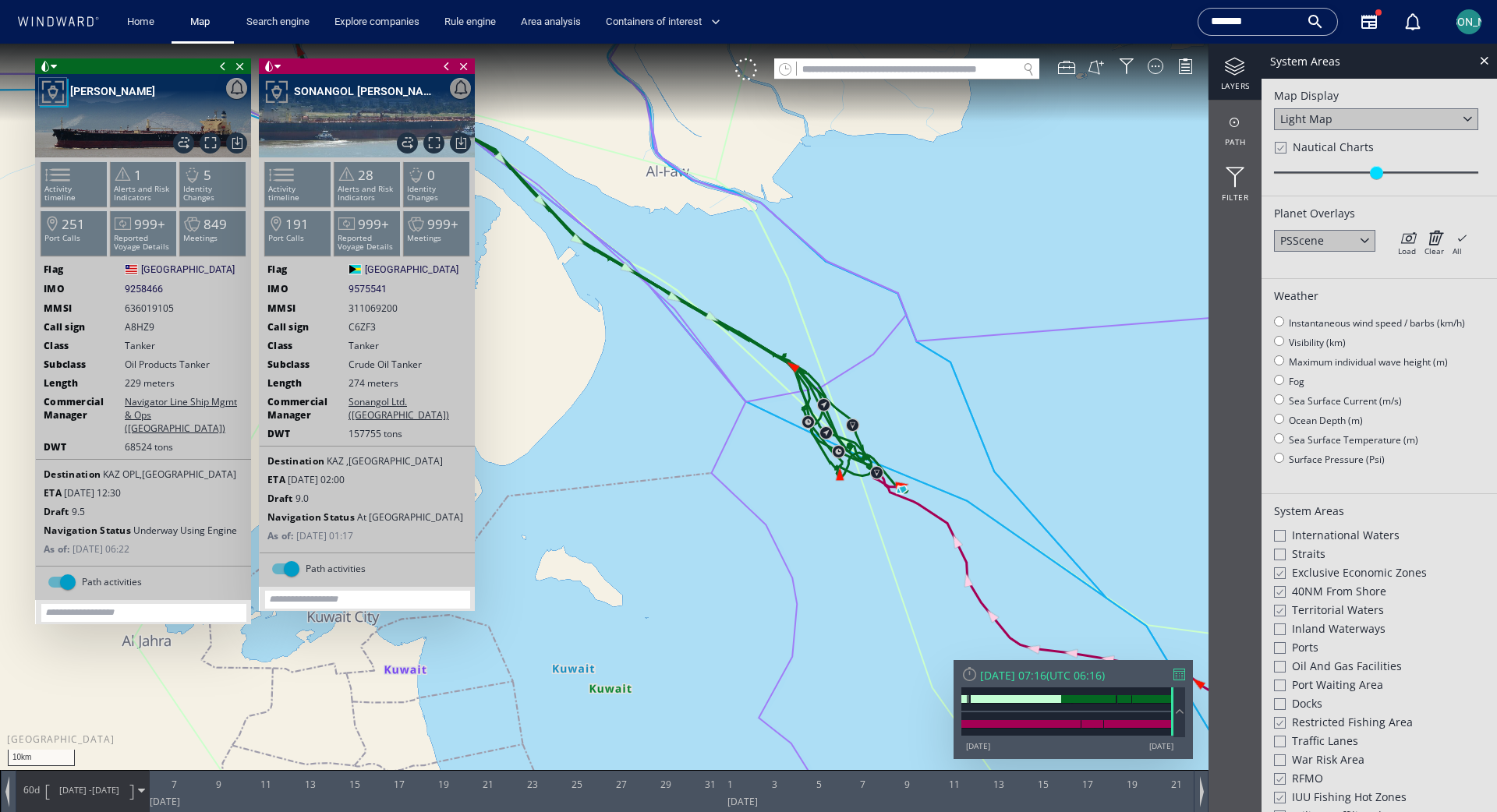
click at [935, 144] on span "Nautical Charts" at bounding box center [1333, 147] width 81 height 15
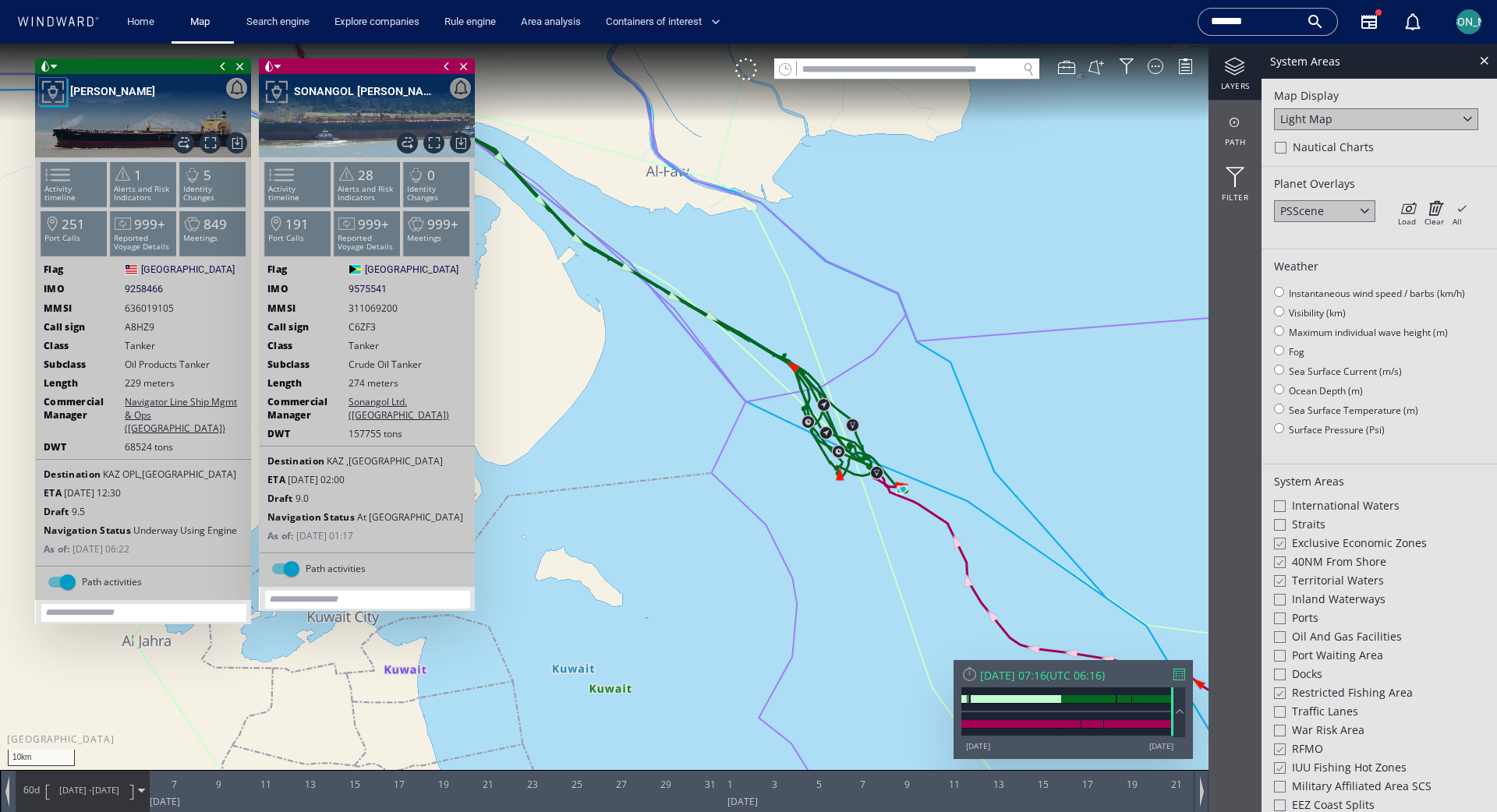
click at [935, 112] on div "Light Map" at bounding box center [1306, 119] width 52 height 14
click at [935, 143] on div "Satellite" at bounding box center [1301, 140] width 42 height 14
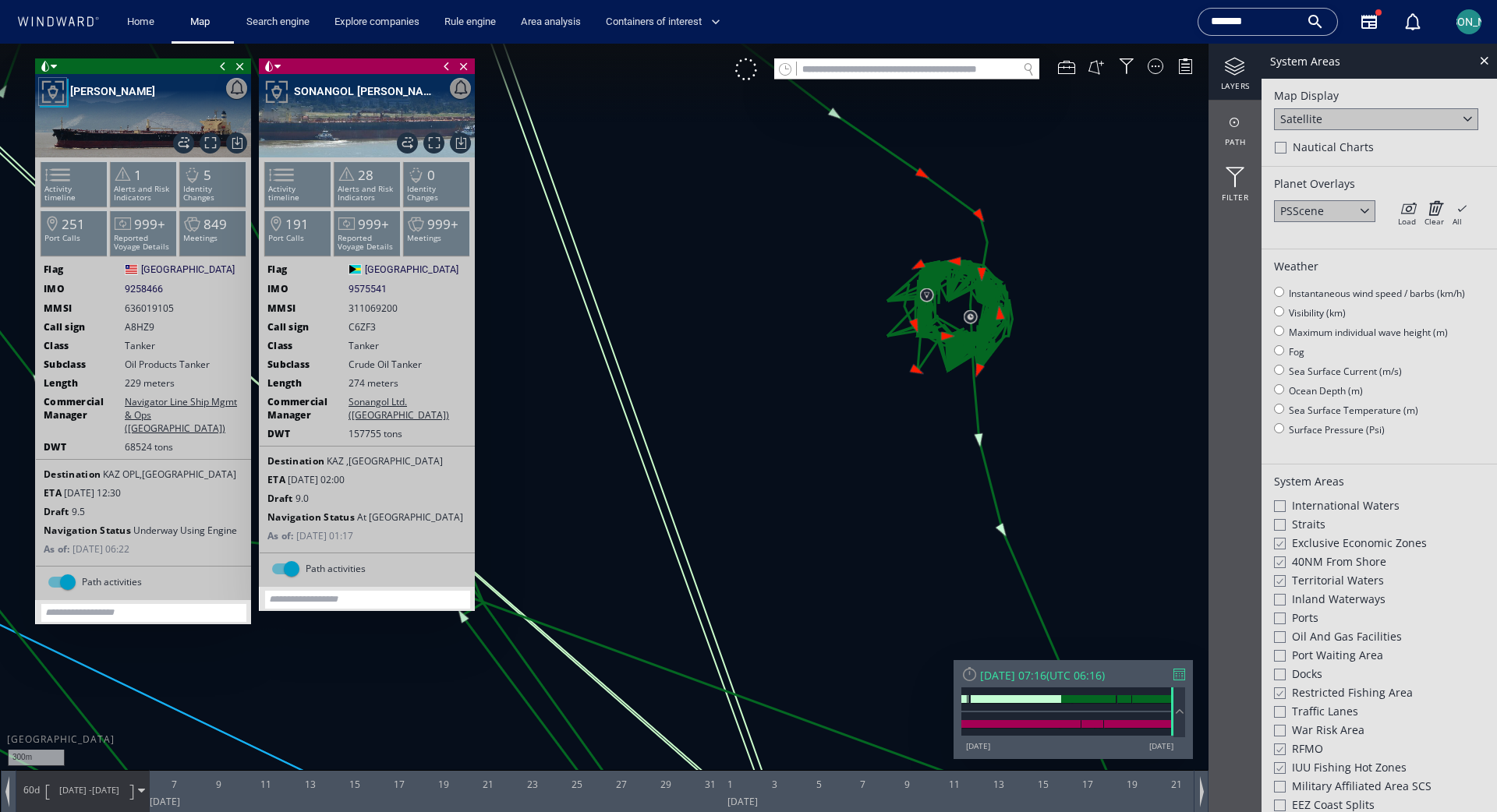
drag, startPoint x: 761, startPoint y: 453, endPoint x: 932, endPoint y: 246, distance: 268.5
click at [932, 246] on canvas "Map" at bounding box center [748, 420] width 1497 height 753
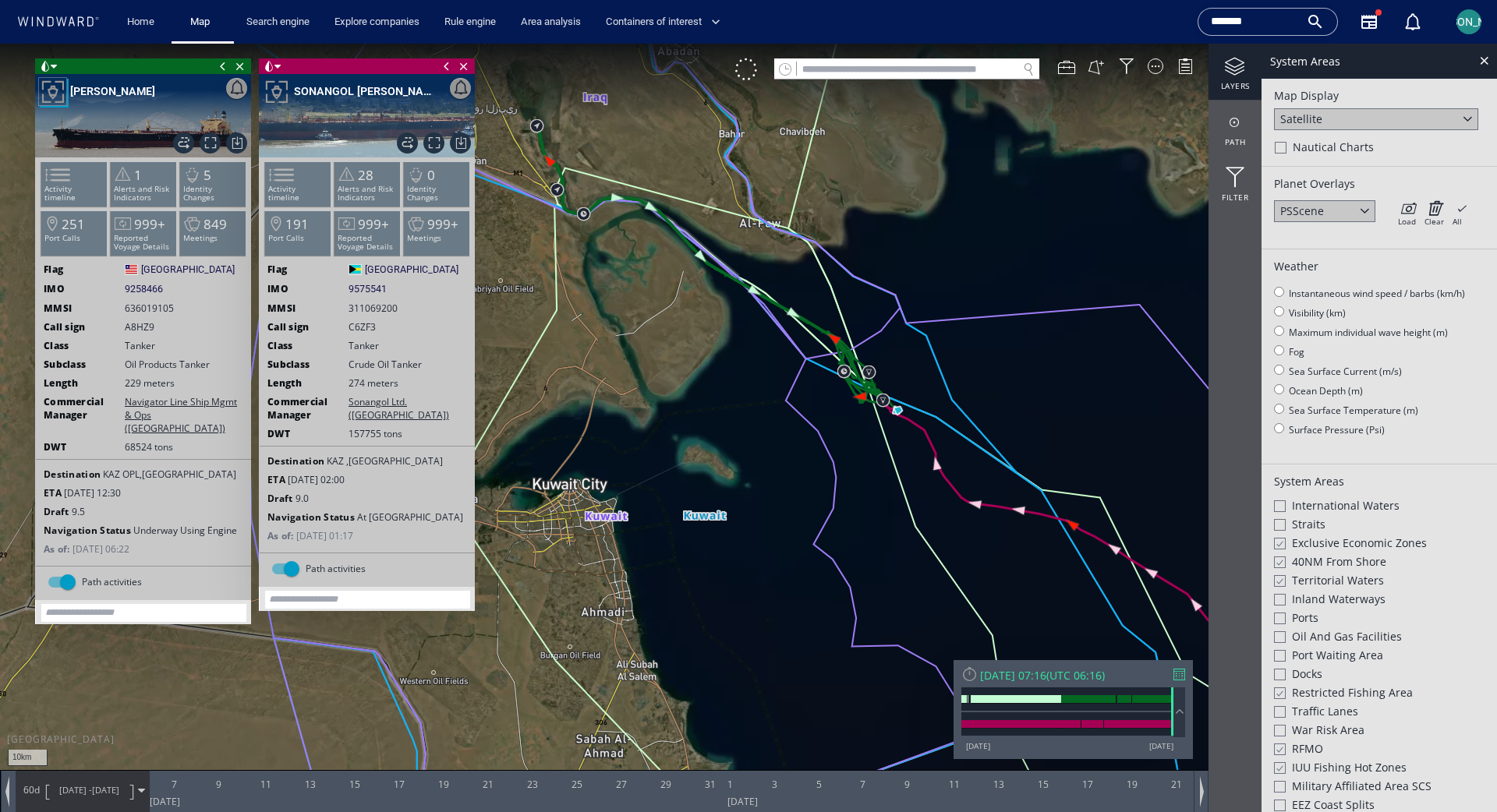
drag, startPoint x: 656, startPoint y: 489, endPoint x: 786, endPoint y: 401, distance: 157.0
click at [786, 401] on canvas "Map" at bounding box center [748, 420] width 1497 height 753
click at [935, 579] on div at bounding box center [1279, 581] width 12 height 14
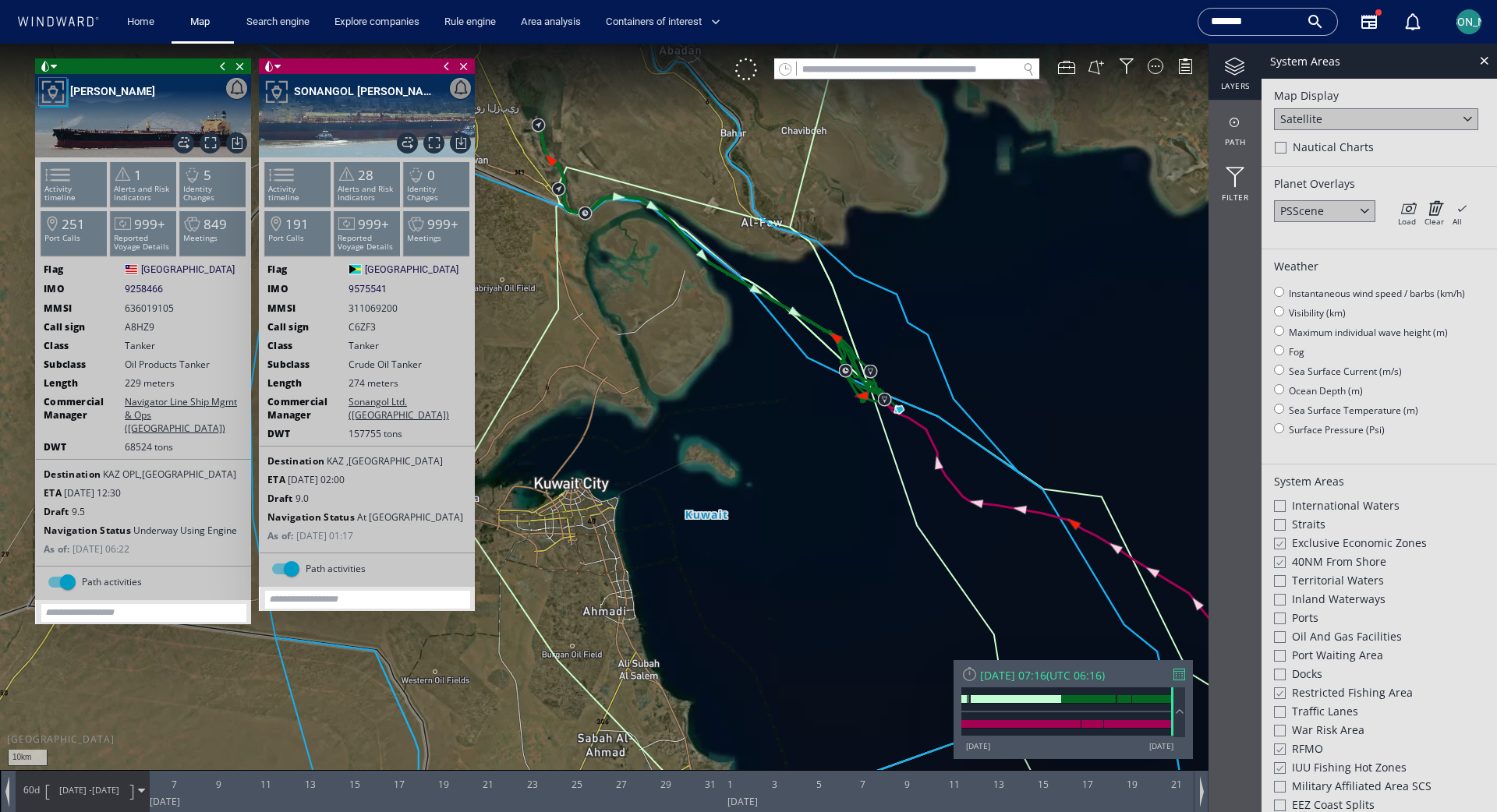
click at [935, 582] on div at bounding box center [1279, 581] width 12 height 12
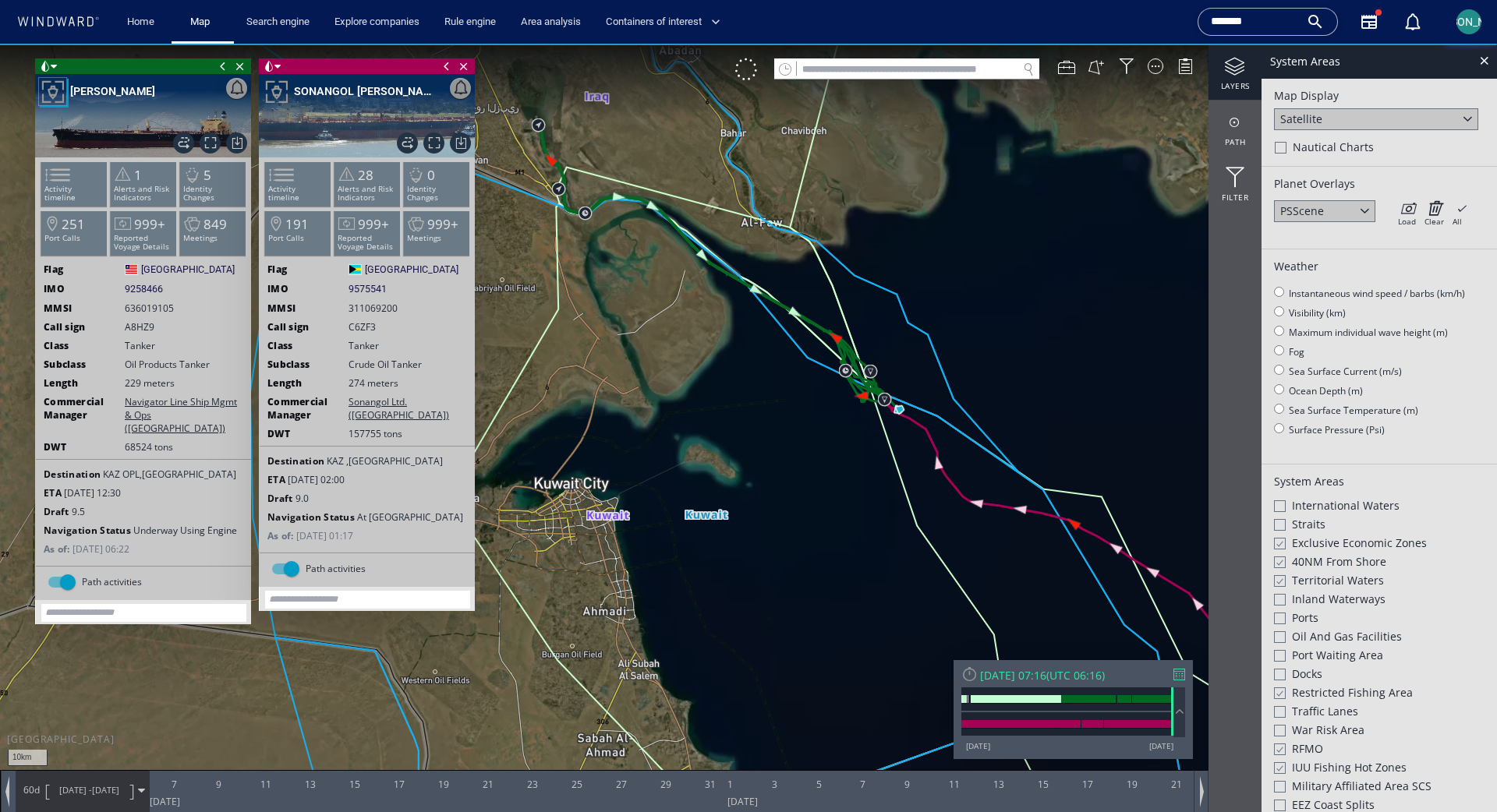
click at [935, 557] on div at bounding box center [1279, 562] width 12 height 14
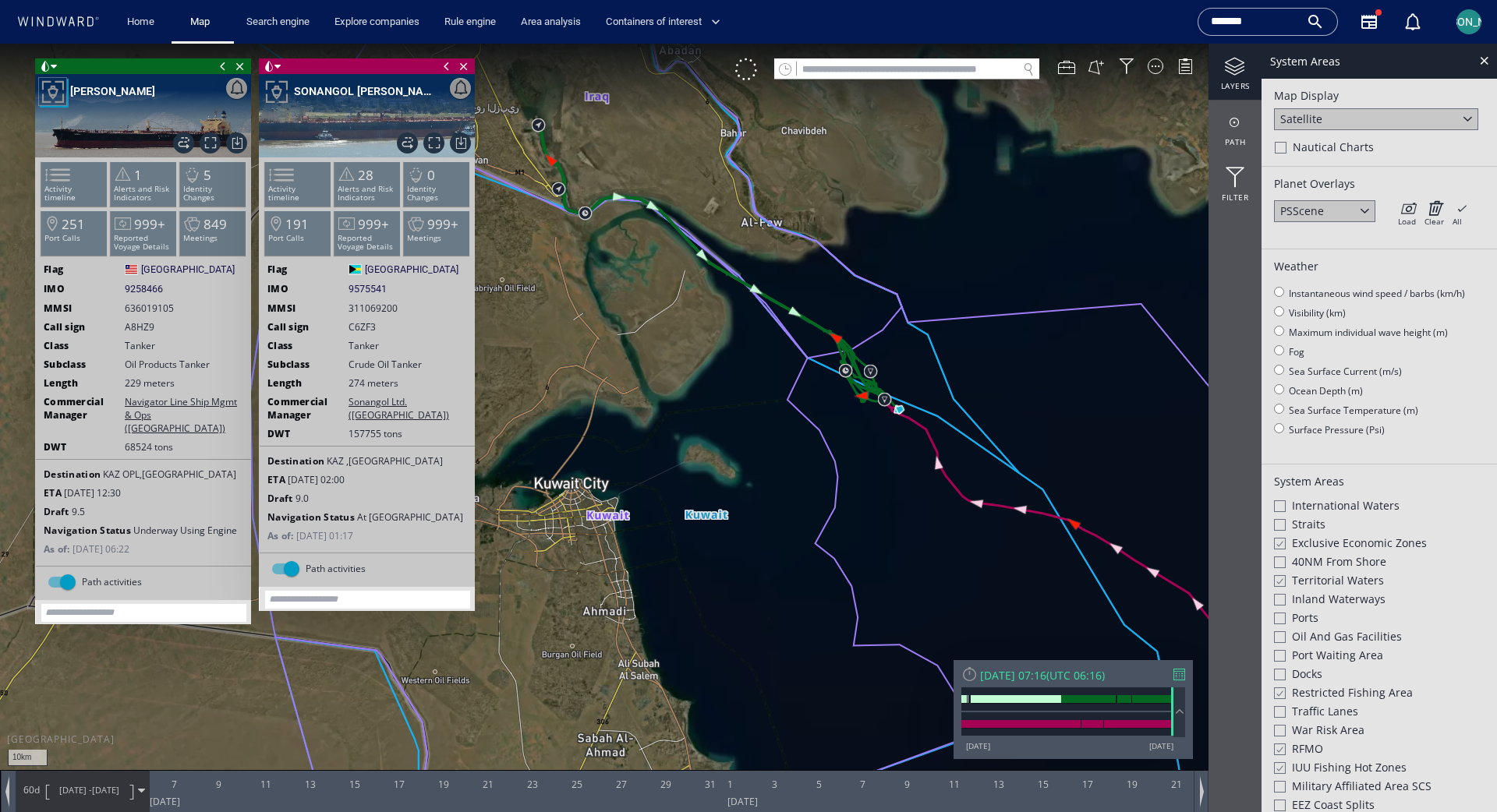
click at [935, 560] on div at bounding box center [1279, 562] width 12 height 12
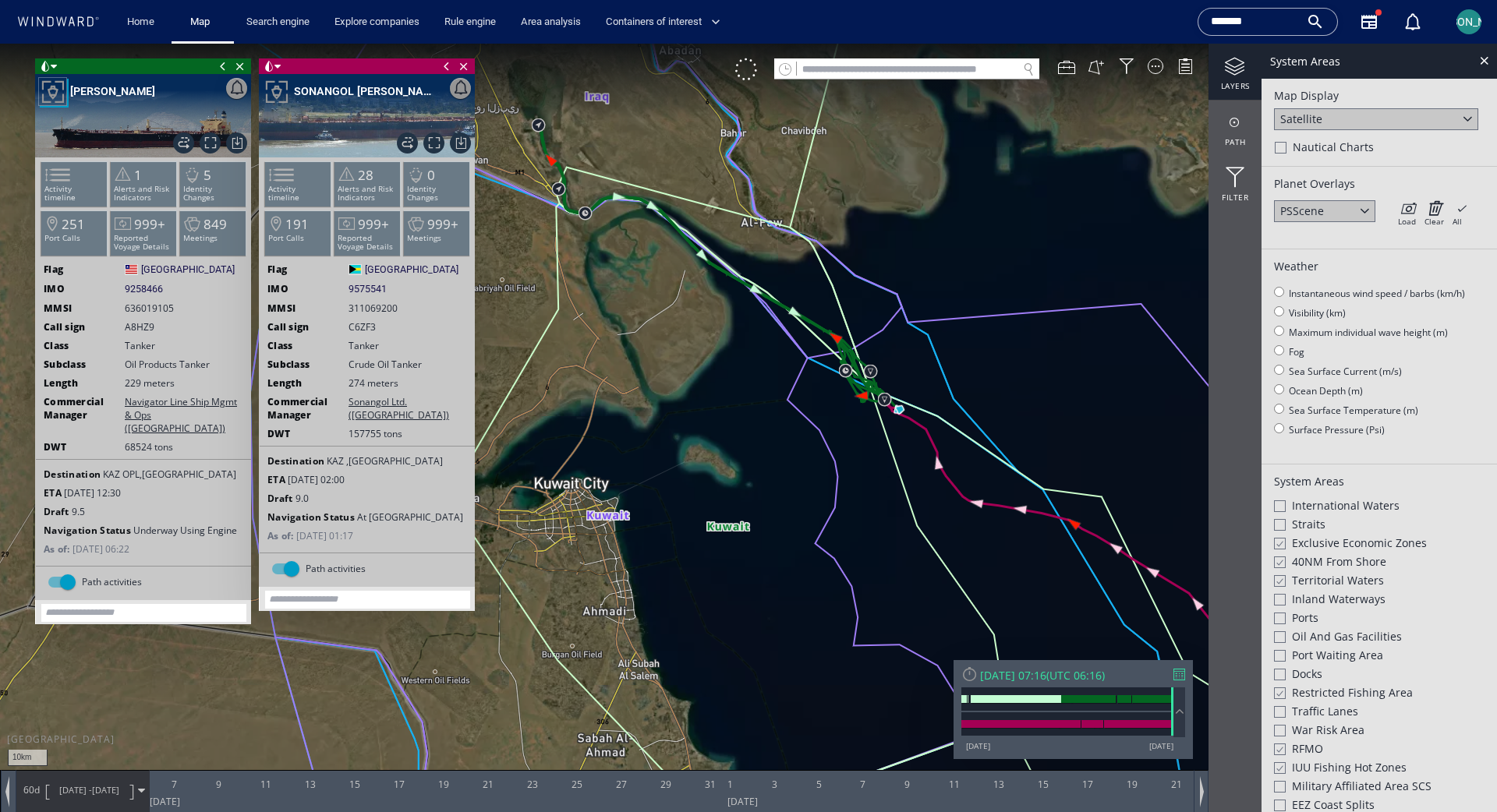
click at [935, 560] on div at bounding box center [1279, 562] width 12 height 14
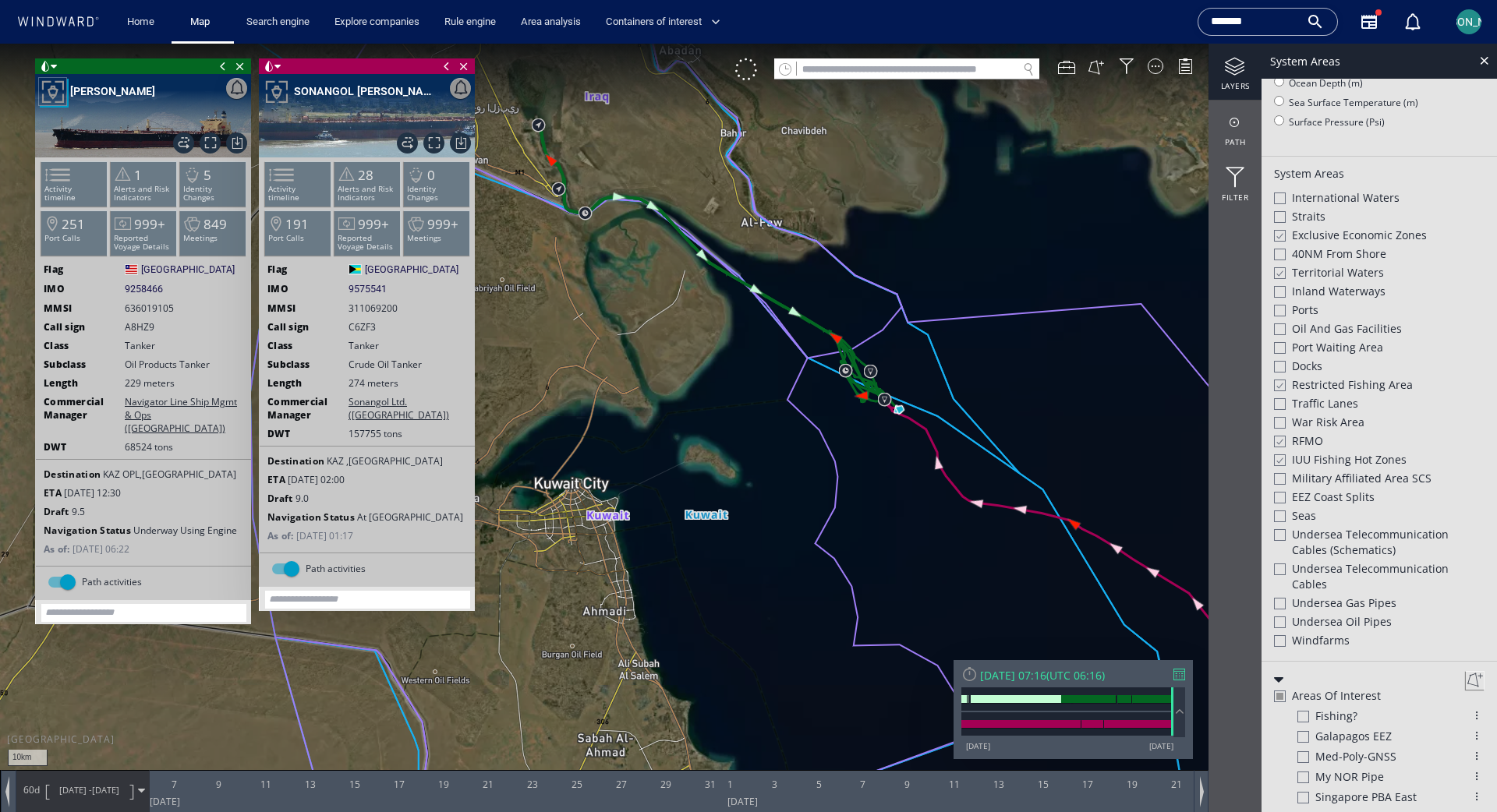
scroll to position [376, 0]
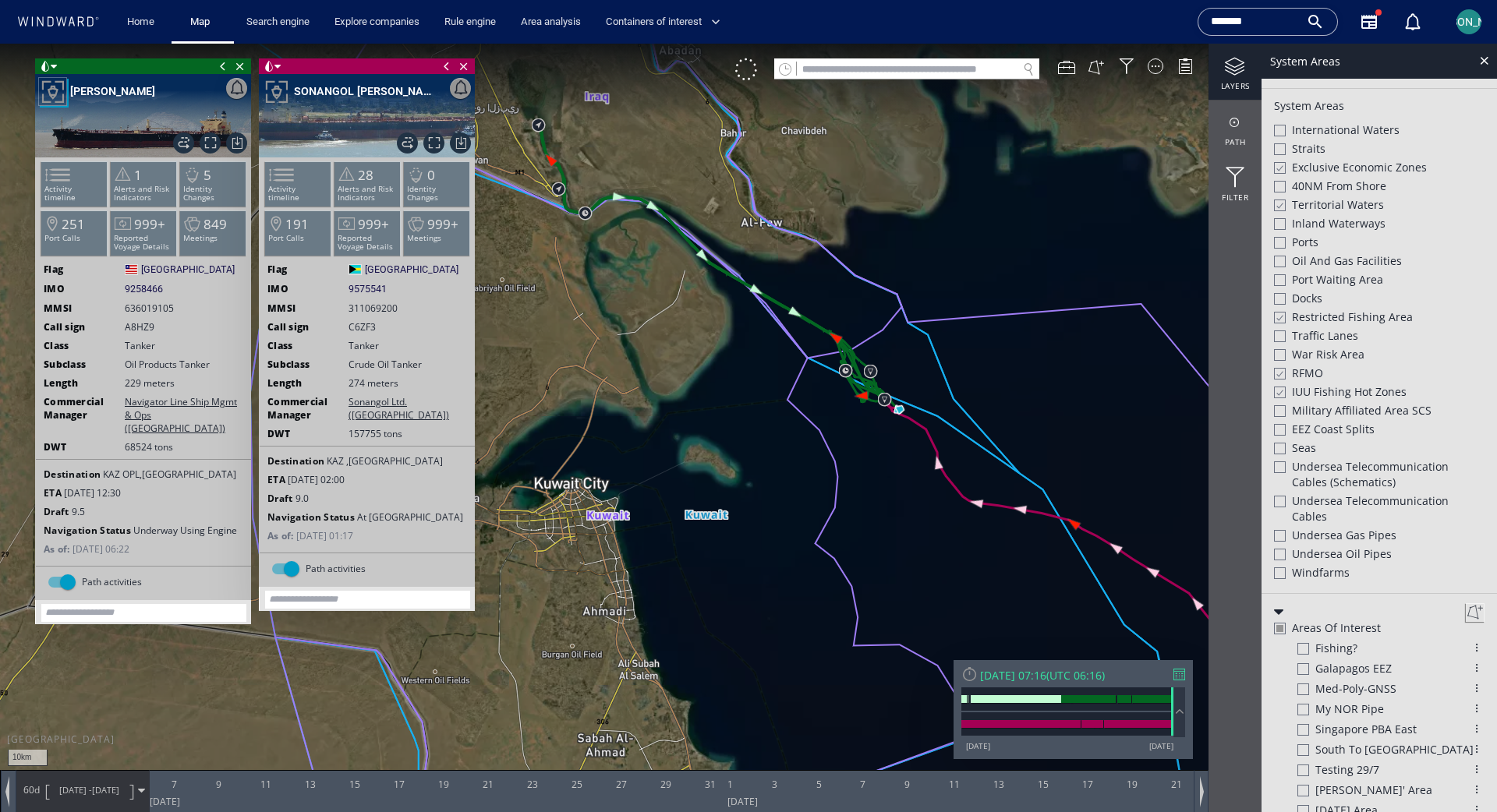
click at [935, 258] on div at bounding box center [1279, 262] width 12 height 12
drag, startPoint x: 971, startPoint y: 396, endPoint x: 913, endPoint y: 332, distance: 86.4
click at [913, 333] on canvas "Map" at bounding box center [748, 420] width 1497 height 753
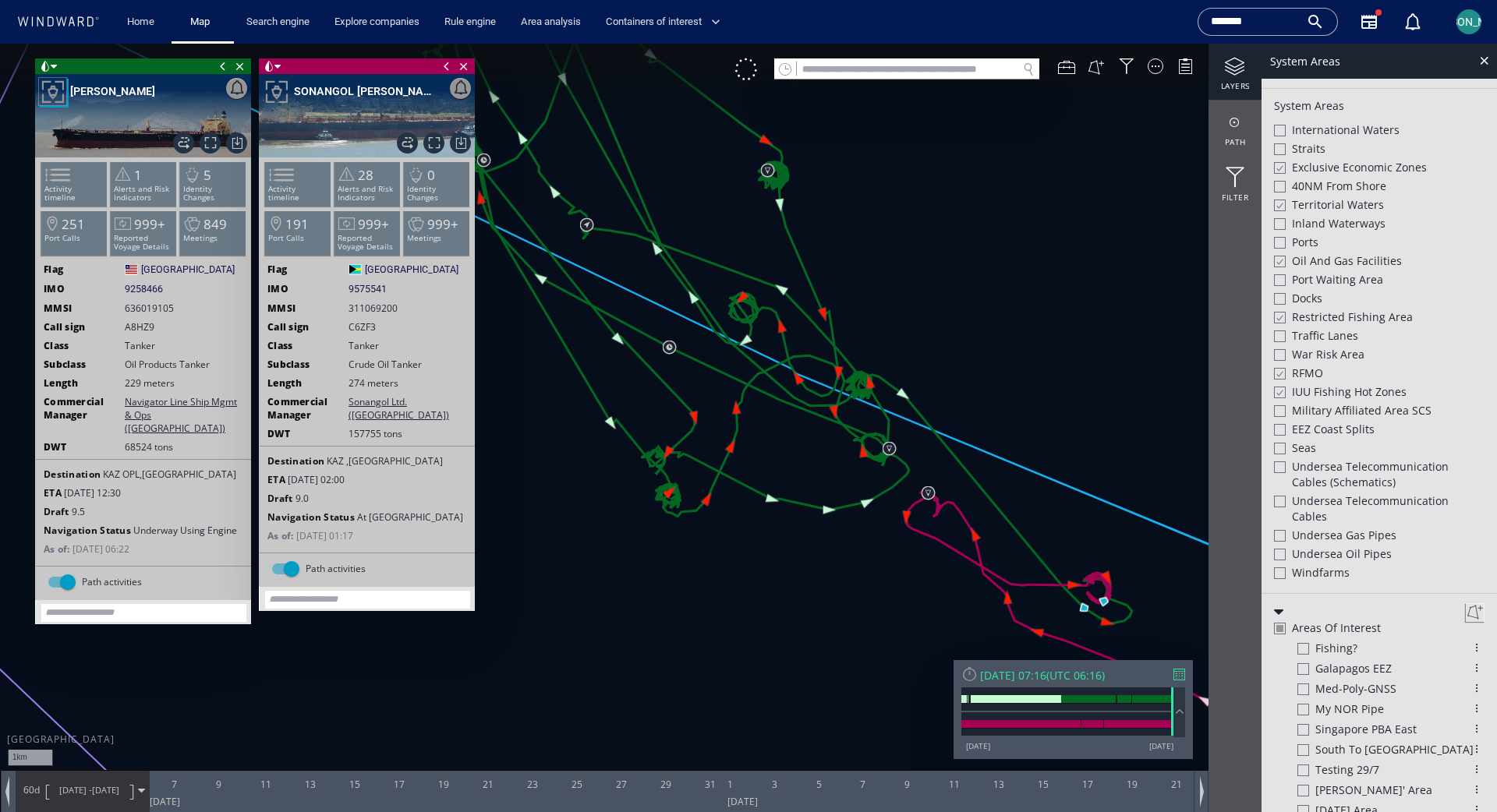
click at [935, 394] on div at bounding box center [1279, 392] width 12 height 14
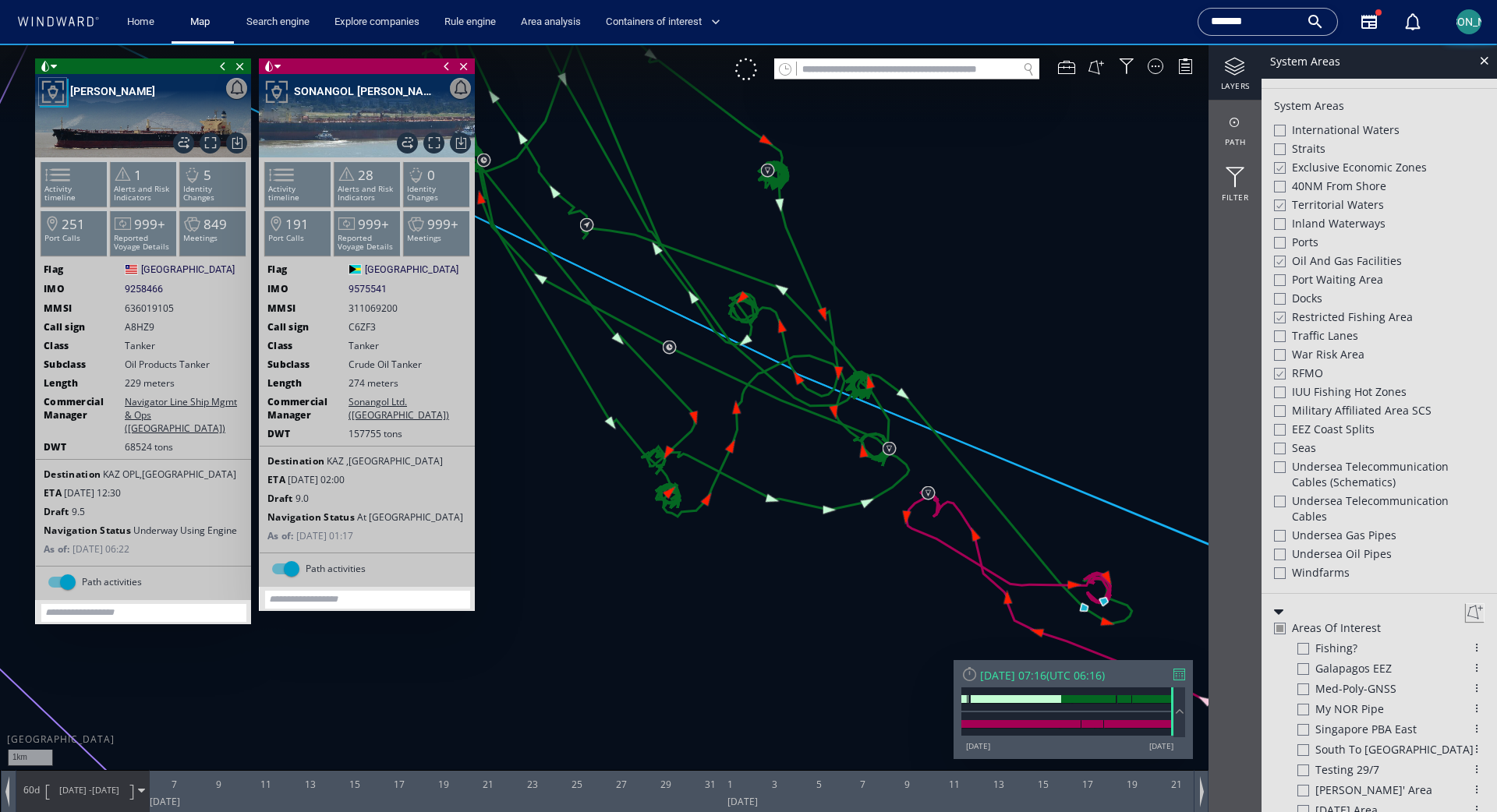
click at [935, 373] on div at bounding box center [1279, 374] width 12 height 14
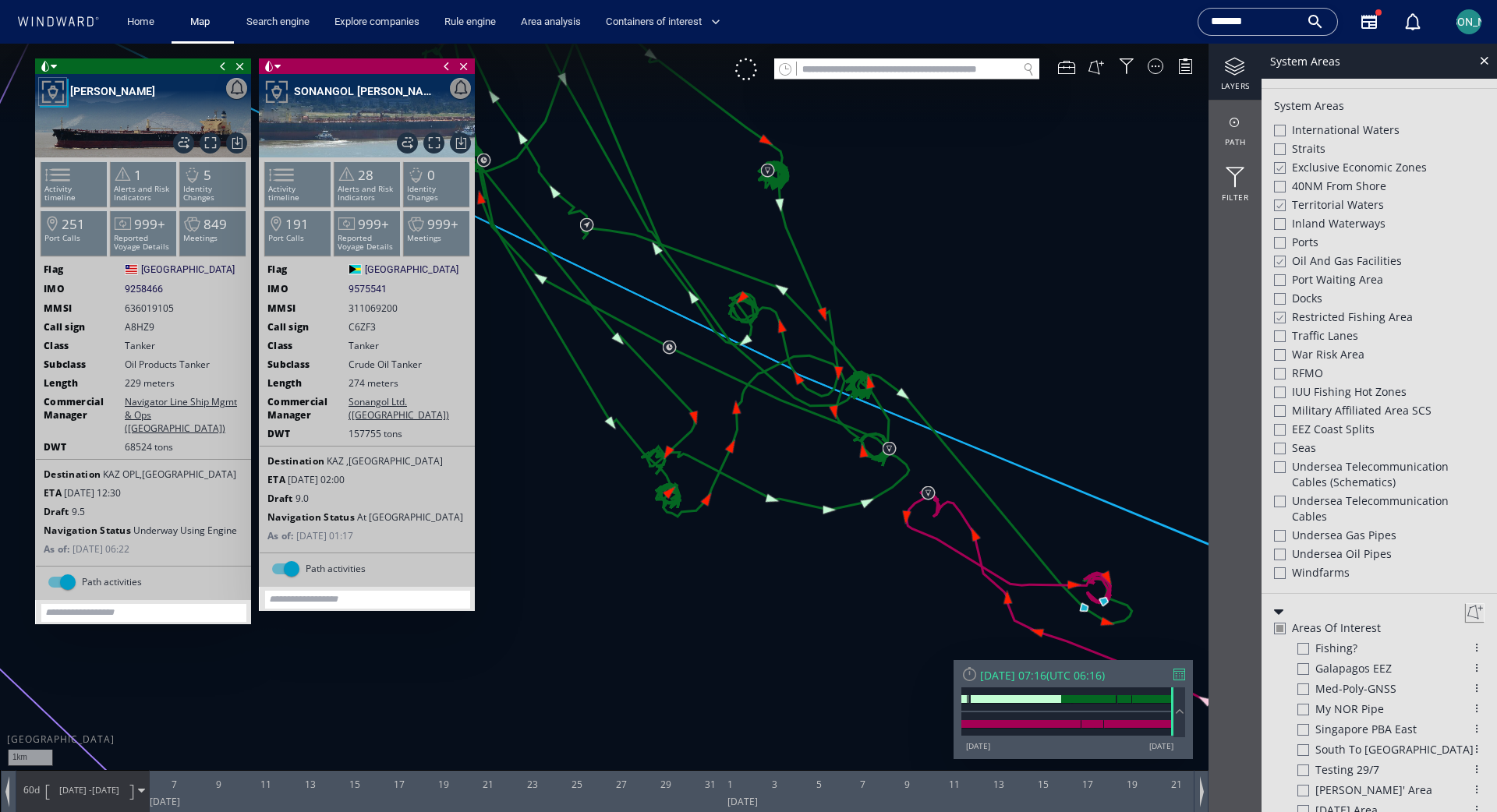
click at [935, 318] on div at bounding box center [1279, 318] width 12 height 14
click at [935, 284] on div at bounding box center [1279, 280] width 12 height 12
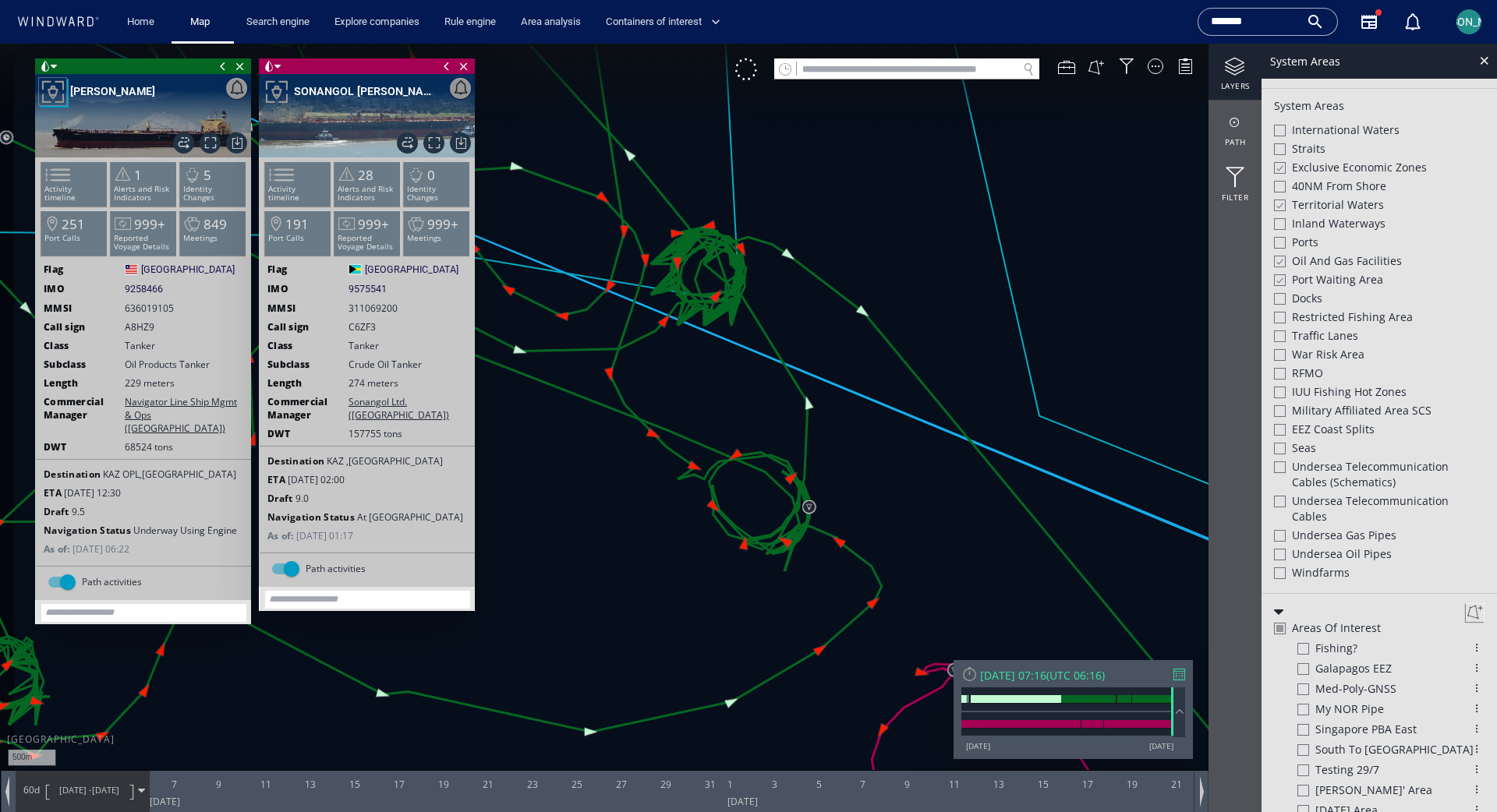
drag, startPoint x: 576, startPoint y: 171, endPoint x: 692, endPoint y: 302, distance: 175.0
click at [689, 301] on canvas "Map" at bounding box center [748, 420] width 1497 height 753
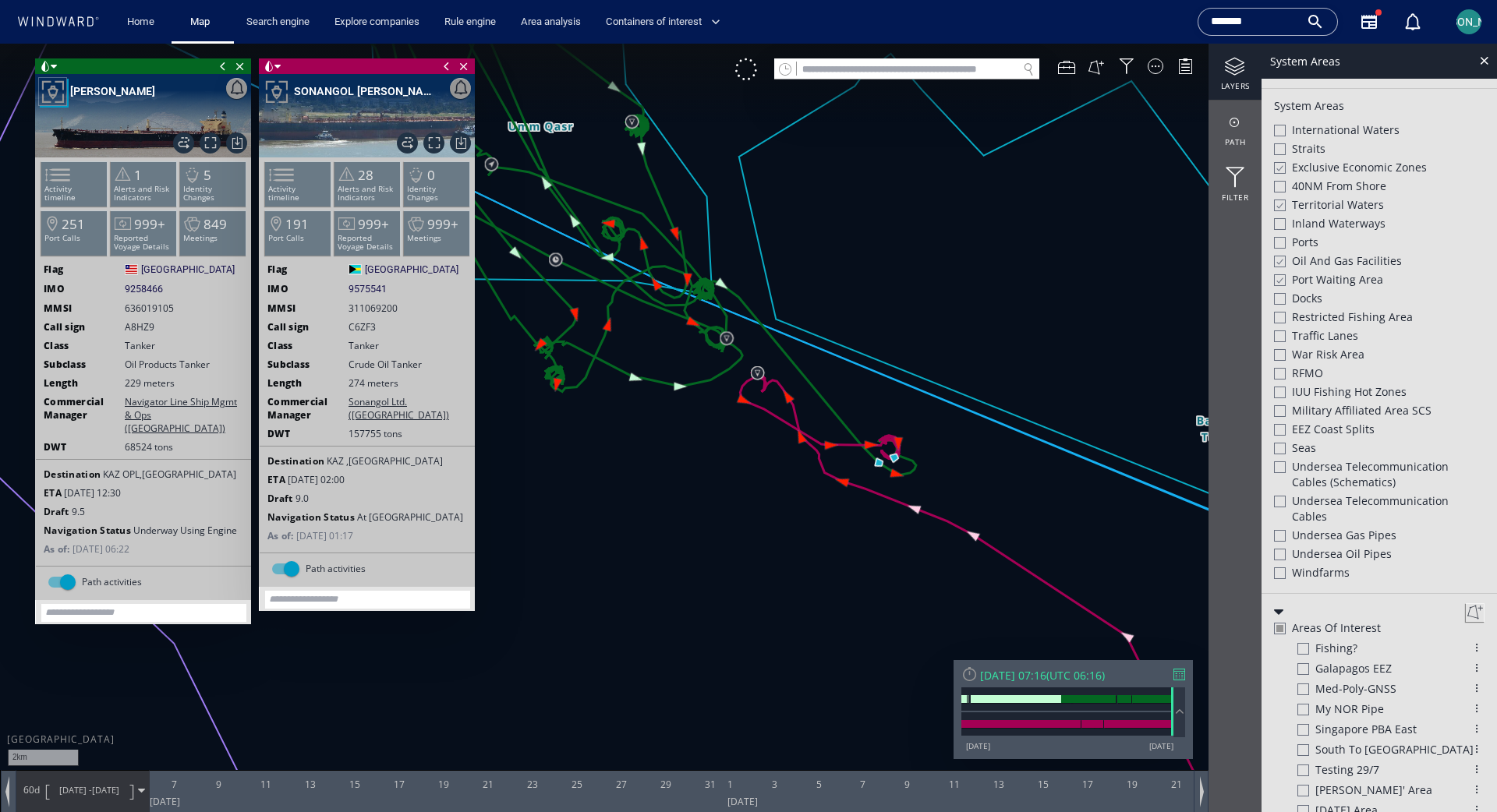
drag, startPoint x: 600, startPoint y: 194, endPoint x: 726, endPoint y: 273, distance: 148.7
click at [726, 273] on canvas "Map" at bounding box center [748, 420] width 1497 height 753
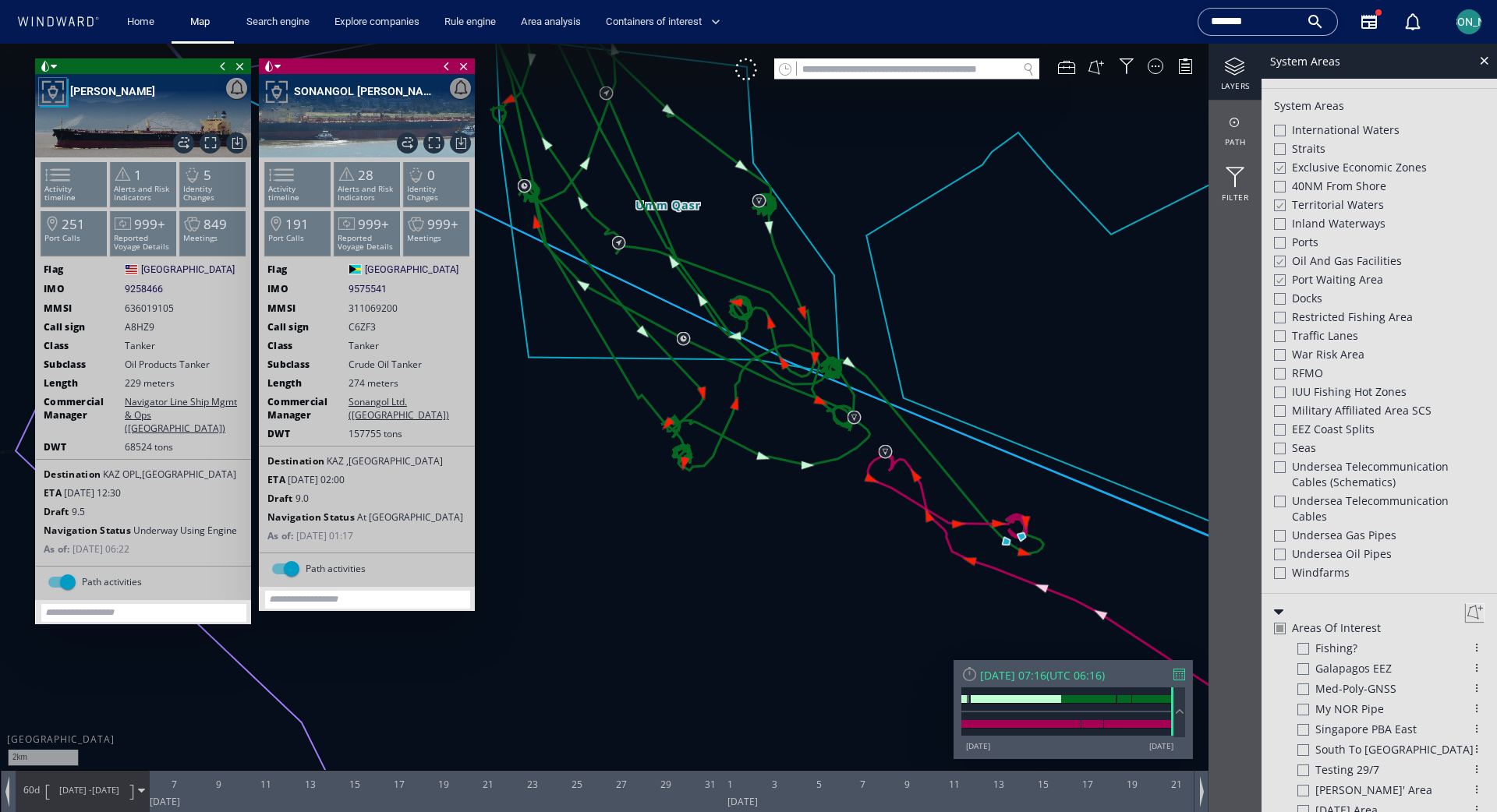
drag, startPoint x: 687, startPoint y: 206, endPoint x: 770, endPoint y: 310, distance: 133.1
click at [770, 310] on canvas "Map" at bounding box center [748, 420] width 1497 height 753
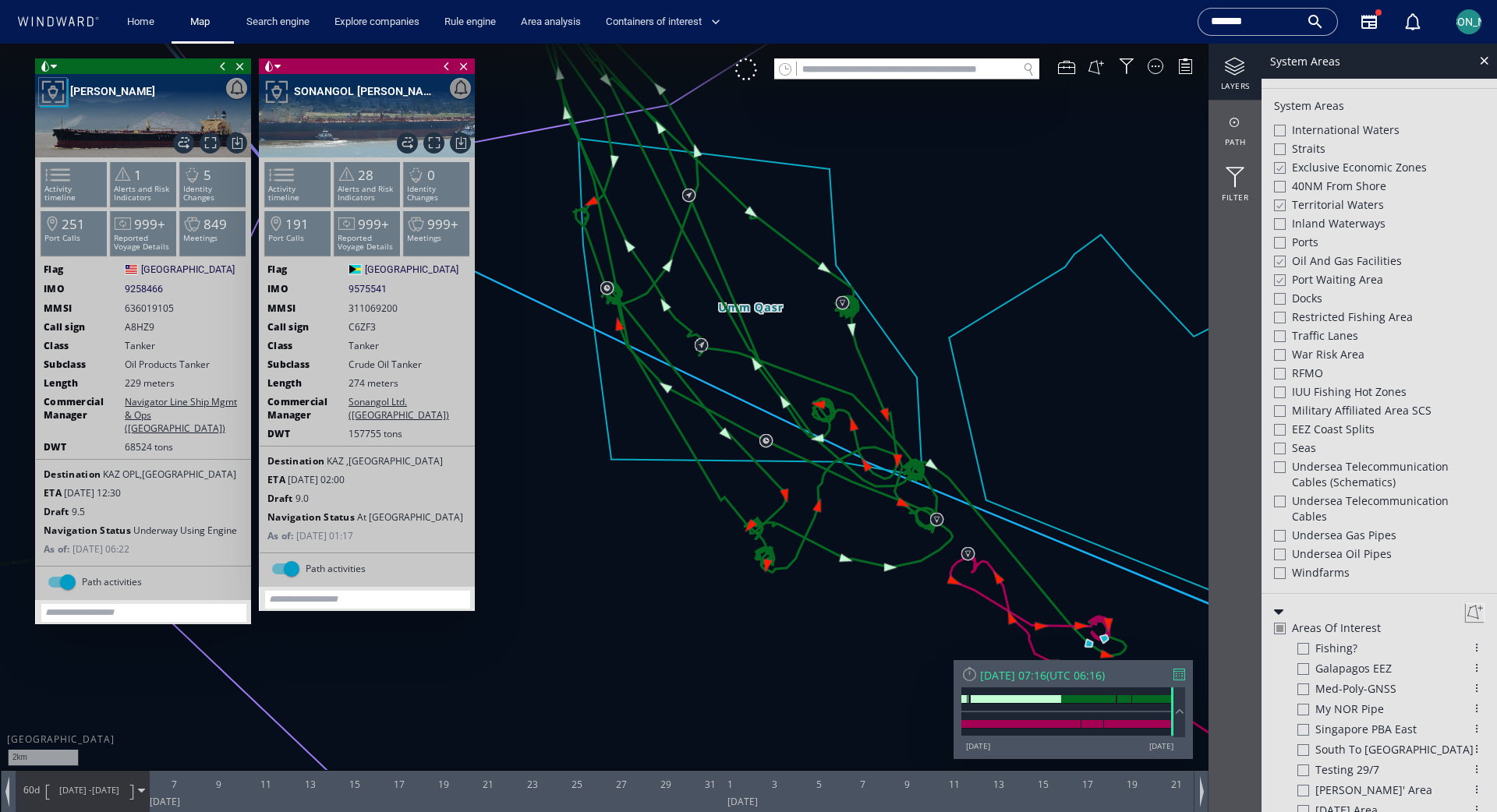
click at [935, 73] on div at bounding box center [1235, 67] width 53 height 19
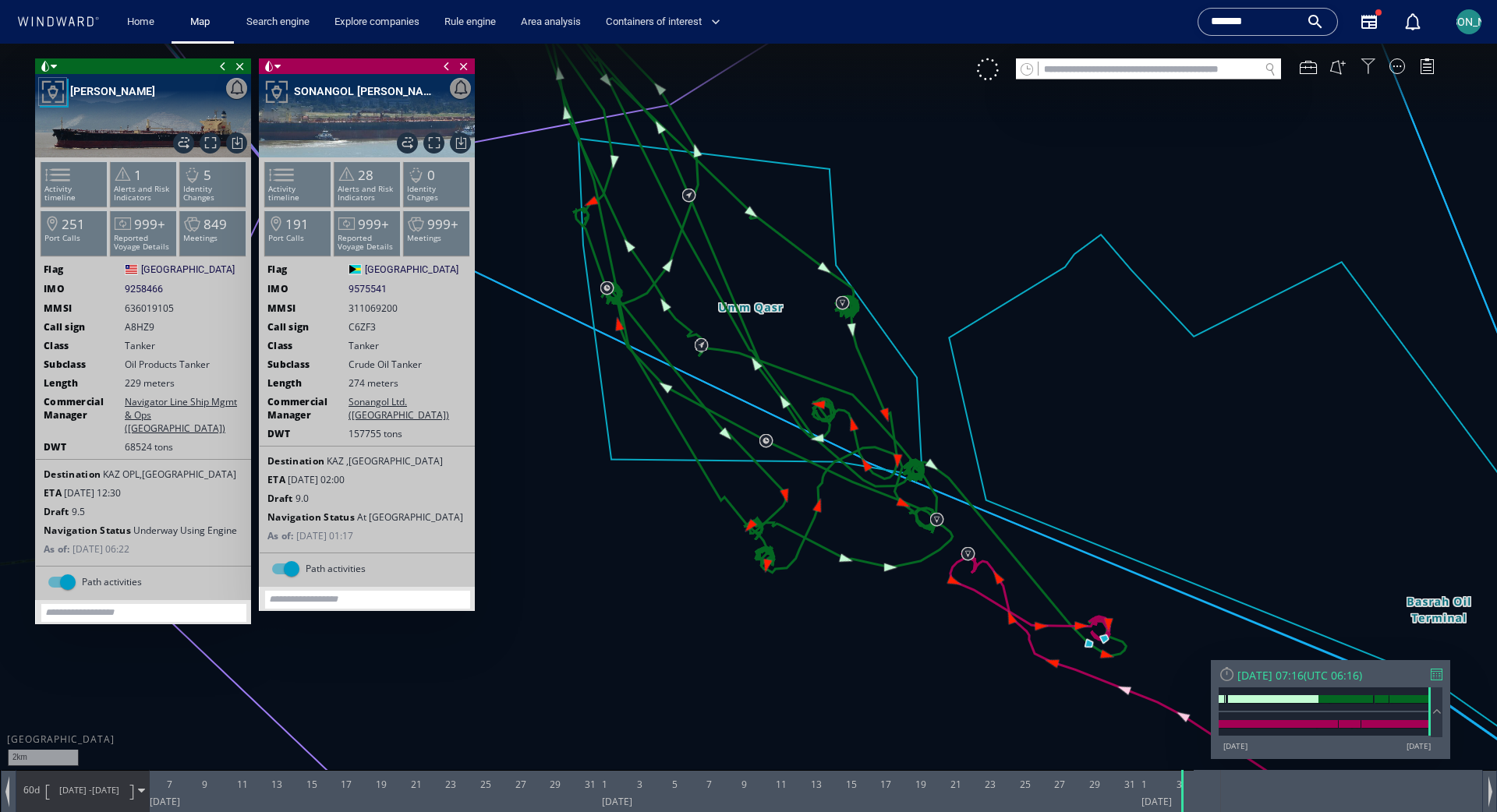
click at [935, 71] on div at bounding box center [1368, 66] width 15 height 15
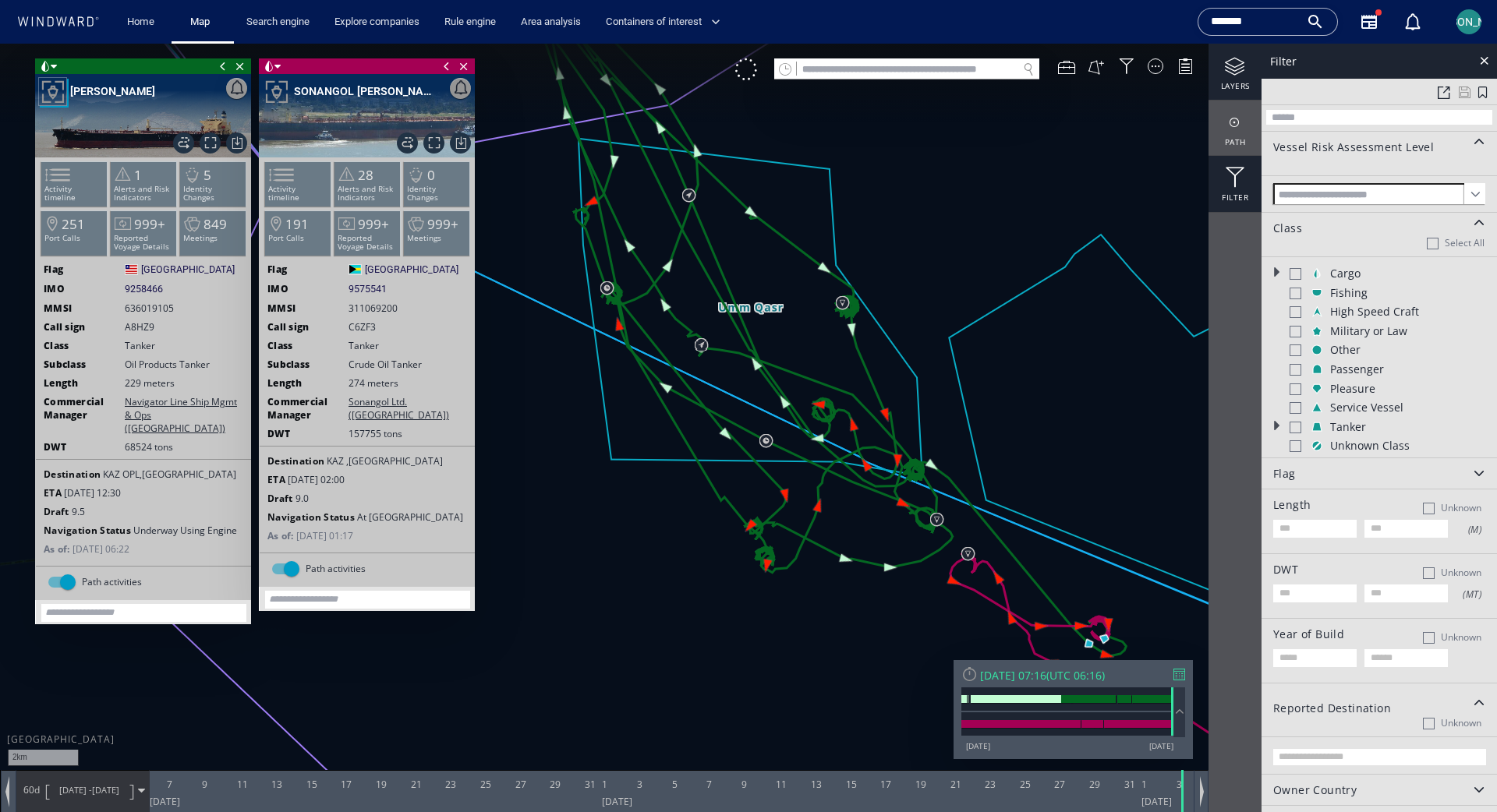
click at [935, 74] on div at bounding box center [1235, 67] width 53 height 19
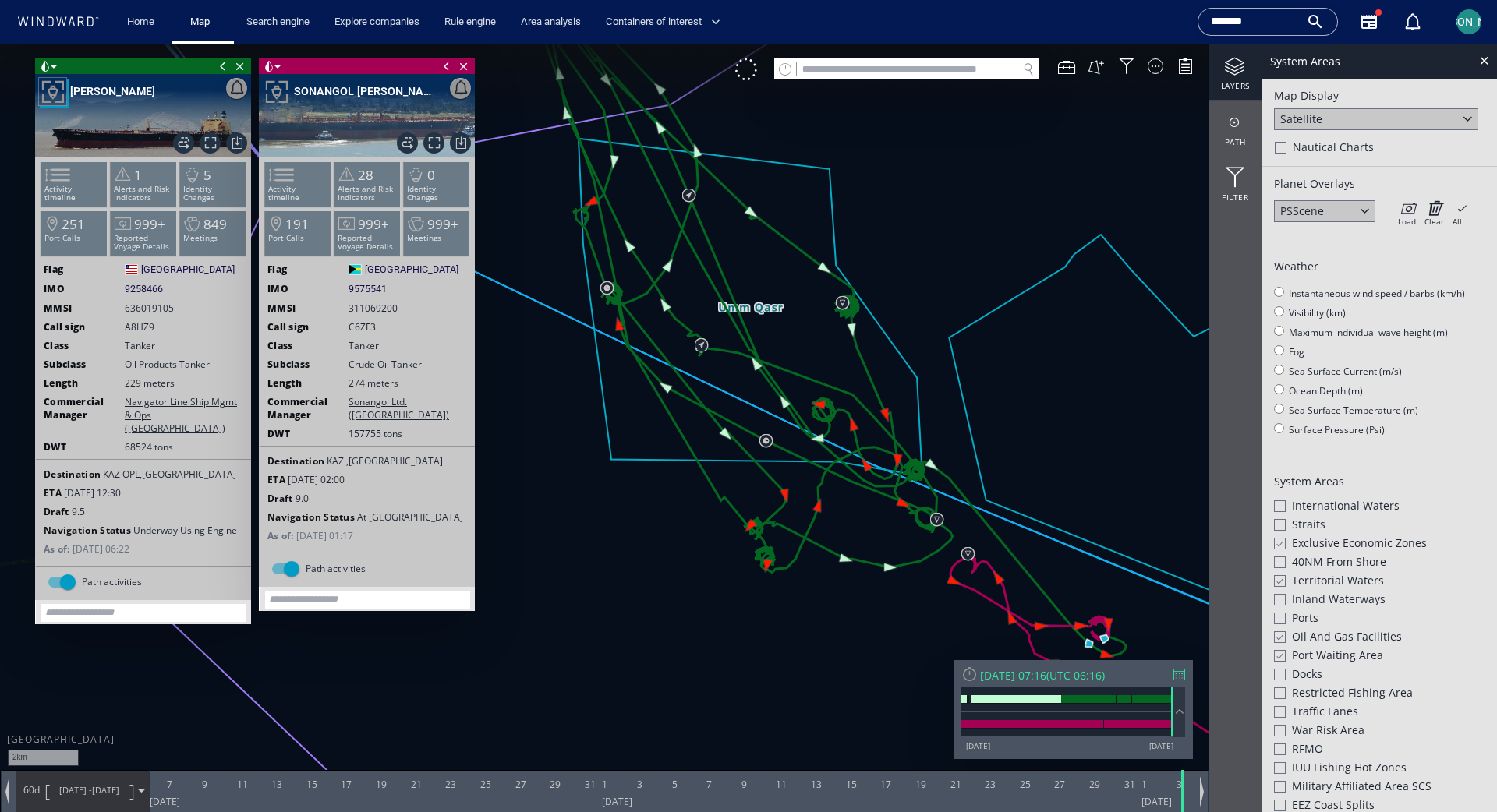
click at [935, 148] on span "Nautical Charts" at bounding box center [1333, 147] width 81 height 15
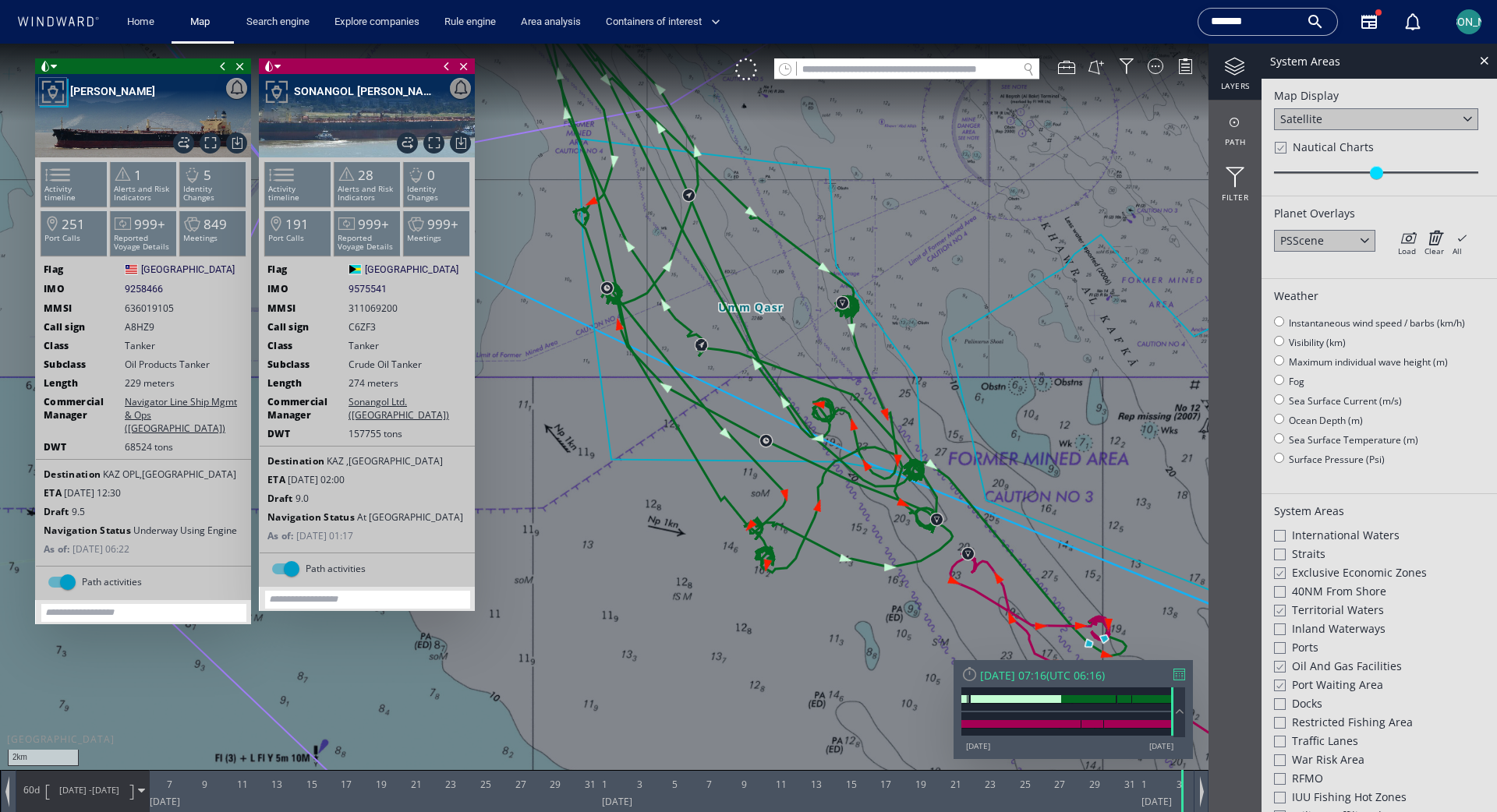
drag, startPoint x: 532, startPoint y: 363, endPoint x: 637, endPoint y: 446, distance: 133.8
click at [637, 446] on canvas "Map" at bounding box center [748, 420] width 1497 height 753
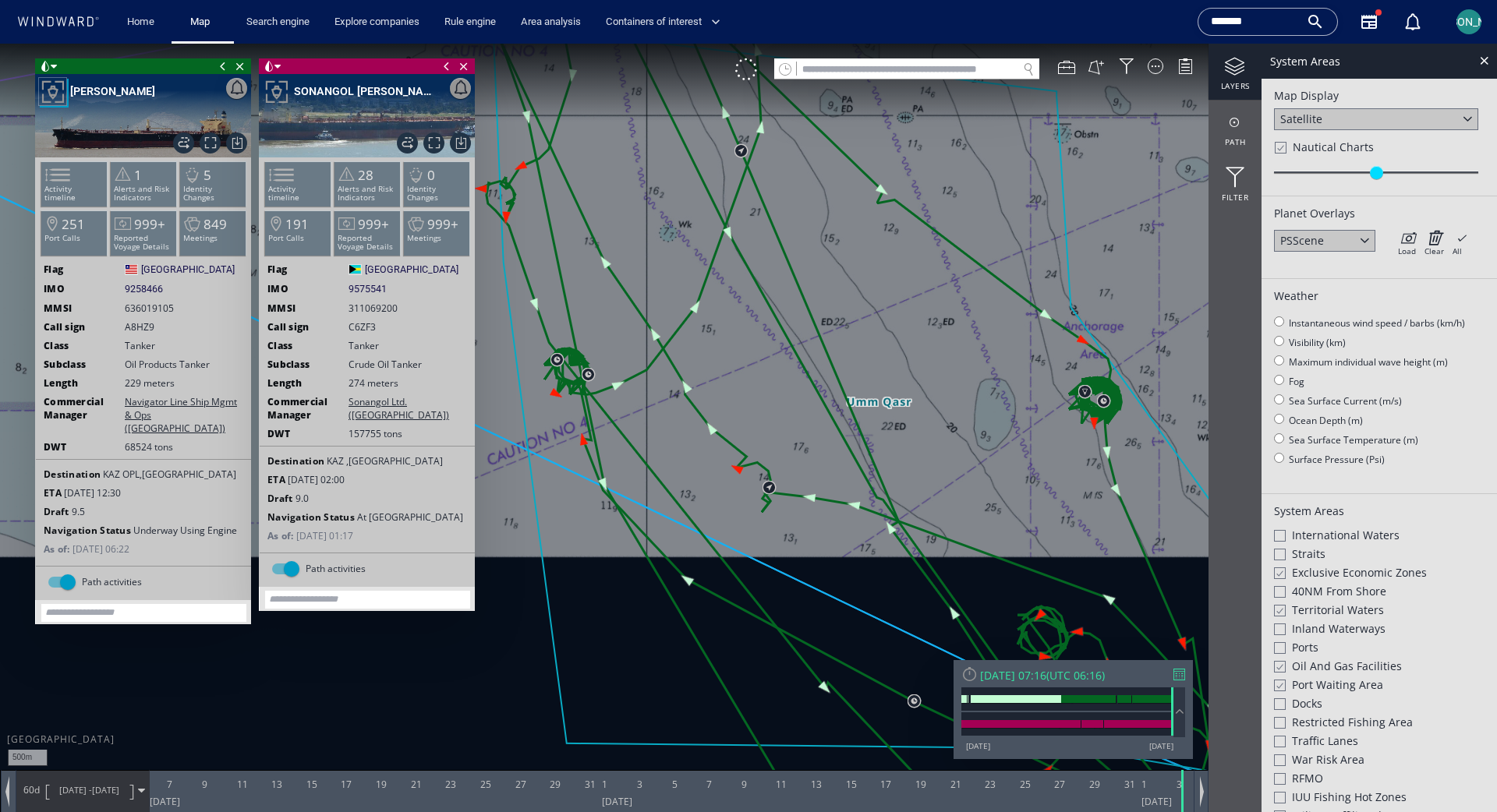
drag, startPoint x: 977, startPoint y: 449, endPoint x: 840, endPoint y: 270, distance: 225.4
click at [840, 271] on canvas "Map" at bounding box center [748, 420] width 1497 height 753
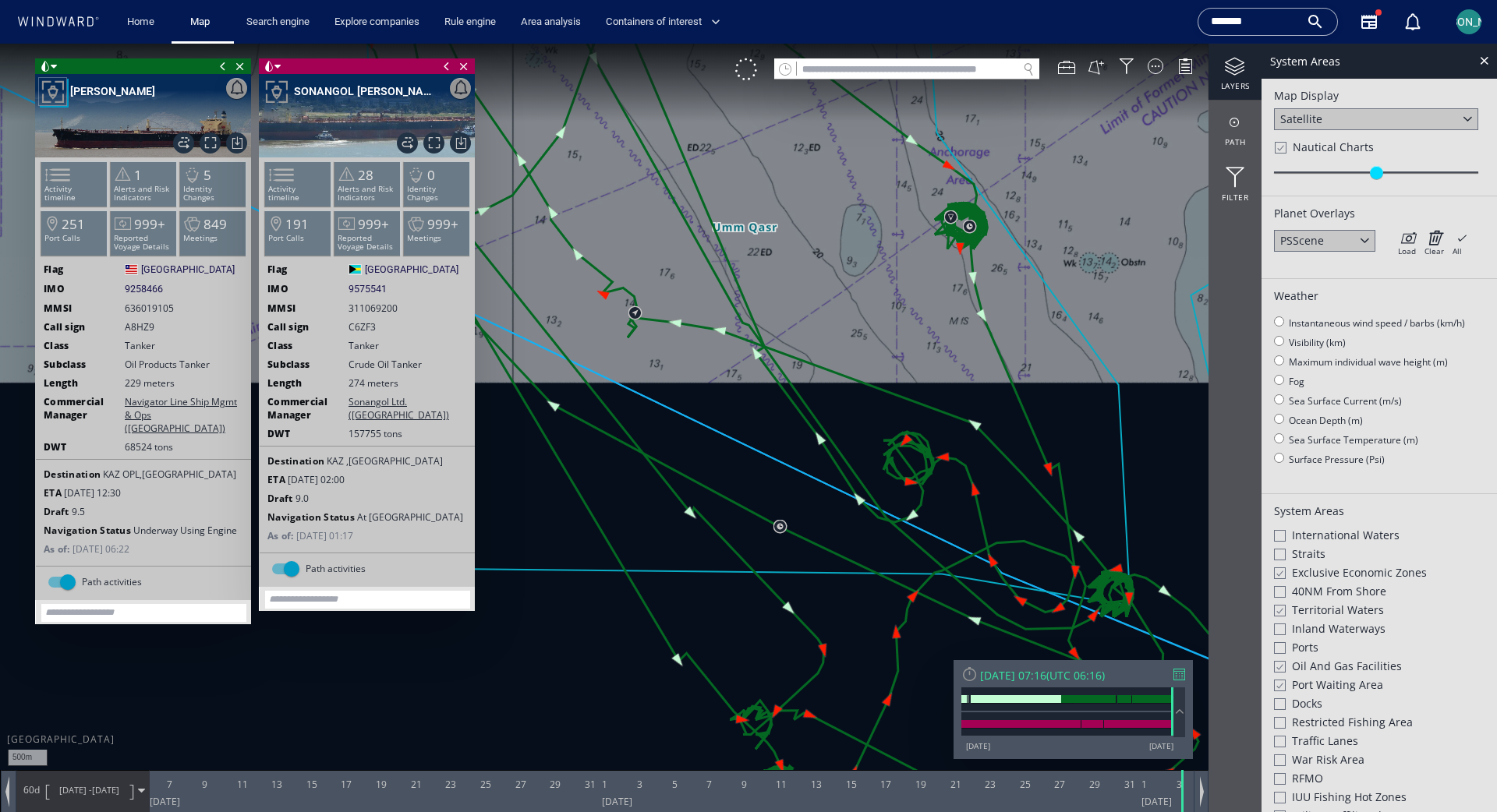
click at [935, 116] on div "Satellite" at bounding box center [1301, 119] width 42 height 14
click at [935, 159] on div "Light Map" at bounding box center [1306, 160] width 52 height 14
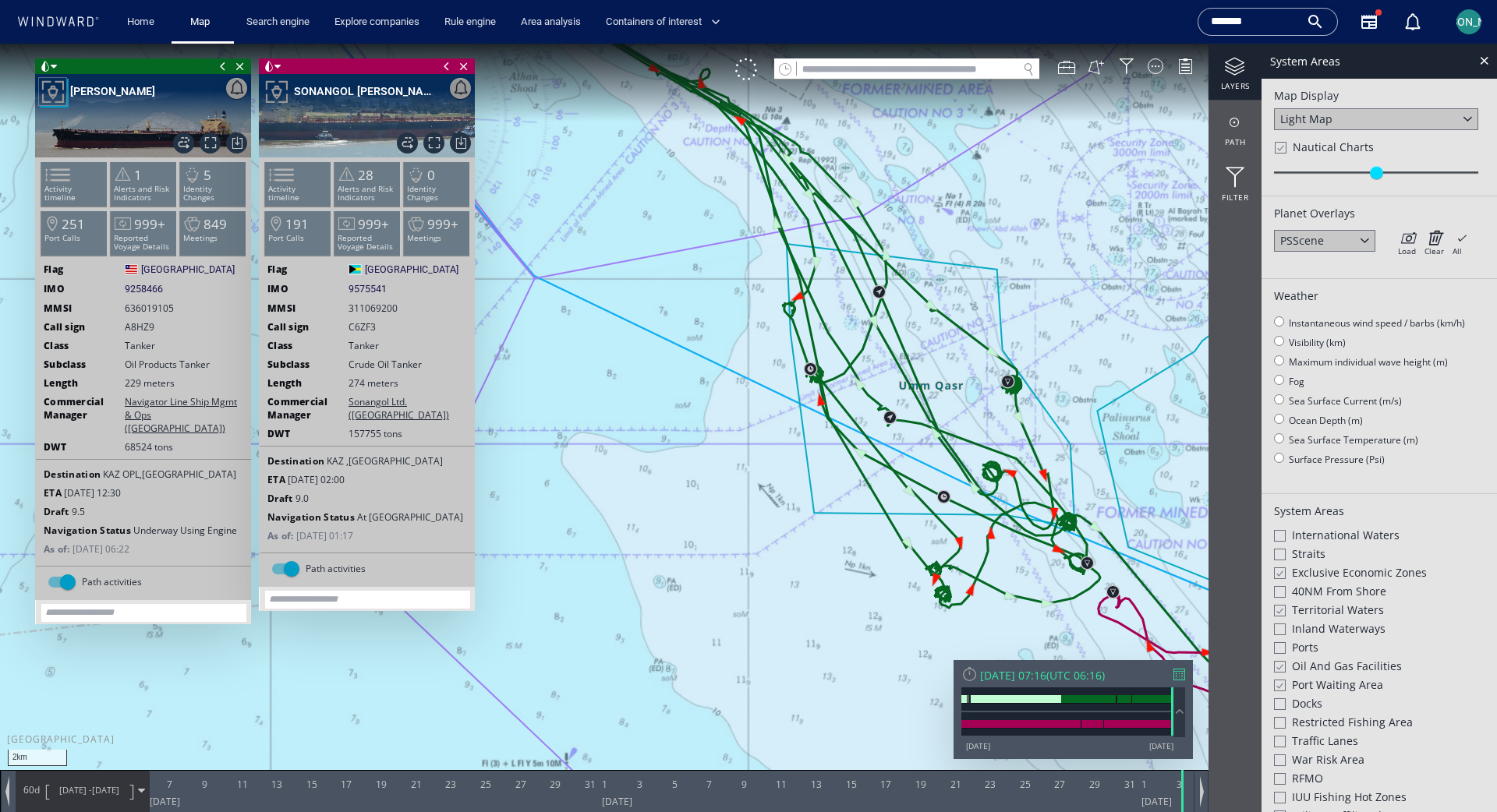
drag, startPoint x: 576, startPoint y: 395, endPoint x: 731, endPoint y: 518, distance: 197.9
click at [731, 518] on canvas "Map" at bounding box center [748, 420] width 1497 height 753
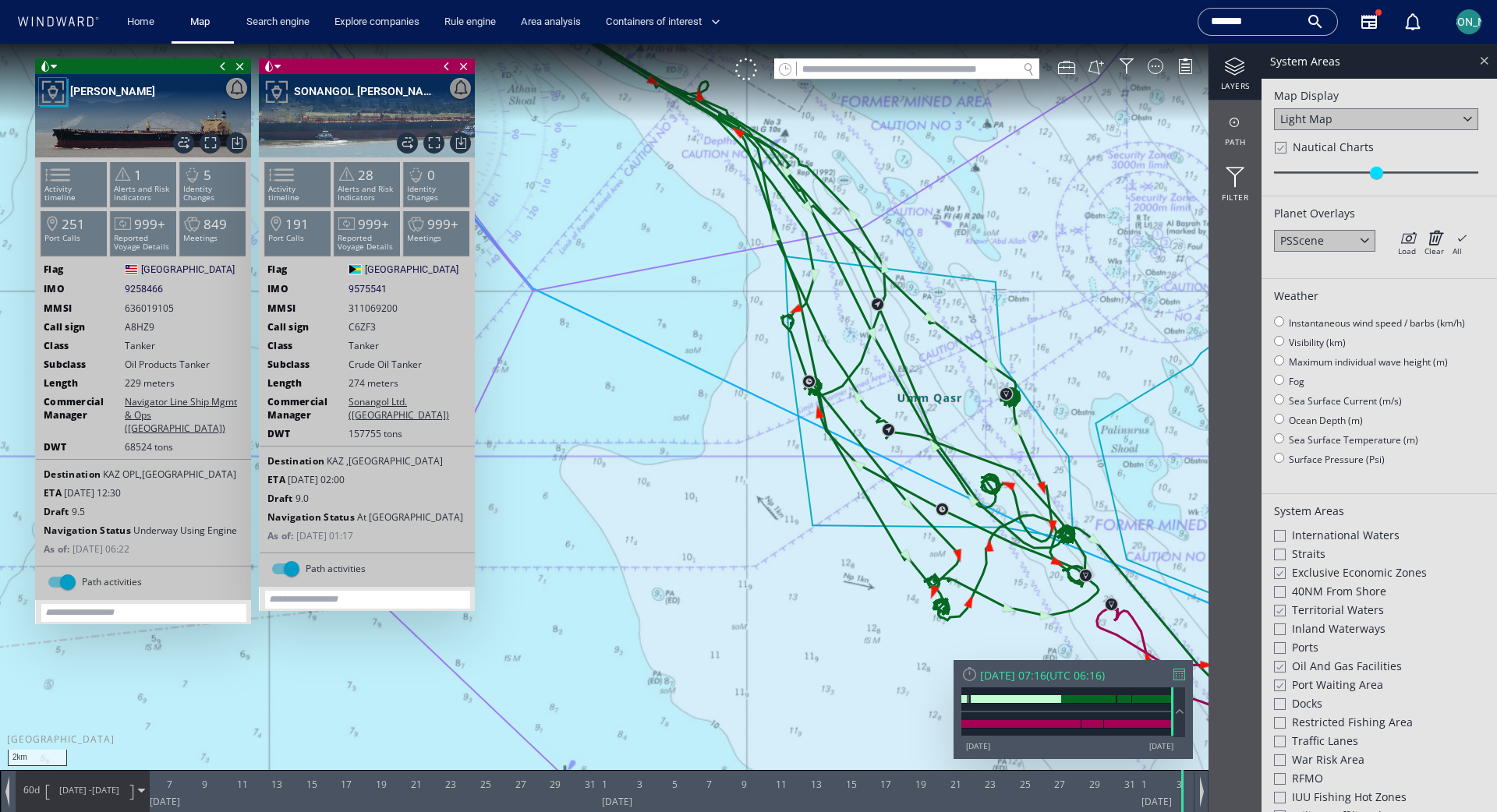
click at [935, 63] on div at bounding box center [1484, 60] width 18 height 18
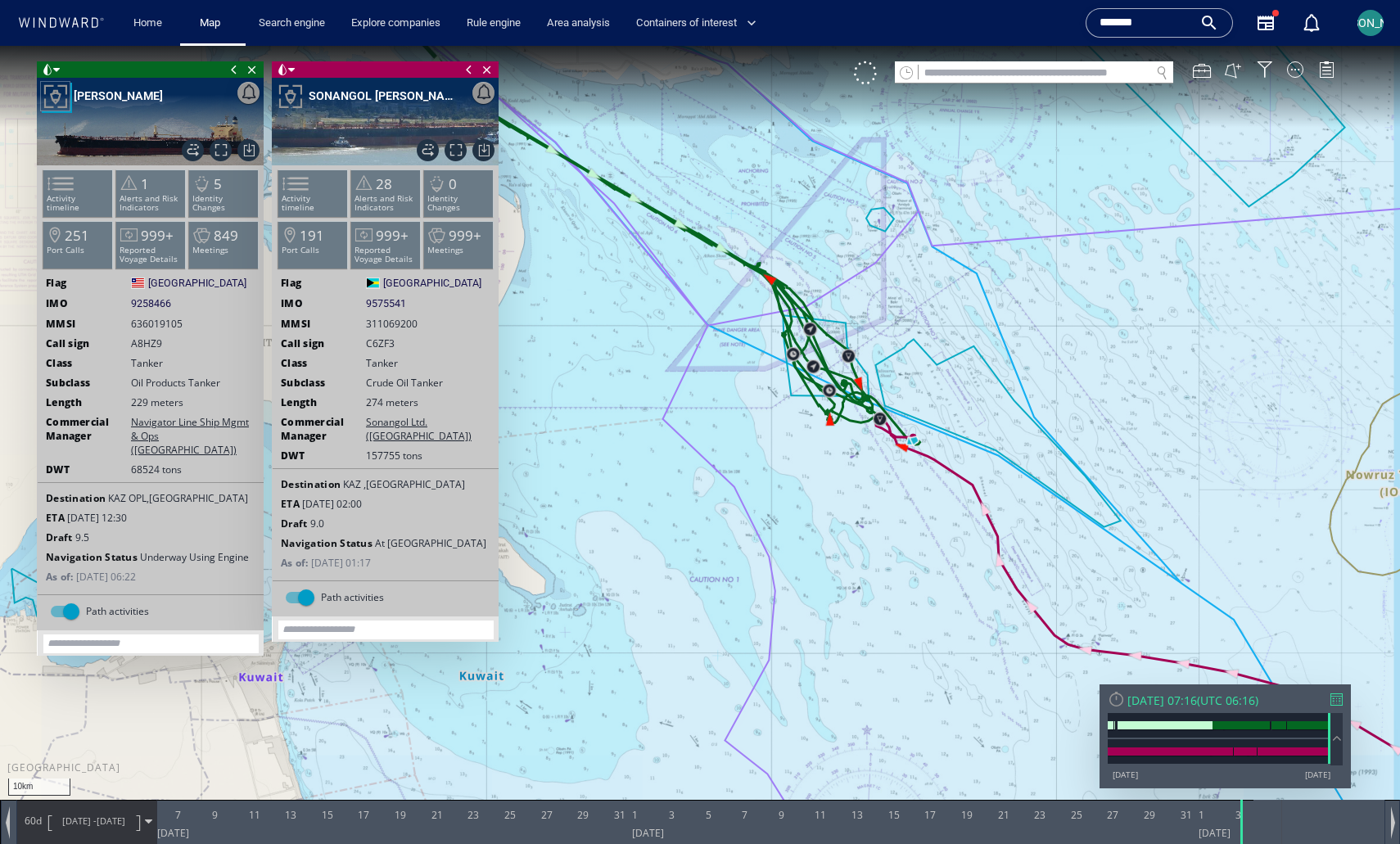
drag, startPoint x: 704, startPoint y: 298, endPoint x: 775, endPoint y: 347, distance: 86.3
click at [775, 347] on canvas "Map" at bounding box center [700, 437] width 1400 height 782
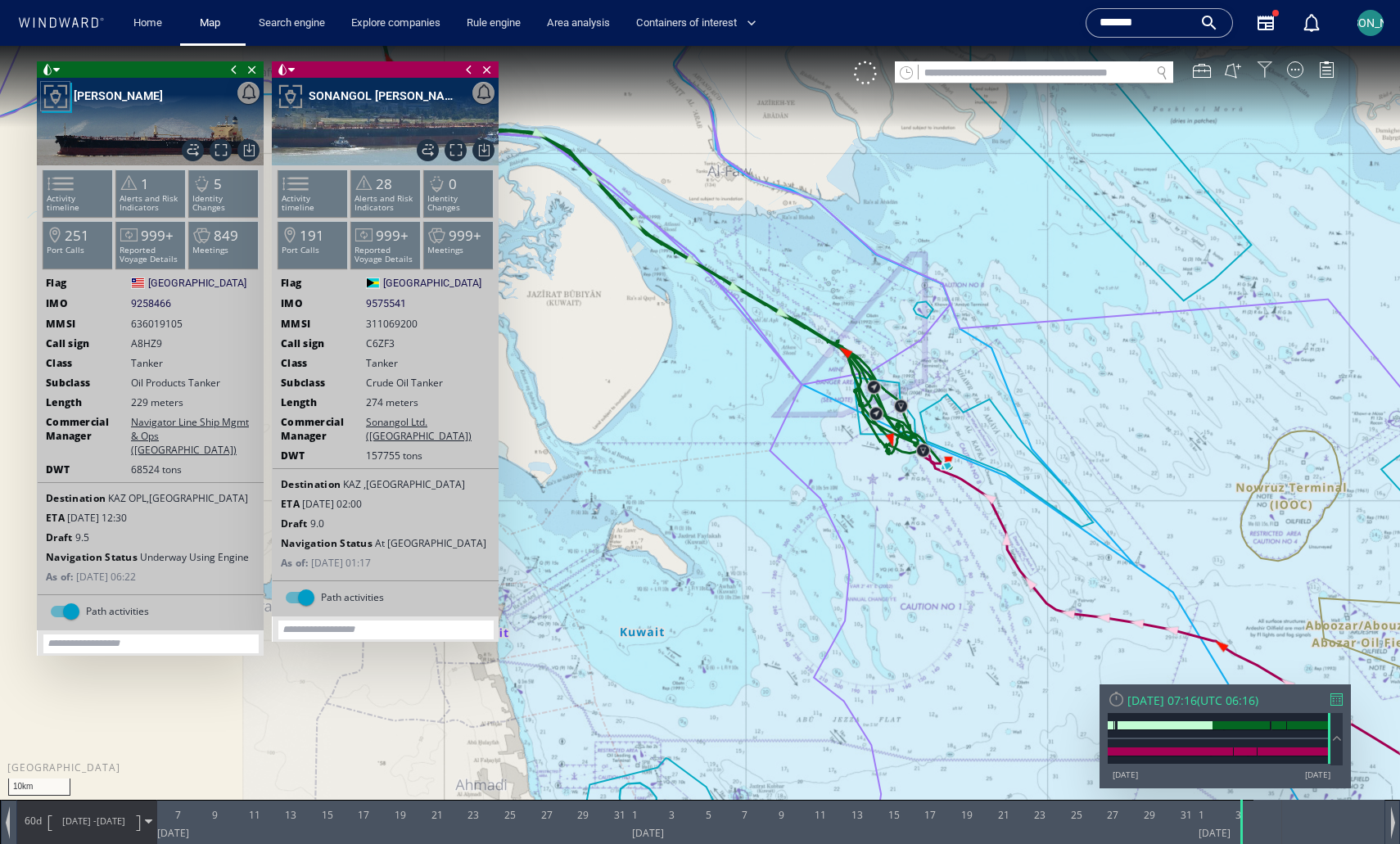
click at [982, 70] on div at bounding box center [1264, 69] width 16 height 16
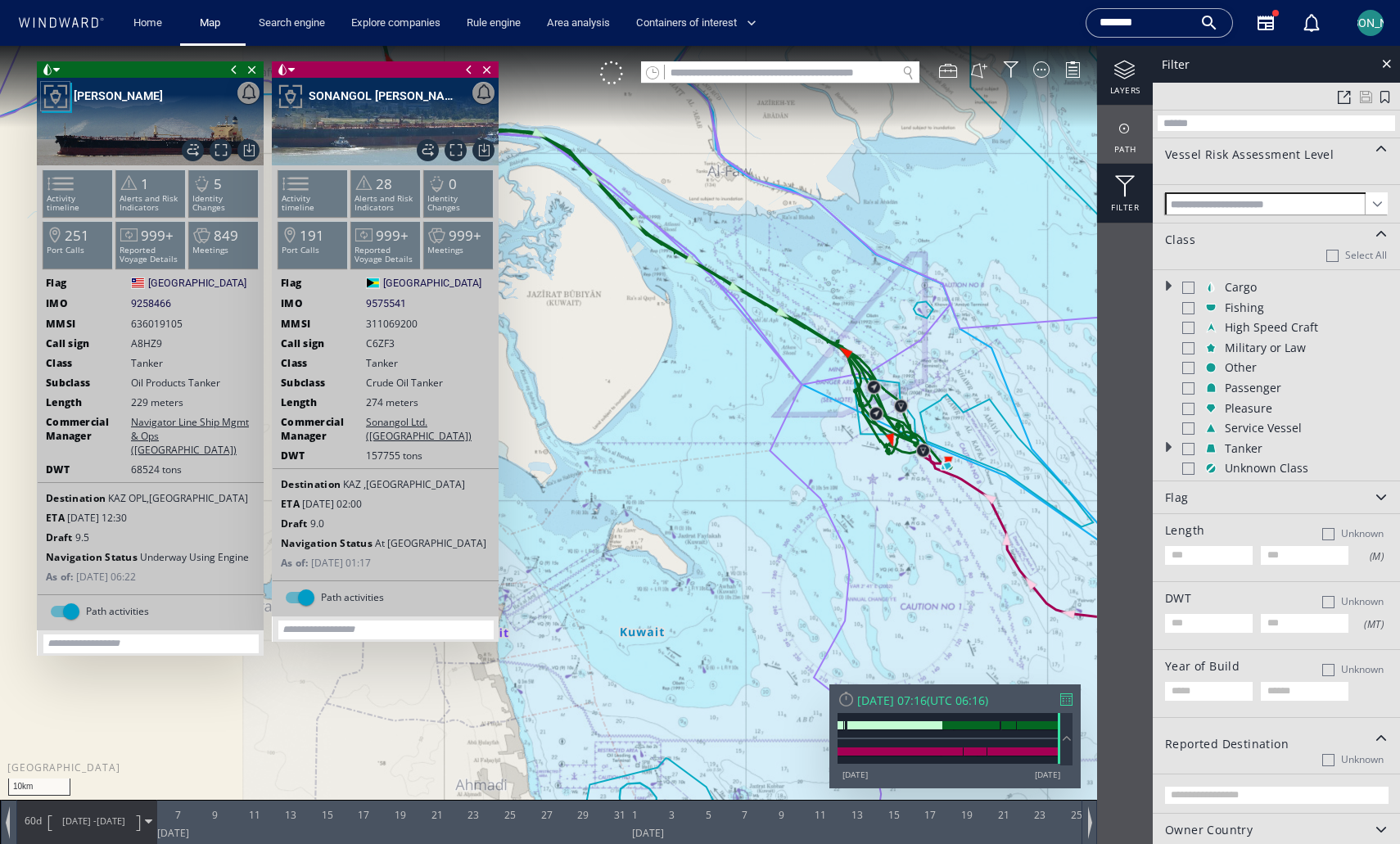
click at [982, 73] on div at bounding box center [1125, 70] width 56 height 20
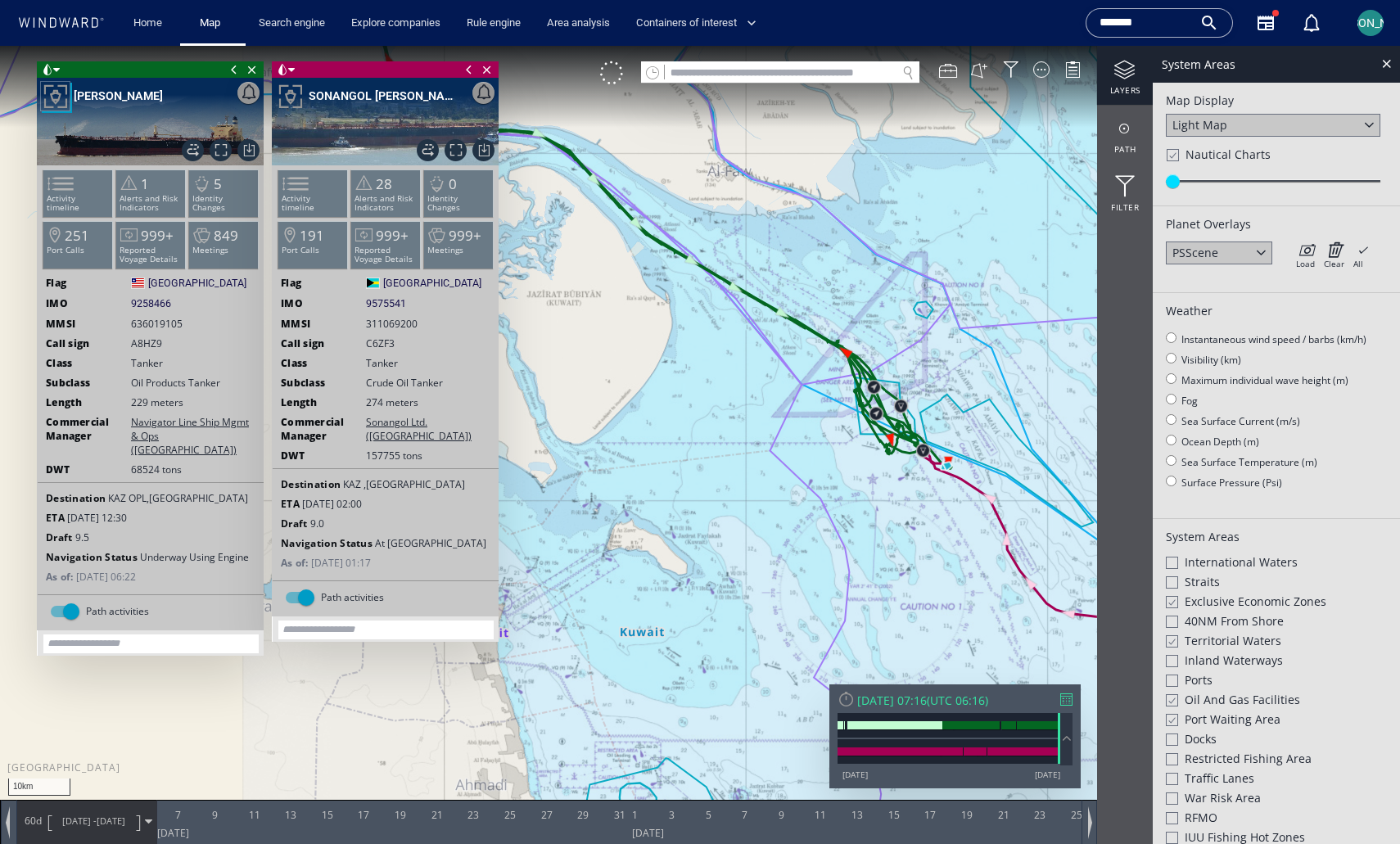
click at [982, 157] on div at bounding box center [1172, 155] width 13 height 14
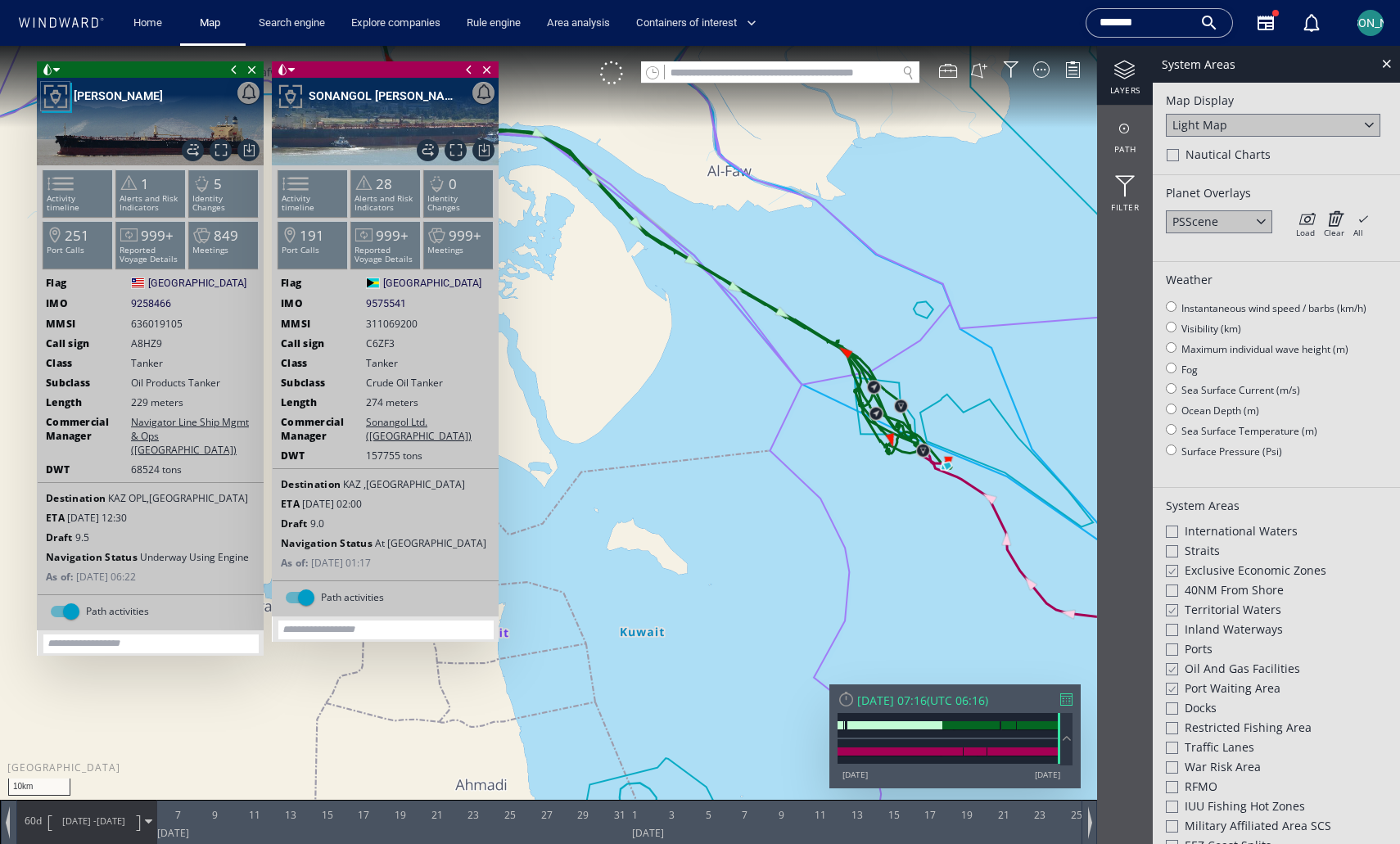
click at [982, 126] on div "Light Map" at bounding box center [1199, 125] width 55 height 15
click at [982, 151] on div "Satellite" at bounding box center [1194, 147] width 44 height 15
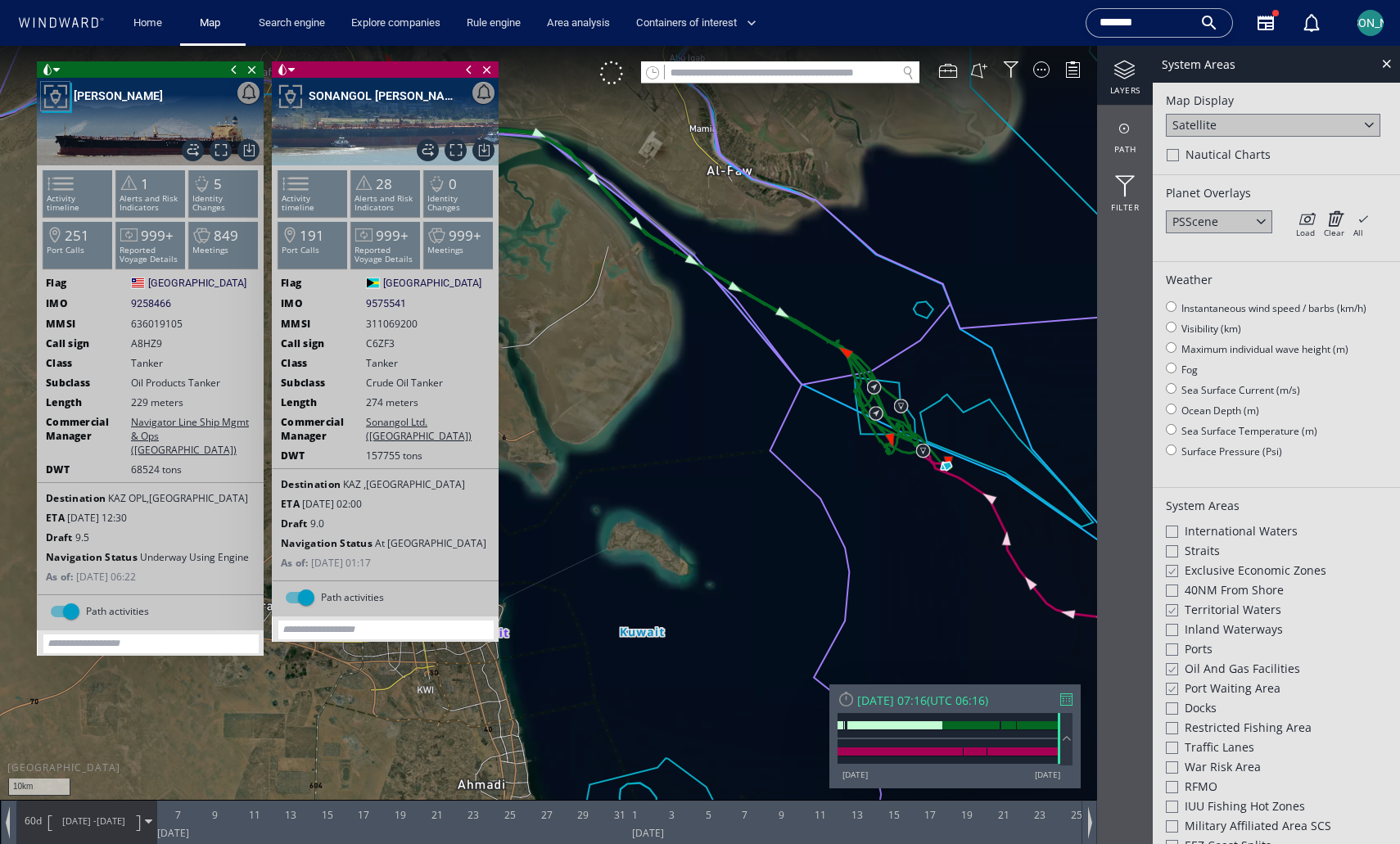
drag, startPoint x: 747, startPoint y: 320, endPoint x: 740, endPoint y: 314, distance: 9.2
click at [740, 314] on canvas "Map" at bounding box center [700, 437] width 1400 height 782
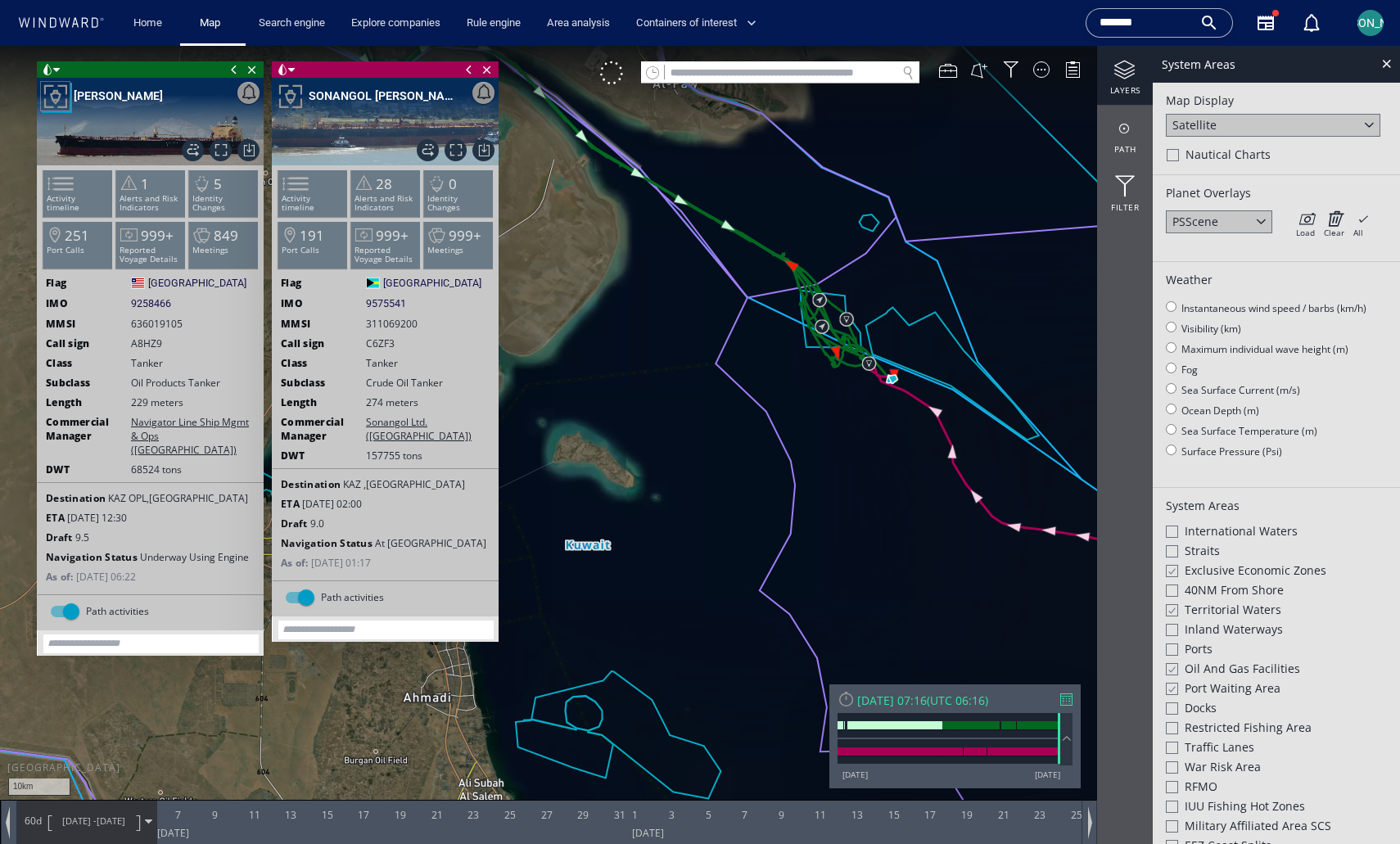
click at [982, 125] on div "Satellite" at bounding box center [1194, 125] width 44 height 15
click at [982, 172] on div "Light Map" at bounding box center [1199, 169] width 55 height 15
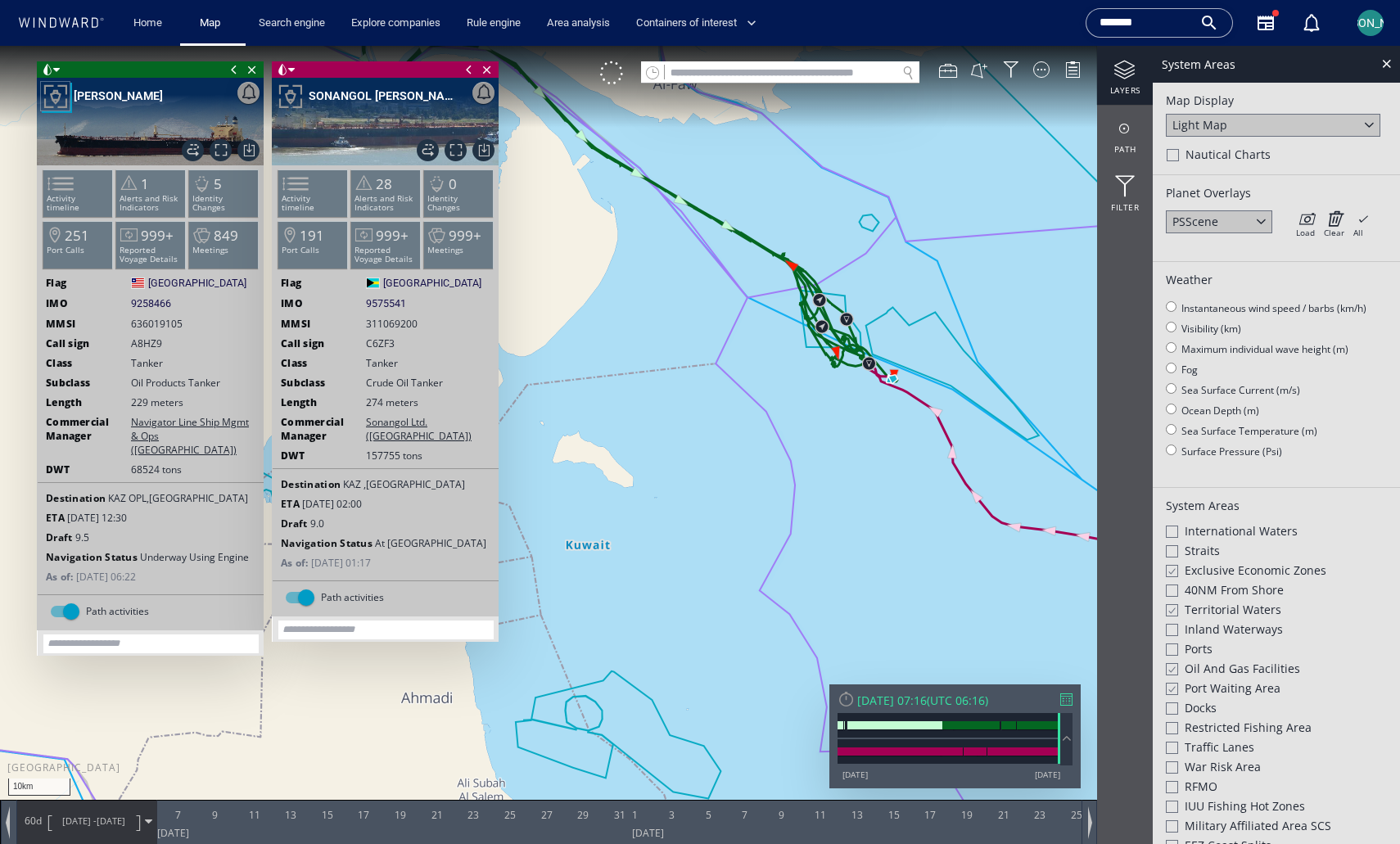
drag, startPoint x: 734, startPoint y: 322, endPoint x: 799, endPoint y: 349, distance: 70.4
click at [798, 361] on canvas "Map" at bounding box center [700, 437] width 1400 height 782
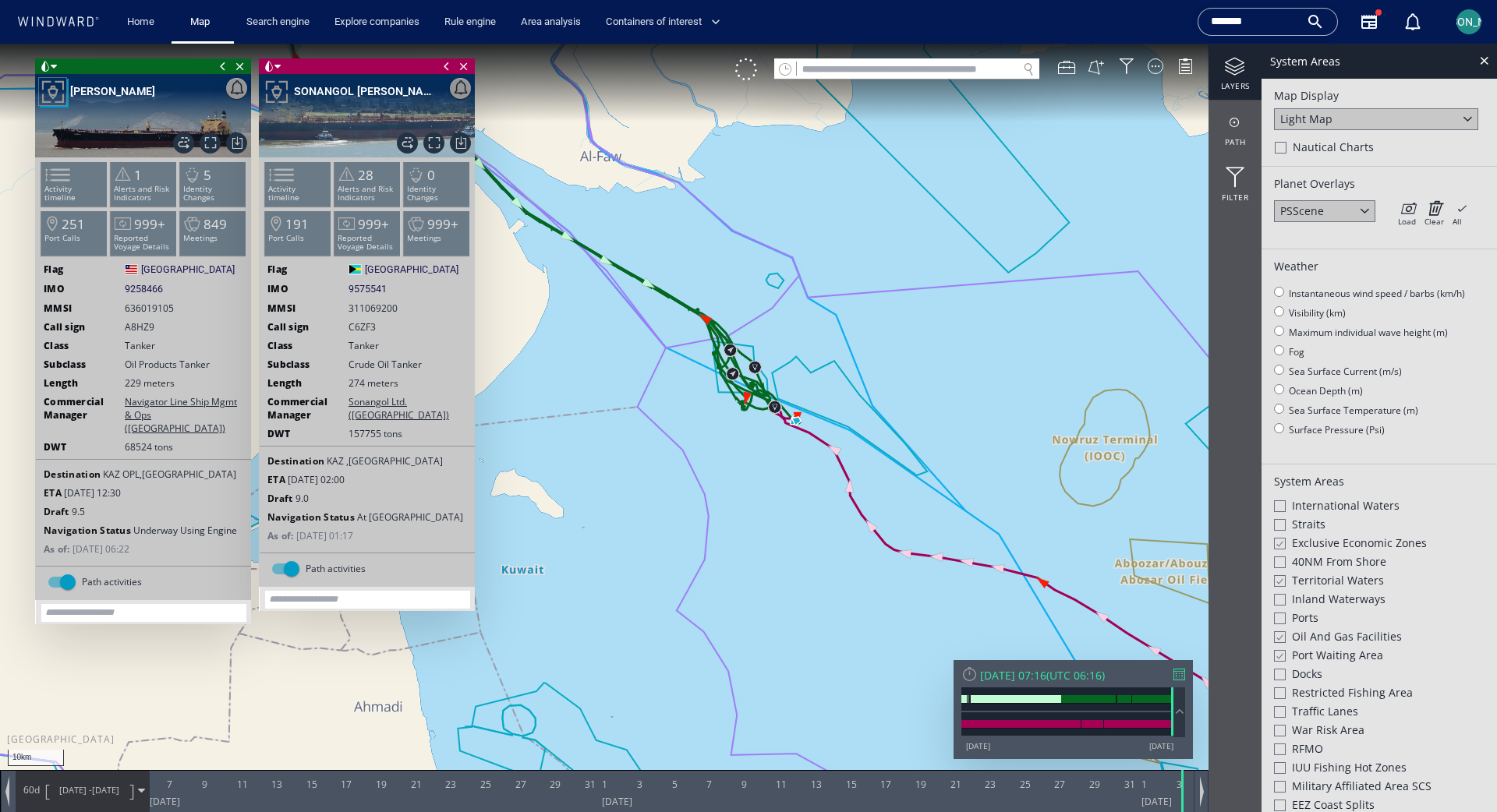
drag, startPoint x: 631, startPoint y: 290, endPoint x: 767, endPoint y: 351, distance: 149.1
click at [761, 356] on canvas "Map" at bounding box center [748, 420] width 1497 height 753
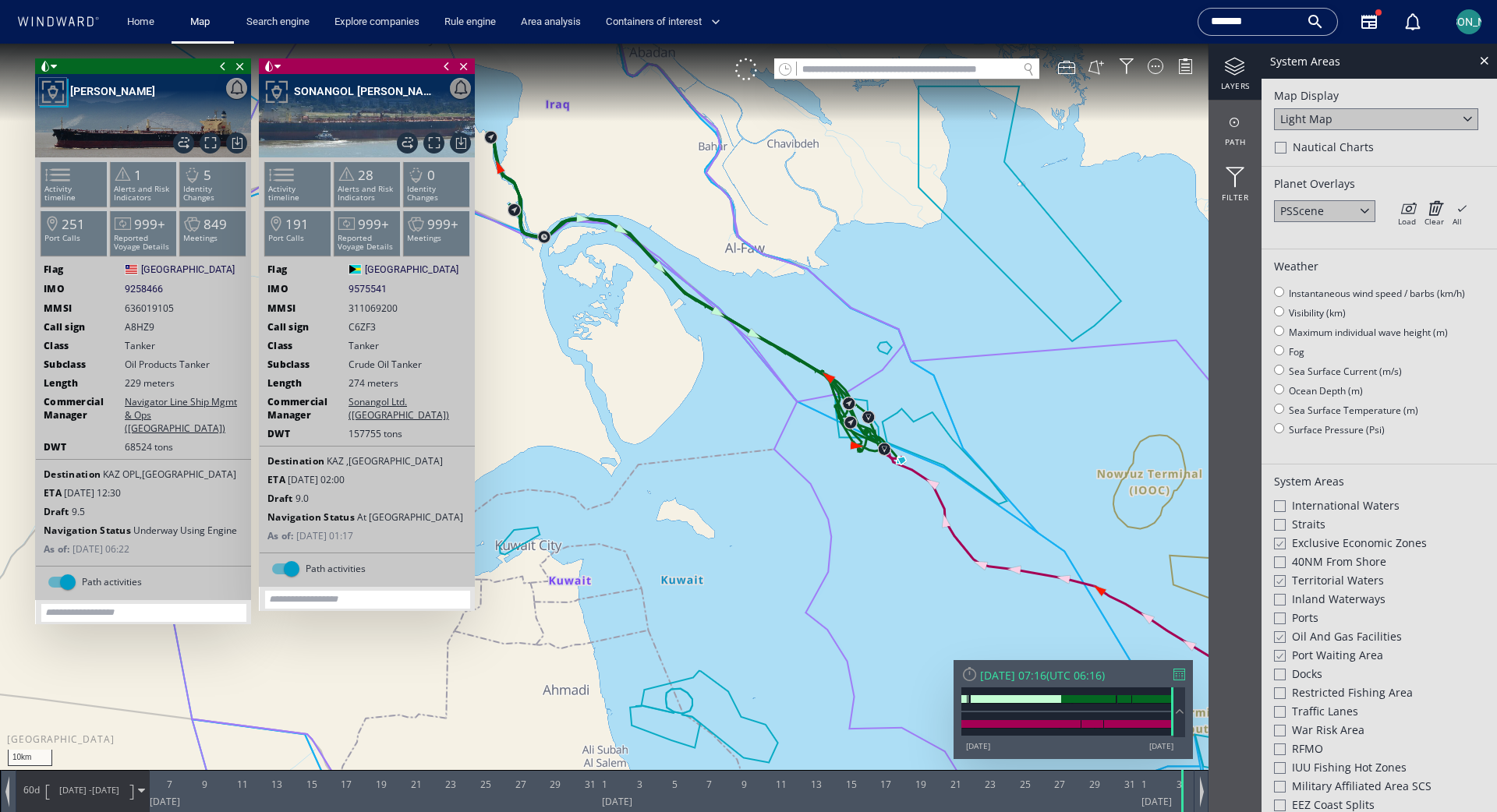
drag, startPoint x: 580, startPoint y: 222, endPoint x: 618, endPoint y: 291, distance: 78.8
click at [585, 229] on canvas "Map" at bounding box center [748, 420] width 1497 height 753
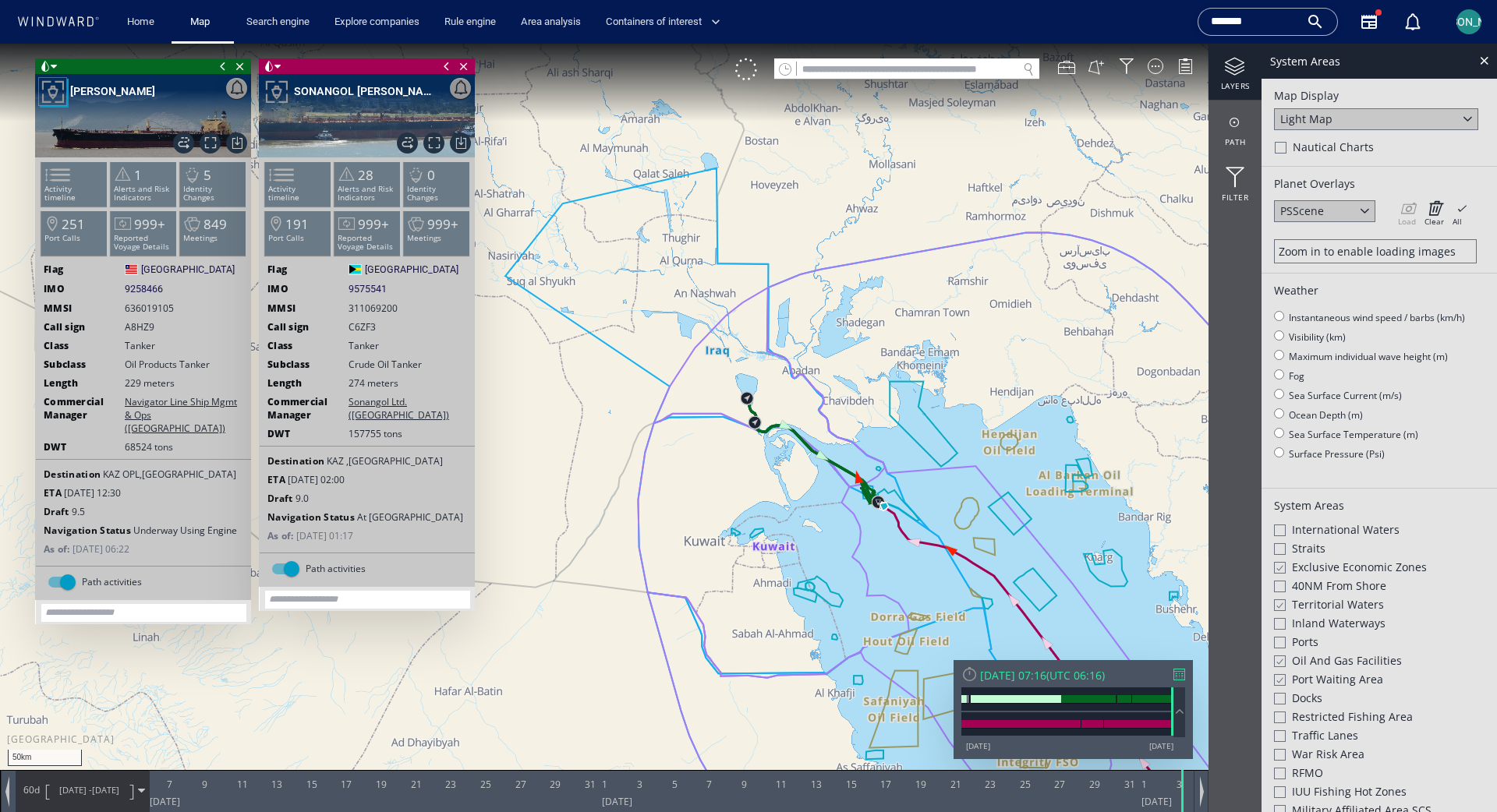
drag, startPoint x: 877, startPoint y: 589, endPoint x: 705, endPoint y: 329, distance: 311.7
click at [706, 330] on canvas "Map" at bounding box center [748, 420] width 1497 height 753
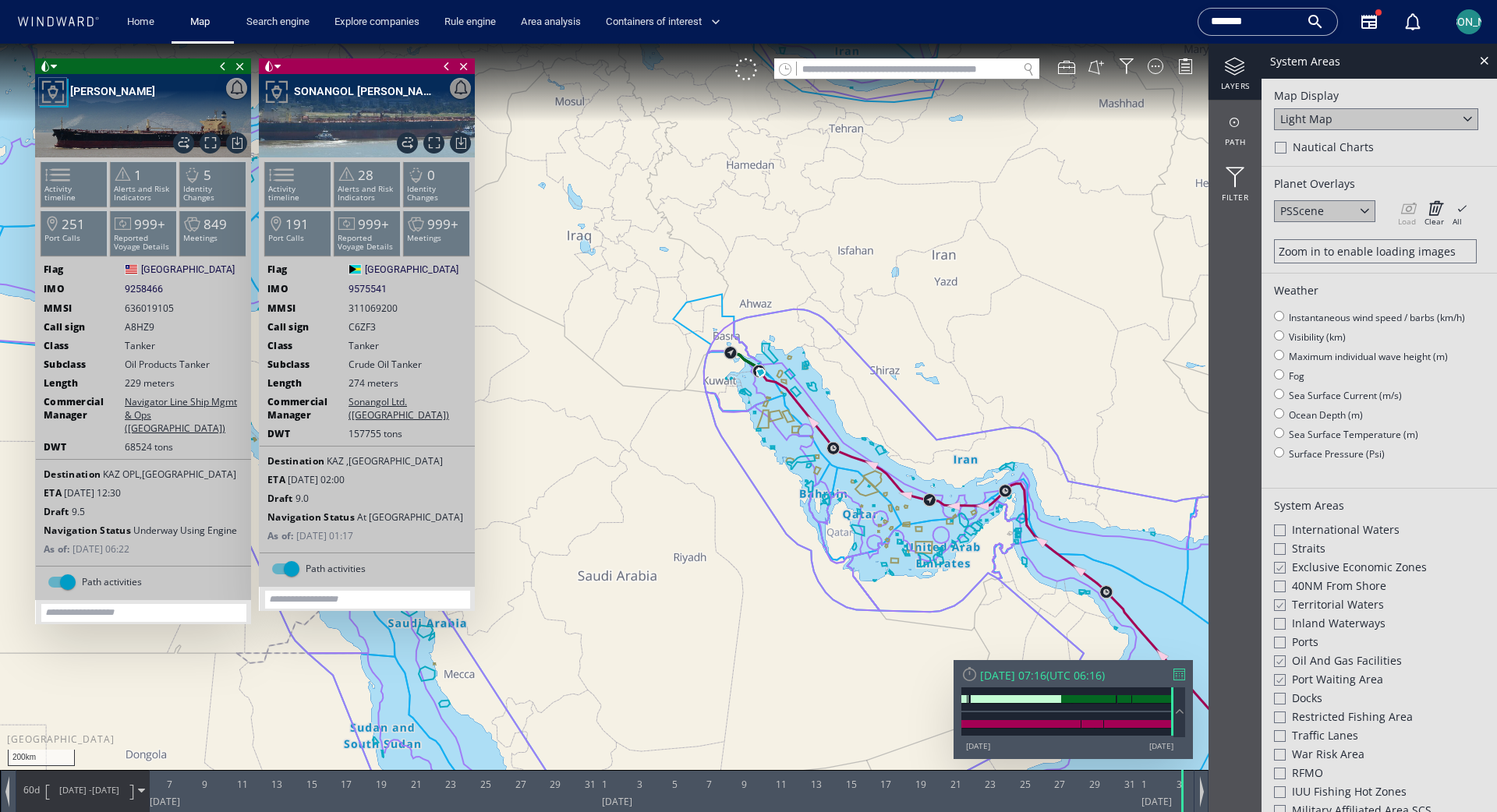
drag, startPoint x: 978, startPoint y: 550, endPoint x: 901, endPoint y: 486, distance: 100.1
click at [901, 486] on canvas "Map" at bounding box center [748, 420] width 1497 height 753
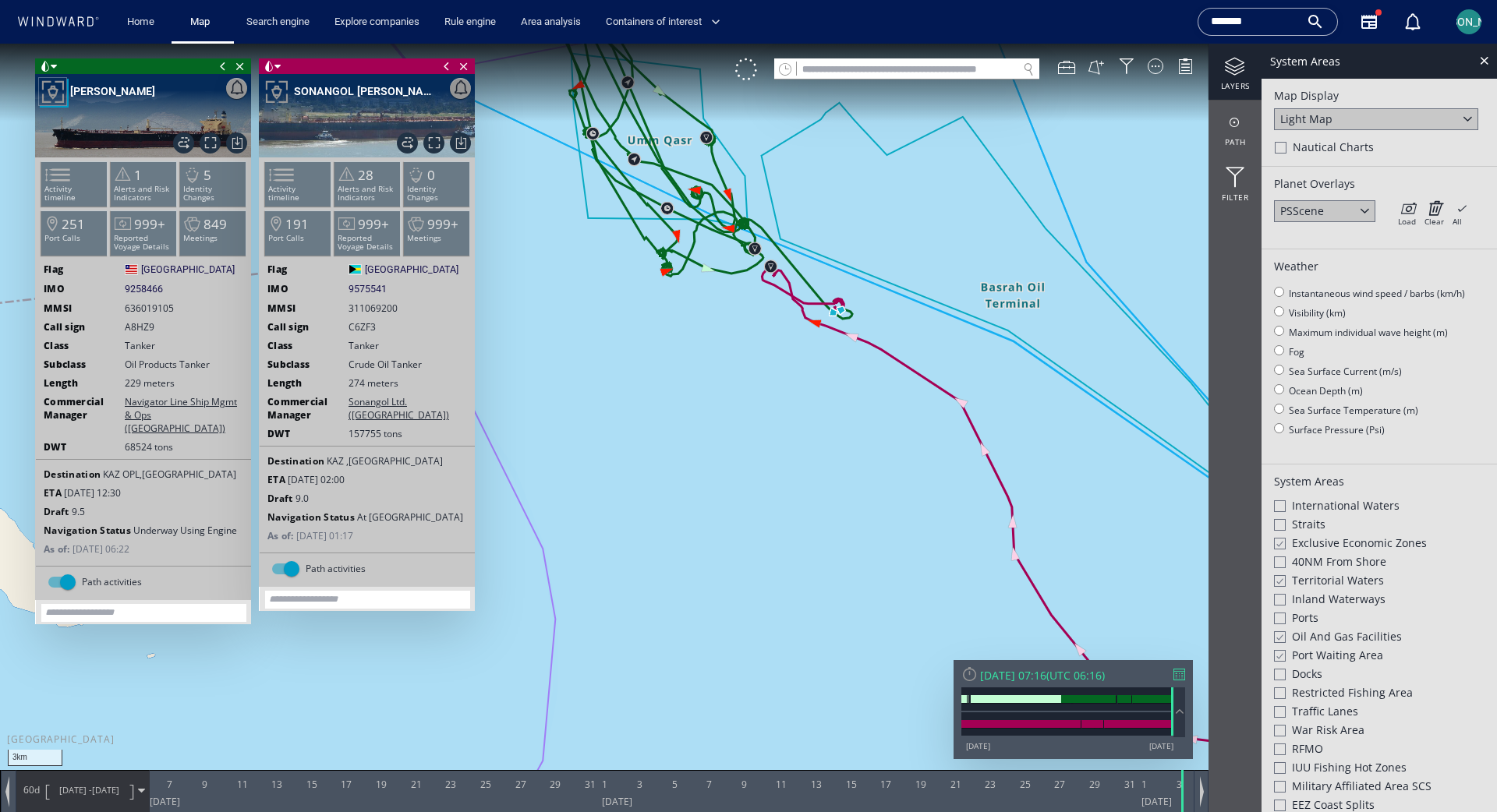
drag, startPoint x: 653, startPoint y: 333, endPoint x: 747, endPoint y: 482, distance: 176.2
click at [747, 482] on canvas "Map" at bounding box center [748, 420] width 1497 height 753
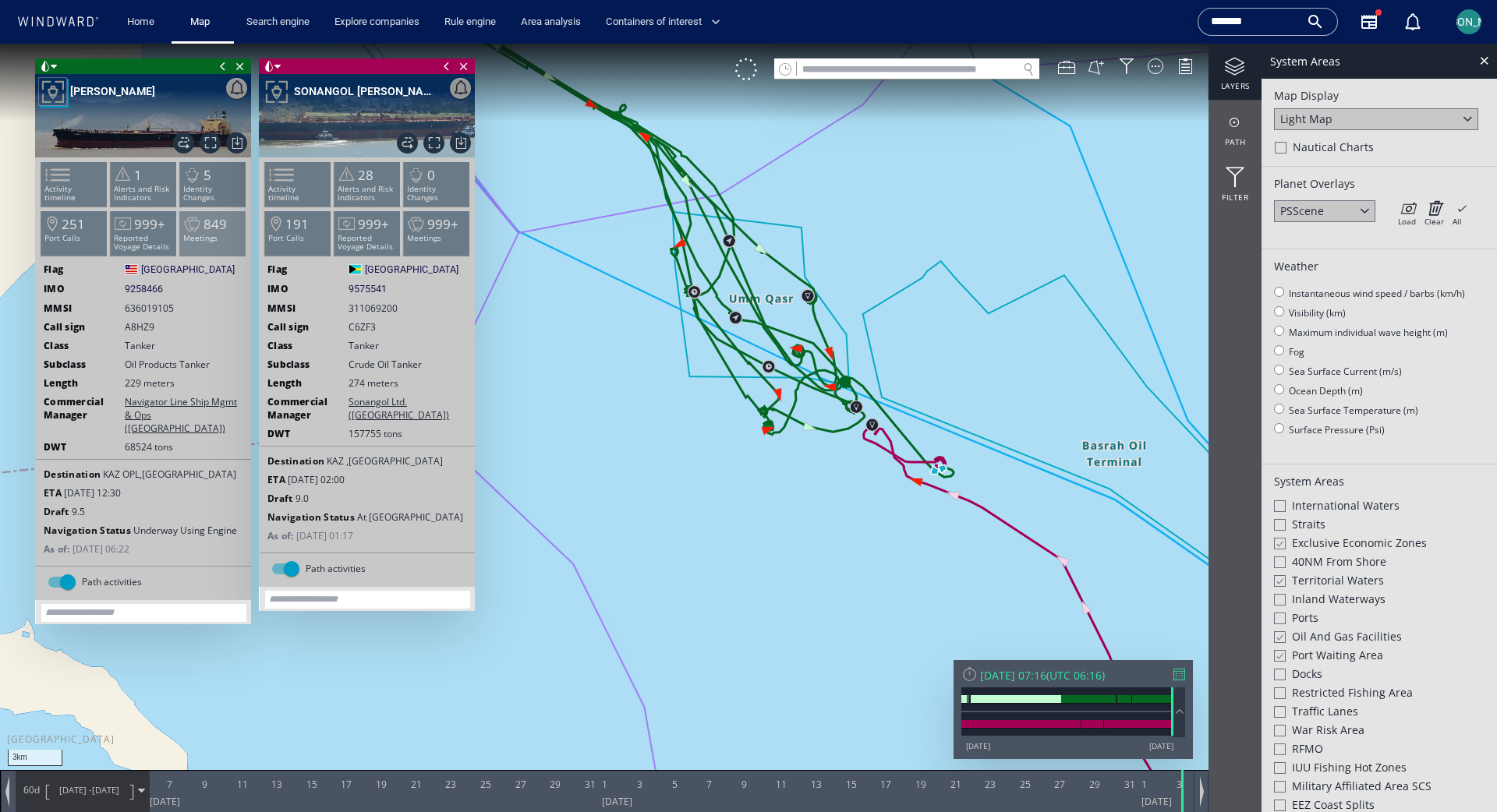
click at [219, 234] on p "Meetings" at bounding box center [213, 238] width 67 height 9
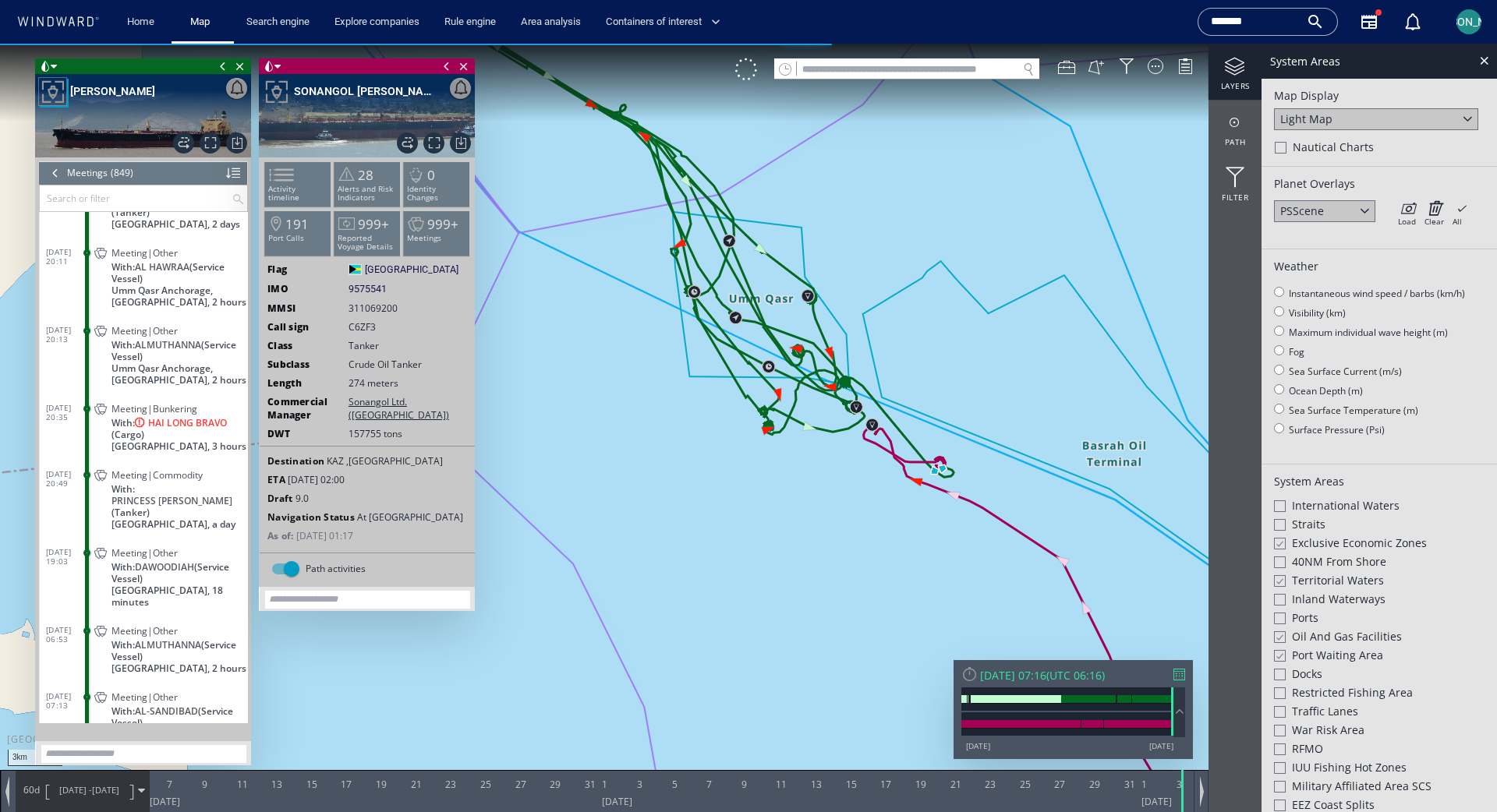
scroll to position [36284, 0]
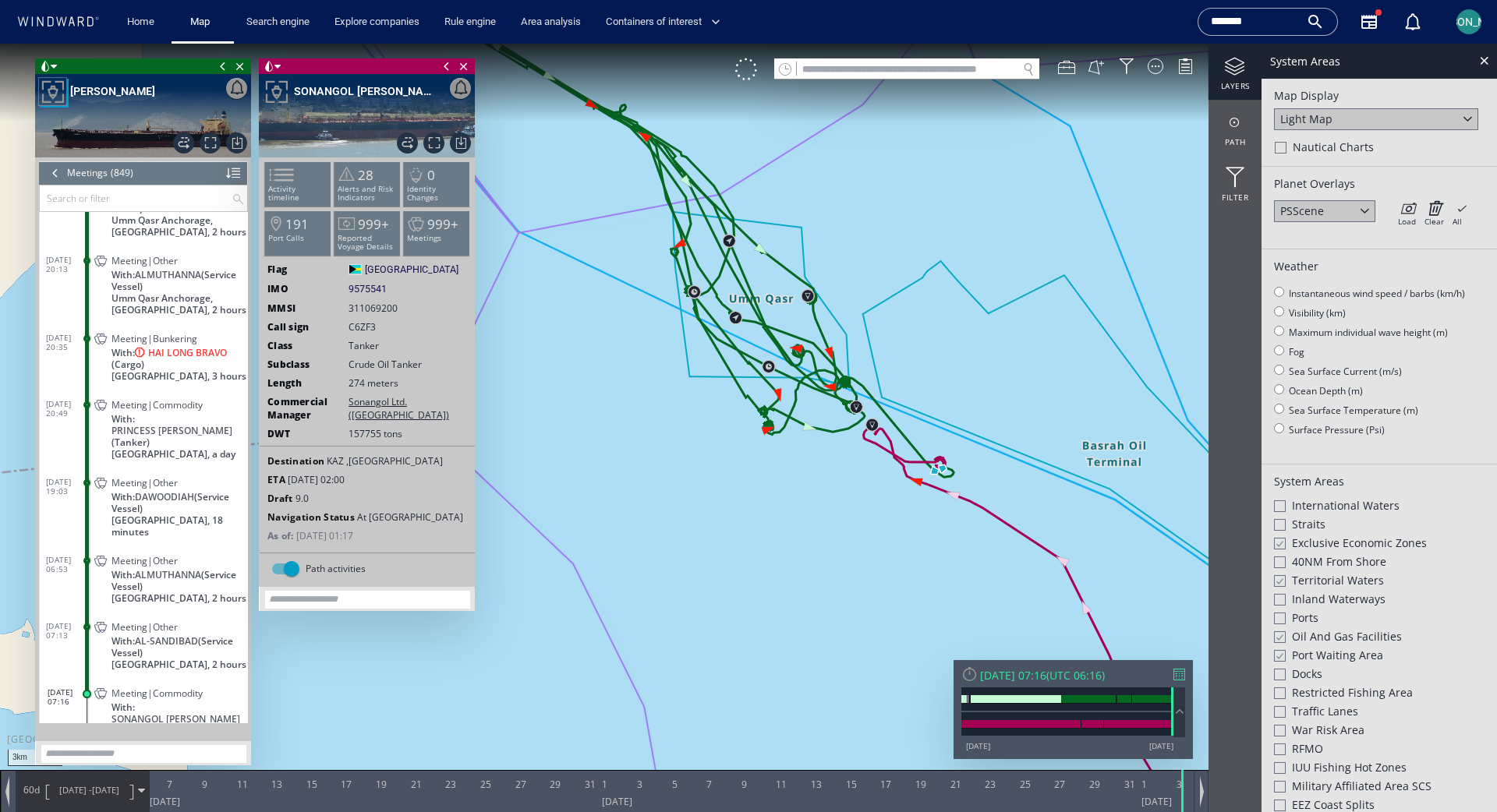
click at [170, 399] on span "Meeting|Commodity" at bounding box center [157, 404] width 92 height 12
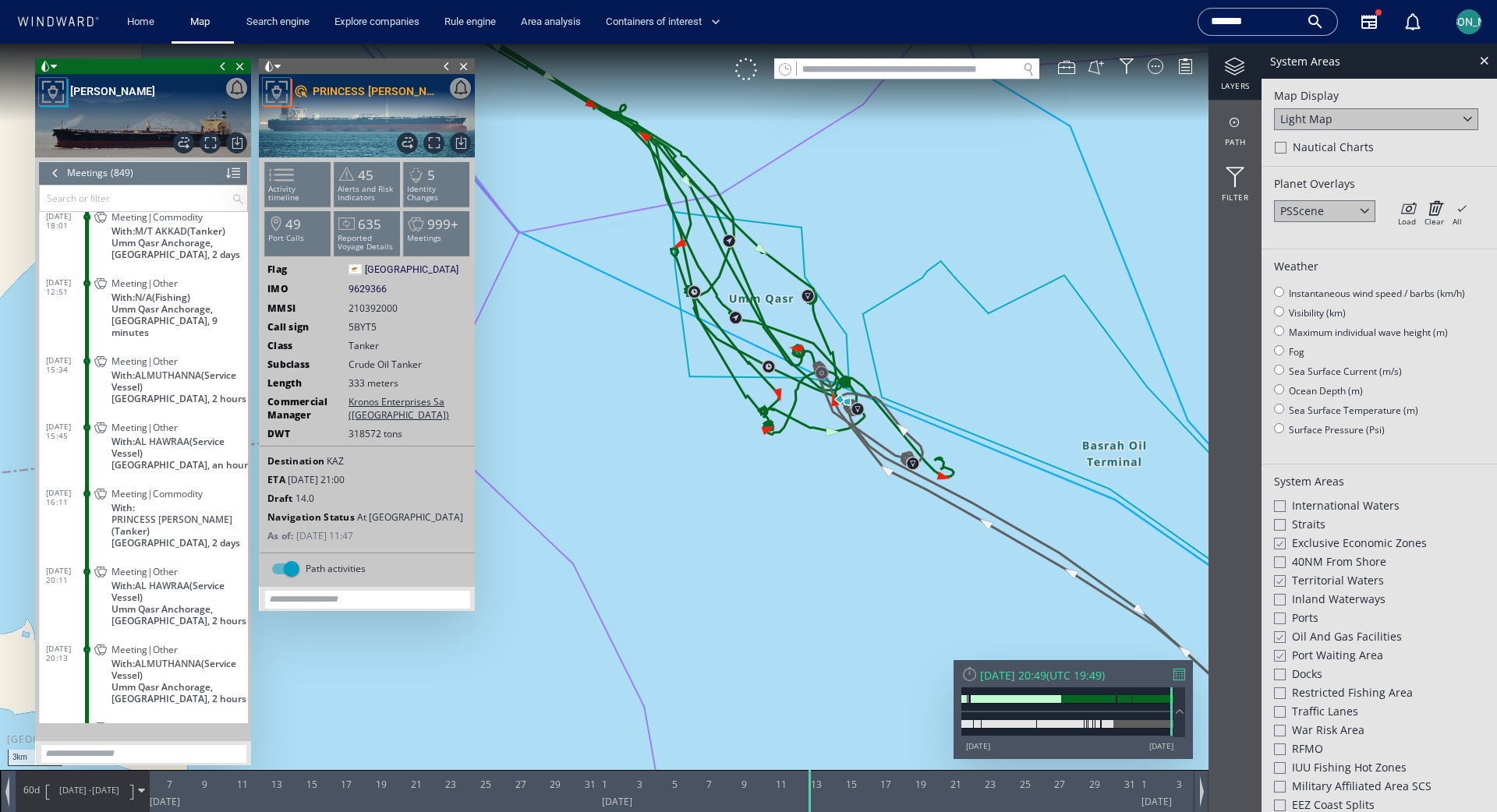
scroll to position [35894, 0]
click at [151, 290] on span "Meeting|Other" at bounding box center [144, 284] width 67 height 12
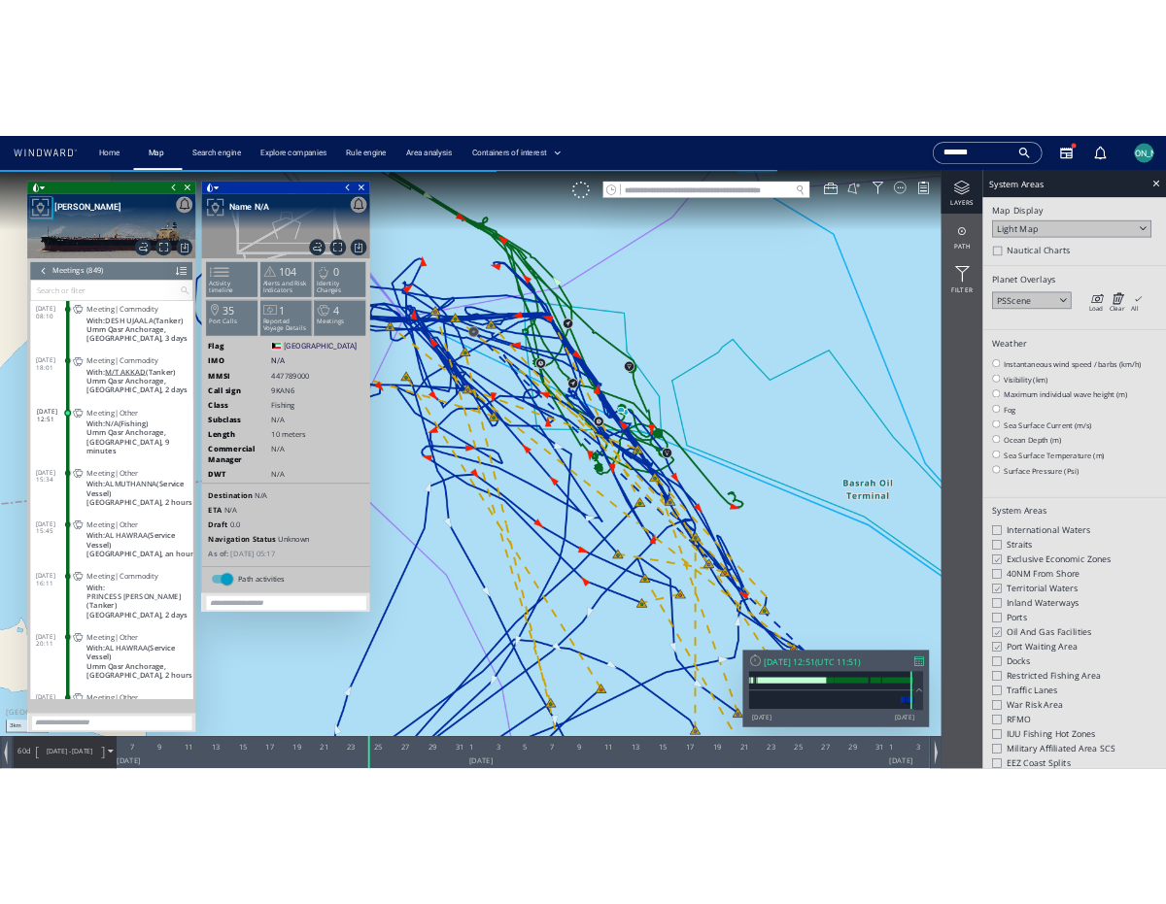
scroll to position [44675, 0]
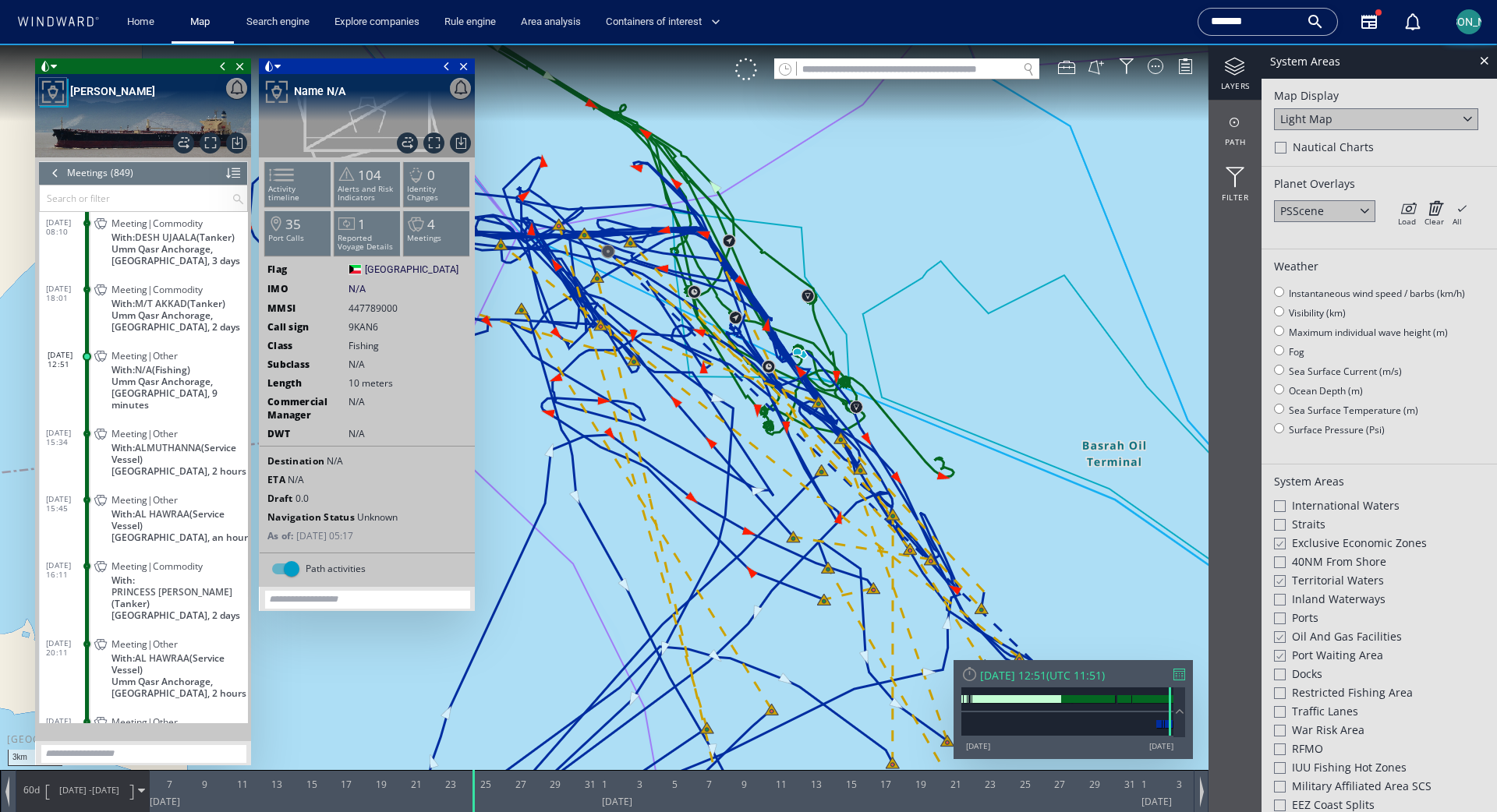
click at [173, 295] on span "Meeting|Commodity" at bounding box center [157, 290] width 92 height 12
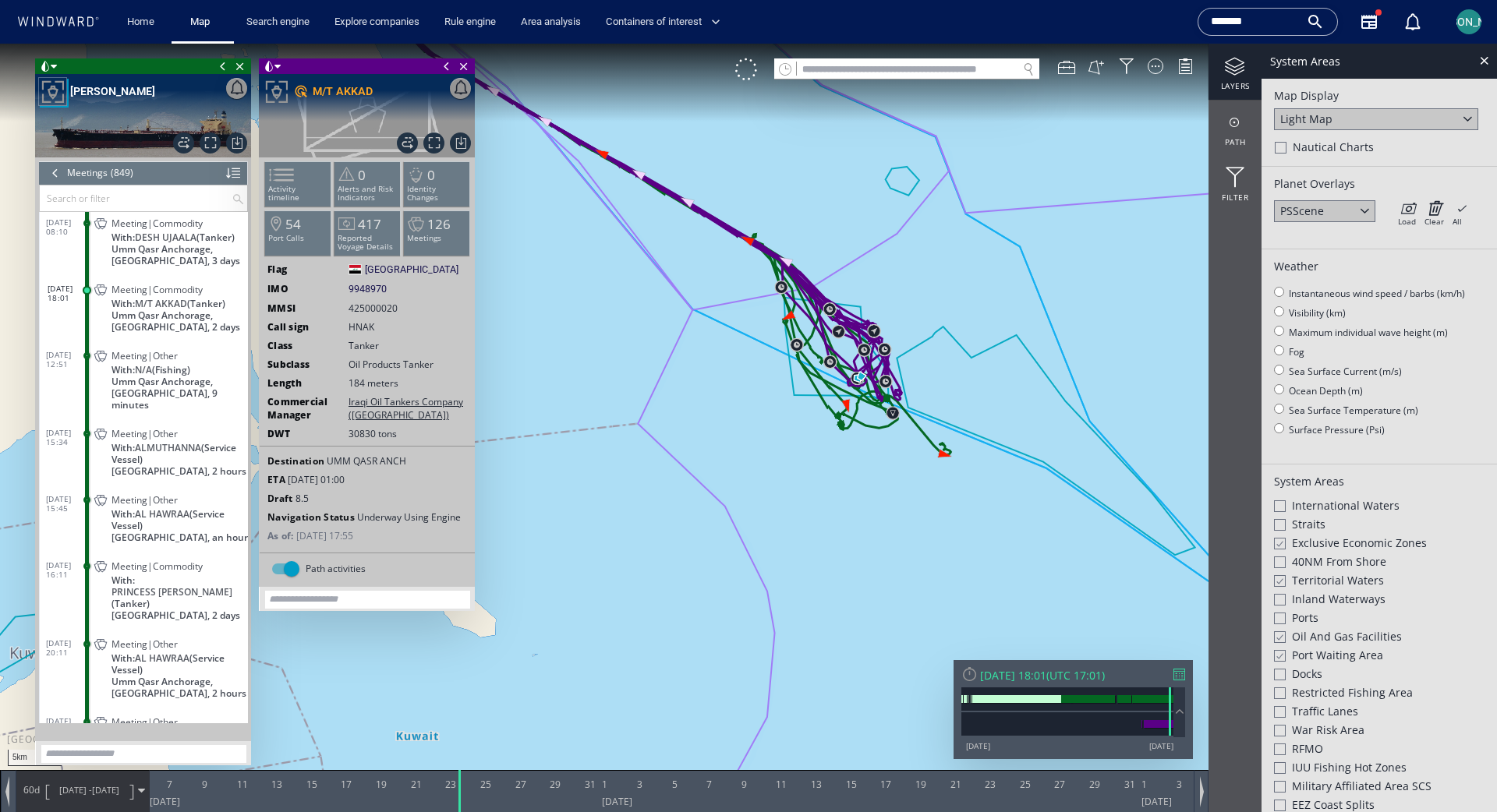
drag, startPoint x: 594, startPoint y: 296, endPoint x: 794, endPoint y: 313, distance: 200.7
click at [794, 313] on canvas "Map" at bounding box center [748, 420] width 1497 height 753
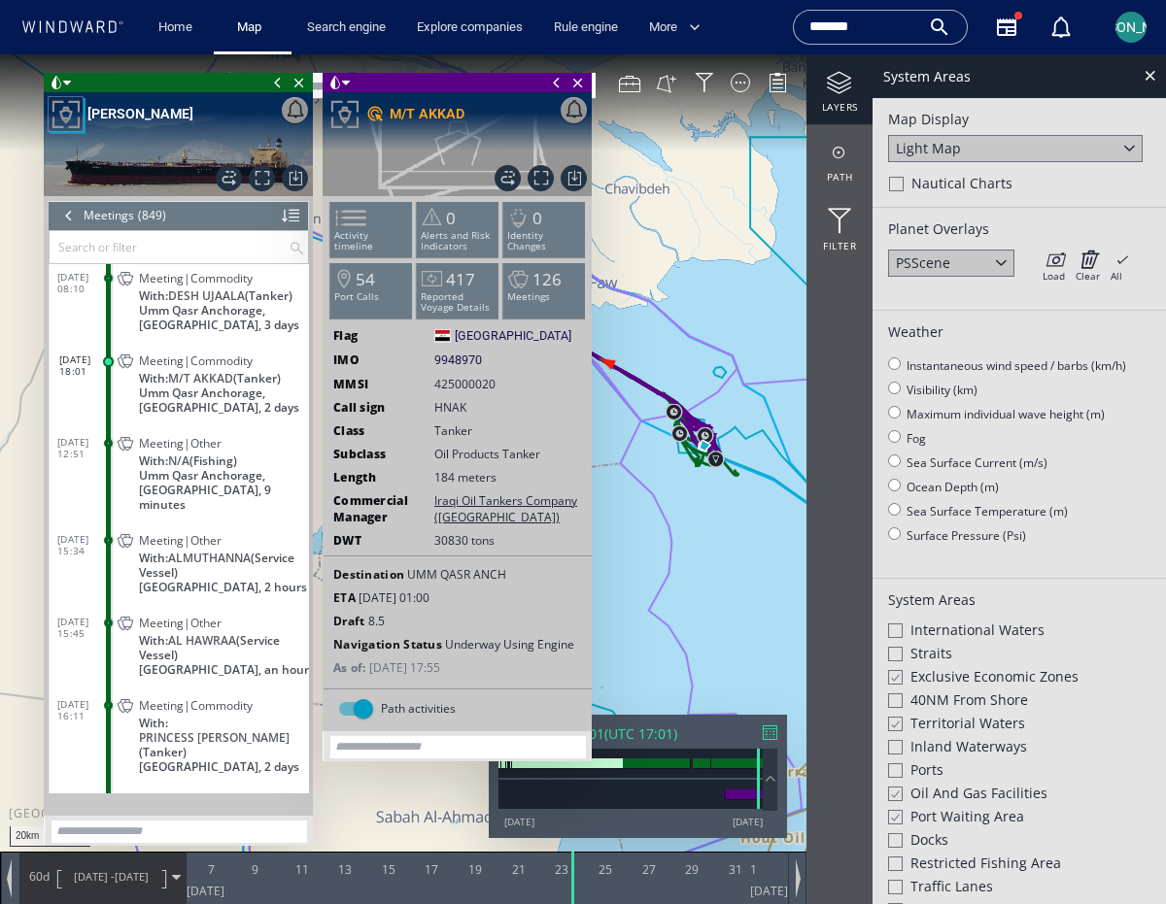
click at [558, 82] on span at bounding box center [556, 82] width 21 height 19
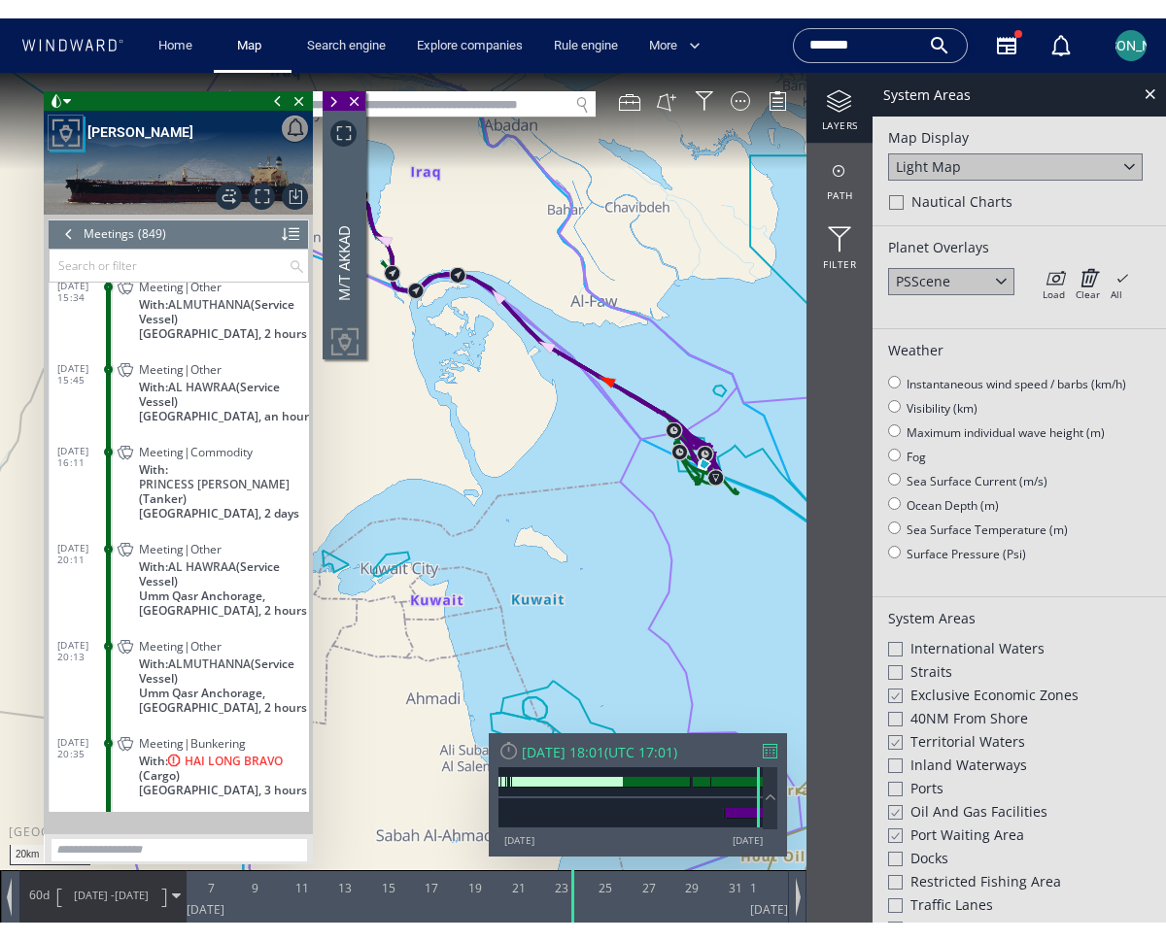
scroll to position [45285, 0]
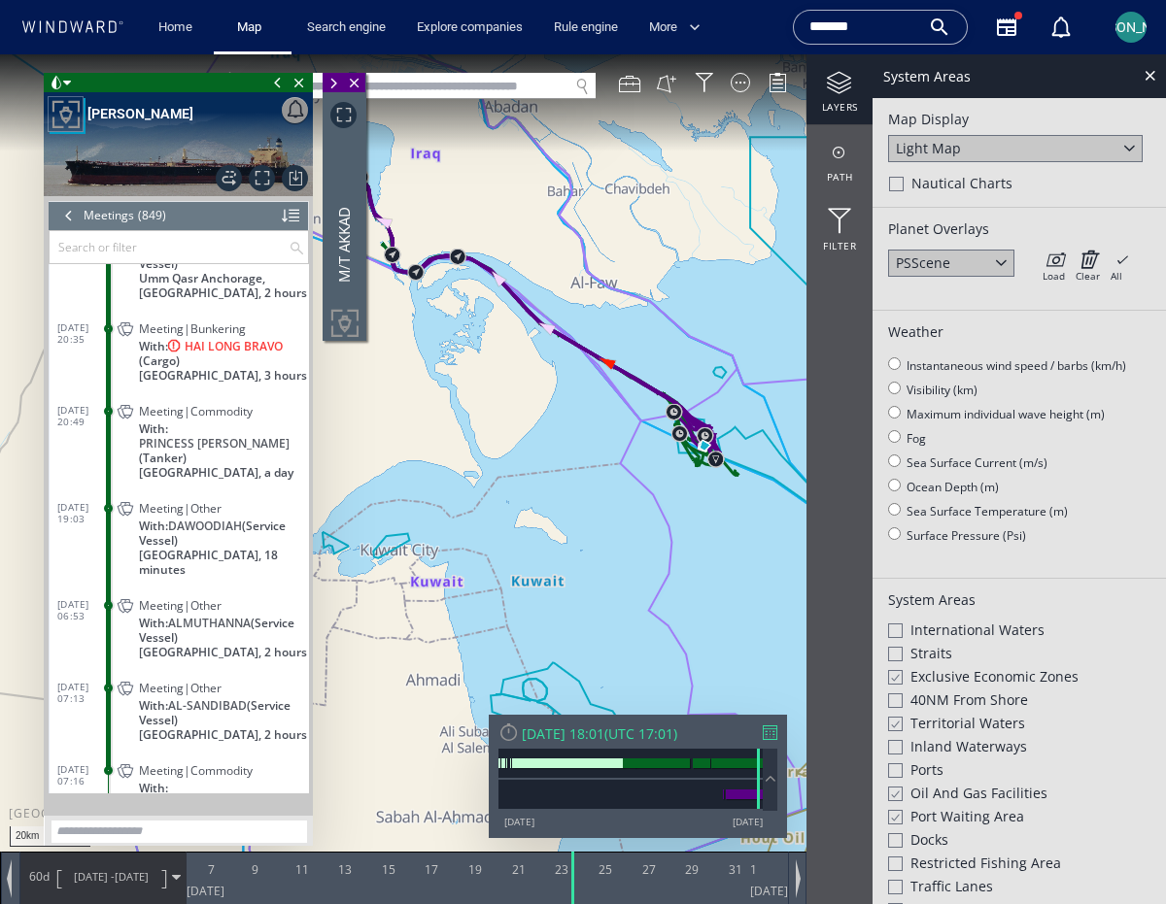
click at [162, 763] on span "Meeting|Commodity" at bounding box center [196, 770] width 114 height 15
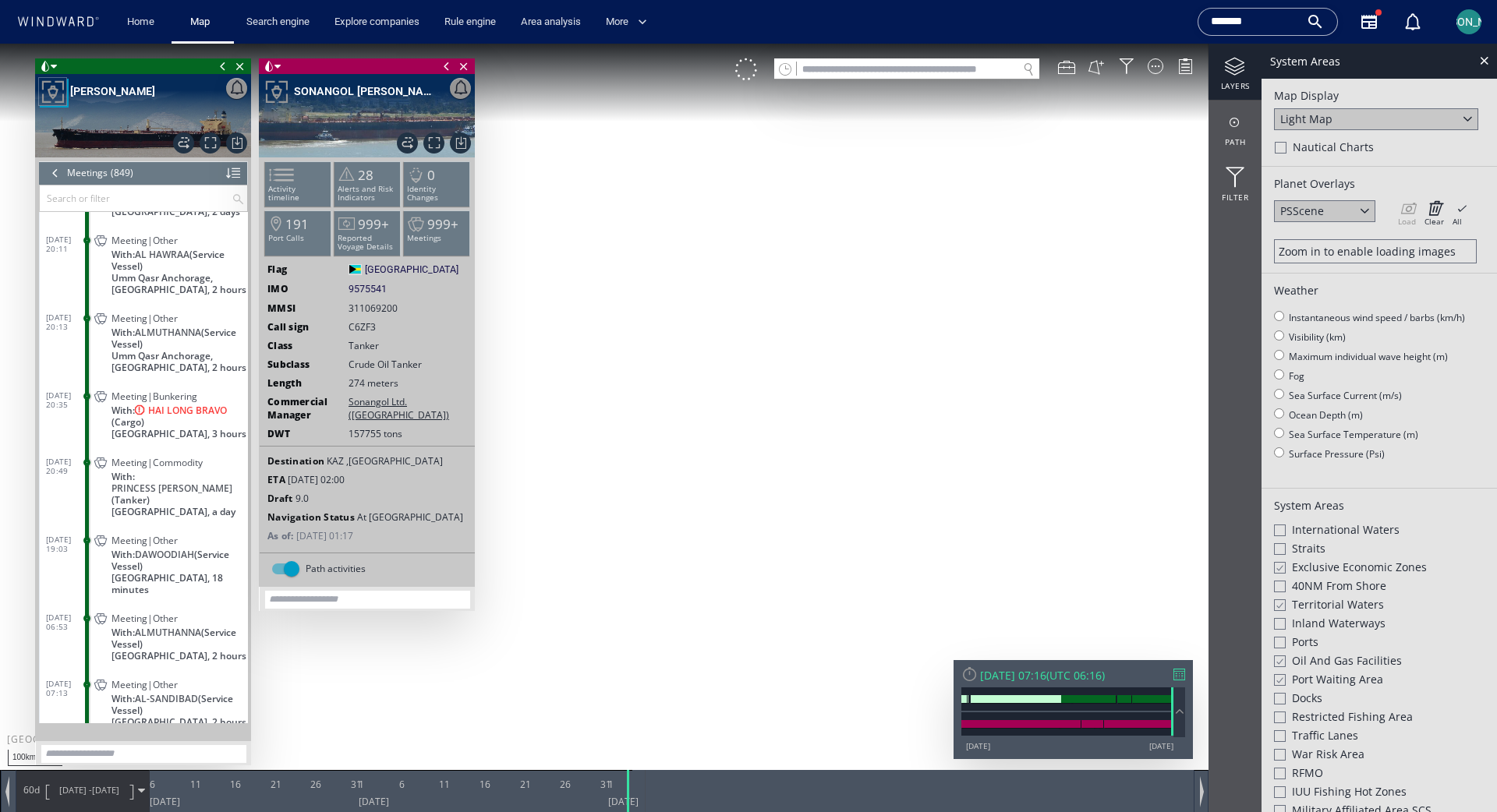
scroll to position [36327, 0]
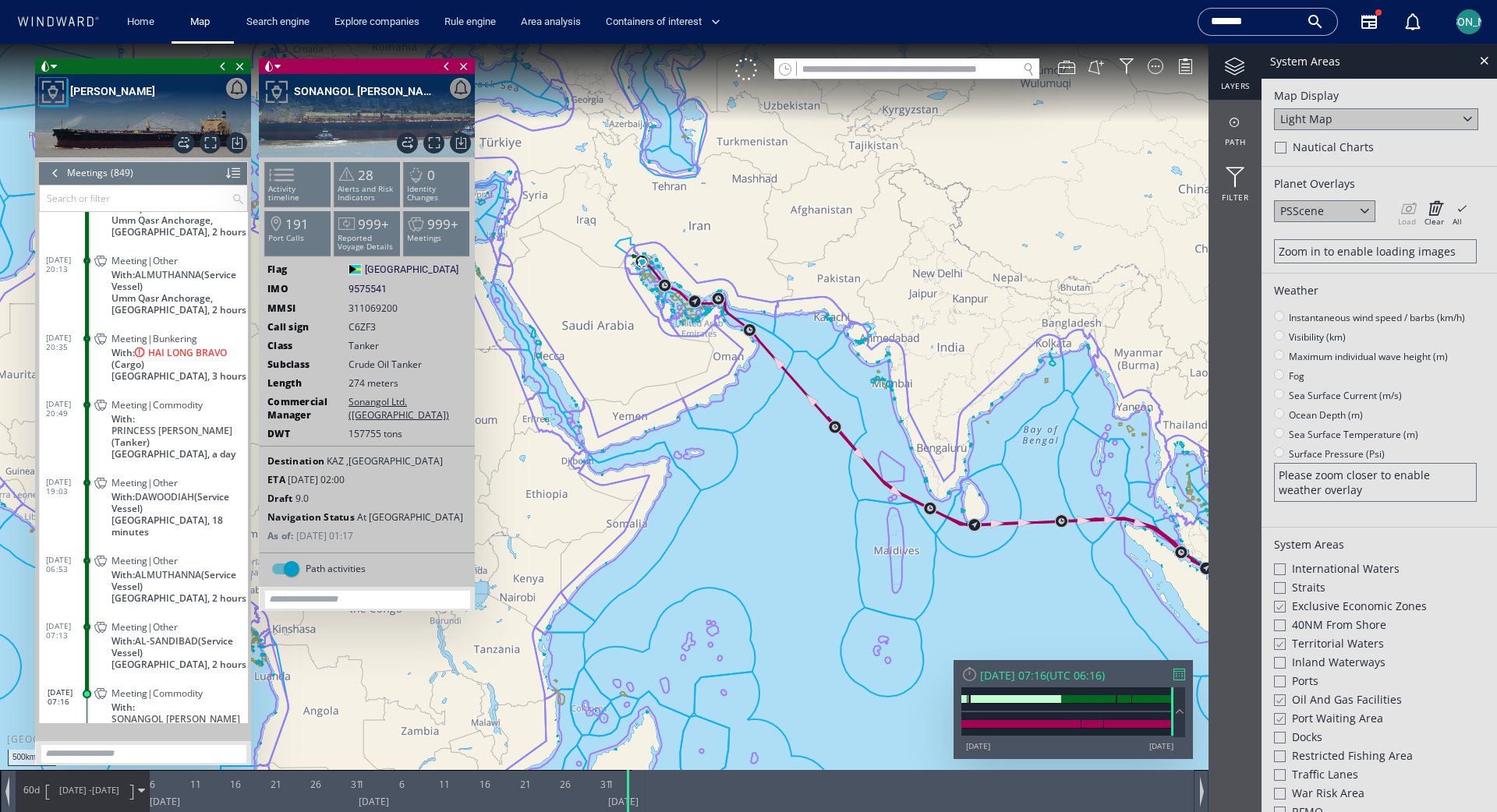
drag, startPoint x: 959, startPoint y: 531, endPoint x: 633, endPoint y: 246, distance: 433.0
click at [635, 246] on canvas "Map" at bounding box center [748, 420] width 1497 height 753
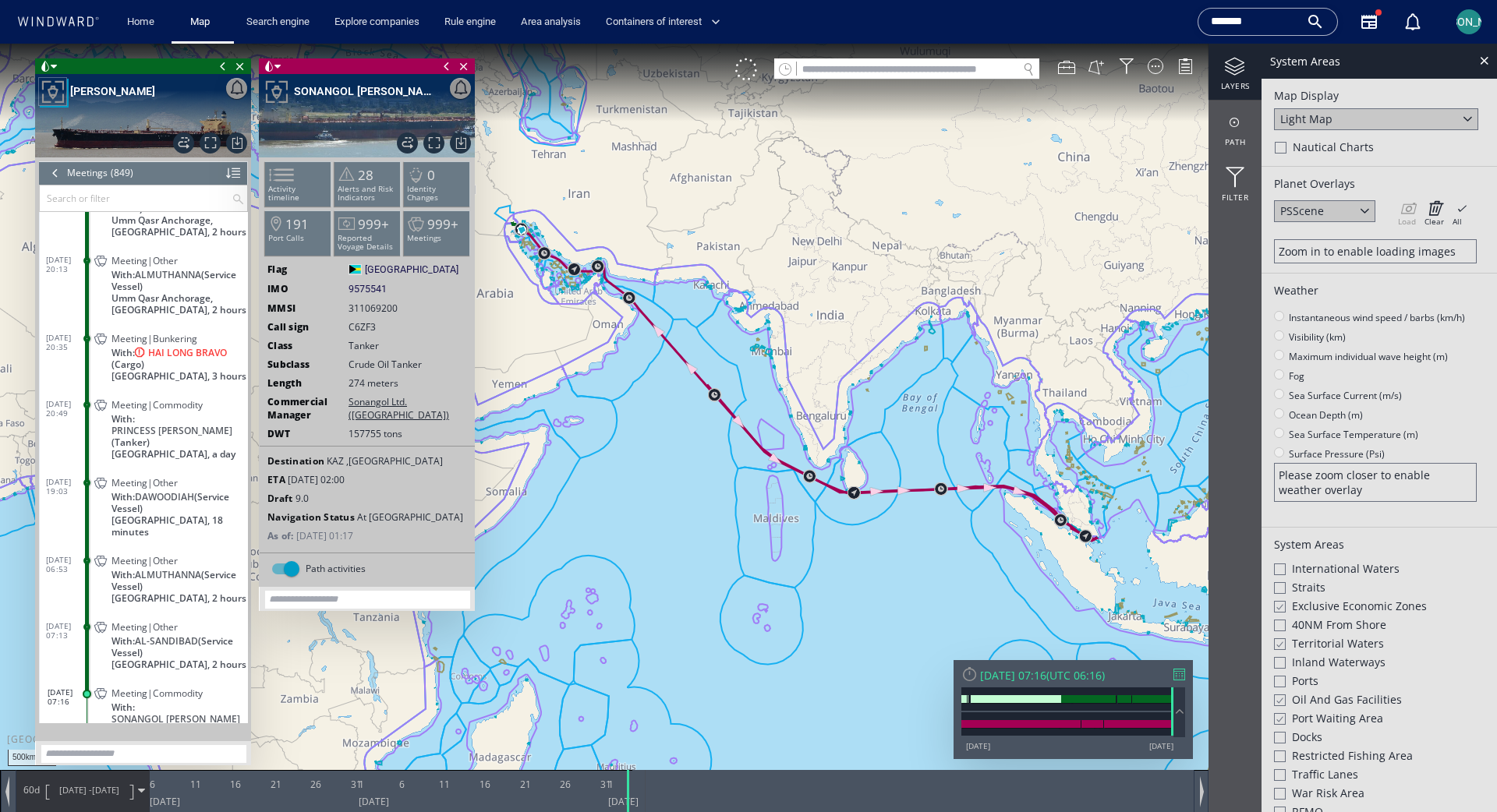
drag, startPoint x: 1021, startPoint y: 459, endPoint x: 978, endPoint y: 485, distance: 50.2
click at [935, 489] on canvas "Map" at bounding box center [748, 420] width 1497 height 753
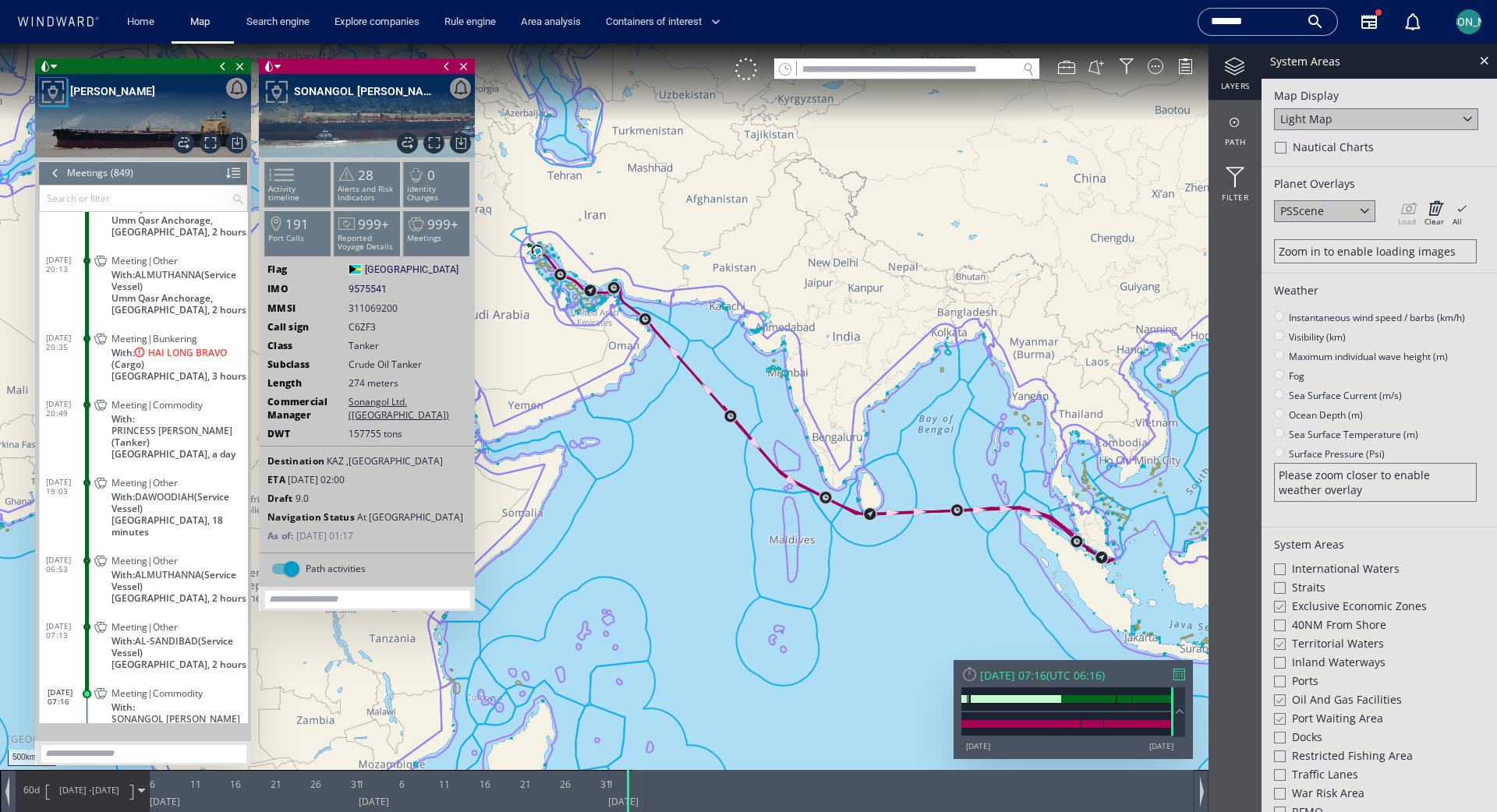
click at [171, 399] on span "Meeting|Commodity" at bounding box center [157, 404] width 92 height 12
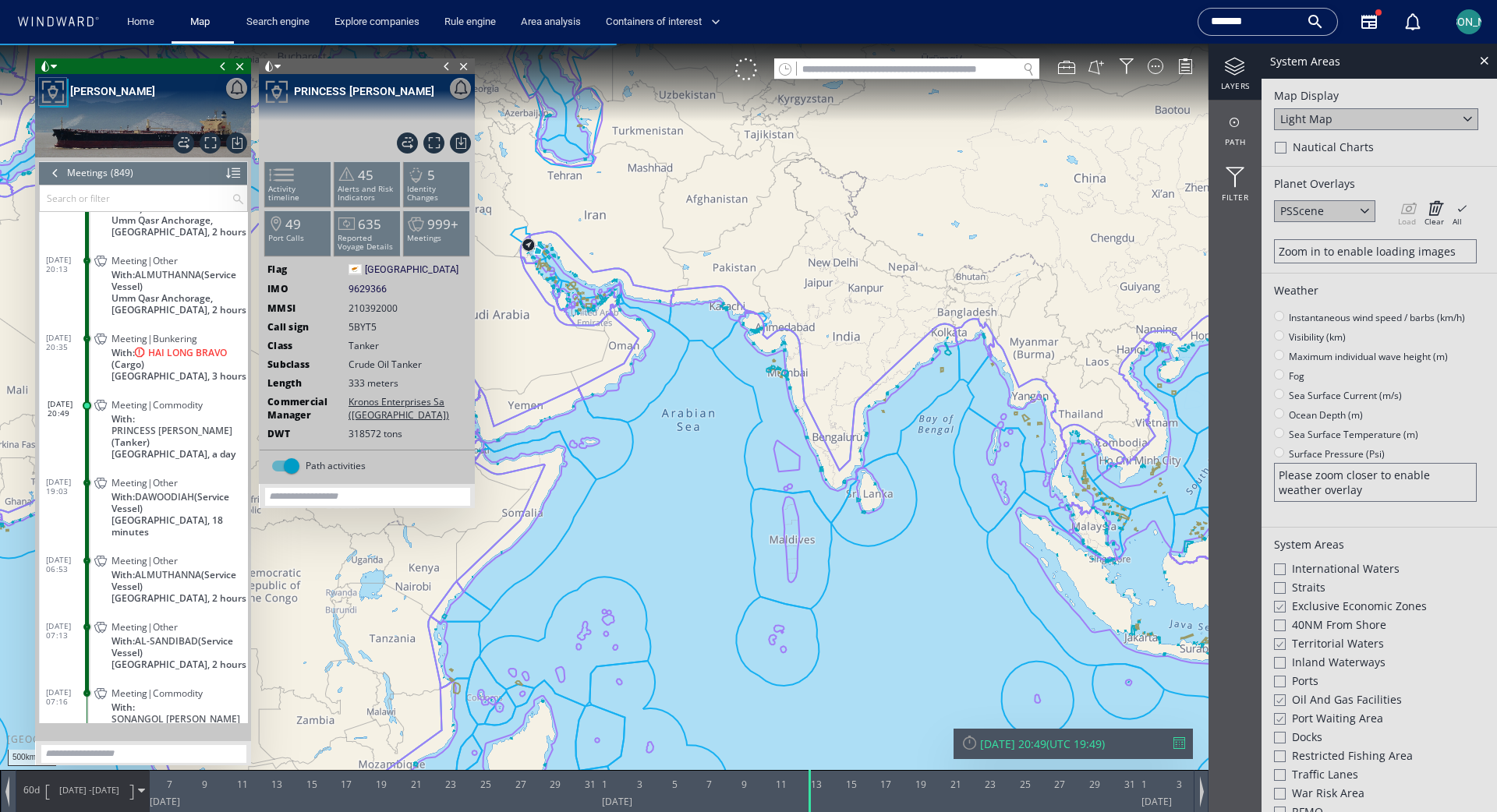
scroll to position [36180, 0]
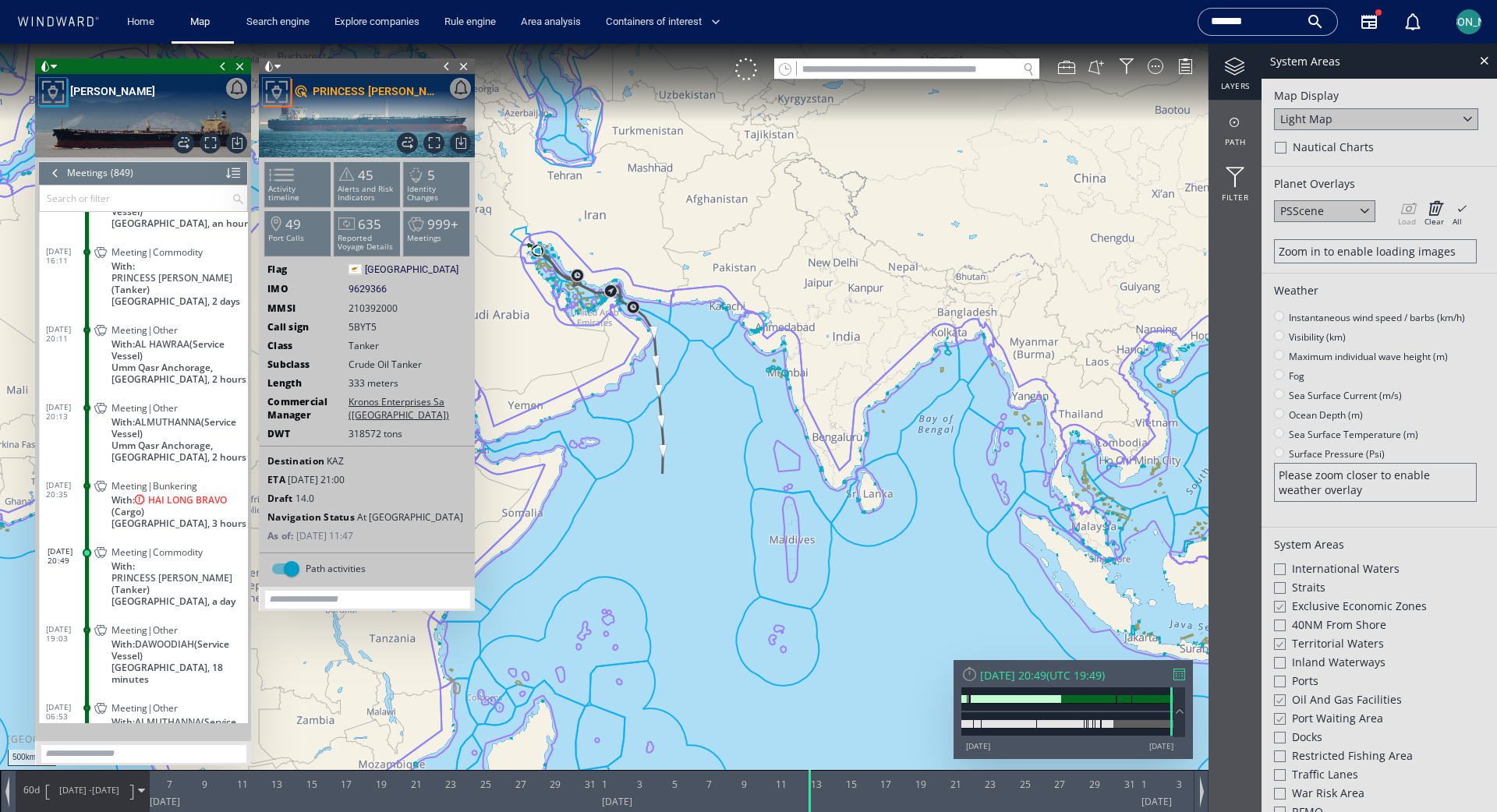
click at [119, 725] on span "03/09/25" at bounding box center [106, 790] width 27 height 12
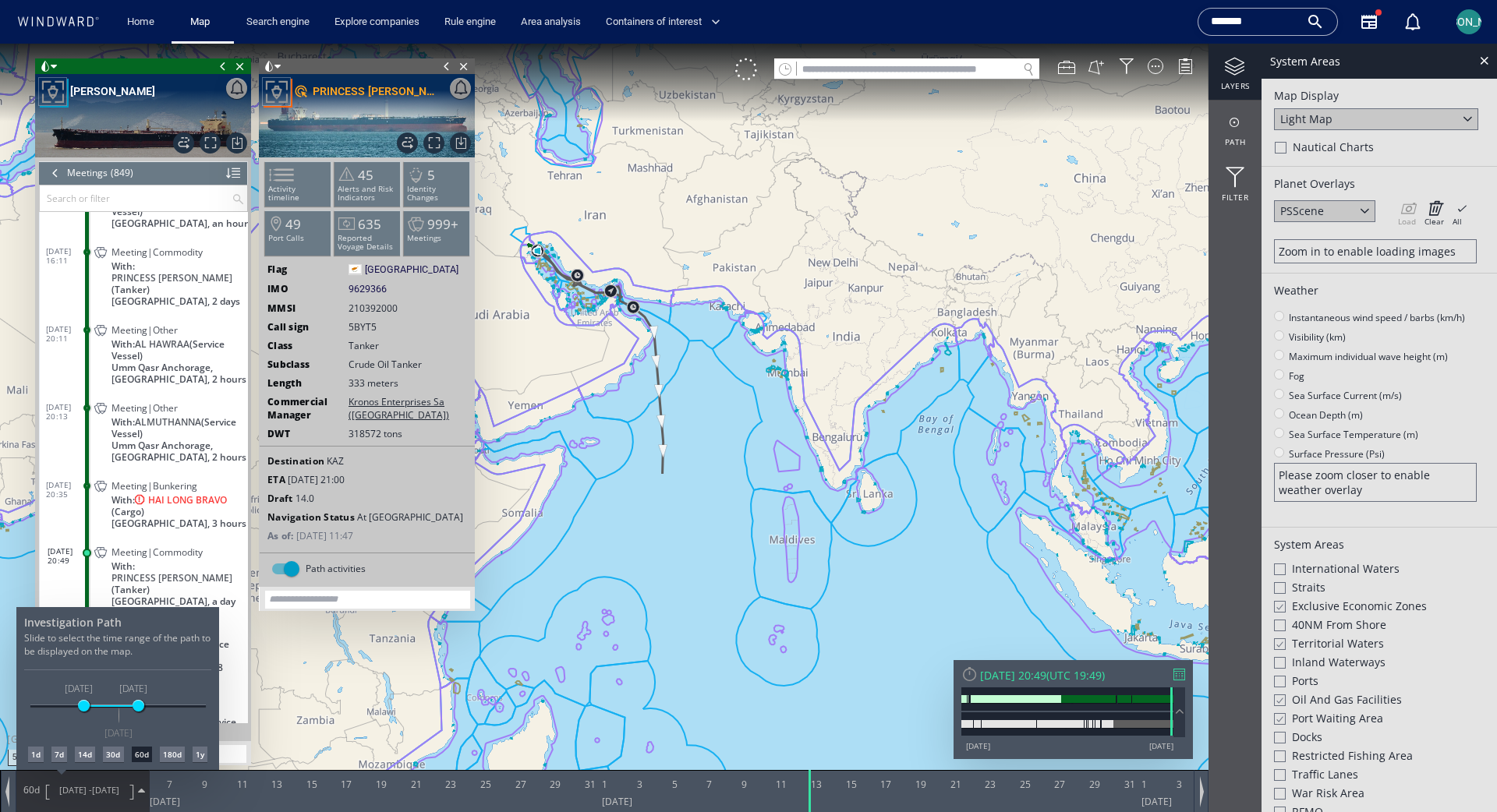
click at [173, 725] on div "180d" at bounding box center [172, 754] width 25 height 15
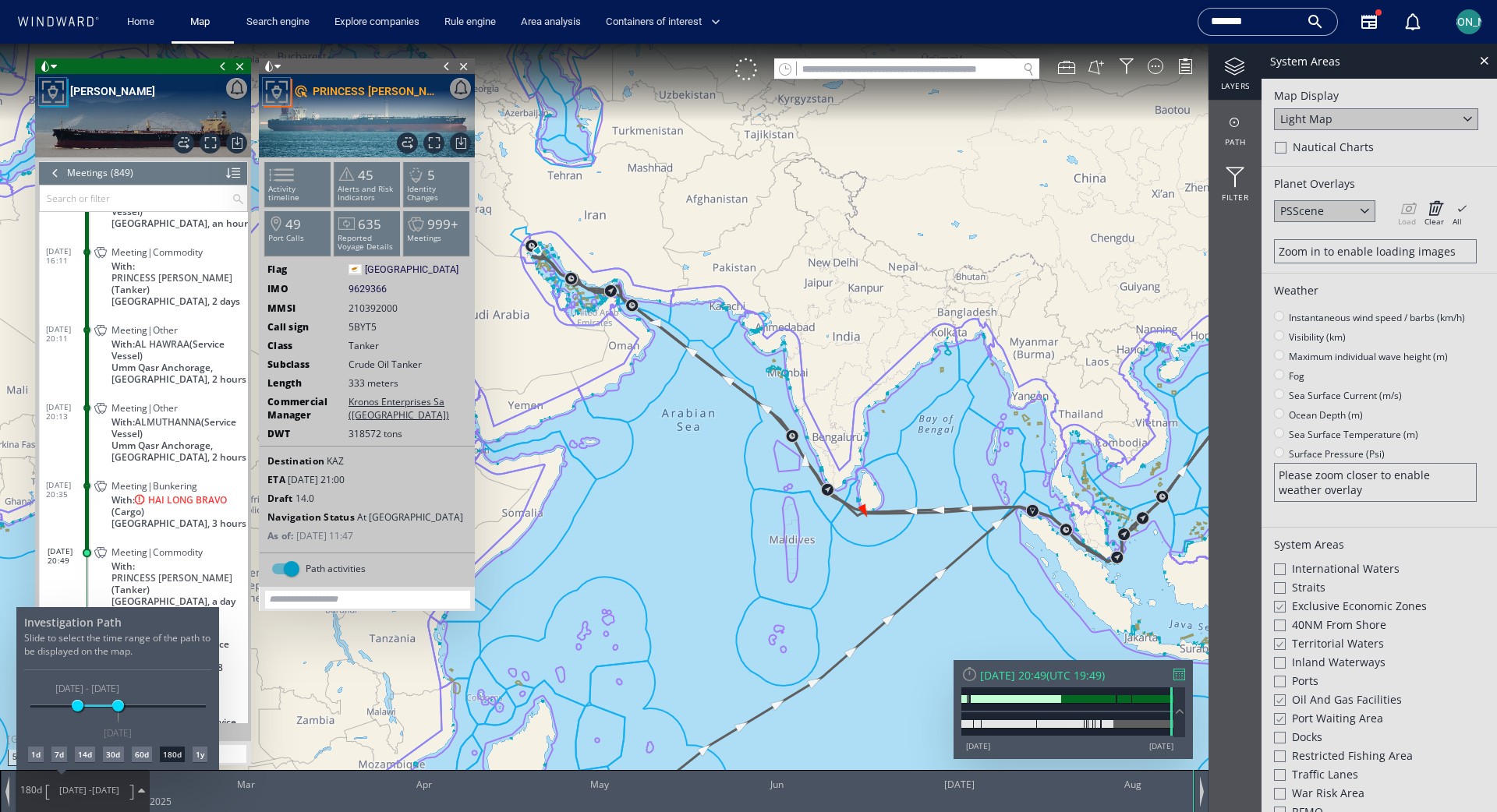
drag, startPoint x: 841, startPoint y: 603, endPoint x: 805, endPoint y: 542, distance: 70.8
click at [805, 542] on div at bounding box center [748, 428] width 1497 height 769
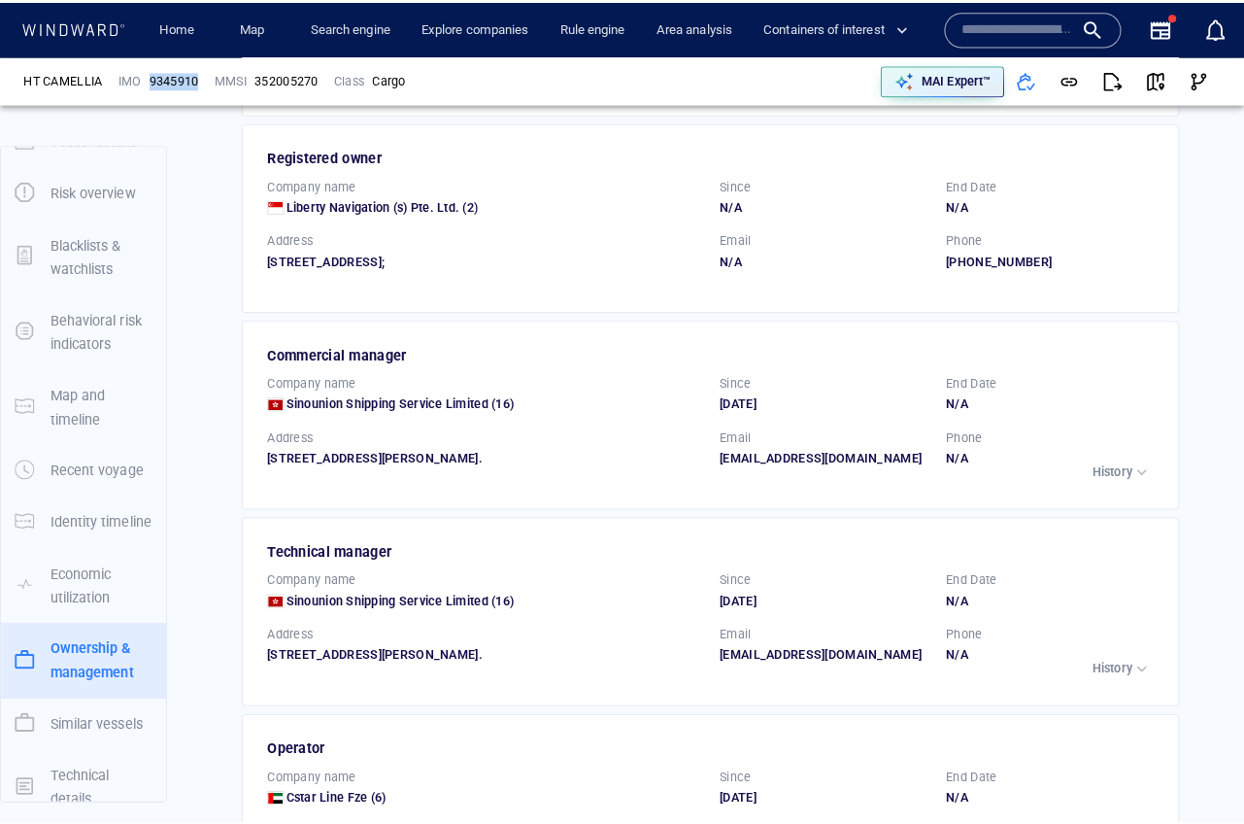
scroll to position [28, 0]
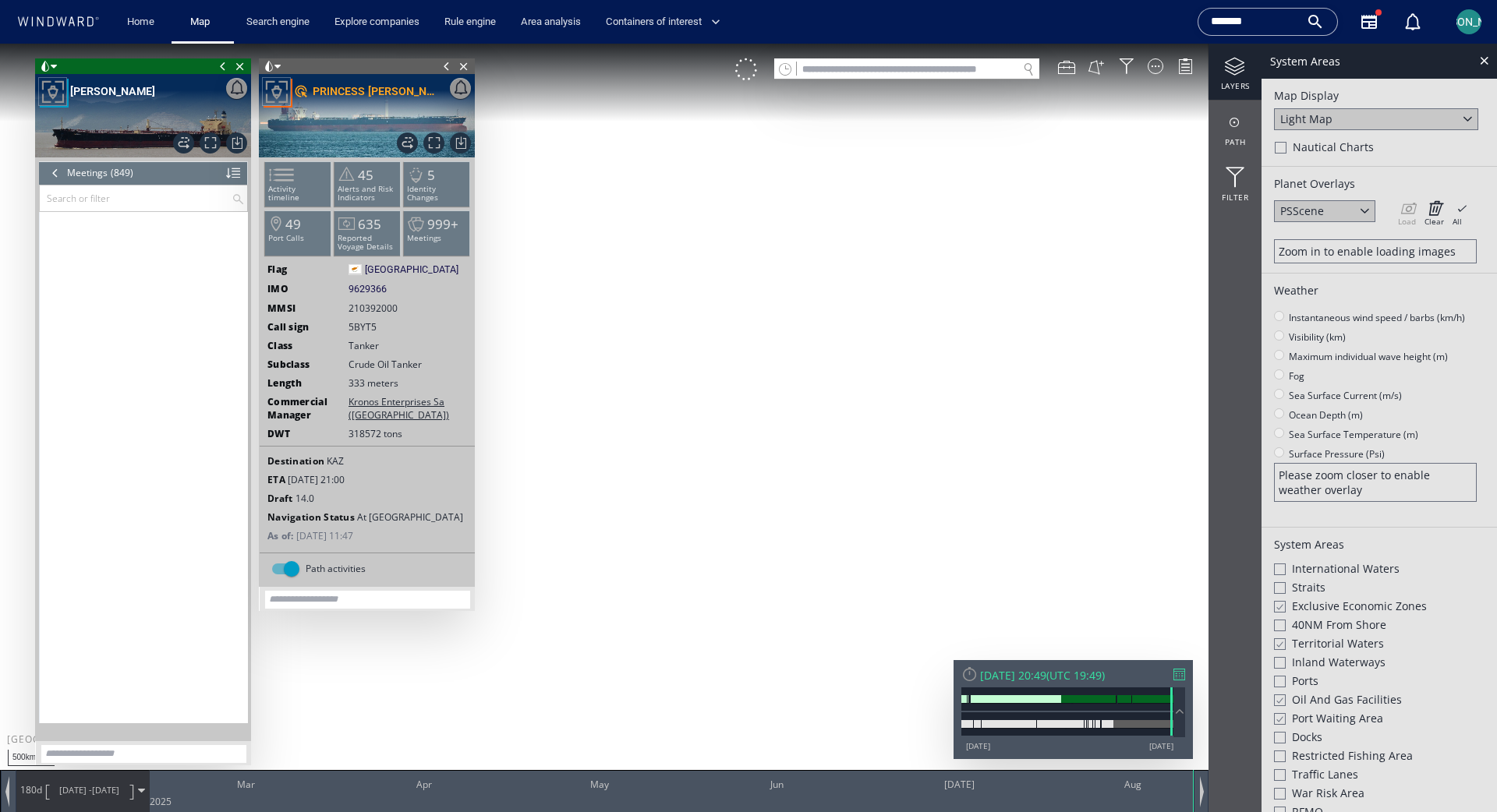
click at [953, 354] on canvas "Map" at bounding box center [748, 420] width 1497 height 753
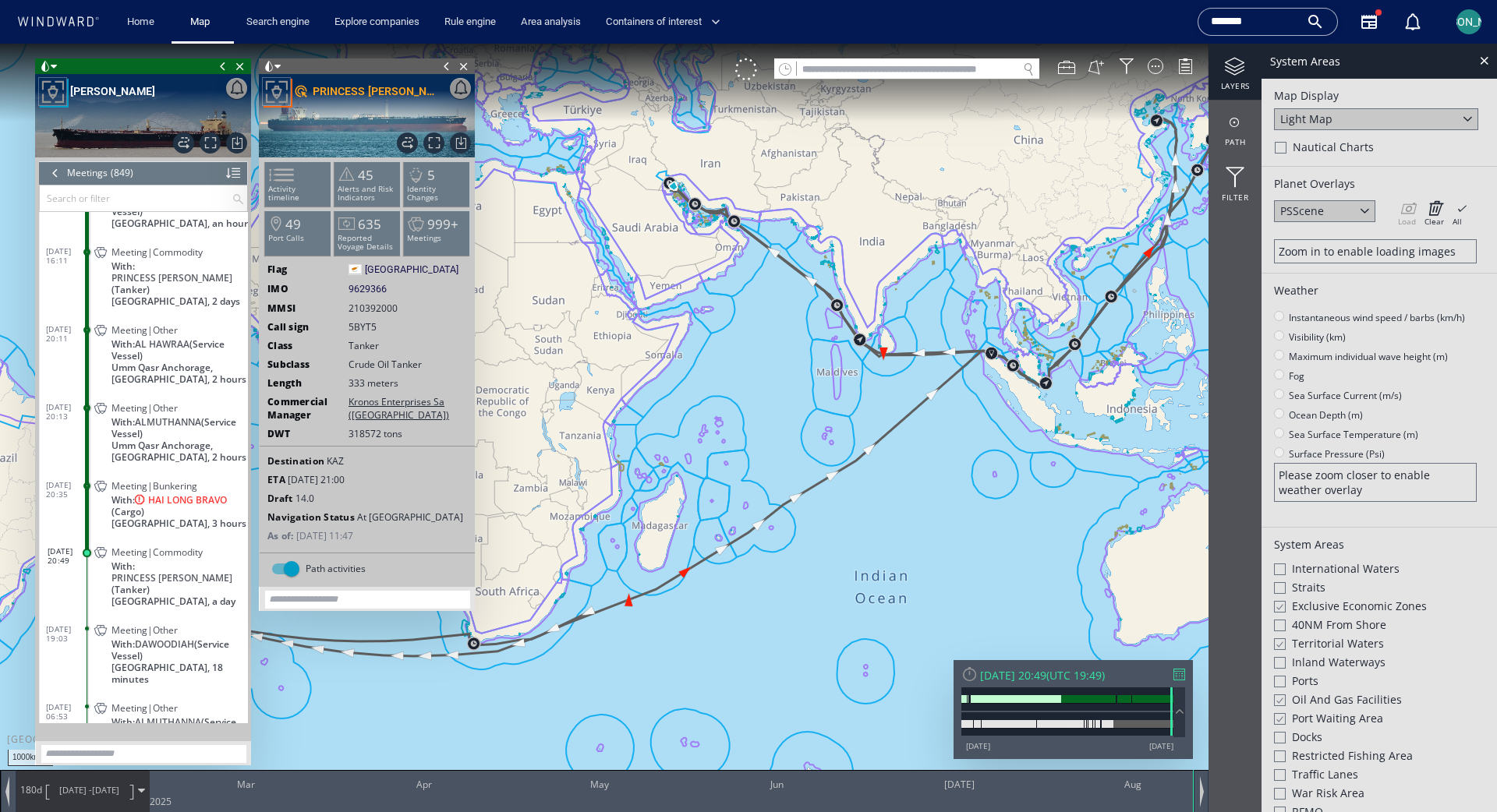
drag, startPoint x: 802, startPoint y: 441, endPoint x: 930, endPoint y: 346, distance: 159.4
click at [930, 346] on canvas "Map" at bounding box center [748, 420] width 1497 height 753
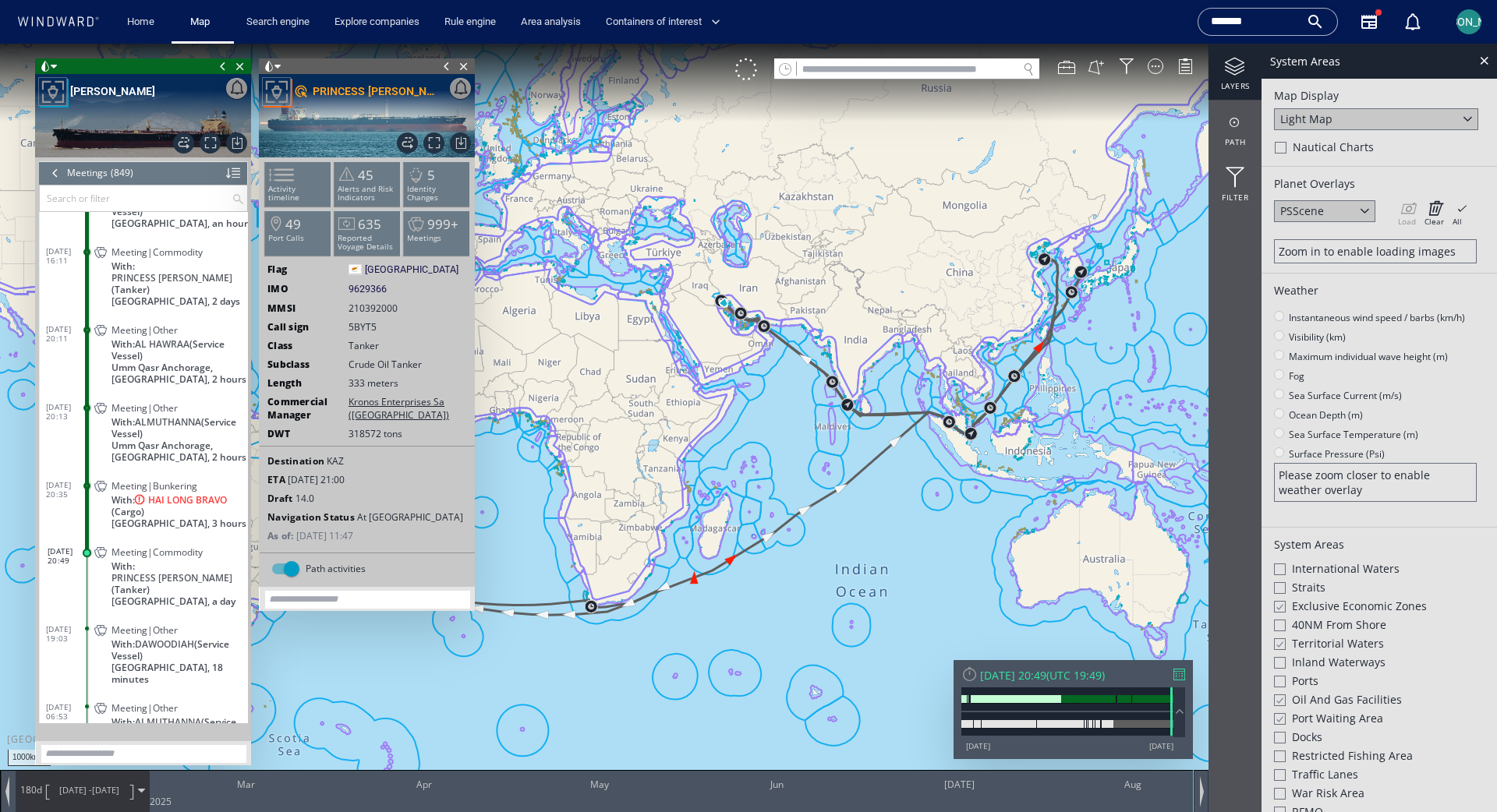
drag, startPoint x: 681, startPoint y: 436, endPoint x: 658, endPoint y: 522, distance: 89.0
click at [658, 522] on canvas "Map" at bounding box center [748, 420] width 1497 height 753
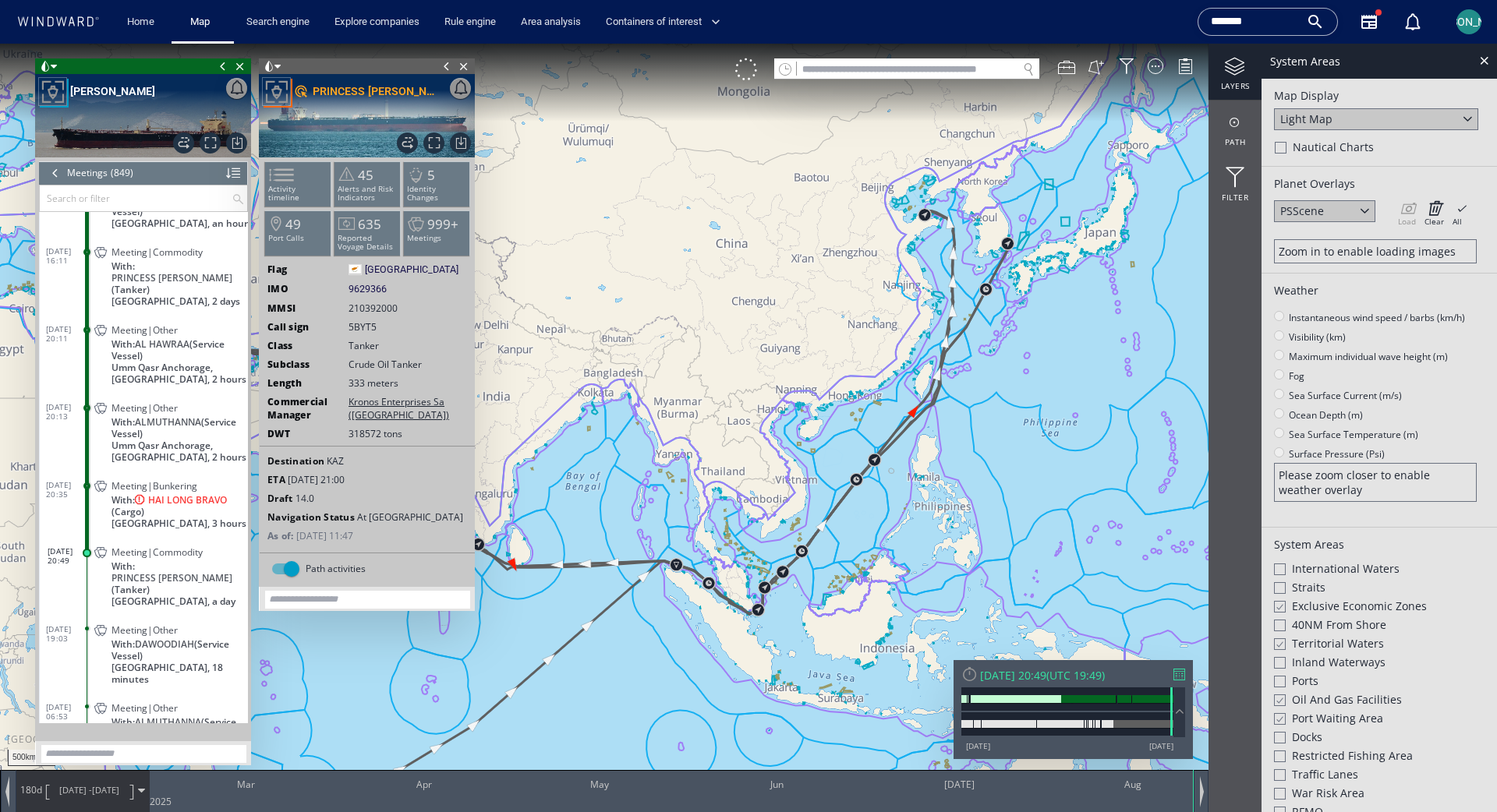
drag, startPoint x: 1048, startPoint y: 603, endPoint x: 986, endPoint y: 386, distance: 225.7
click at [986, 386] on canvas "Map" at bounding box center [748, 420] width 1497 height 753
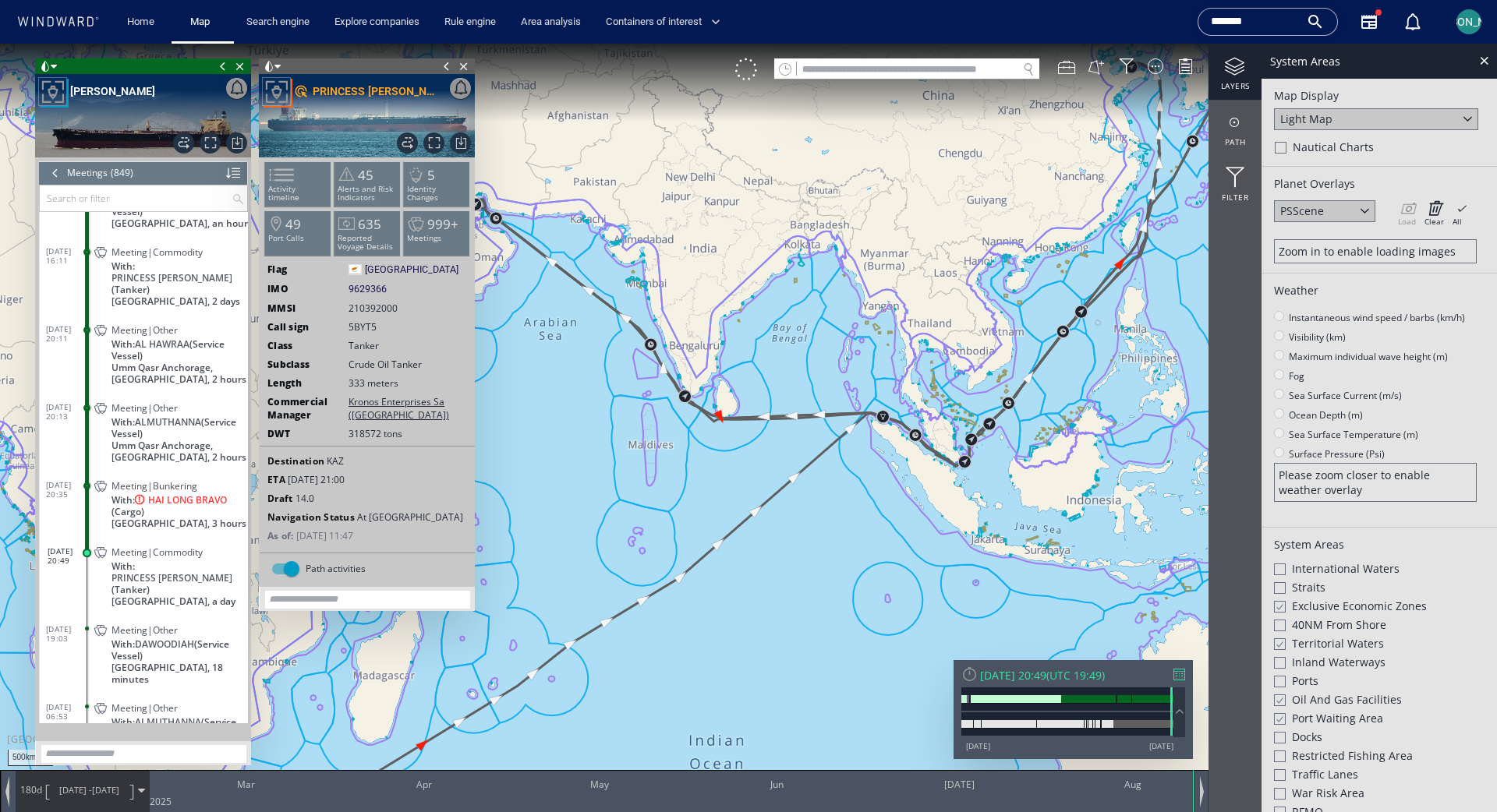
drag, startPoint x: 722, startPoint y: 621, endPoint x: 923, endPoint y: 494, distance: 237.8
click at [923, 494] on canvas "Map" at bounding box center [748, 420] width 1497 height 753
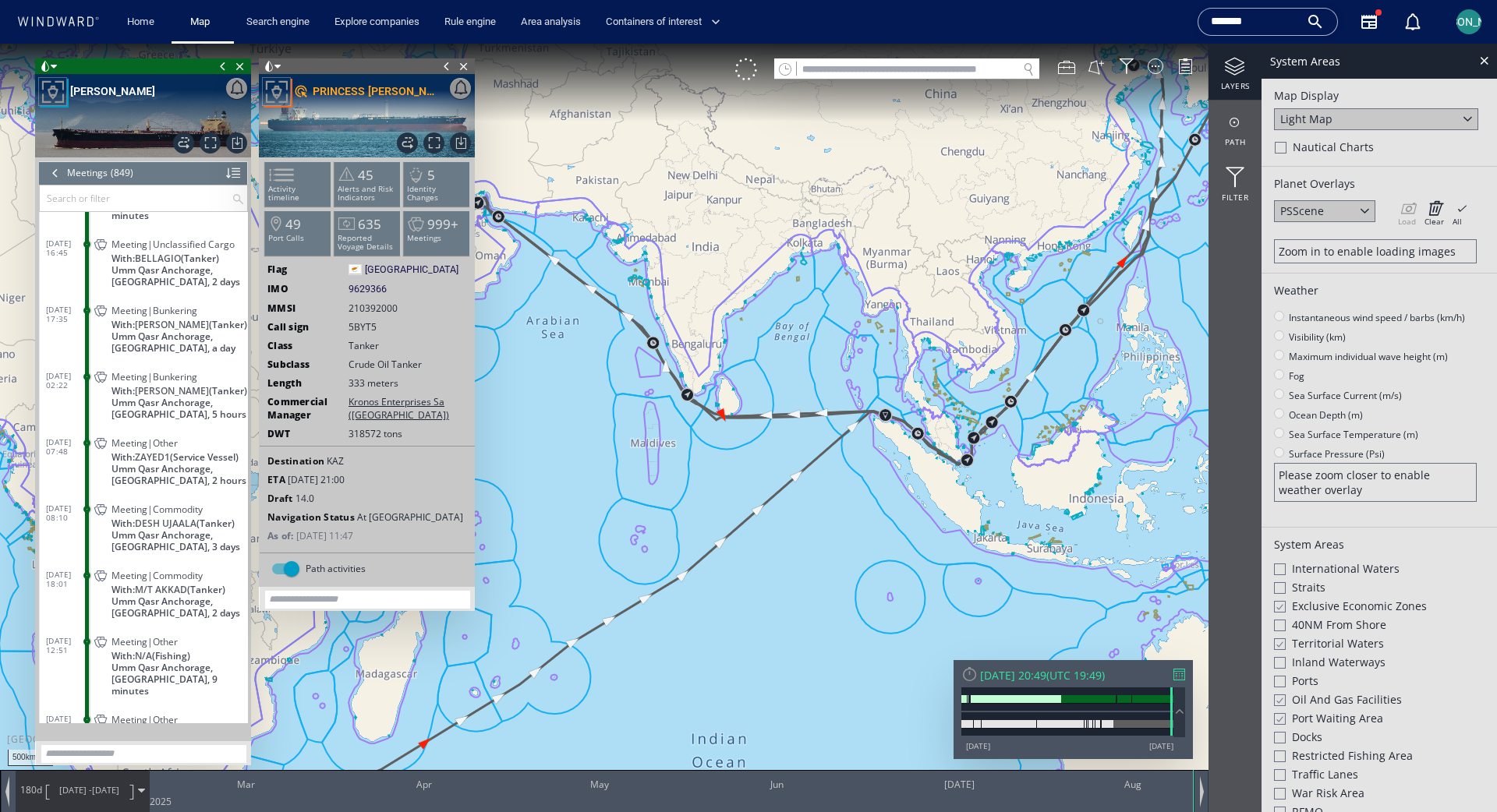
scroll to position [35630, 0]
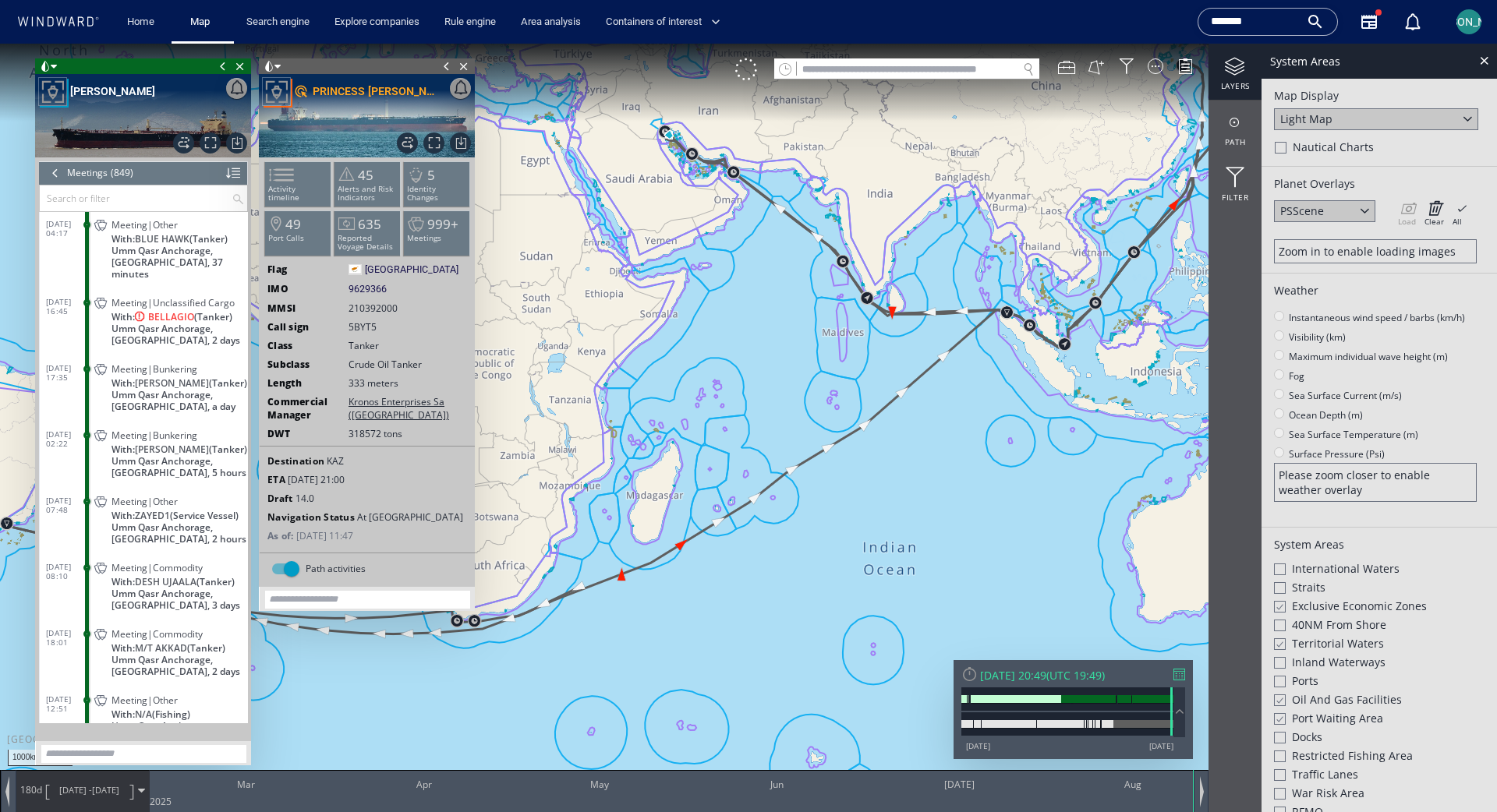
drag, startPoint x: 702, startPoint y: 465, endPoint x: 1140, endPoint y: 282, distance: 474.7
click at [1140, 282] on canvas "Map" at bounding box center [748, 420] width 1497 height 753
drag, startPoint x: 756, startPoint y: 364, endPoint x: 1111, endPoint y: 404, distance: 357.2
click at [1098, 401] on canvas "Map" at bounding box center [748, 420] width 1497 height 753
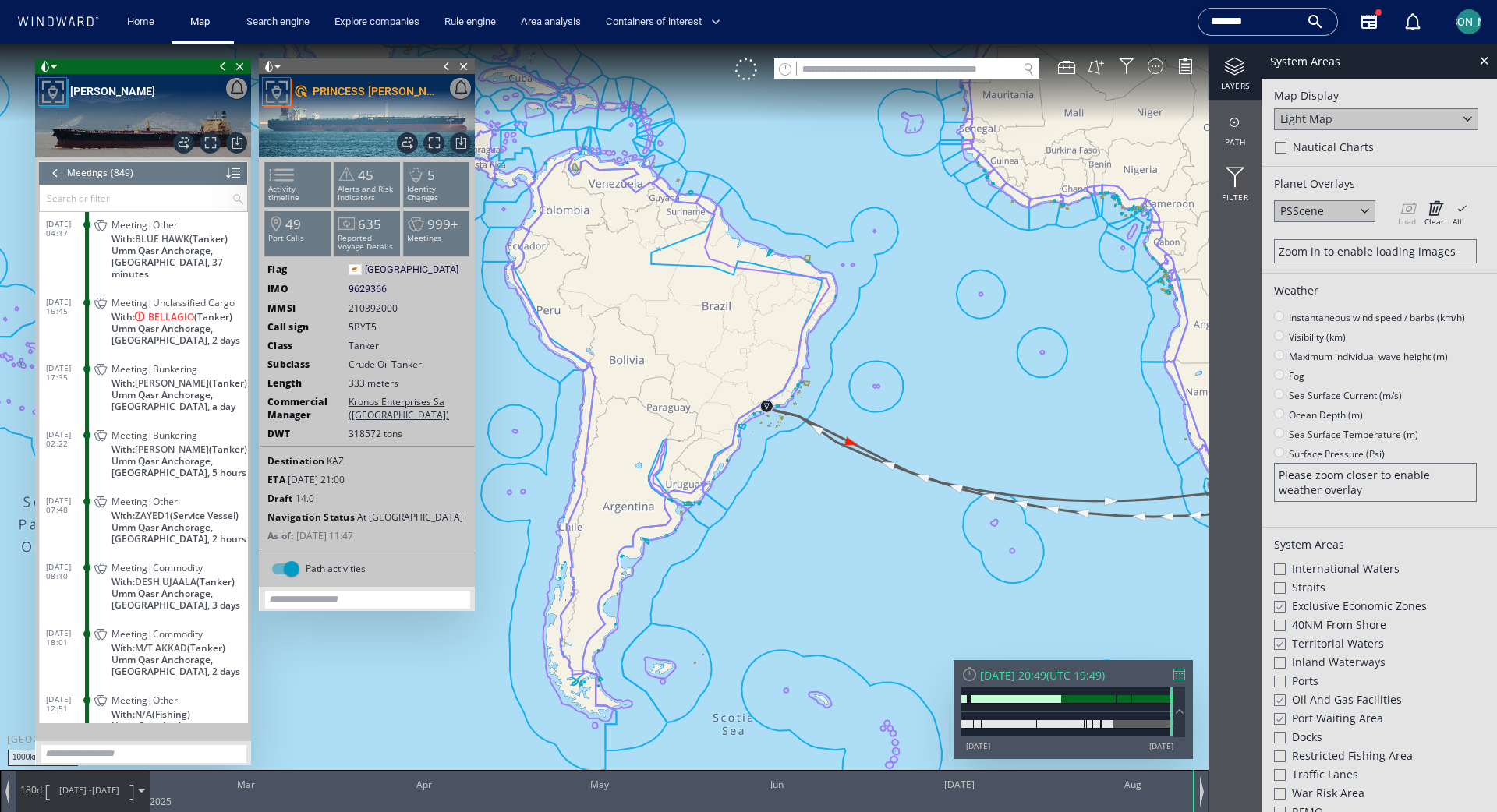
drag, startPoint x: 958, startPoint y: 450, endPoint x: 887, endPoint y: 400, distance: 86.8
click at [936, 356] on canvas "Map" at bounding box center [748, 420] width 1497 height 753
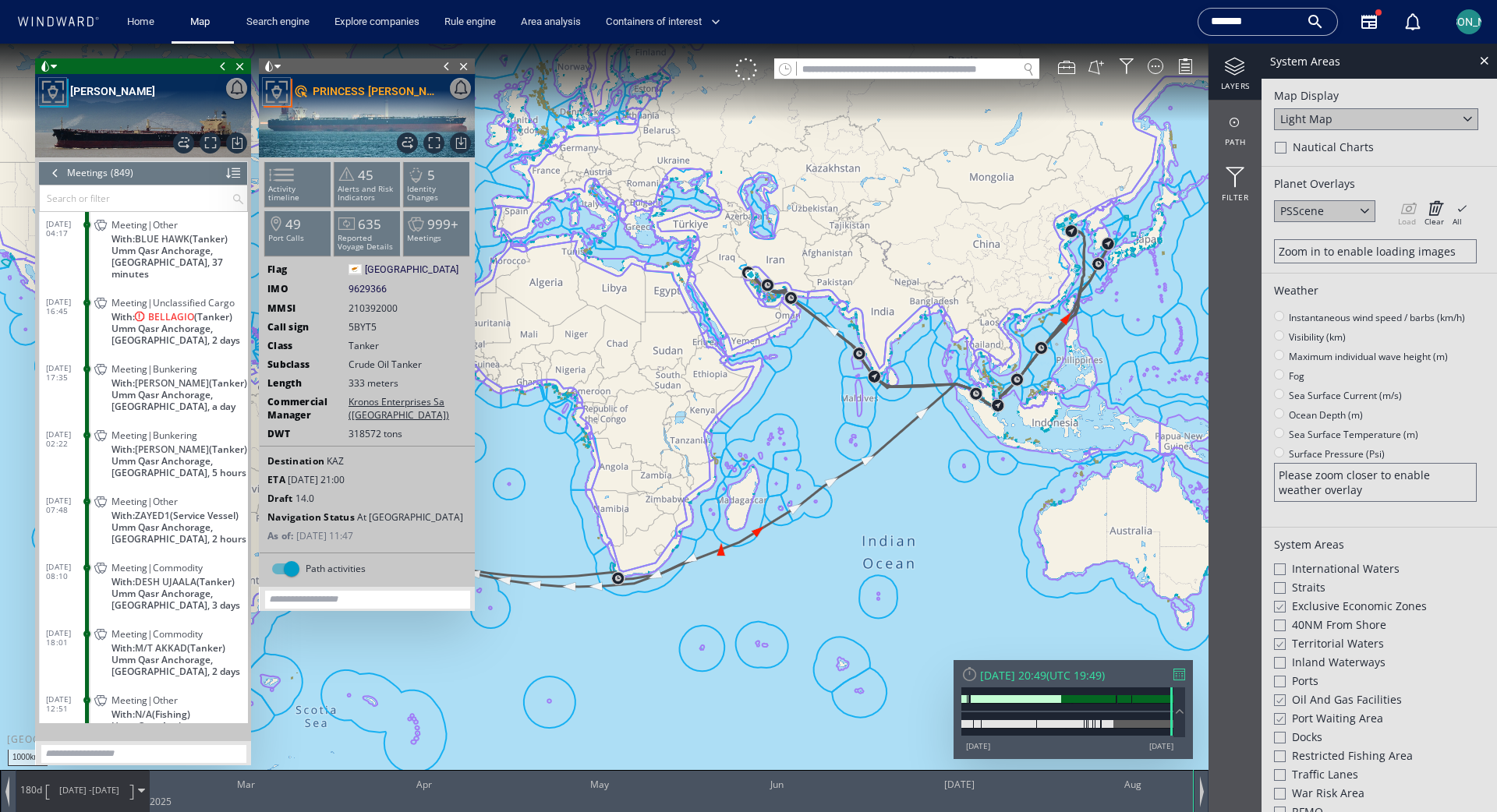
drag, startPoint x: 1021, startPoint y: 371, endPoint x: 610, endPoint y: 498, distance: 430.2
click at [608, 494] on canvas "Map" at bounding box center [748, 420] width 1497 height 753
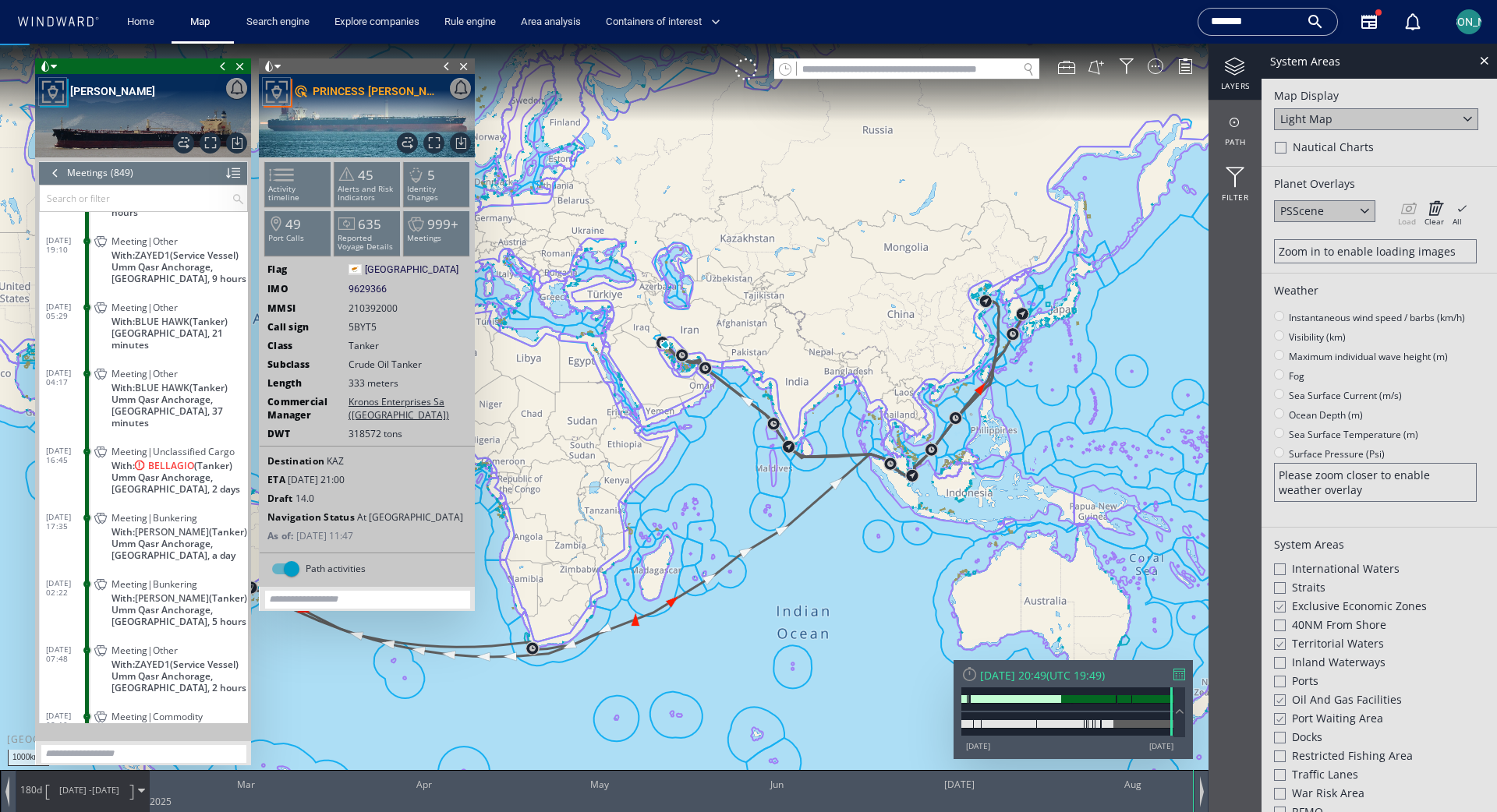
scroll to position [35522, 0]
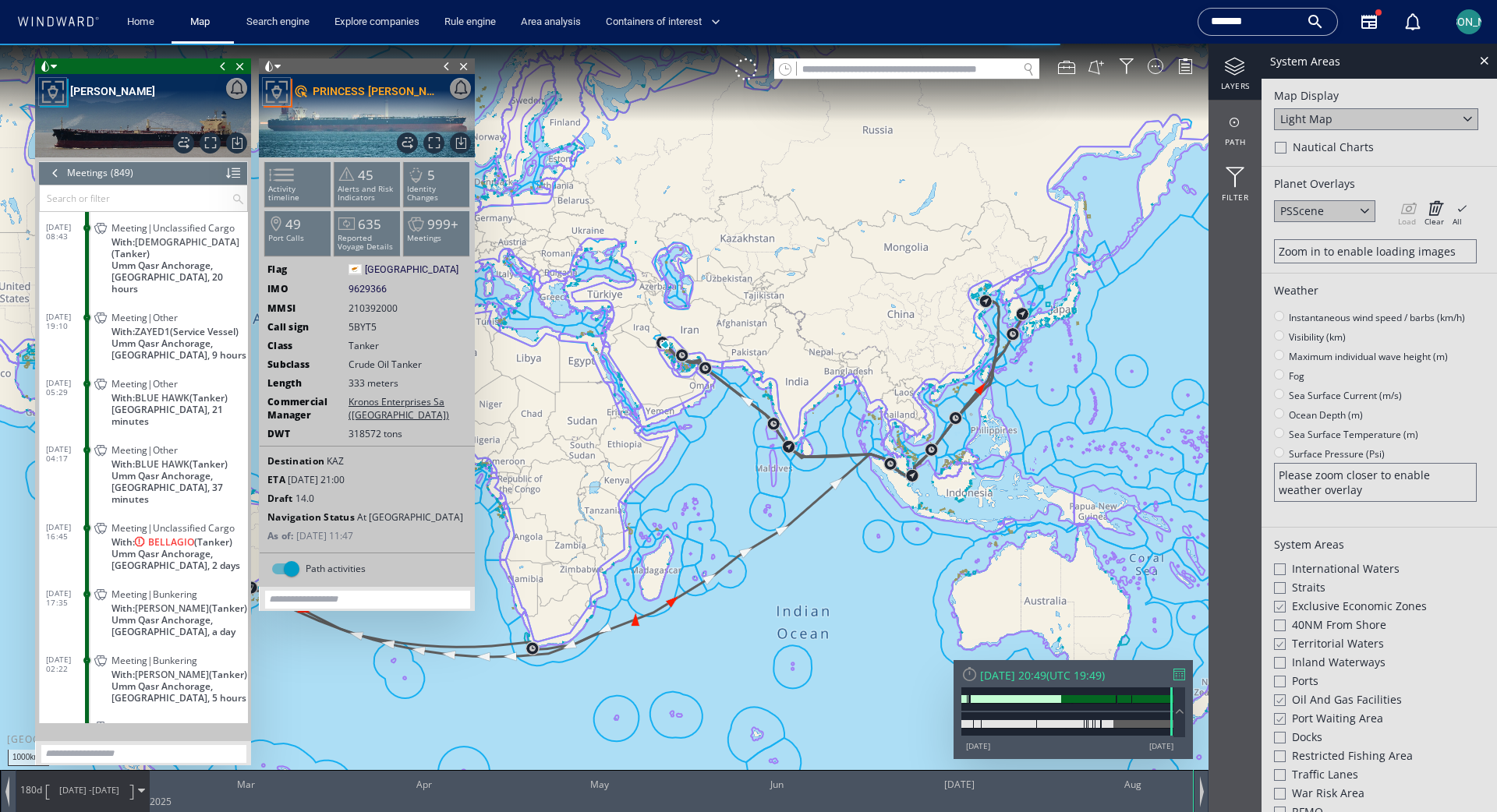
click at [212, 548] on span "Umm Qasr Anchorage, [GEOGRAPHIC_DATA], 2 days" at bounding box center [180, 559] width 136 height 23
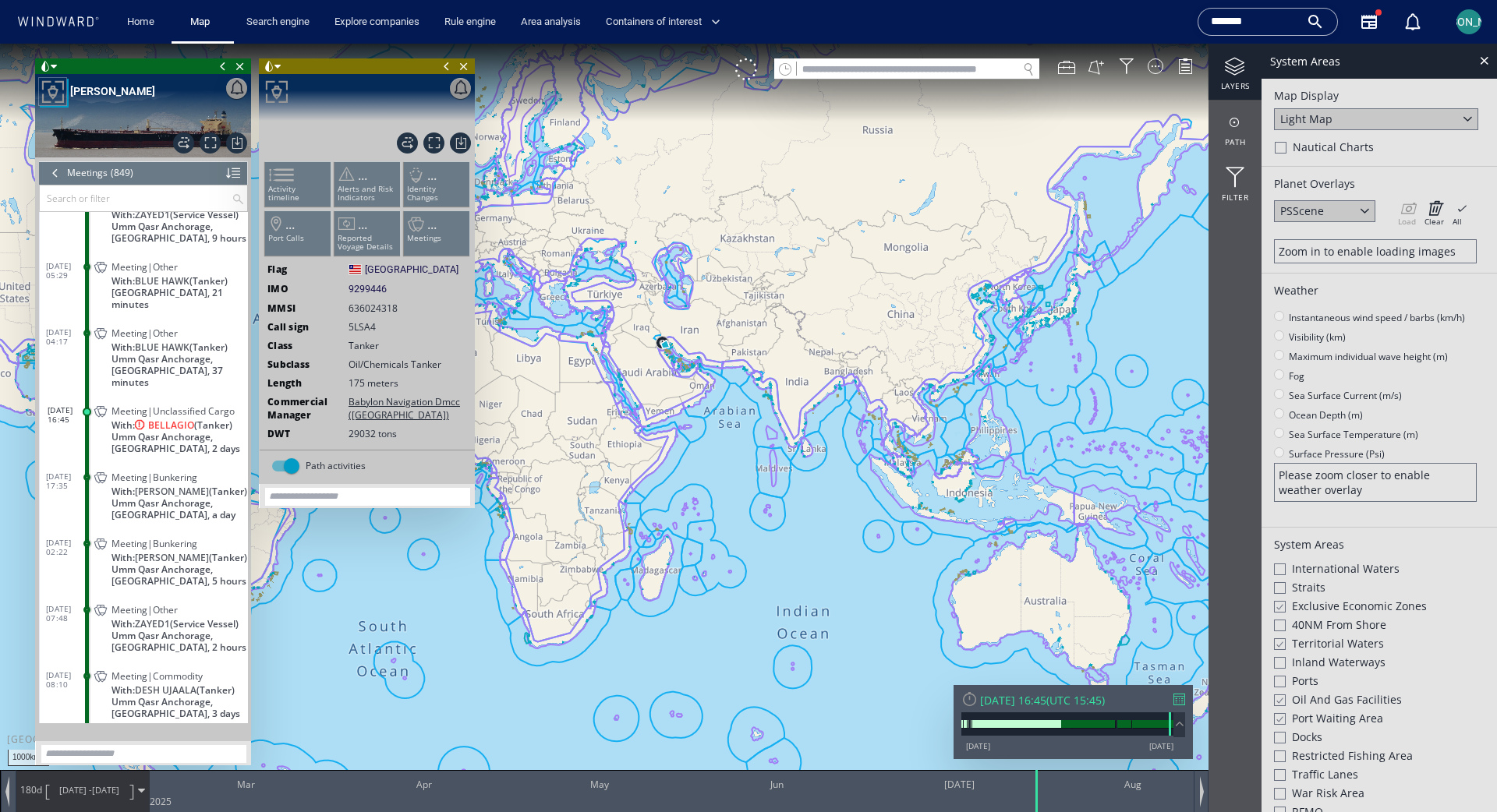
scroll to position [35622, 0]
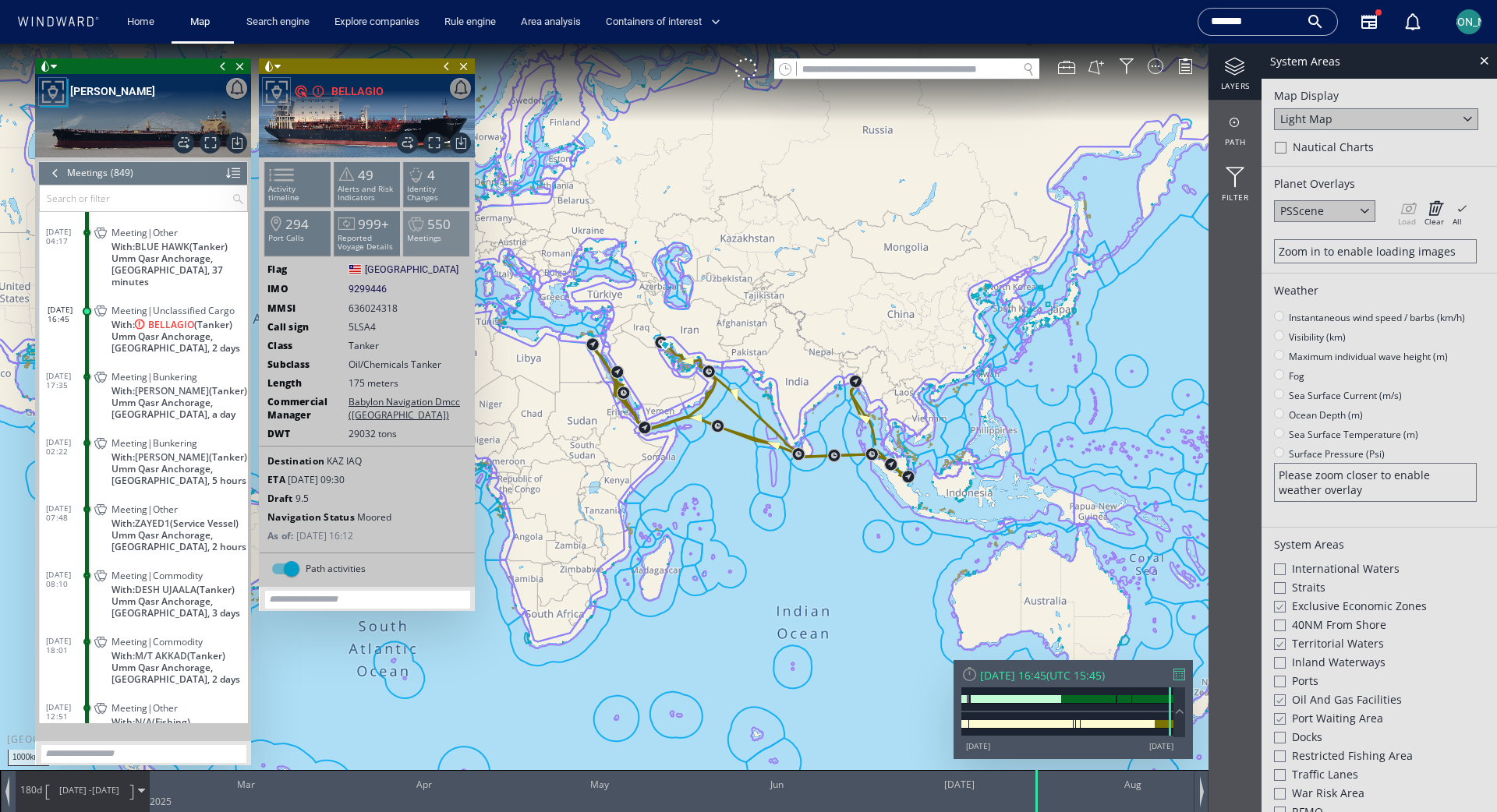
click at [448, 237] on p "Meetings" at bounding box center [437, 238] width 67 height 9
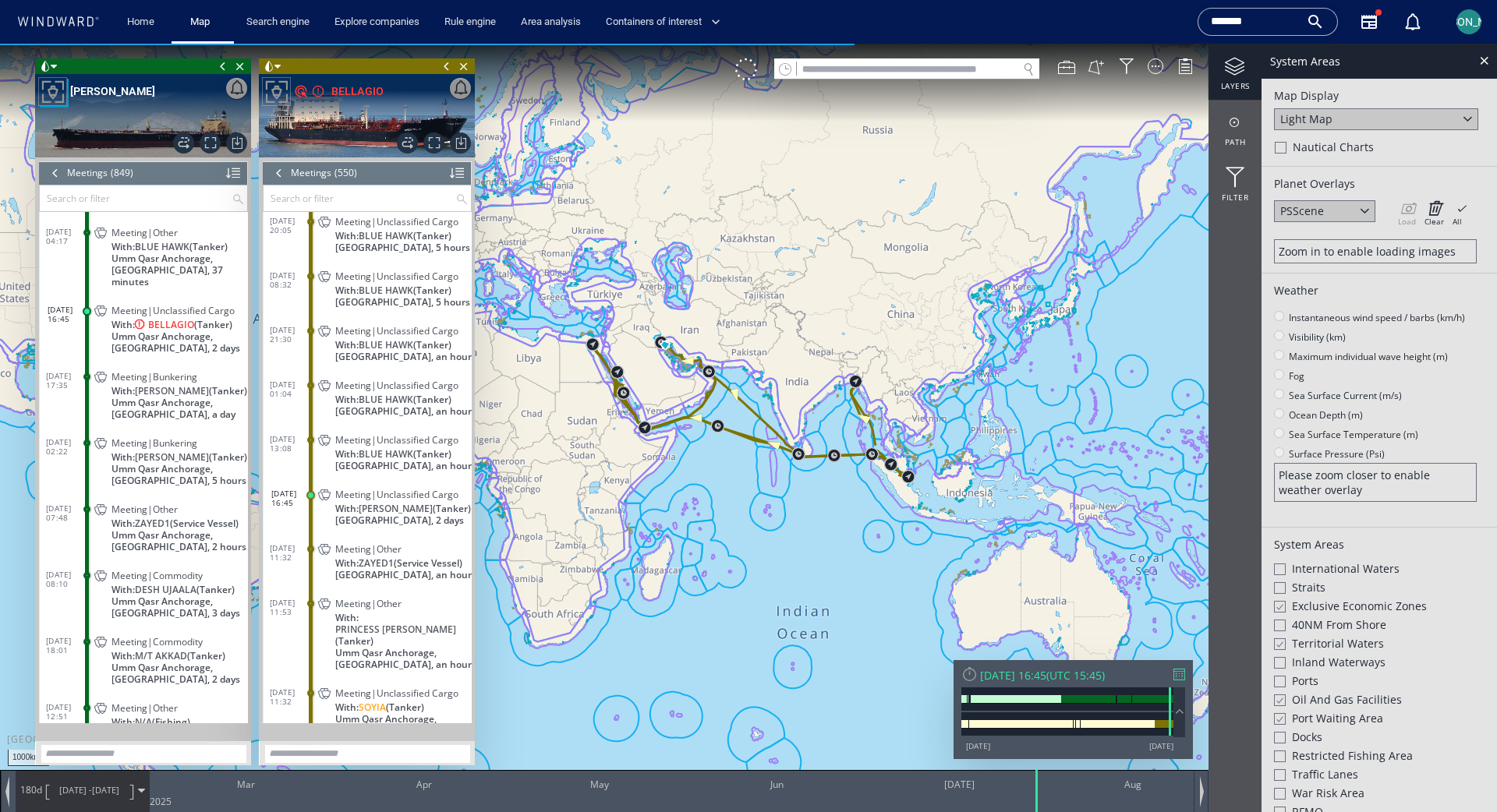
scroll to position [22076, 0]
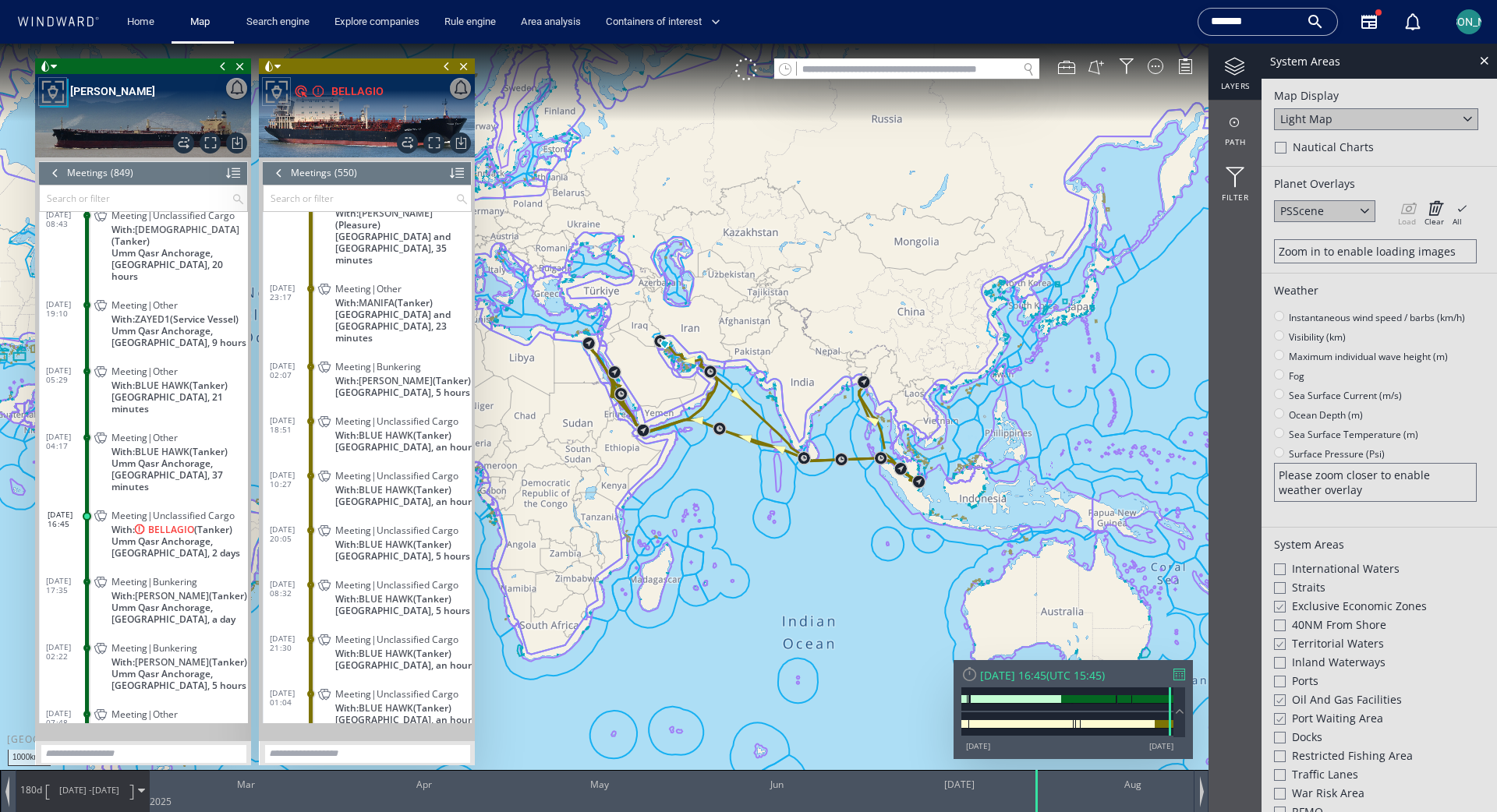
scroll to position [21824, 0]
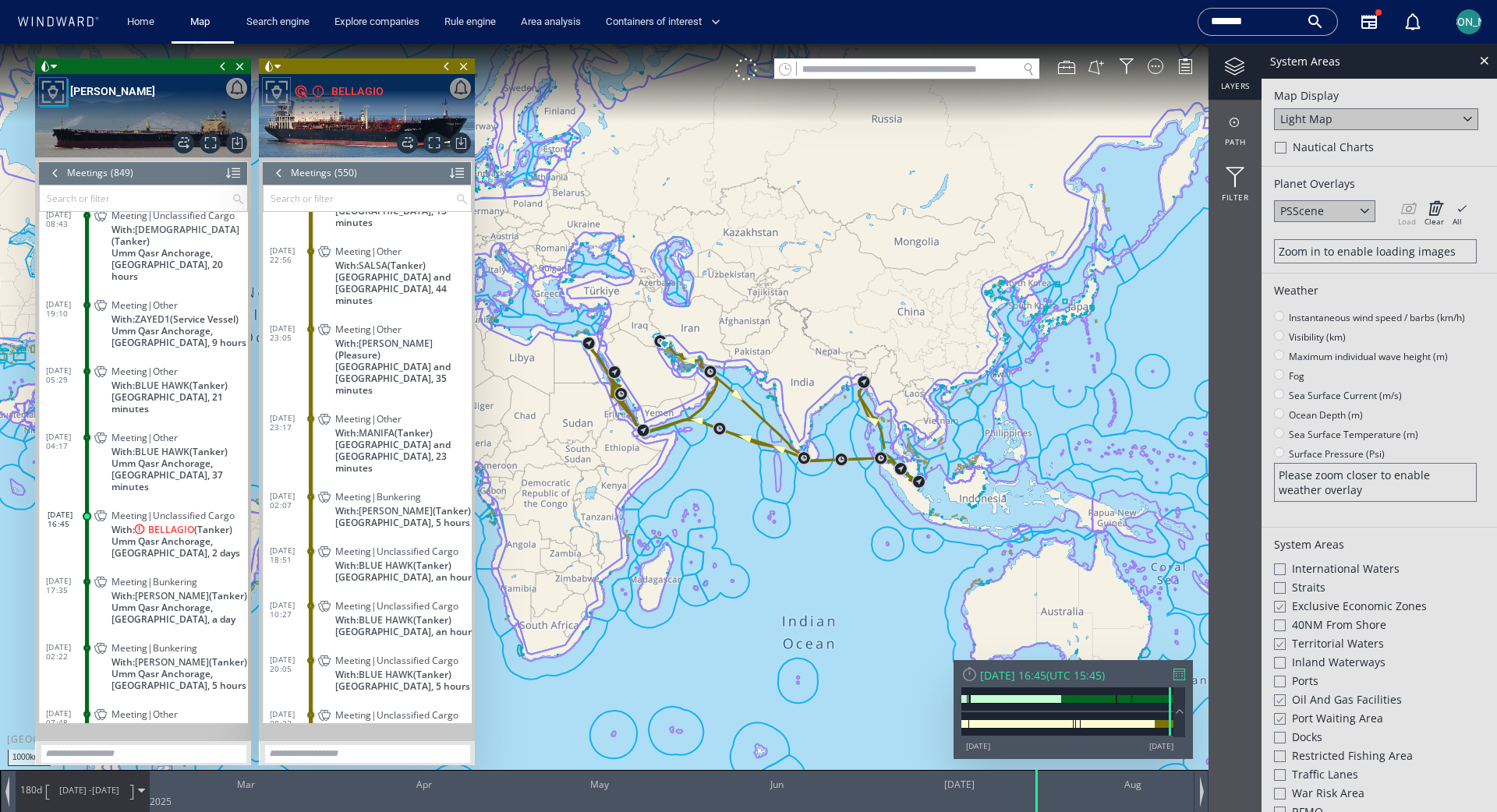
click at [307, 203] on input "text" at bounding box center [359, 198] width 192 height 26
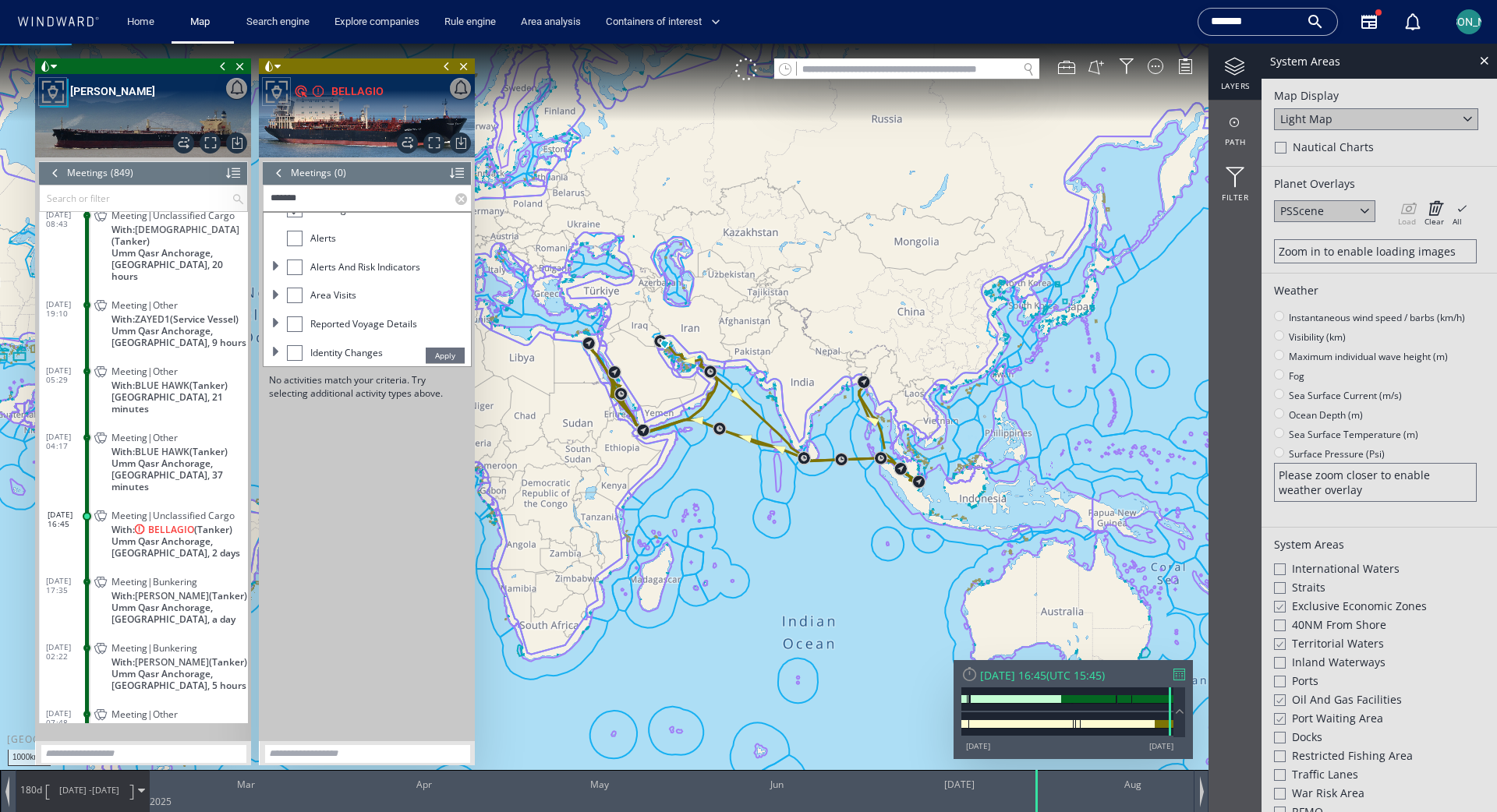
scroll to position [135, 0]
type input "*******"
click at [460, 198] on label at bounding box center [462, 198] width 15 height 26
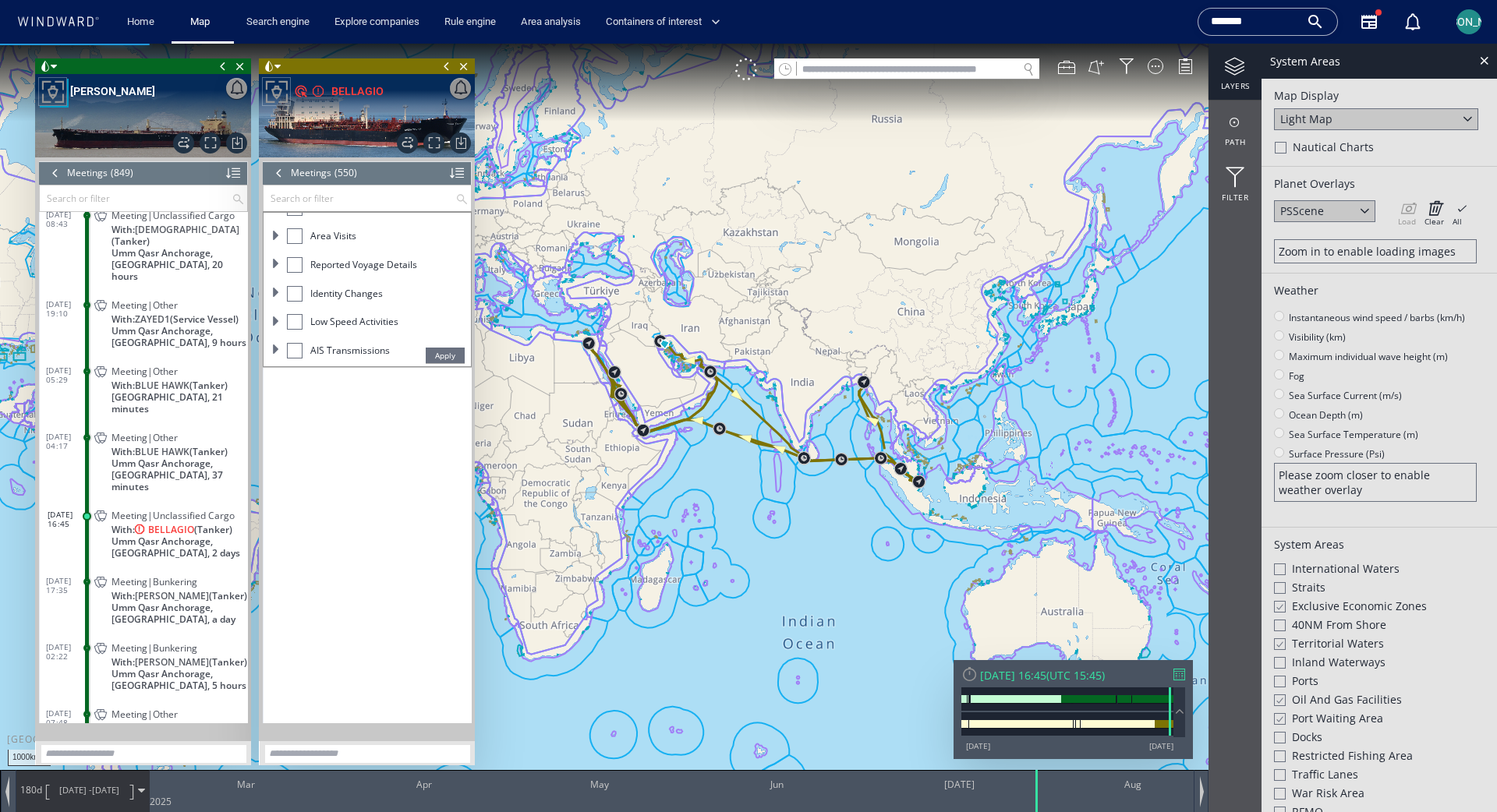
scroll to position [22248, 0]
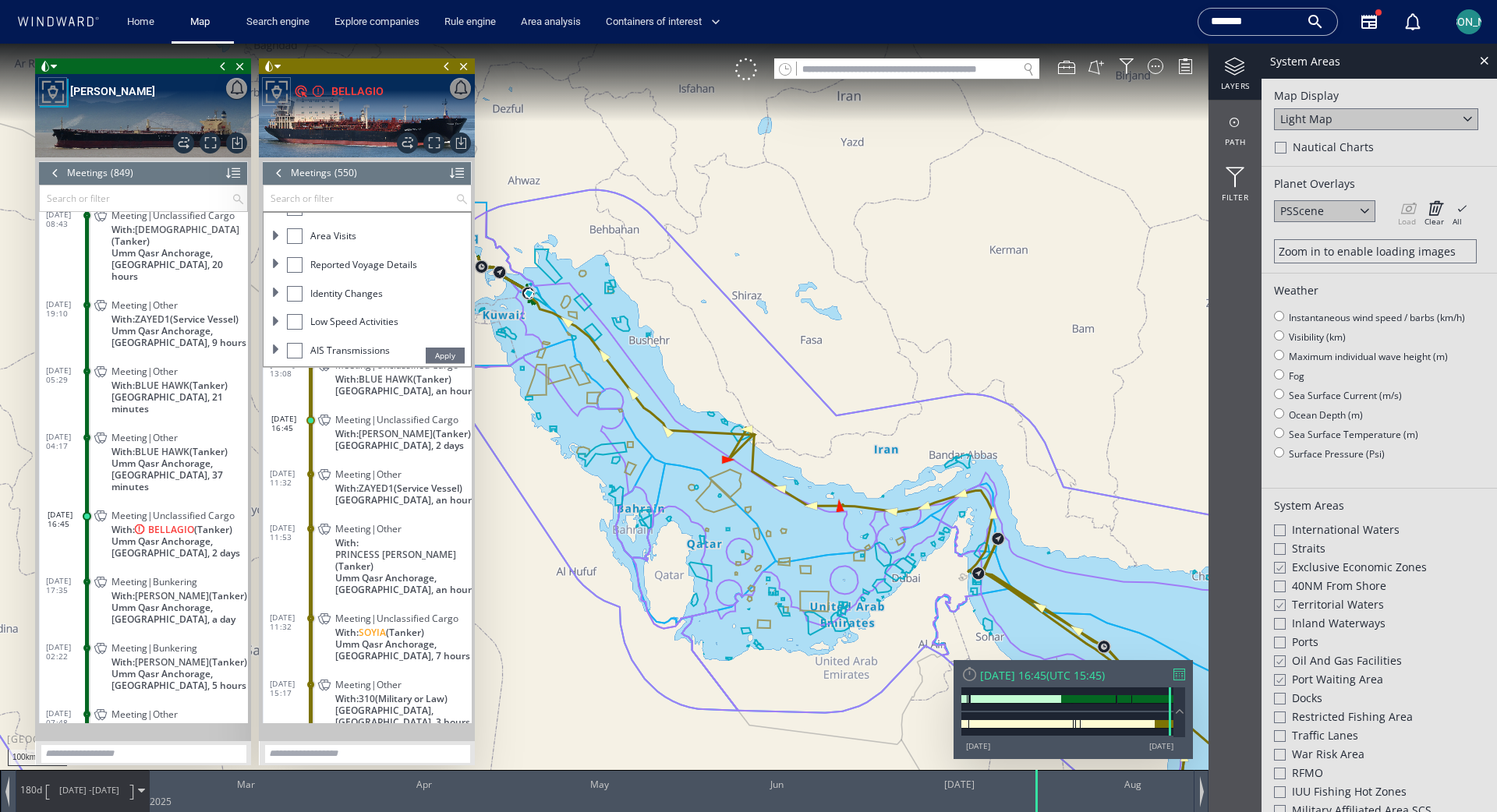
drag, startPoint x: 555, startPoint y: 381, endPoint x: 796, endPoint y: 485, distance: 262.5
click at [816, 514] on canvas "Map" at bounding box center [748, 420] width 1497 height 753
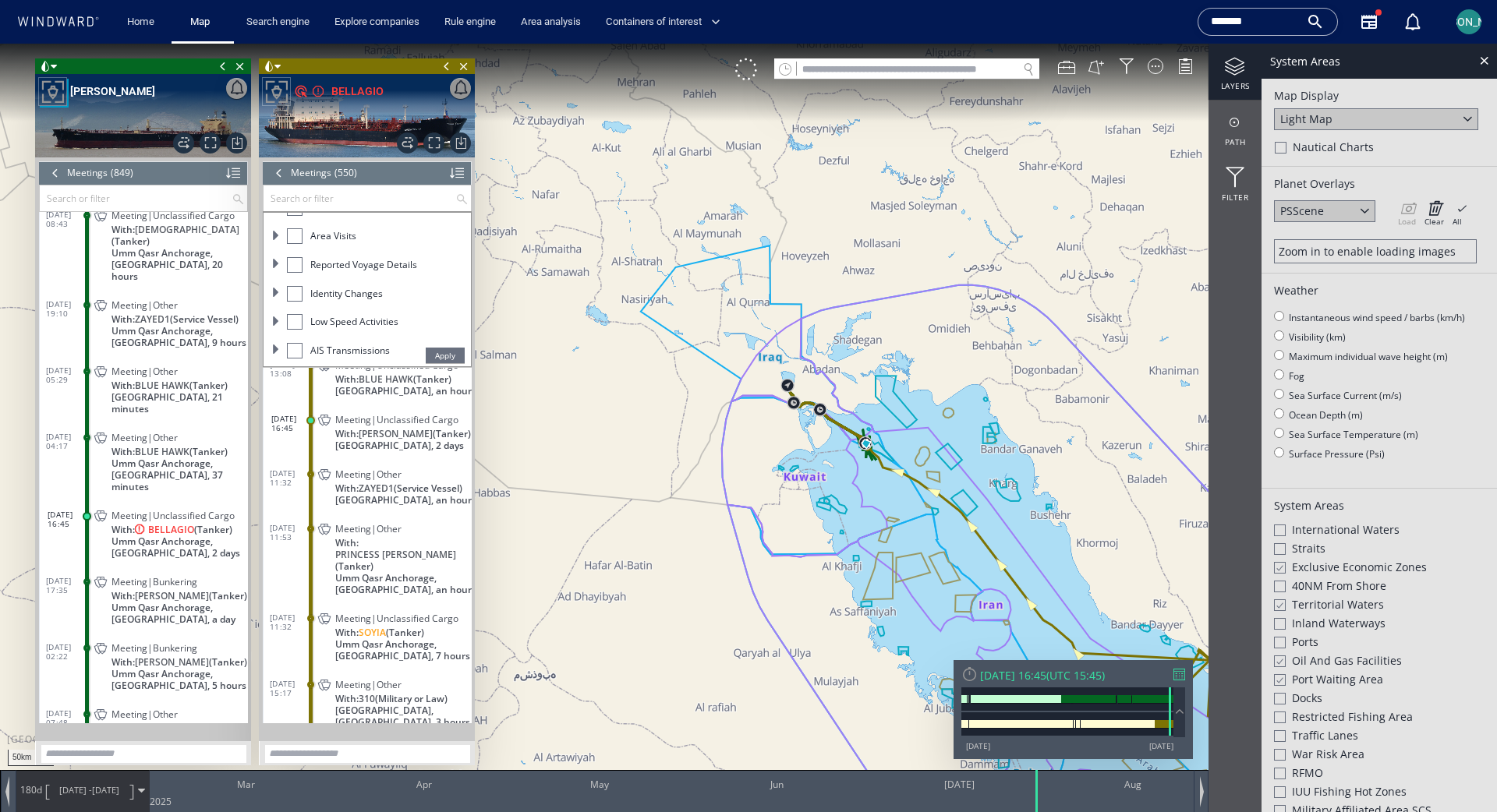
drag, startPoint x: 960, startPoint y: 445, endPoint x: 833, endPoint y: 367, distance: 149.0
click at [839, 368] on canvas "Map" at bounding box center [748, 420] width 1497 height 753
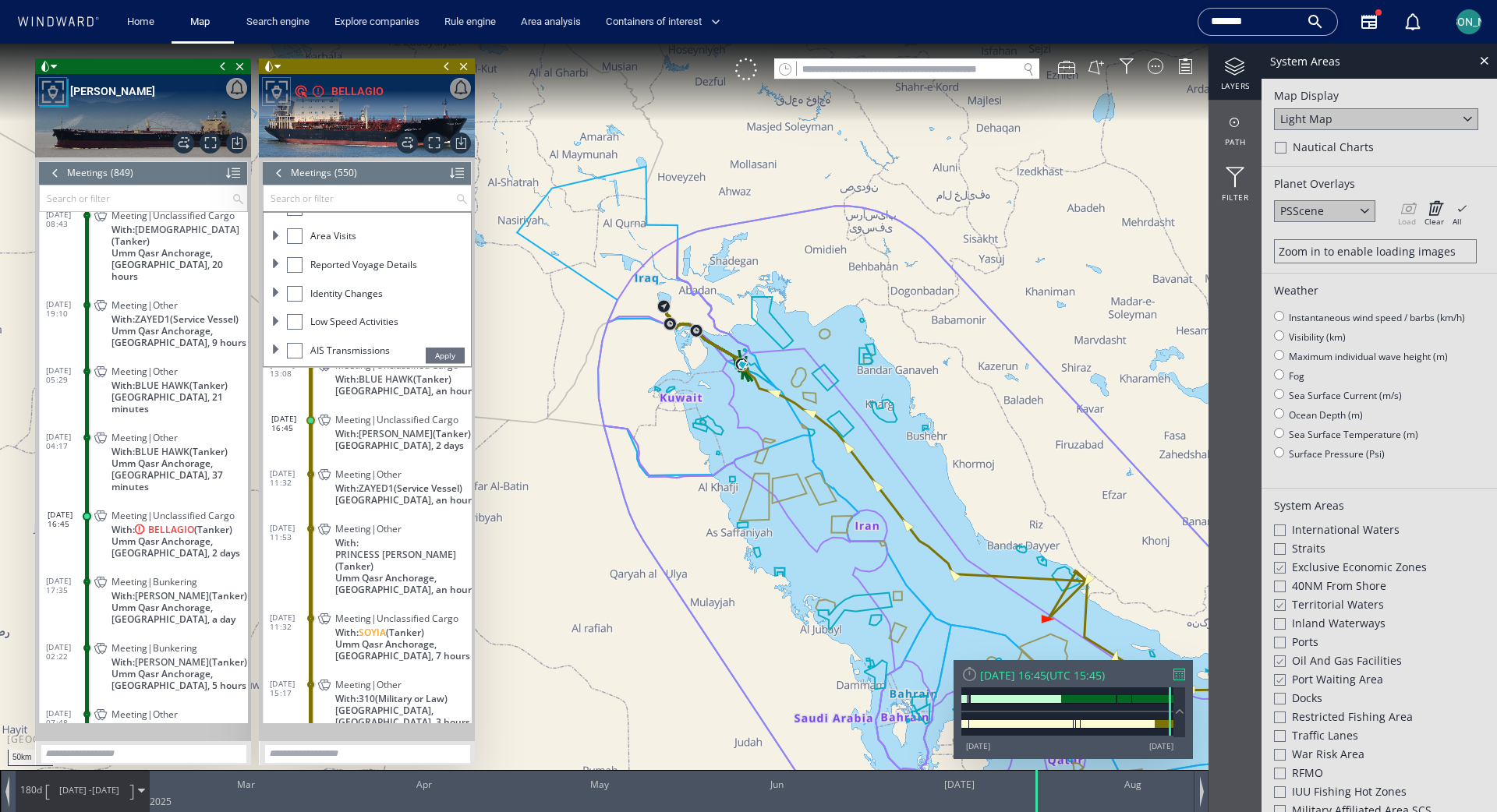
drag, startPoint x: 833, startPoint y: 527, endPoint x: 710, endPoint y: 400, distance: 176.8
click at [710, 400] on canvas "Map" at bounding box center [748, 420] width 1497 height 753
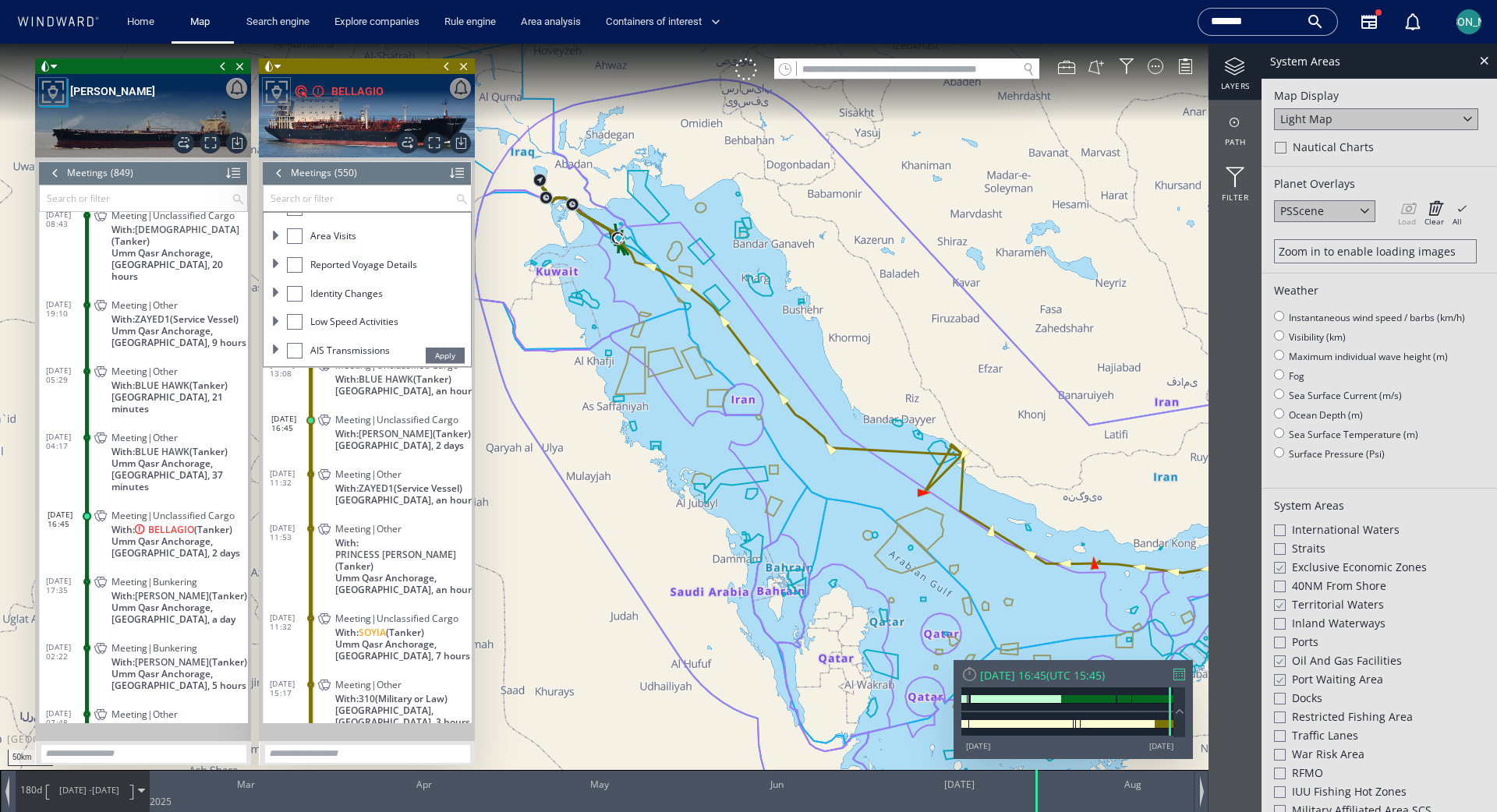
click at [286, 205] on input "text" at bounding box center [359, 198] width 192 height 26
click at [443, 362] on span "Apply" at bounding box center [445, 355] width 39 height 15
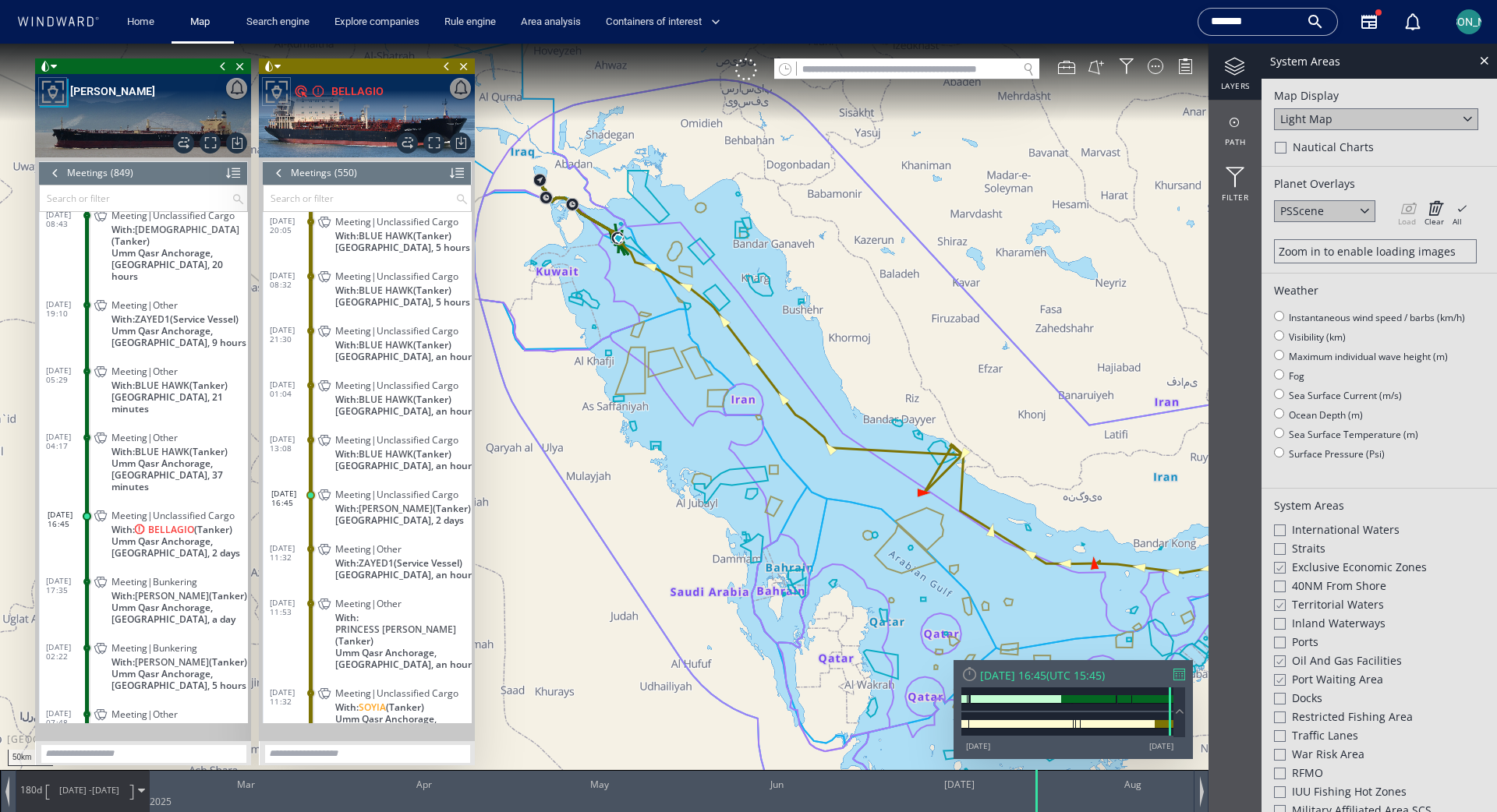
scroll to position [22079, 0]
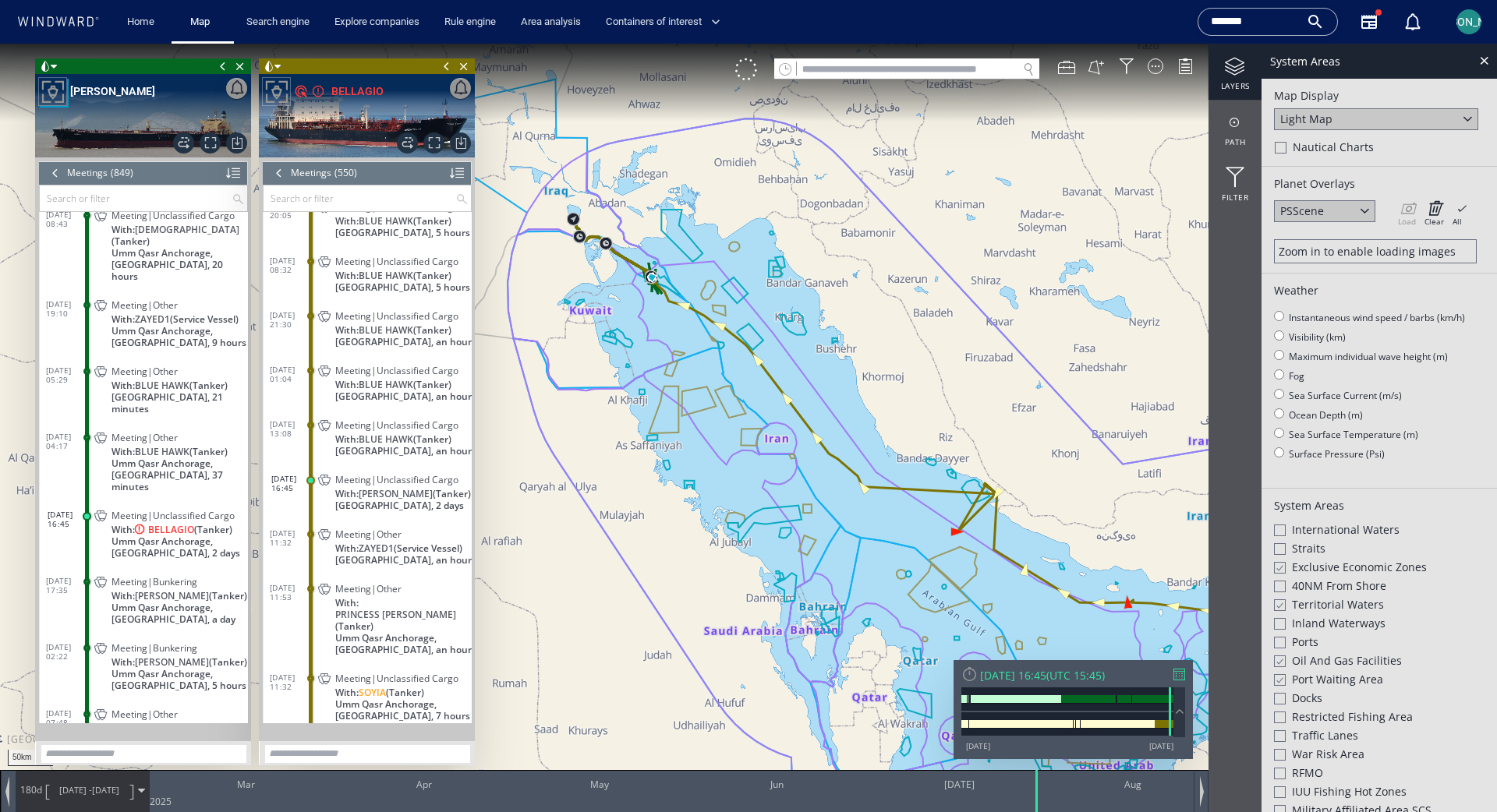
drag, startPoint x: 640, startPoint y: 218, endPoint x: 703, endPoint y: 286, distance: 92.7
click at [703, 286] on canvas "Map" at bounding box center [748, 420] width 1497 height 753
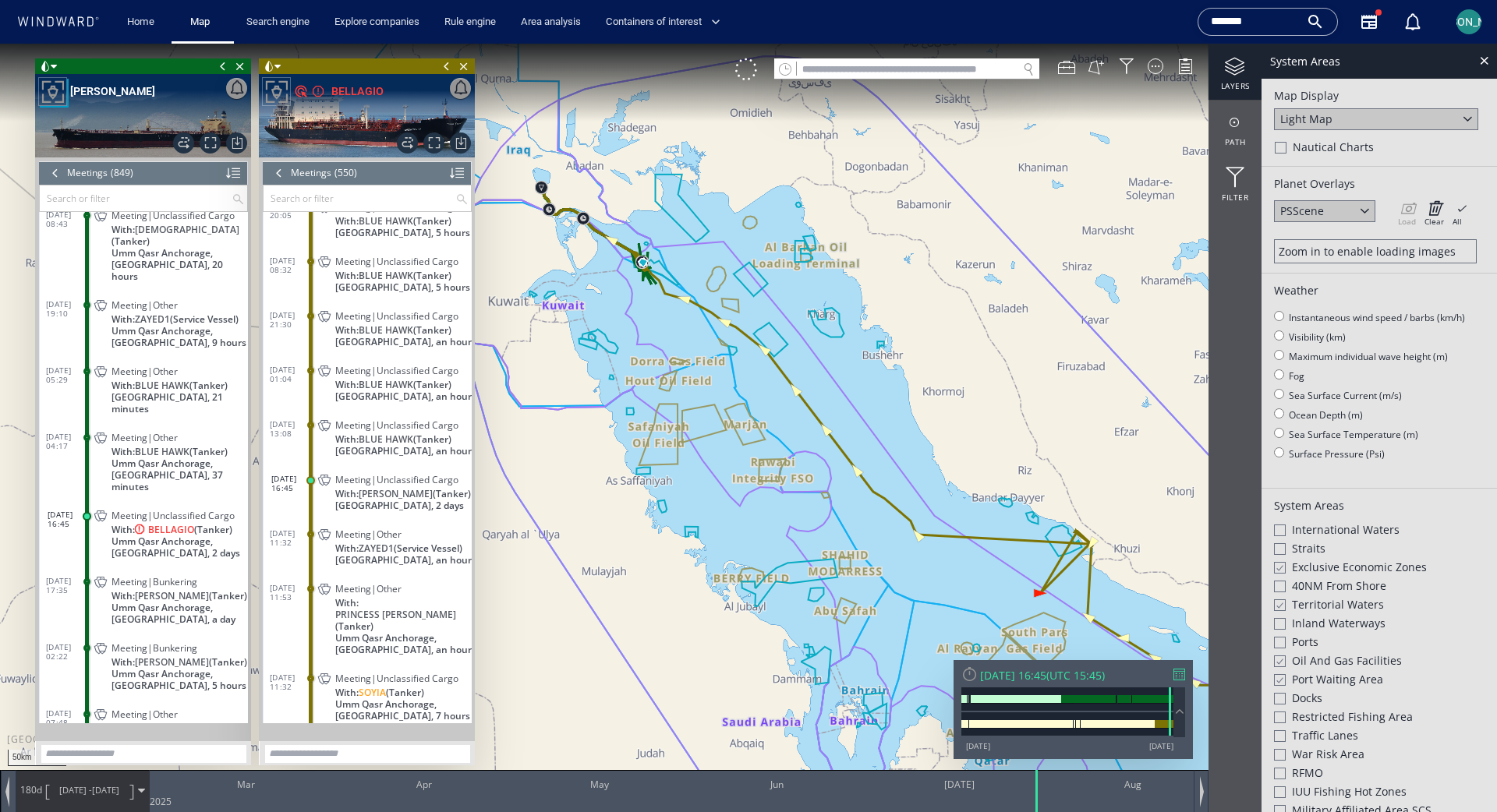
drag, startPoint x: 818, startPoint y: 369, endPoint x: 772, endPoint y: 287, distance: 94.0
click at [772, 287] on canvas "Map" at bounding box center [748, 420] width 1497 height 753
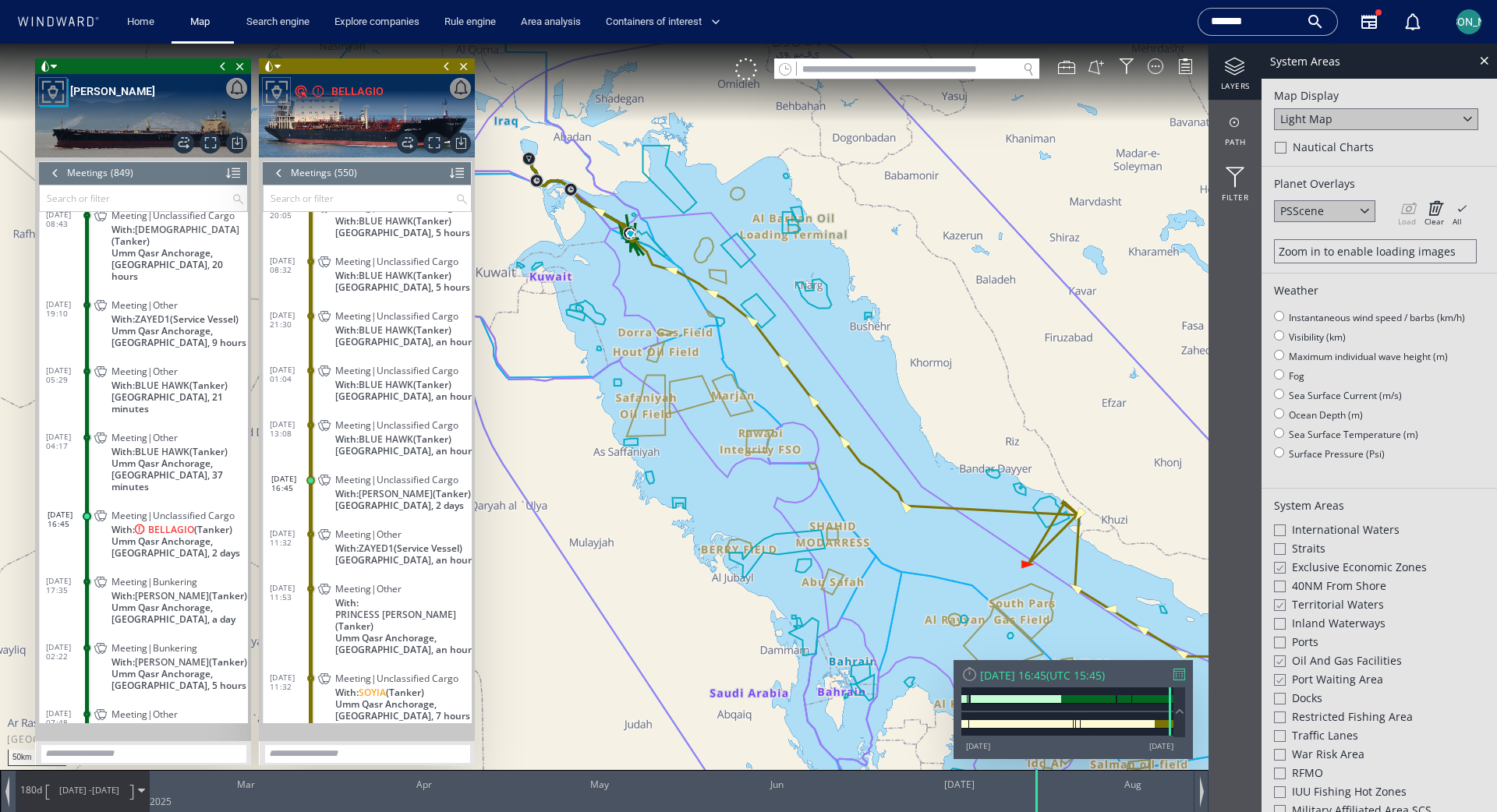
click at [51, 95] on div at bounding box center [53, 91] width 27 height 27
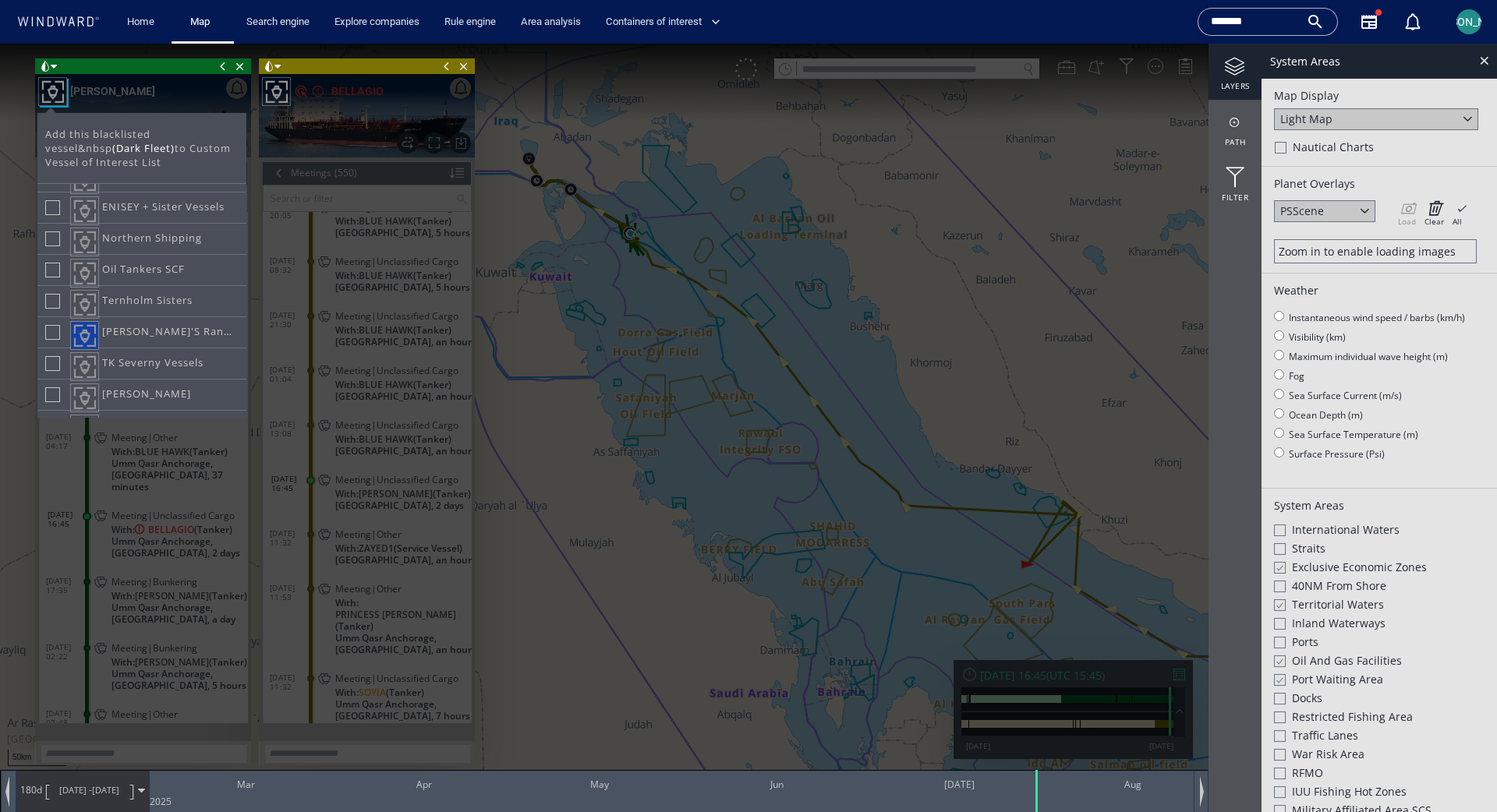
scroll to position [1391, 0]
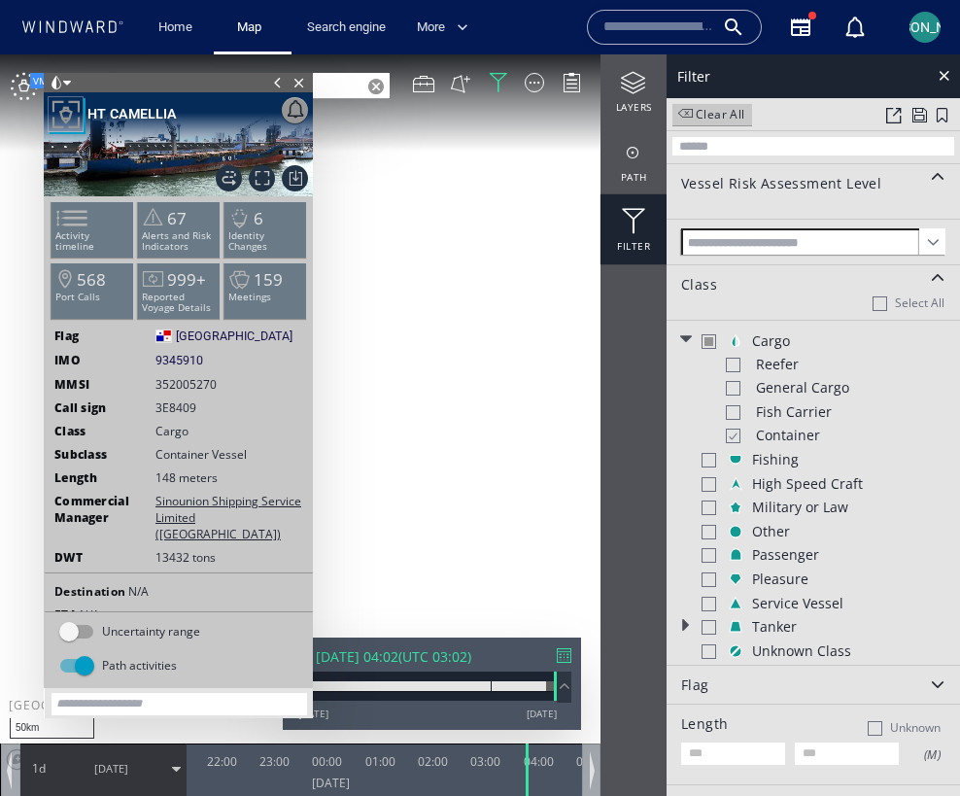
scroll to position [14, 0]
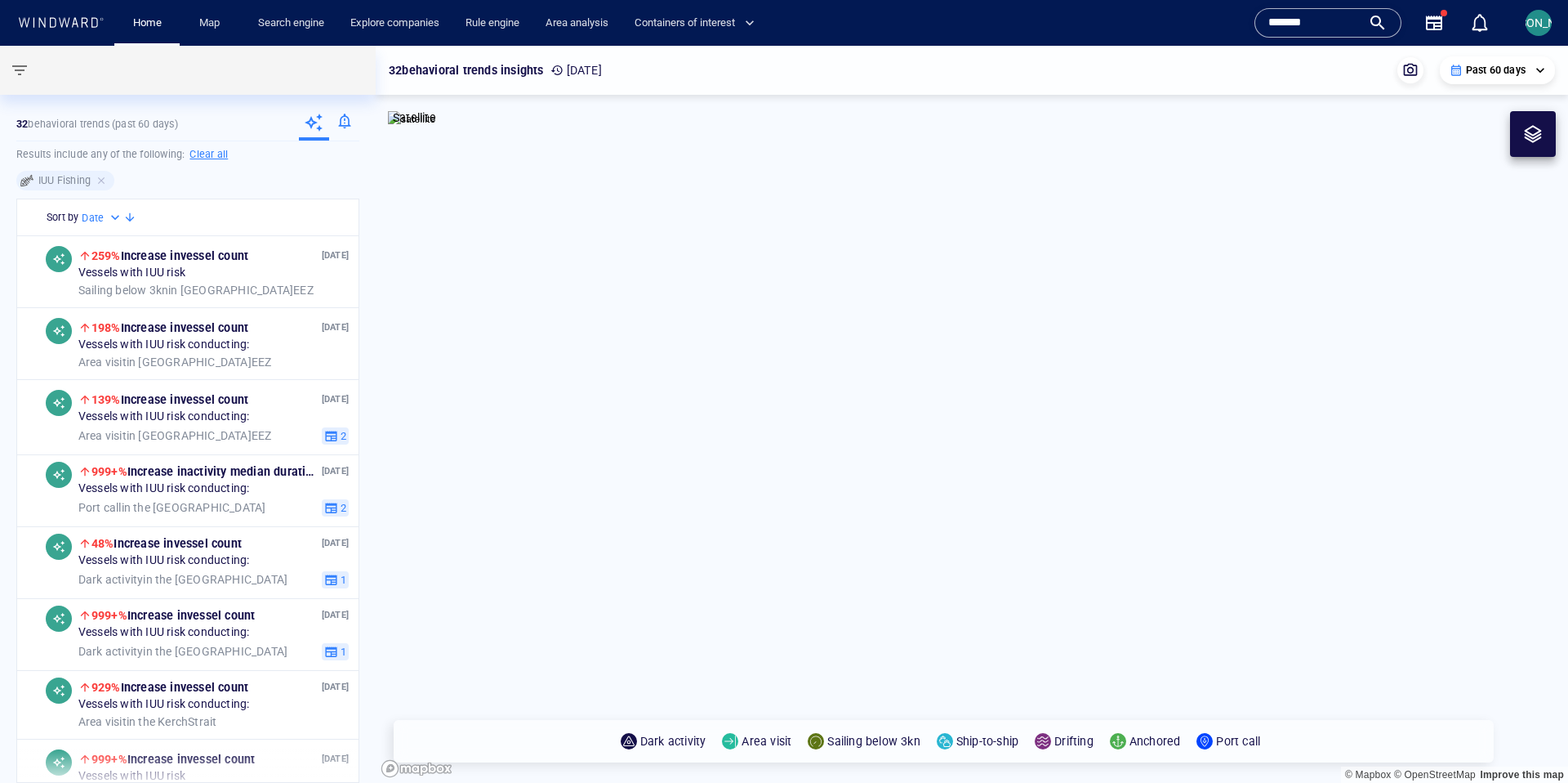
click at [1346, 28] on input "*******" at bounding box center [1315, 23] width 93 height 24
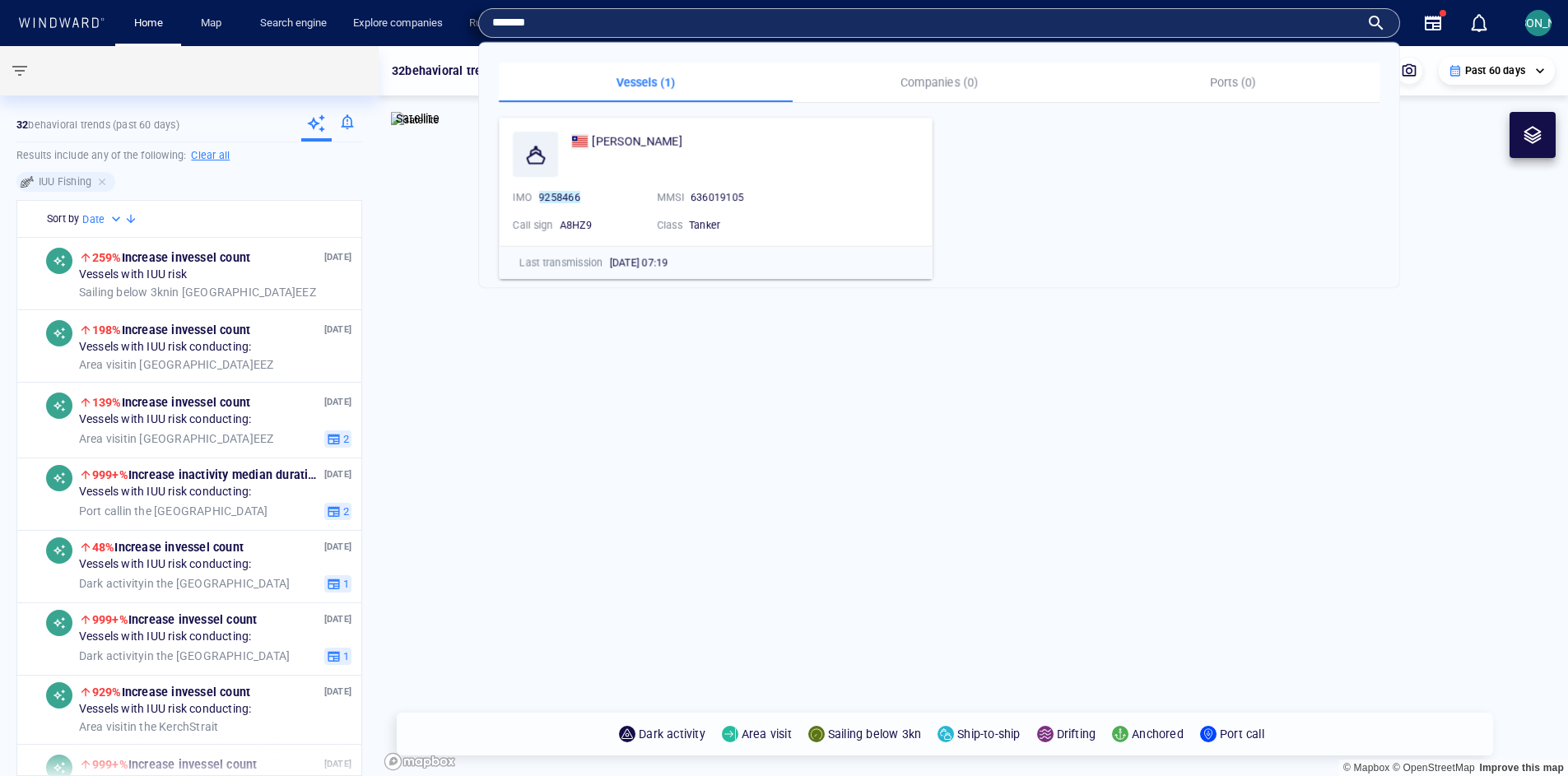
click at [1357, 28] on input "*******" at bounding box center [926, 23] width 868 height 25
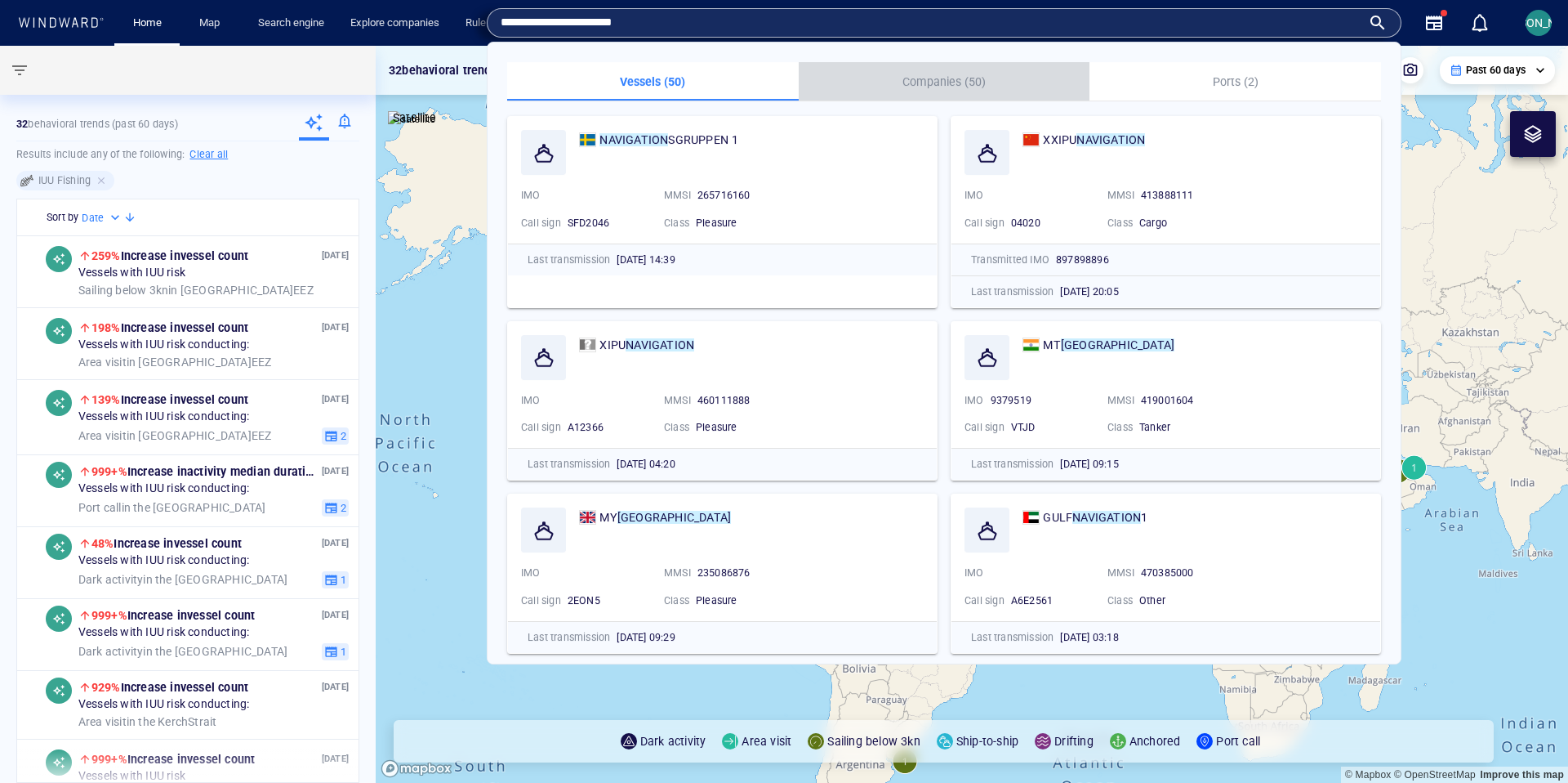
click at [927, 78] on p "Companies (50)" at bounding box center [944, 81] width 272 height 19
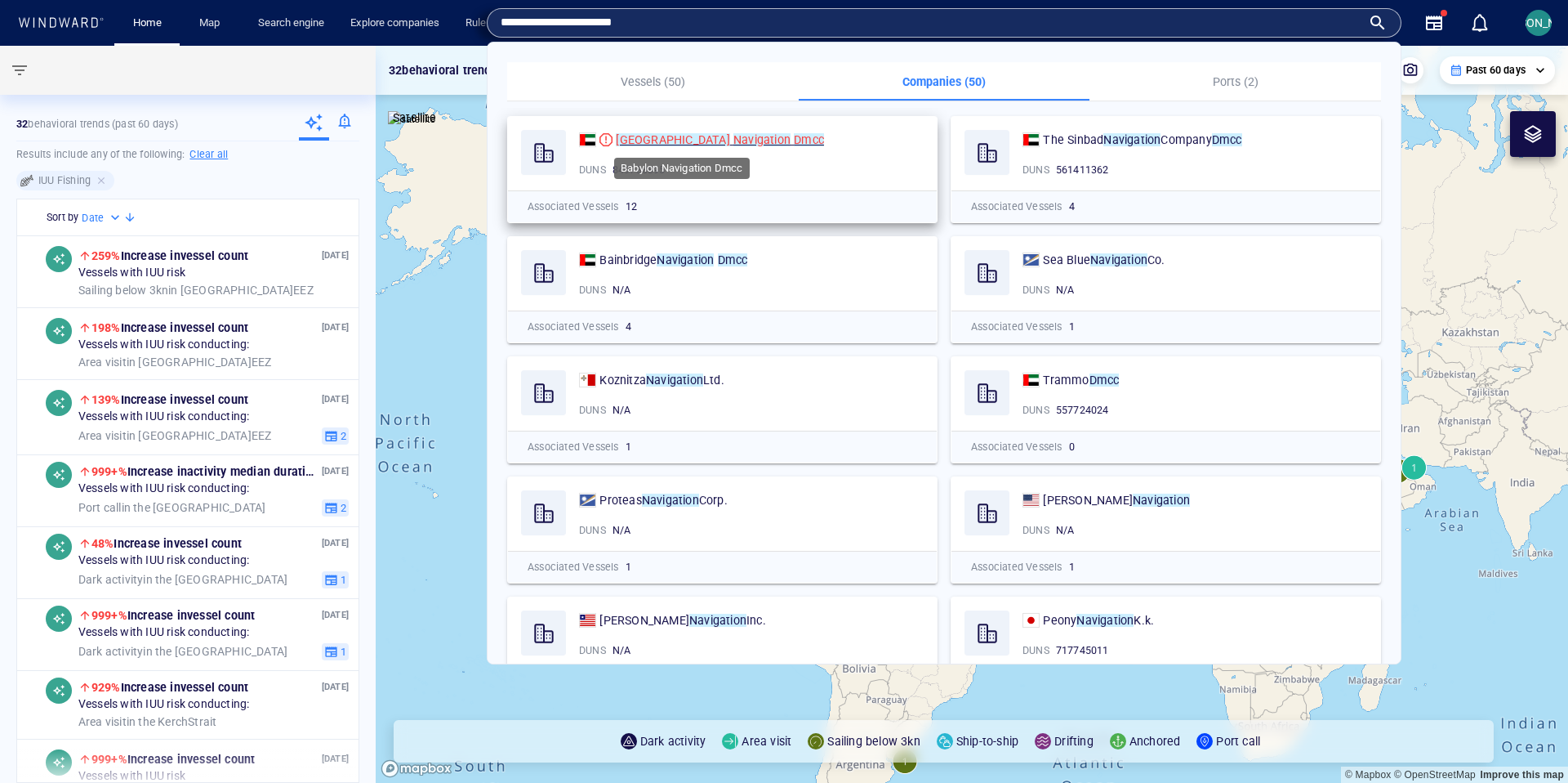
click at [790, 141] on span at bounding box center [792, 140] width 3 height 13
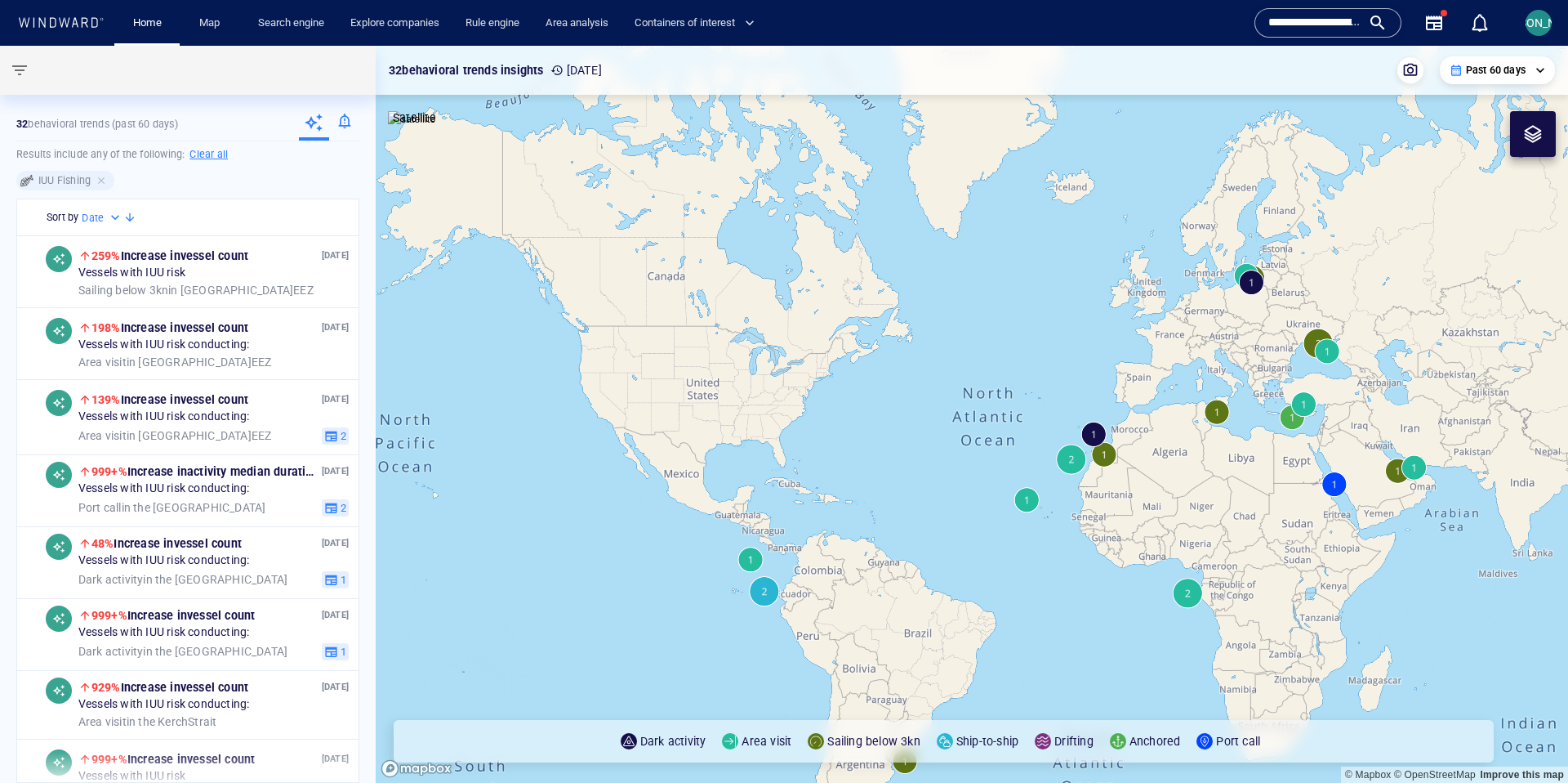
click at [1324, 30] on input "**********" at bounding box center [1315, 23] width 93 height 24
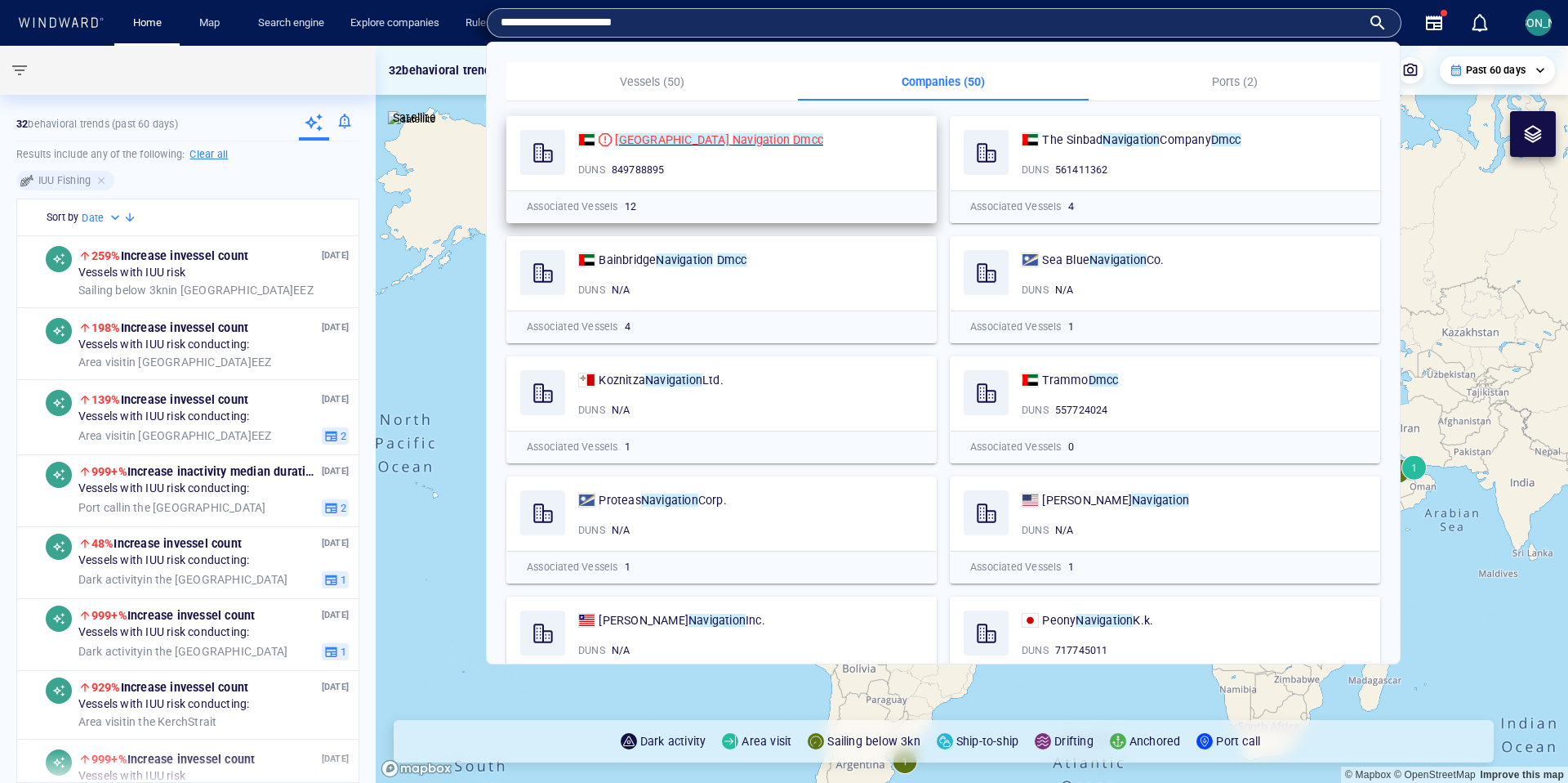
click at [793, 143] on mark "Dmcc" at bounding box center [808, 140] width 30 height 13
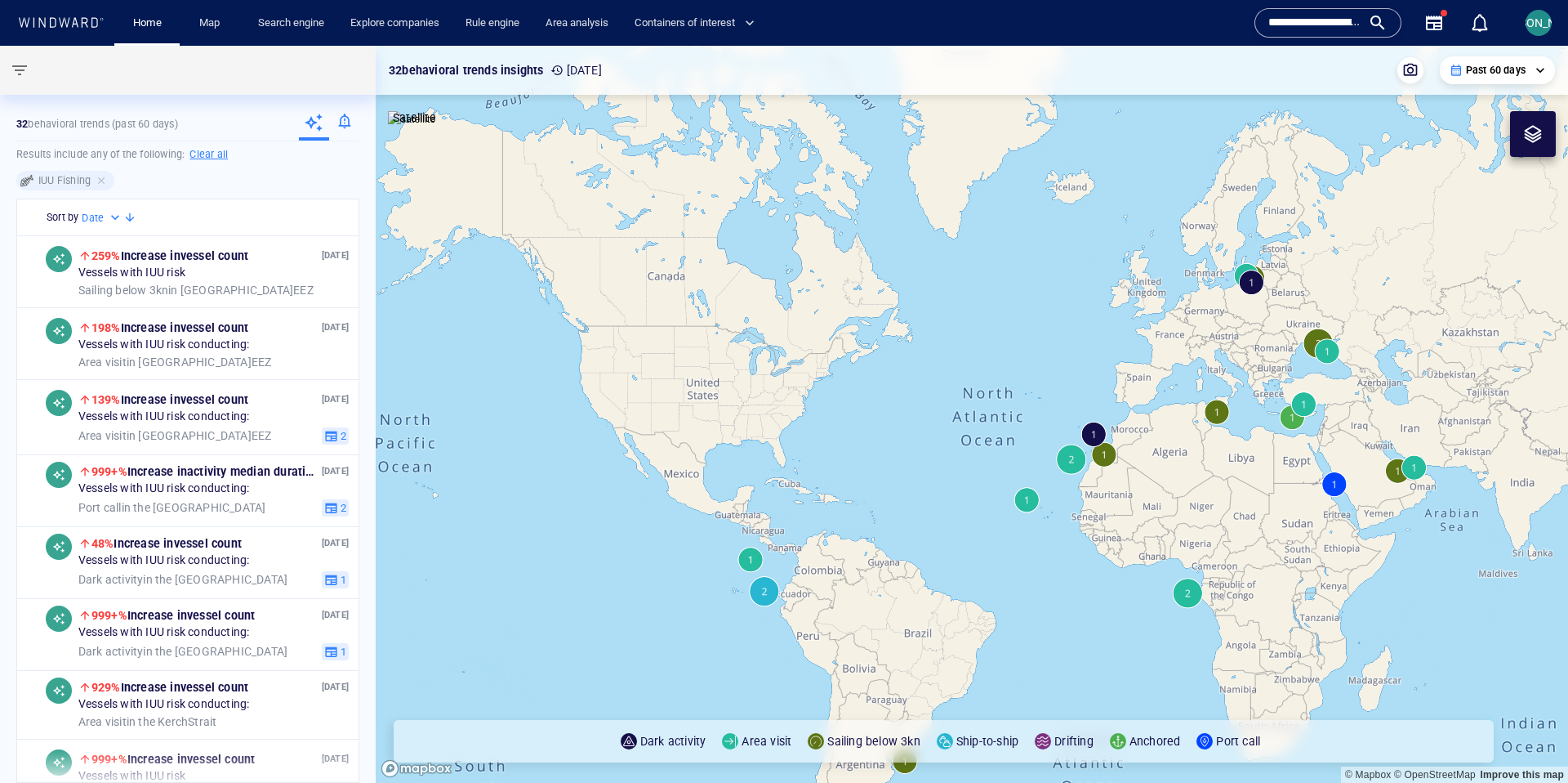
click at [1303, 22] on input "**********" at bounding box center [1315, 23] width 93 height 24
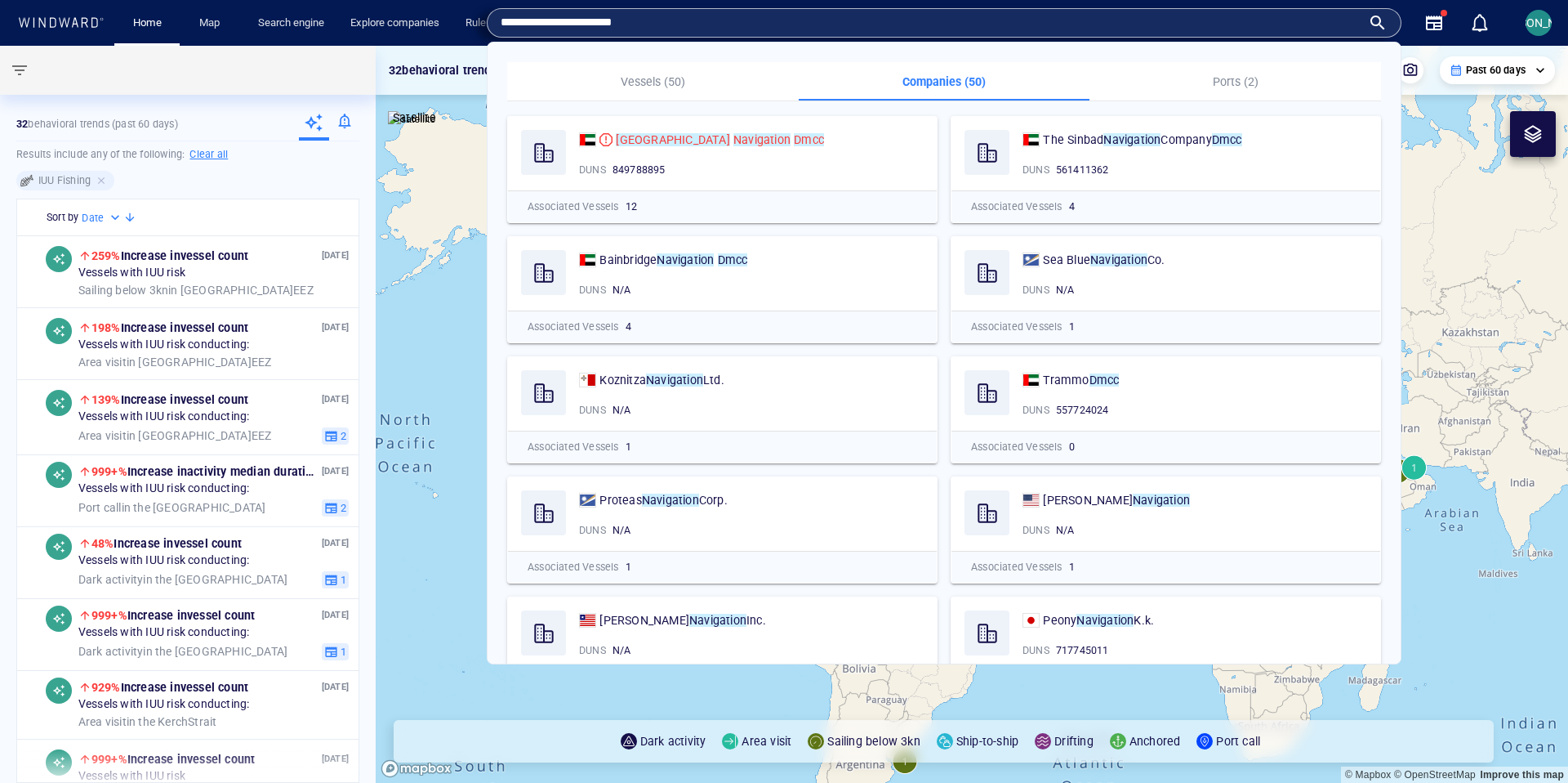
click at [1269, 24] on input "**********" at bounding box center [931, 23] width 861 height 24
click at [1266, 24] on input "**********" at bounding box center [931, 23] width 861 height 24
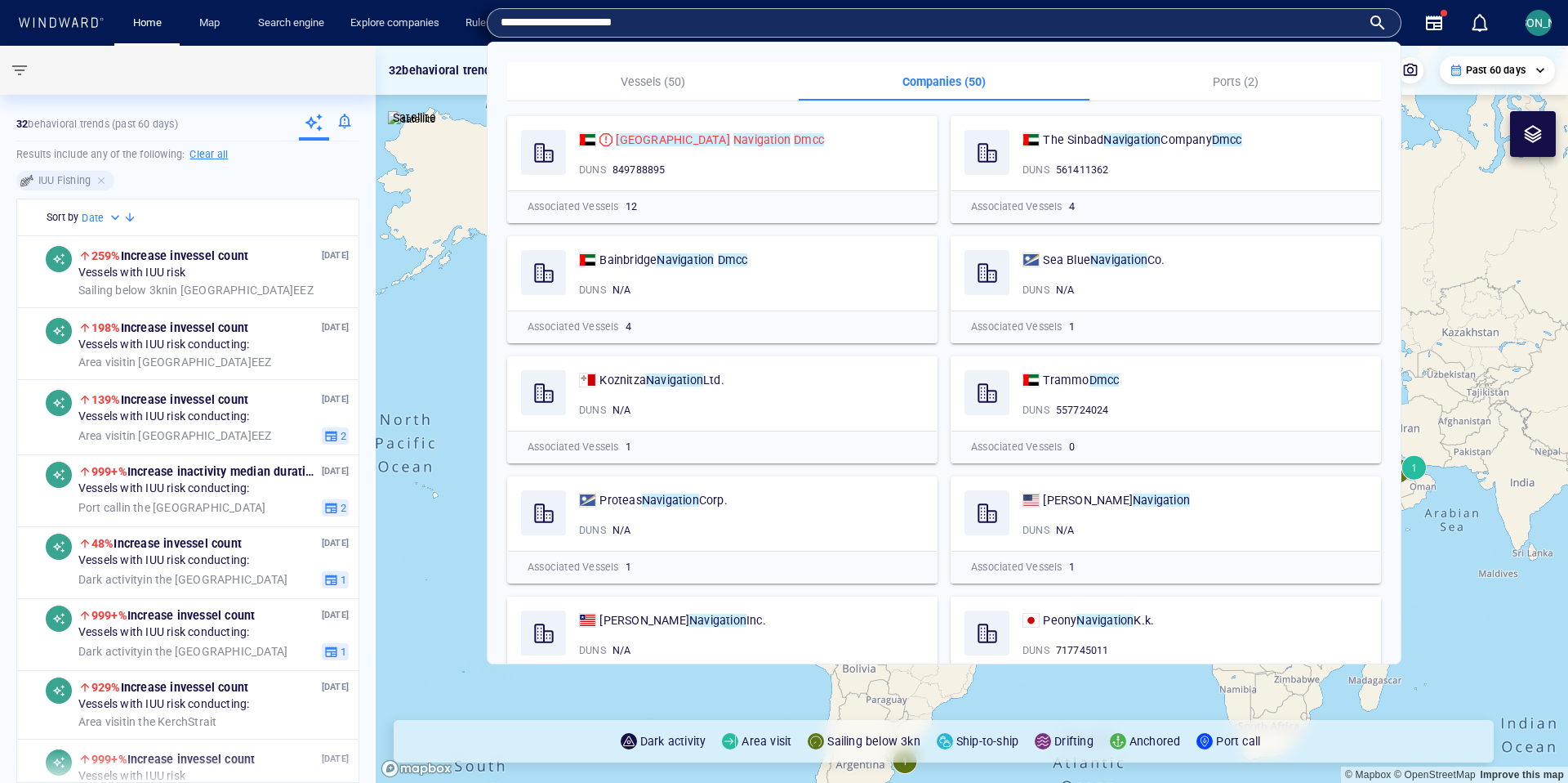
paste input "text"
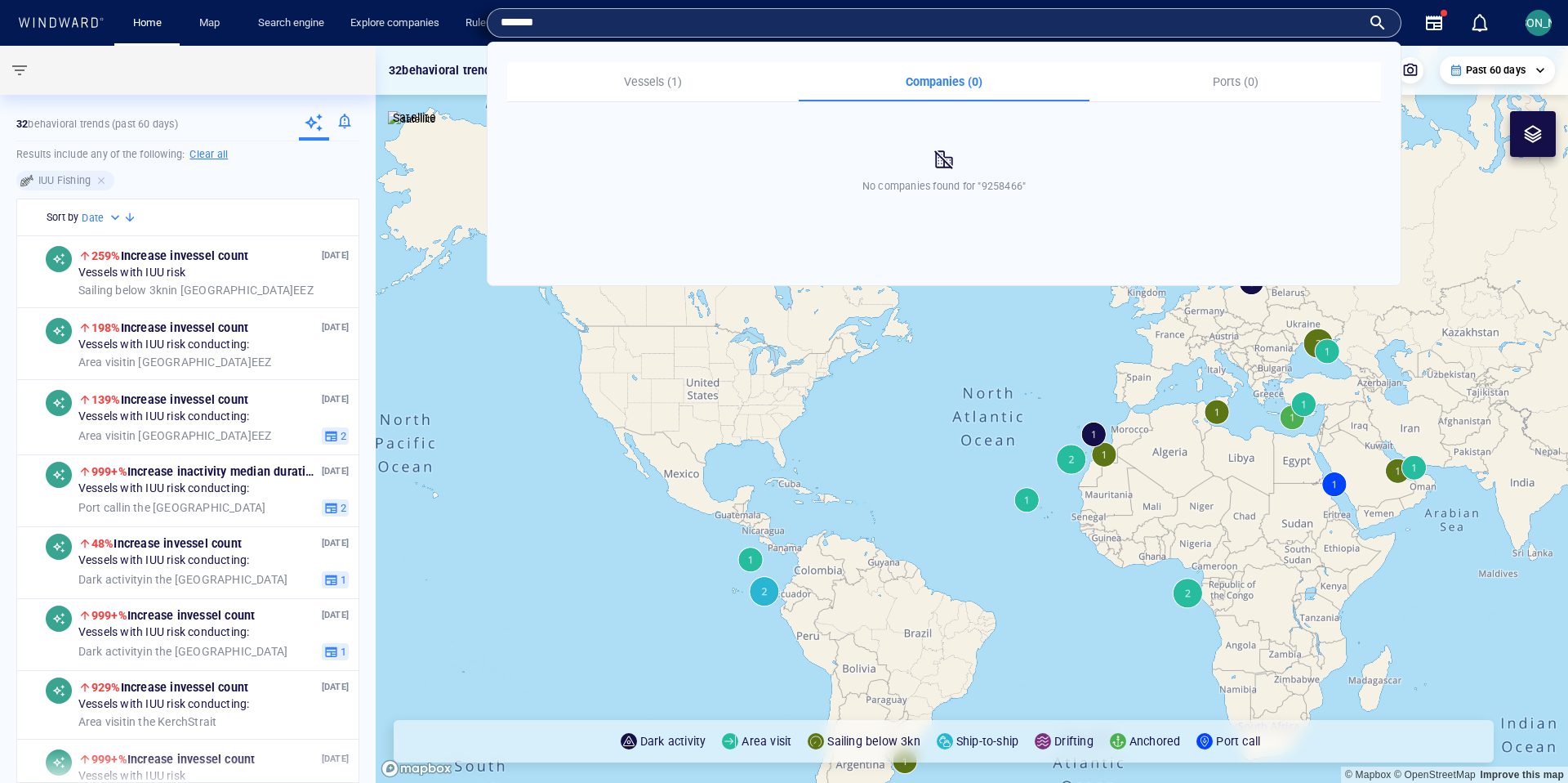
type input "*******"
click at [650, 97] on button "Vessels (1)" at bounding box center [652, 82] width 292 height 40
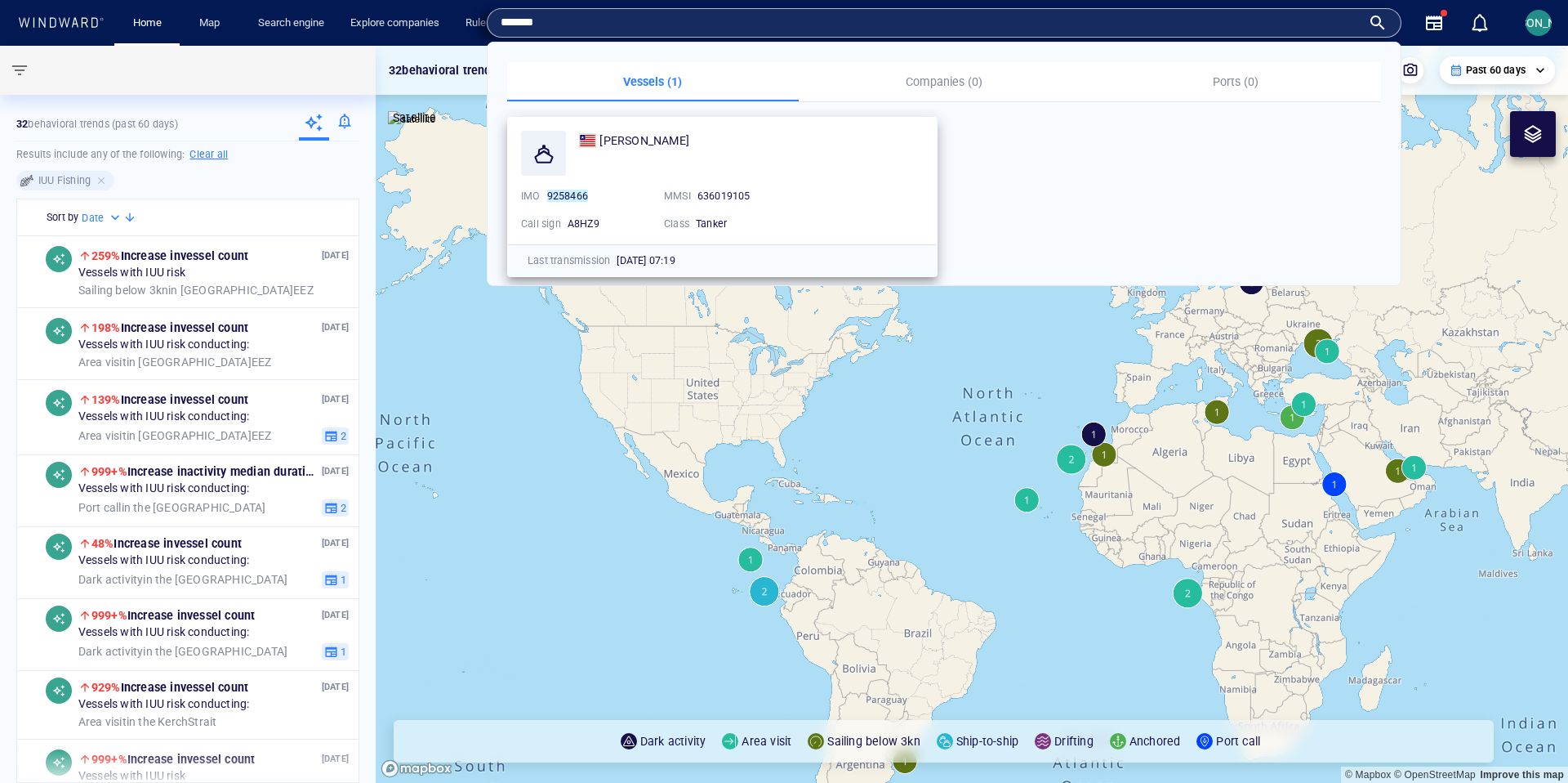
click at [641, 164] on div "[PERSON_NAME]" at bounding box center [752, 152] width 345 height 45
click at [613, 130] on div "[PERSON_NAME]" at bounding box center [644, 140] width 90 height 19
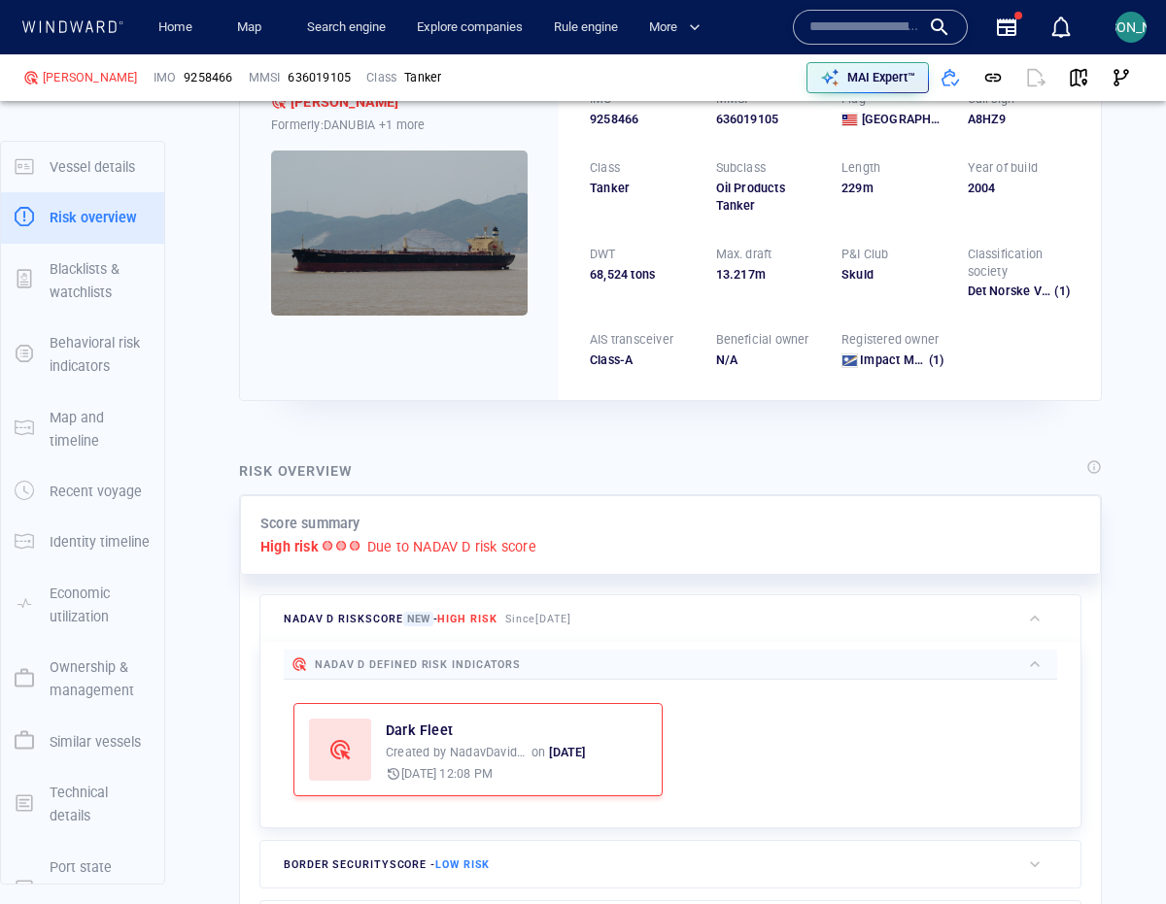
scroll to position [51, 0]
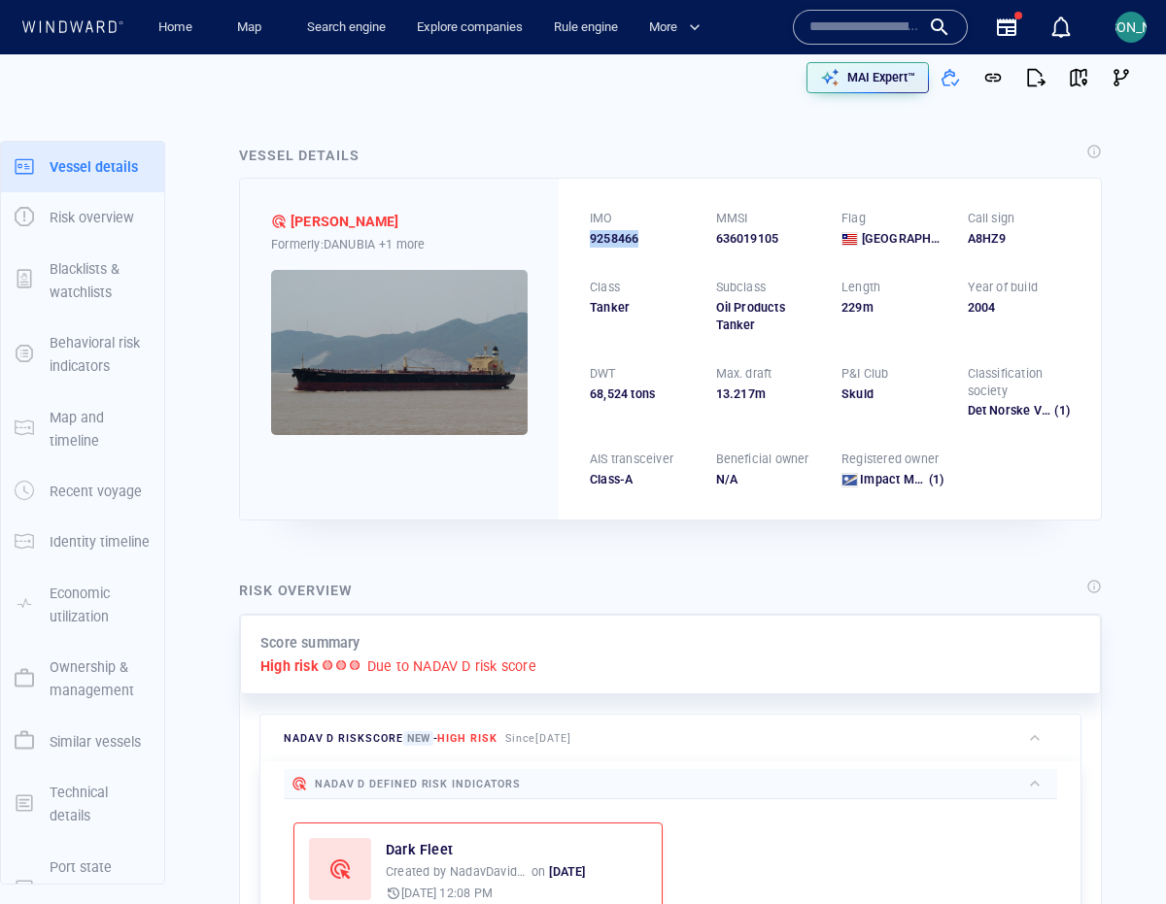
drag, startPoint x: 643, startPoint y: 239, endPoint x: 588, endPoint y: 239, distance: 55.4
click at [588, 239] on div "IMO 9258466 MMSI 636019105 Flag [GEOGRAPHIC_DATA] Call sign A8HZ9 Class Tanker …" at bounding box center [830, 349] width 542 height 341
